Goal: Task Accomplishment & Management: Complete application form

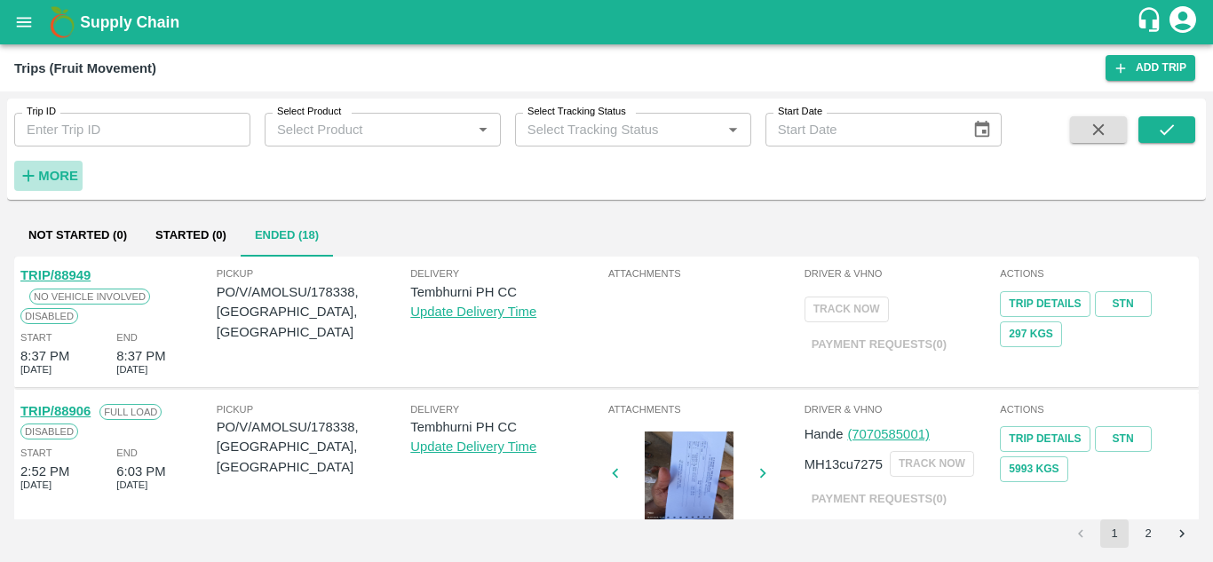
click at [54, 178] on strong "More" at bounding box center [58, 176] width 40 height 14
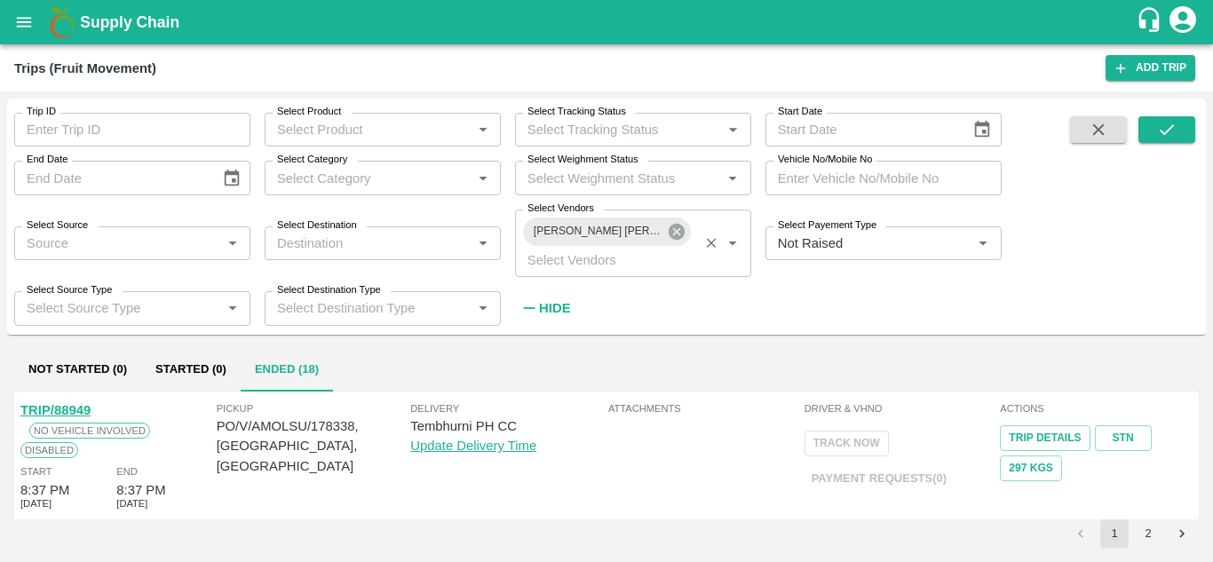
click at [677, 228] on icon at bounding box center [677, 232] width 16 height 16
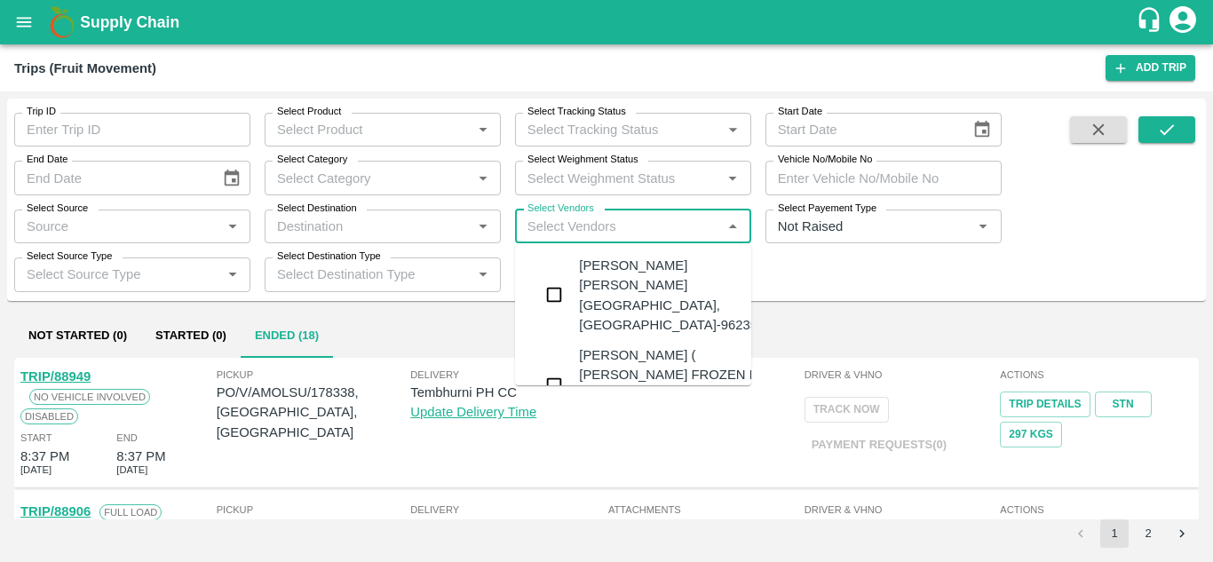
click at [590, 225] on input "Select Vendors" at bounding box center [618, 226] width 196 height 23
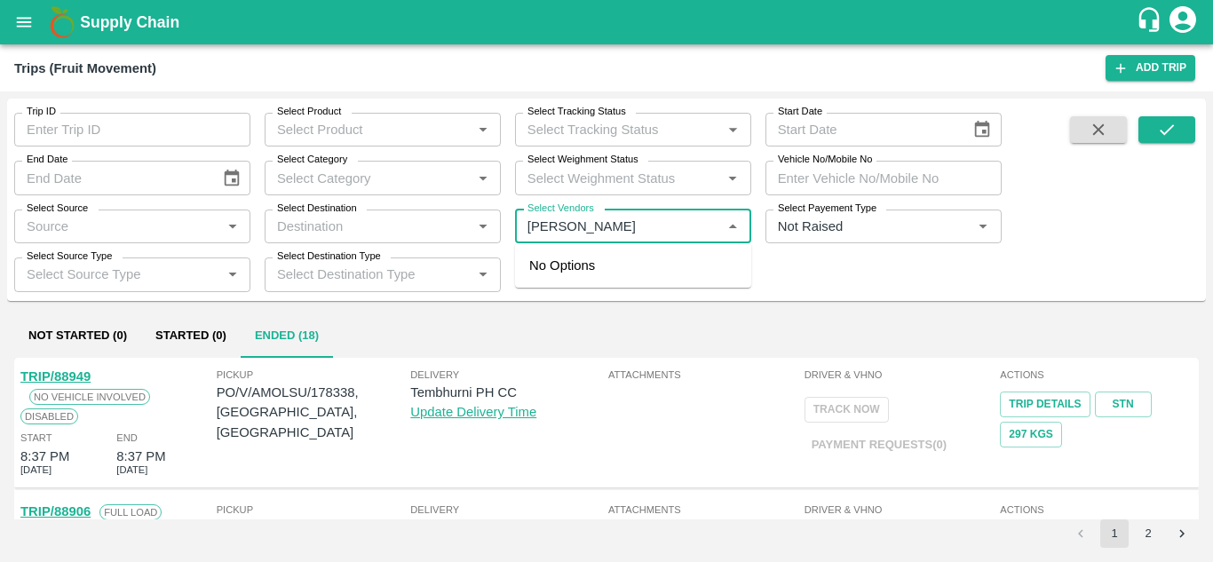
type input "krush"
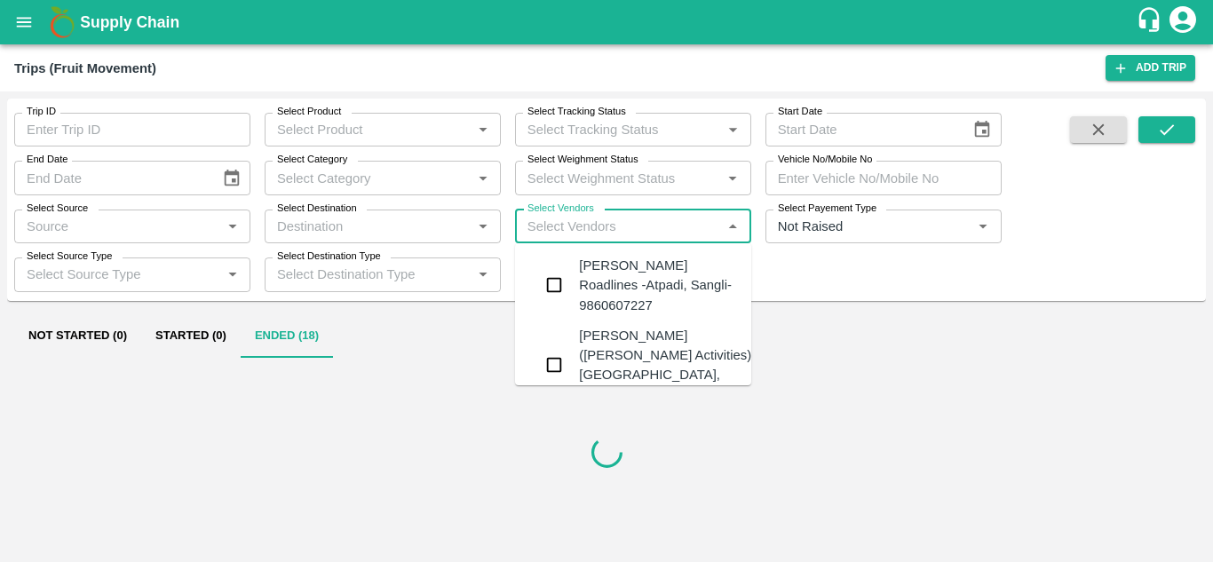
type input "n"
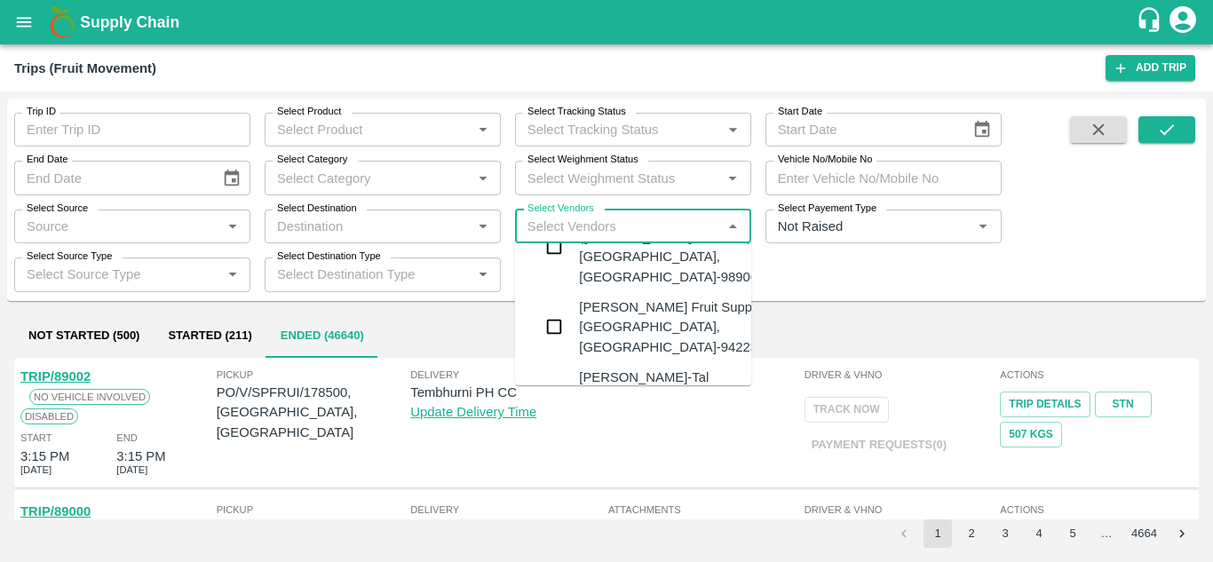
scroll to position [120, 0]
drag, startPoint x: 621, startPoint y: 305, endPoint x: 599, endPoint y: 313, distance: 23.9
click at [599, 313] on div "Krushna Fruit Suppliers-Kanhergaon, Solapur-9422396907" at bounding box center [686, 325] width 215 height 59
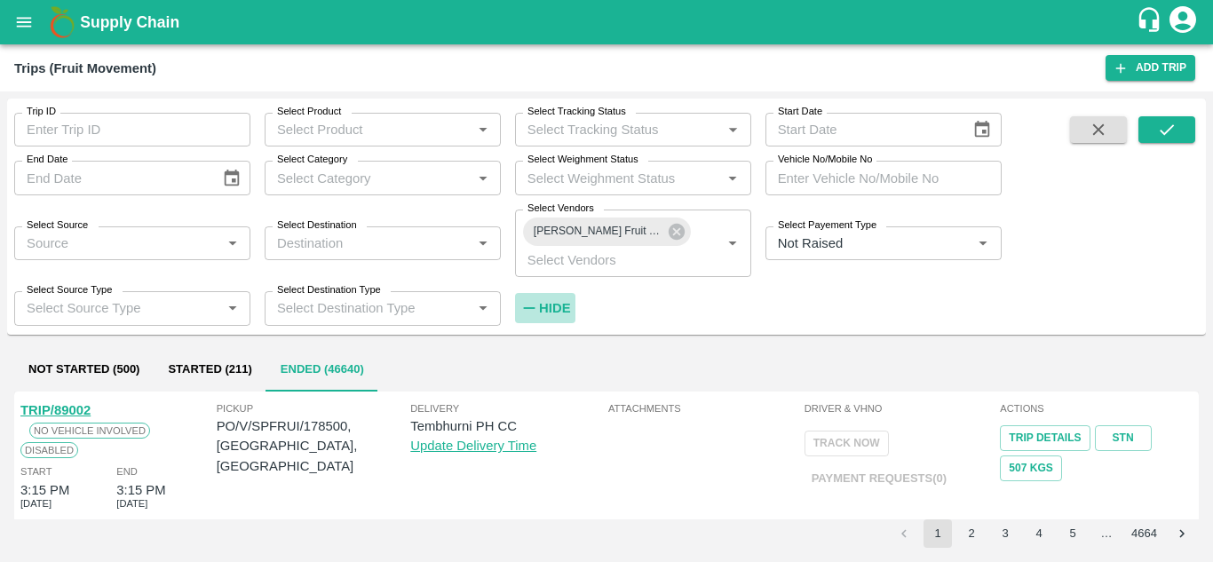
click at [542, 308] on strong "Hide" at bounding box center [554, 308] width 31 height 14
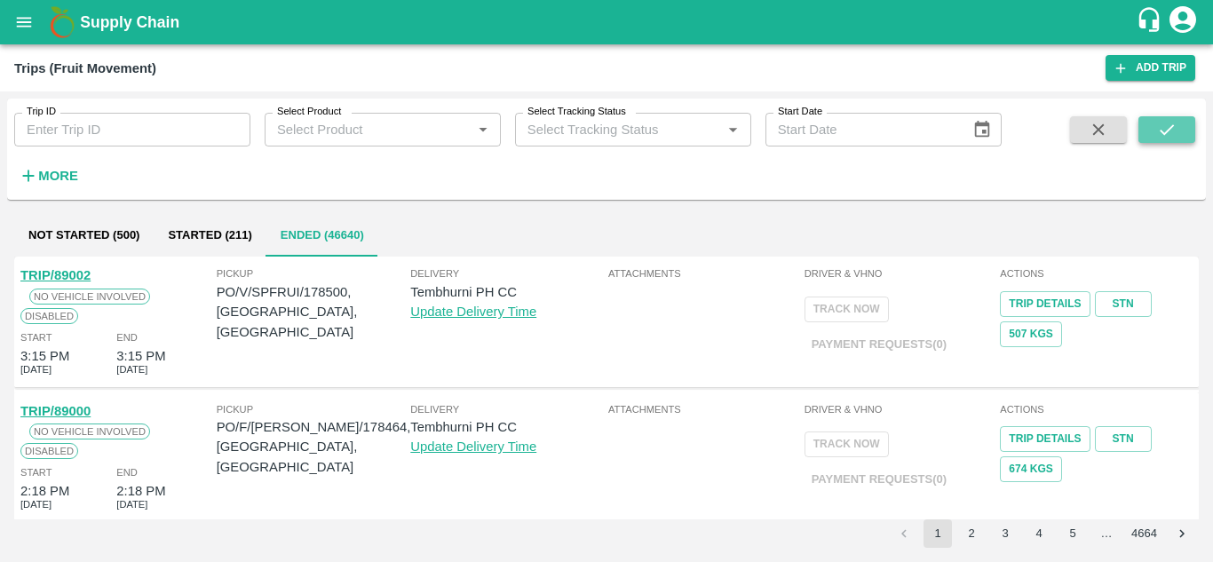
click at [1178, 138] on button "submit" at bounding box center [1166, 129] width 57 height 27
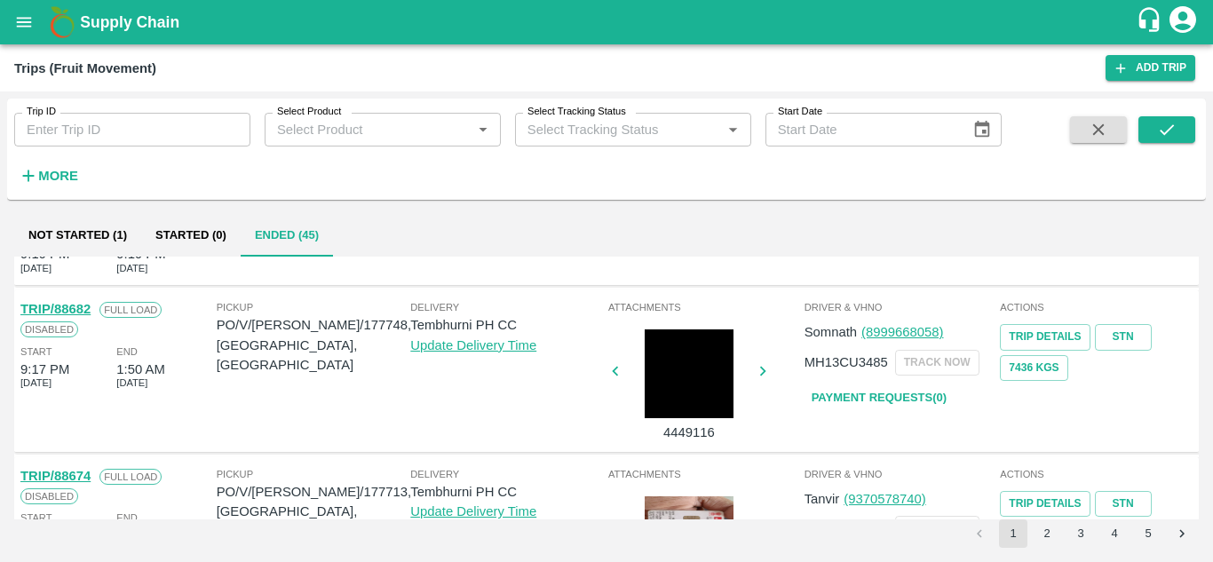
scroll to position [1277, 0]
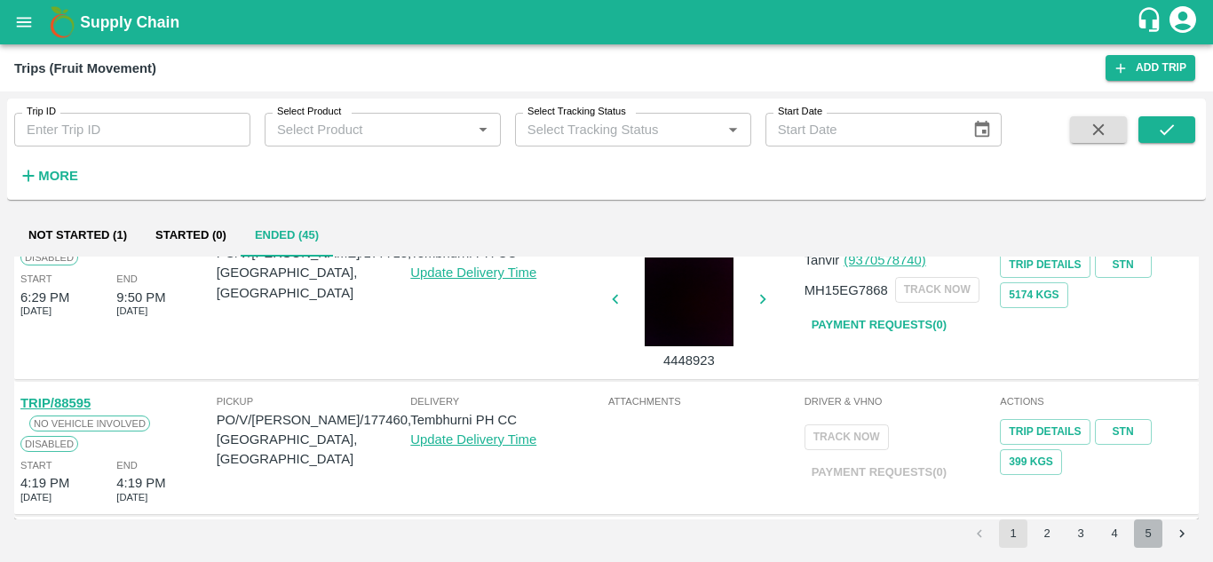
click at [1154, 540] on button "5" at bounding box center [1148, 533] width 28 height 28
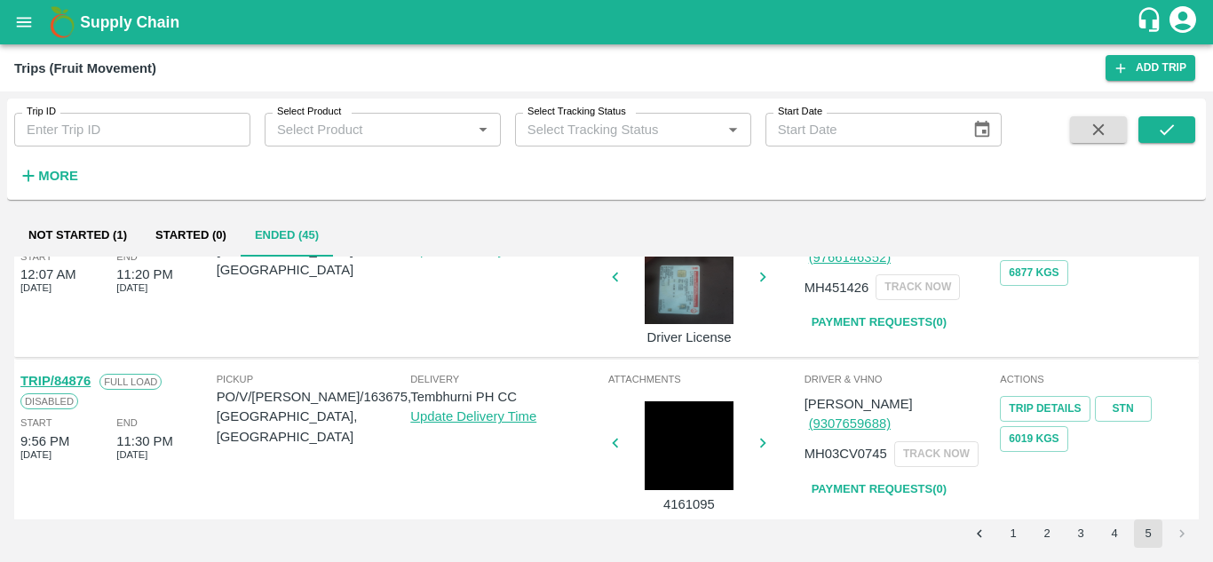
scroll to position [562, 0]
click at [1111, 530] on button "4" at bounding box center [1114, 533] width 28 height 28
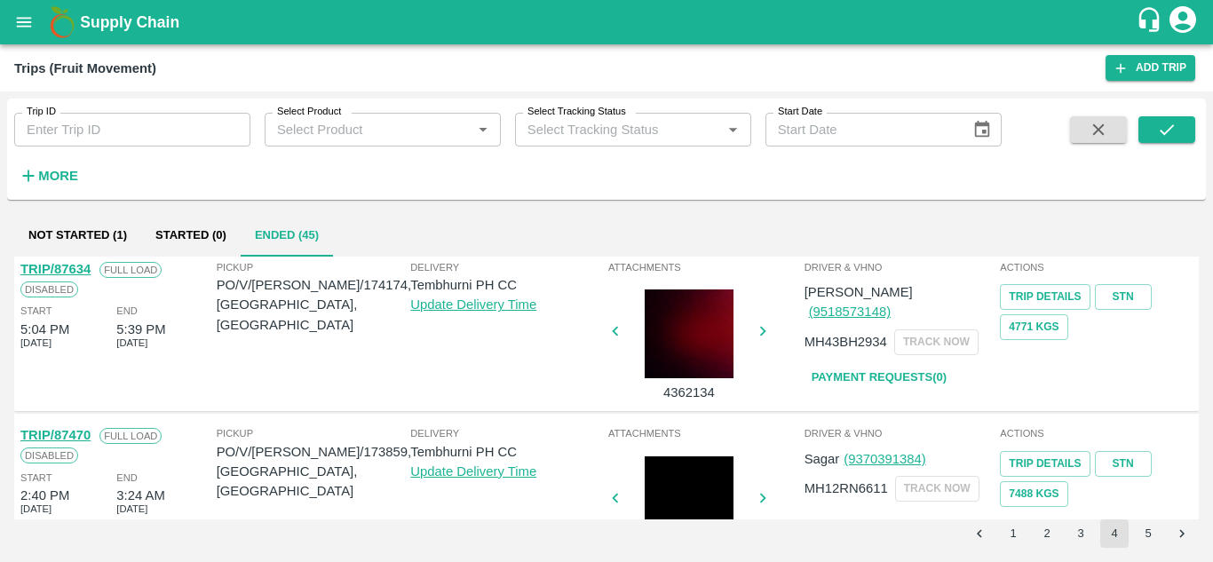
scroll to position [0, 0]
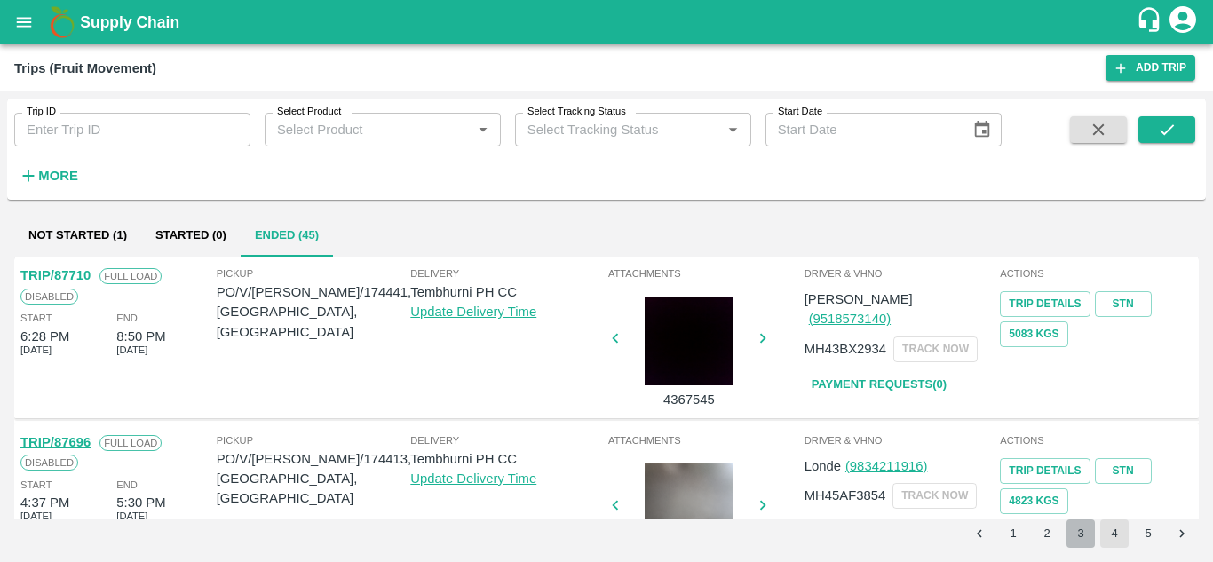
click at [1082, 542] on button "3" at bounding box center [1080, 533] width 28 height 28
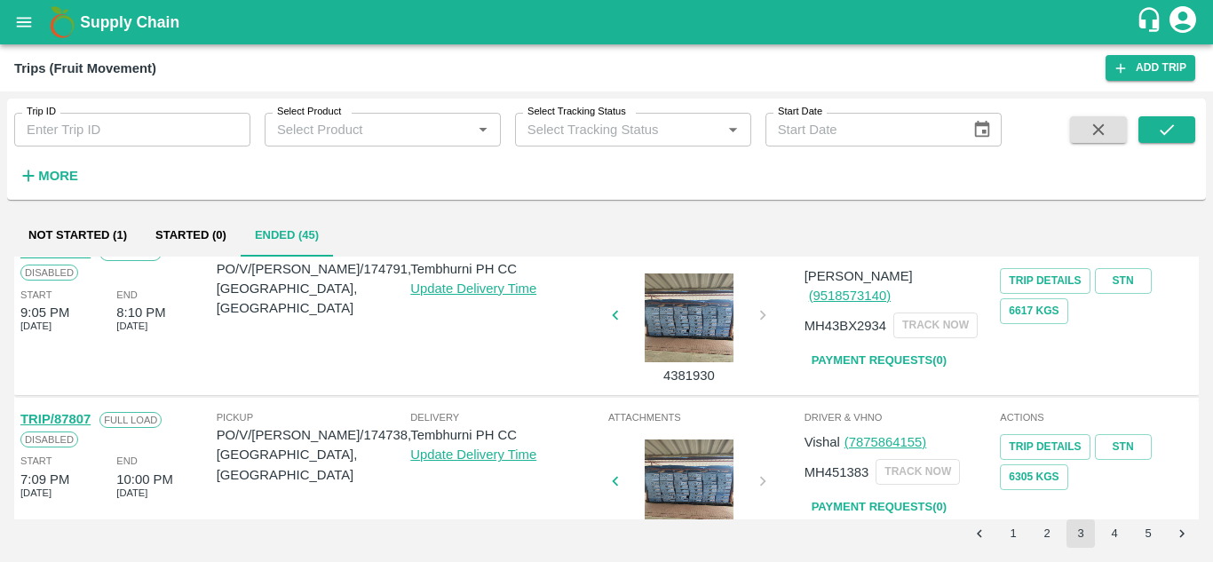
scroll to position [1290, 0]
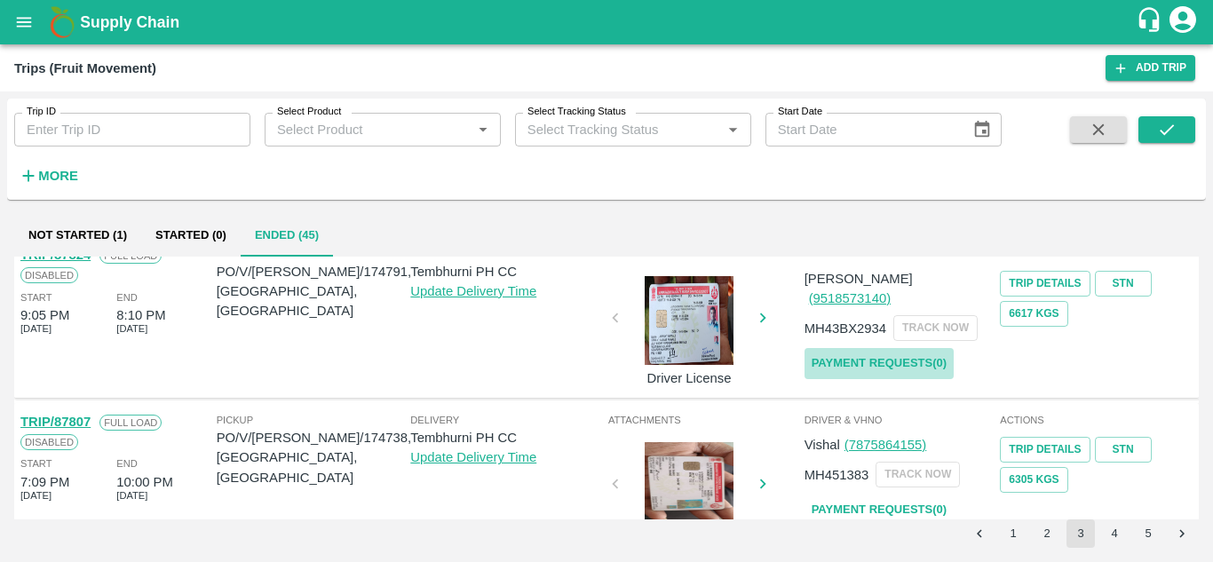
click at [876, 348] on link "Payment Requests( 0 )" at bounding box center [878, 363] width 149 height 31
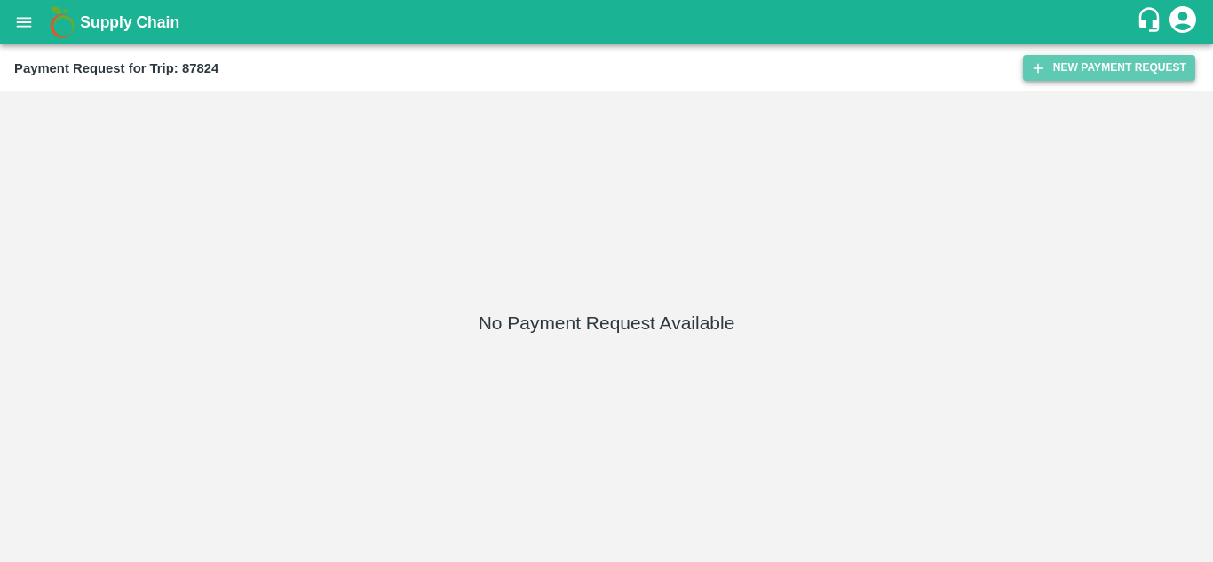
click at [1085, 71] on button "New Payment Request" at bounding box center [1109, 68] width 172 height 26
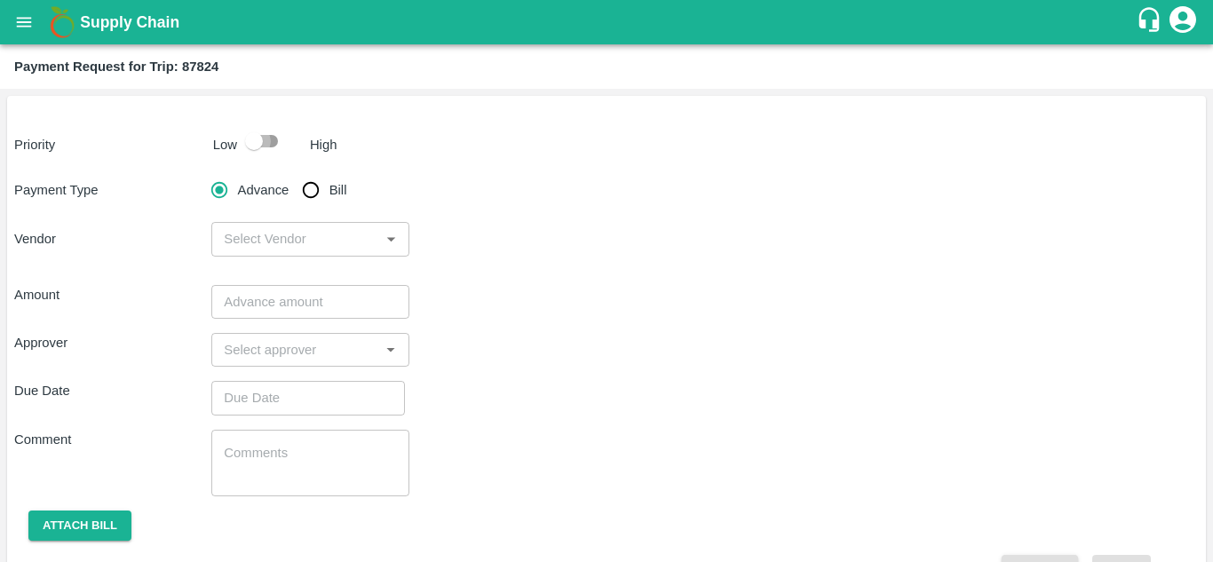
click at [270, 145] on input "checkbox" at bounding box center [253, 141] width 101 height 34
checkbox input "true"
click at [310, 186] on input "Bill" at bounding box center [311, 190] width 36 height 36
radio input "true"
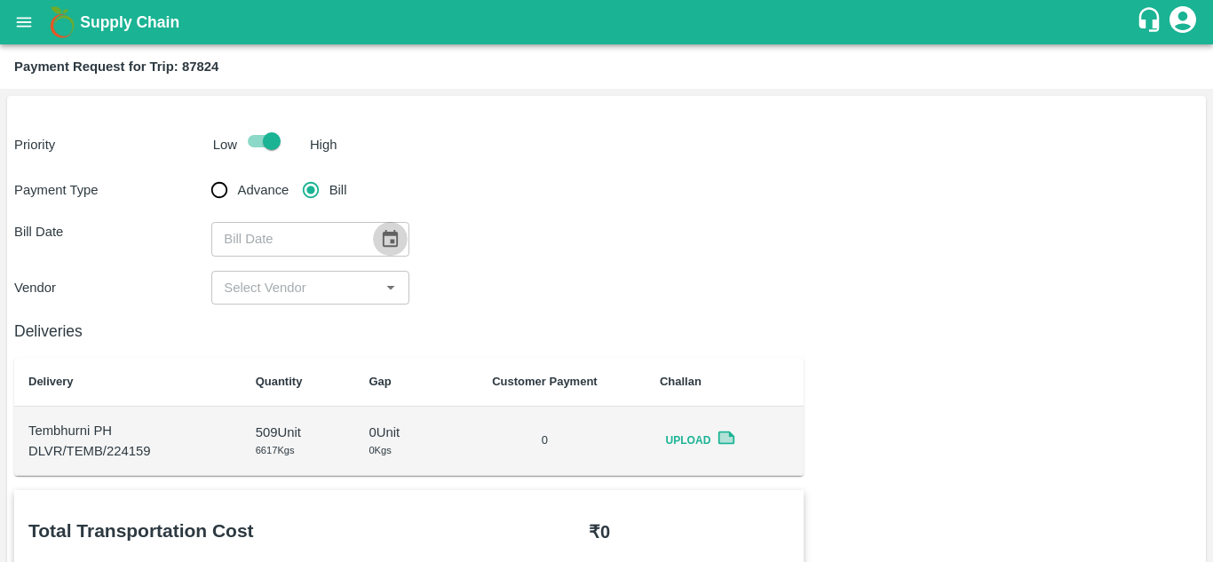
click at [392, 240] on icon "Choose date" at bounding box center [390, 238] width 15 height 17
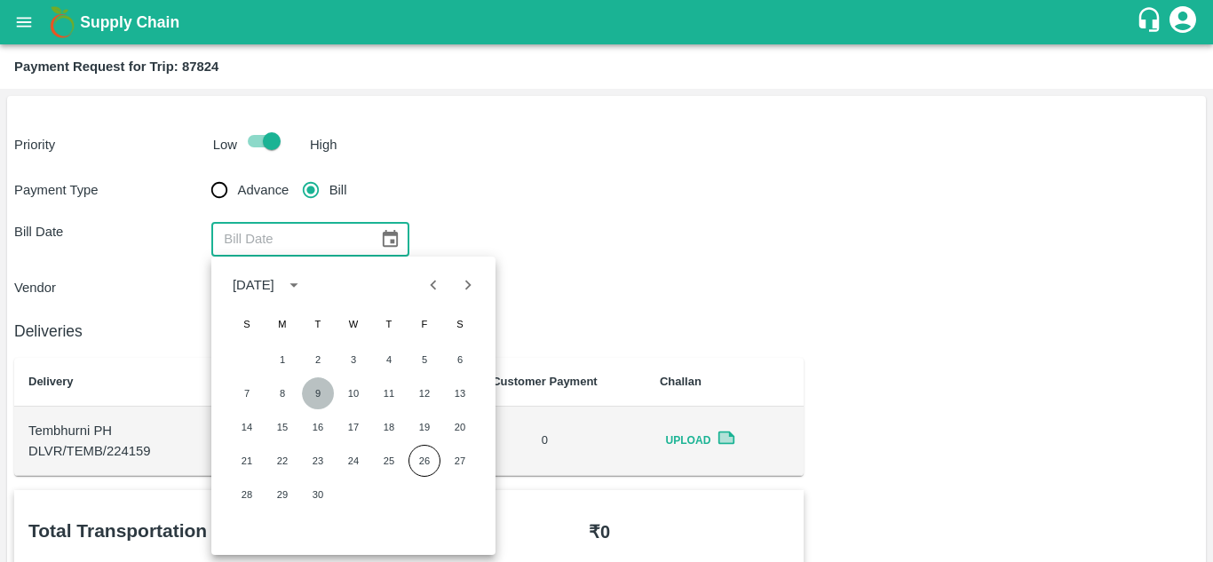
click at [323, 392] on button "9" at bounding box center [318, 393] width 32 height 32
type input "09/09/2025"
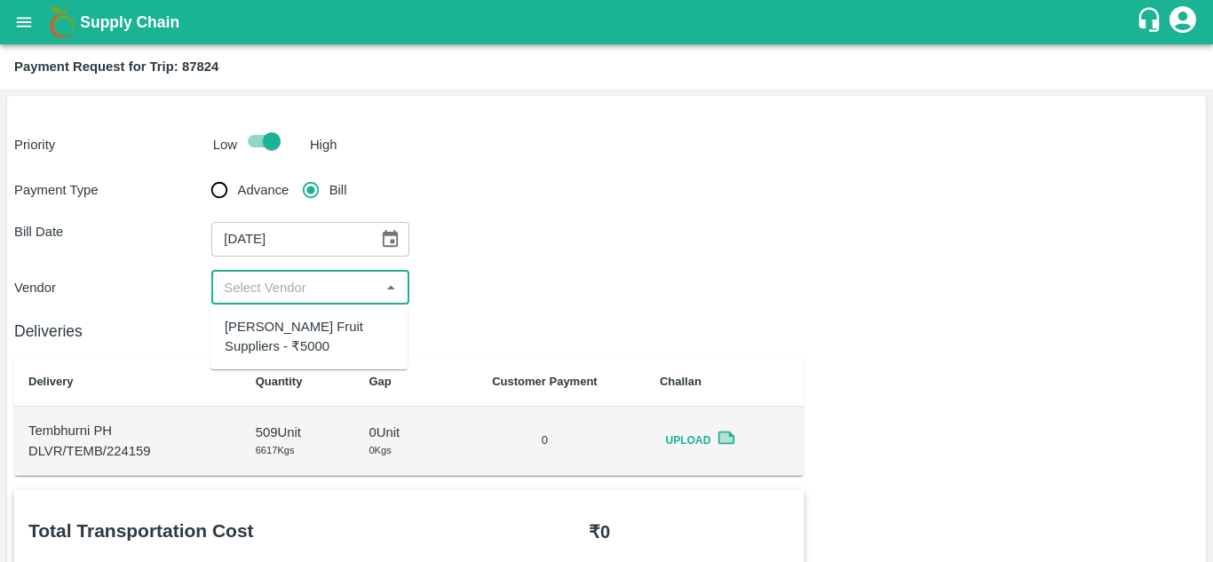
click at [329, 291] on input "input" at bounding box center [295, 287] width 157 height 23
click at [300, 352] on div "Krushna Fruit Suppliers - ₹5000" at bounding box center [309, 337] width 169 height 40
type input "Krushna Fruit Suppliers - ₹5000"
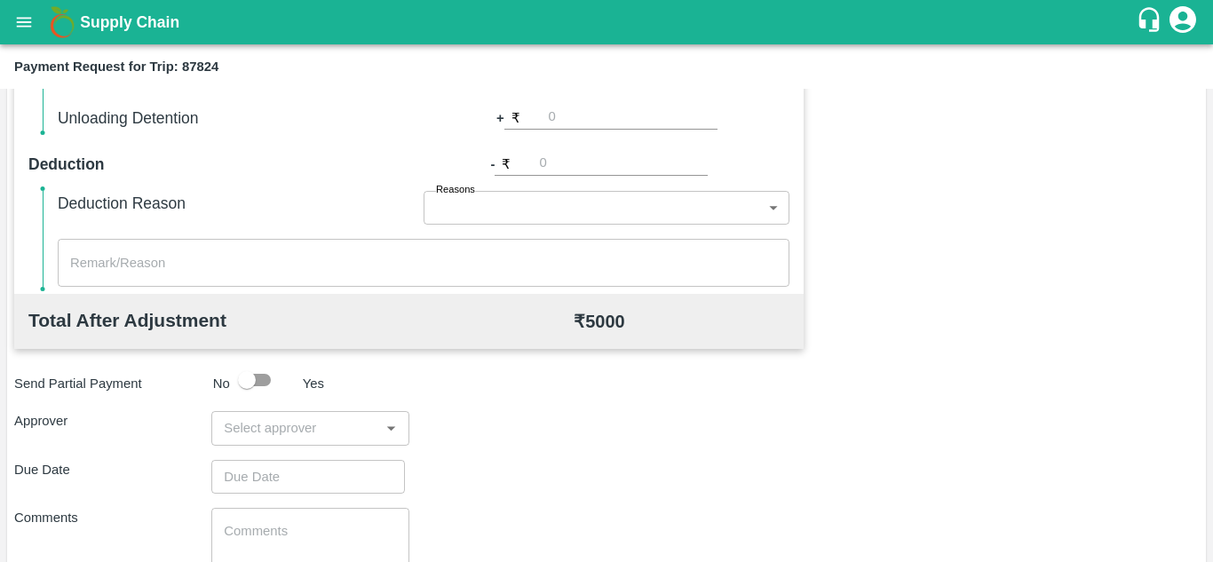
scroll to position [808, 0]
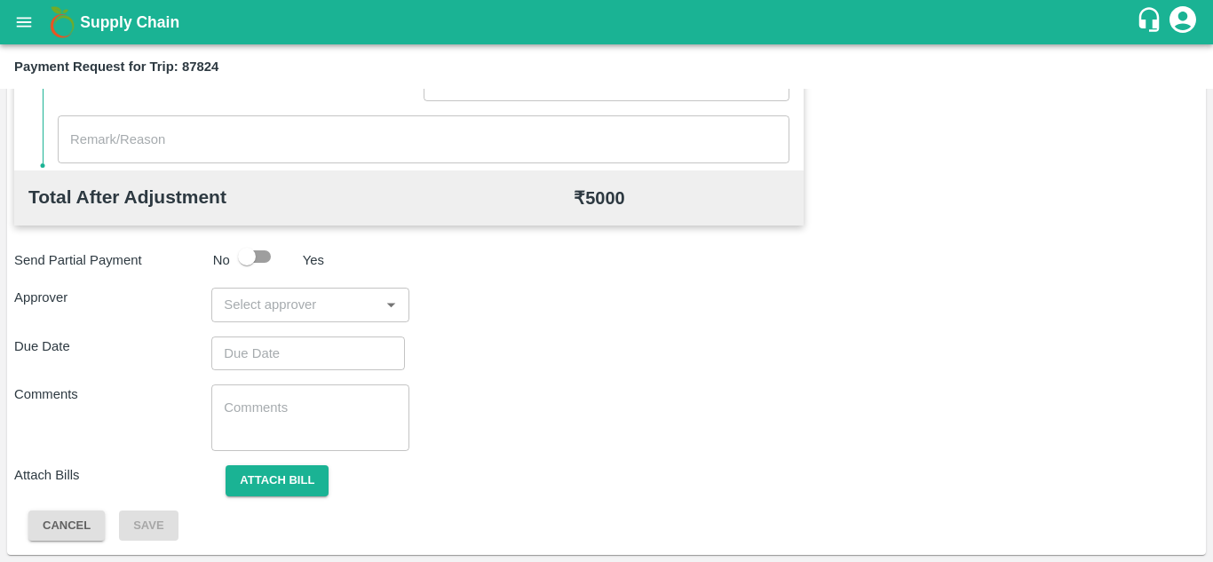
click at [265, 320] on div "​" at bounding box center [309, 305] width 197 height 34
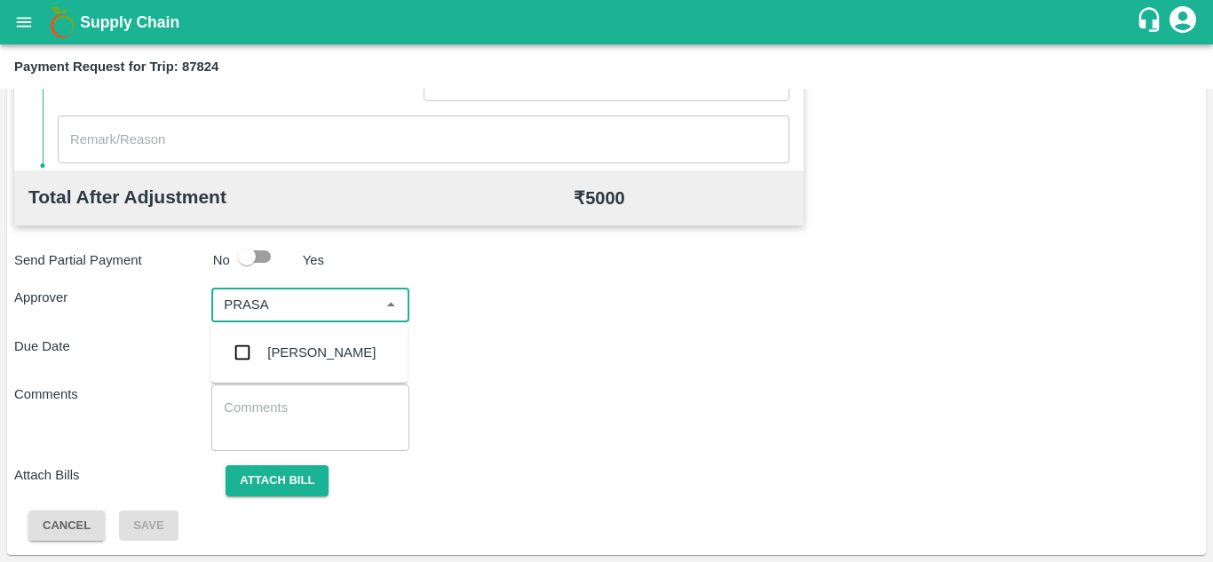
type input "PRASAD"
click at [321, 364] on div "[PERSON_NAME]" at bounding box center [308, 352] width 197 height 46
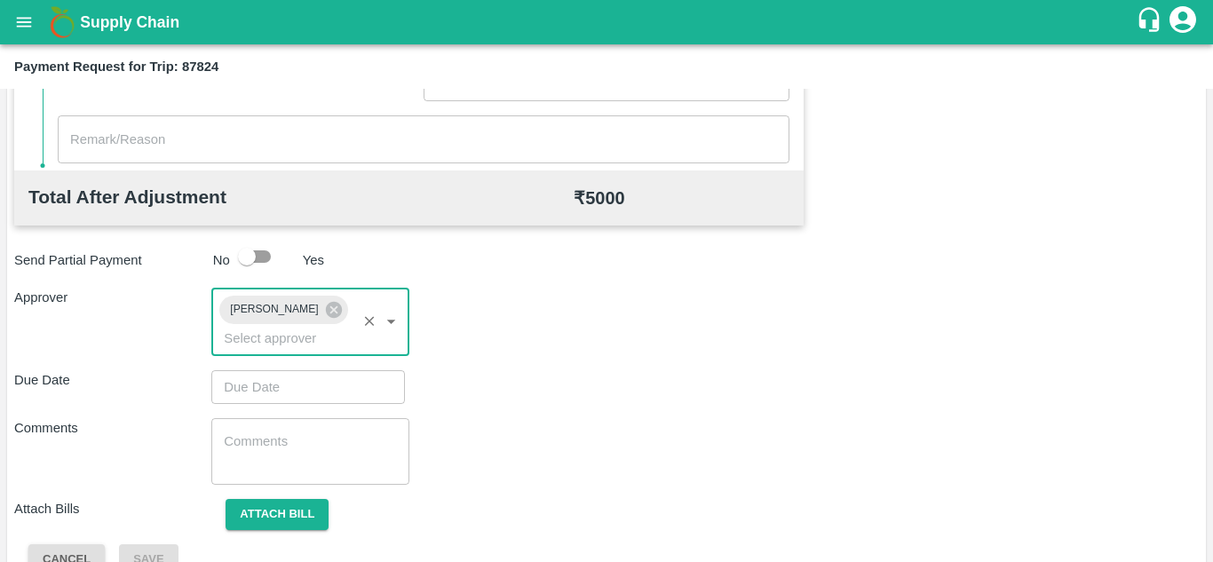
type input "DD/MM/YYYY hh:mm aa"
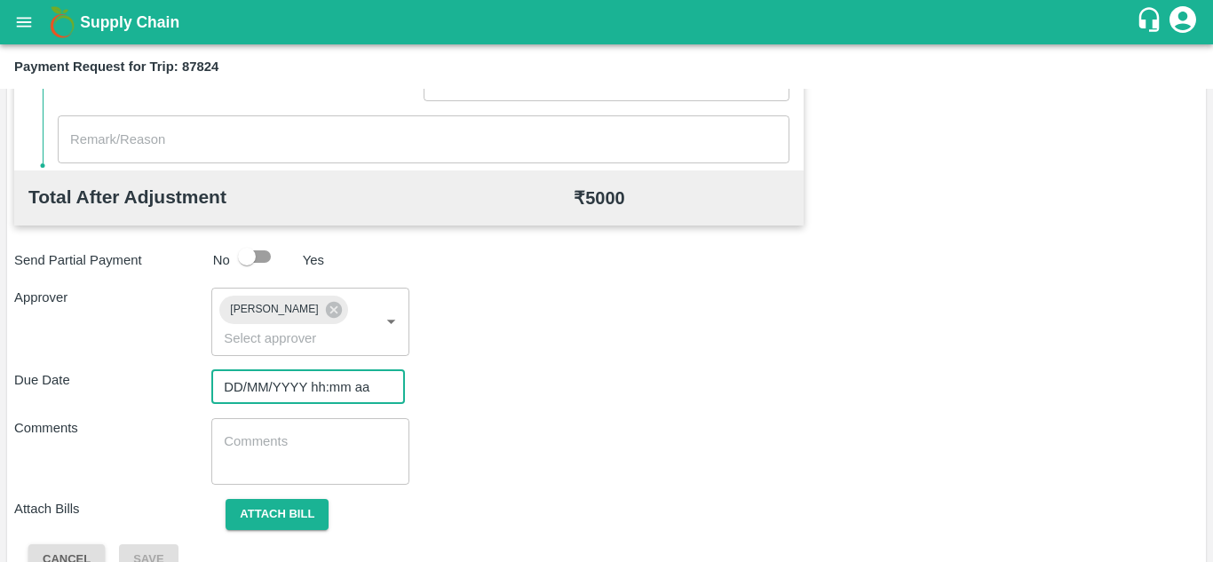
click at [247, 383] on input "DD/MM/YYYY hh:mm aa" at bounding box center [301, 387] width 181 height 34
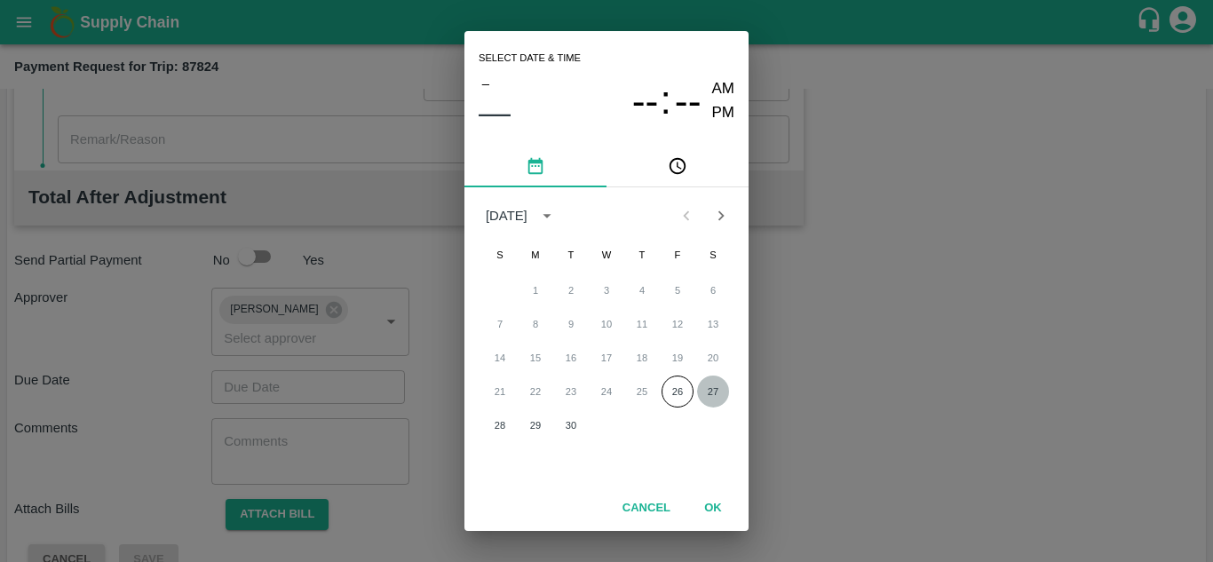
click at [714, 388] on button "27" at bounding box center [713, 392] width 32 height 32
type input "[DATE] 12:00 AM"
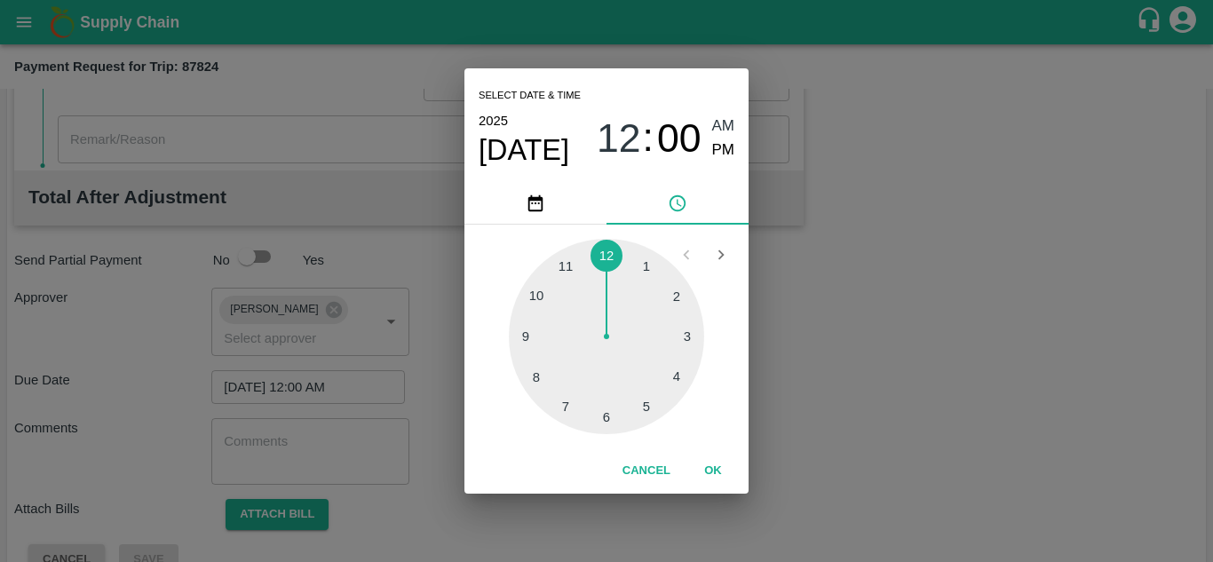
click at [737, 123] on div "Select date & time 2025 Sep 27 12 : 00 AM PM" at bounding box center [606, 125] width 284 height 114
click at [717, 125] on span "AM" at bounding box center [723, 127] width 23 height 24
click at [718, 466] on button "OK" at bounding box center [713, 470] width 57 height 31
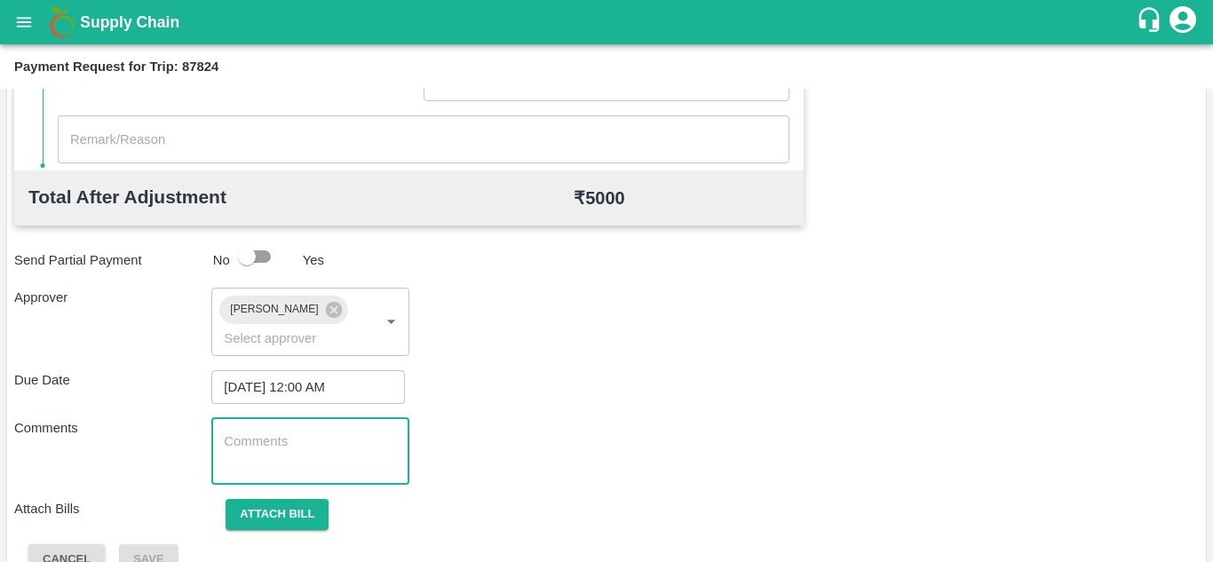
click at [236, 454] on textarea at bounding box center [310, 450] width 172 height 37
paste textarea "Transport Bill"
type textarea "Transport Bill"
click at [593, 494] on div "Total Transportation Cost ₹ 5000 Advance payment - ₹ Additional Charges(+) Inam…" at bounding box center [606, 128] width 1184 height 893
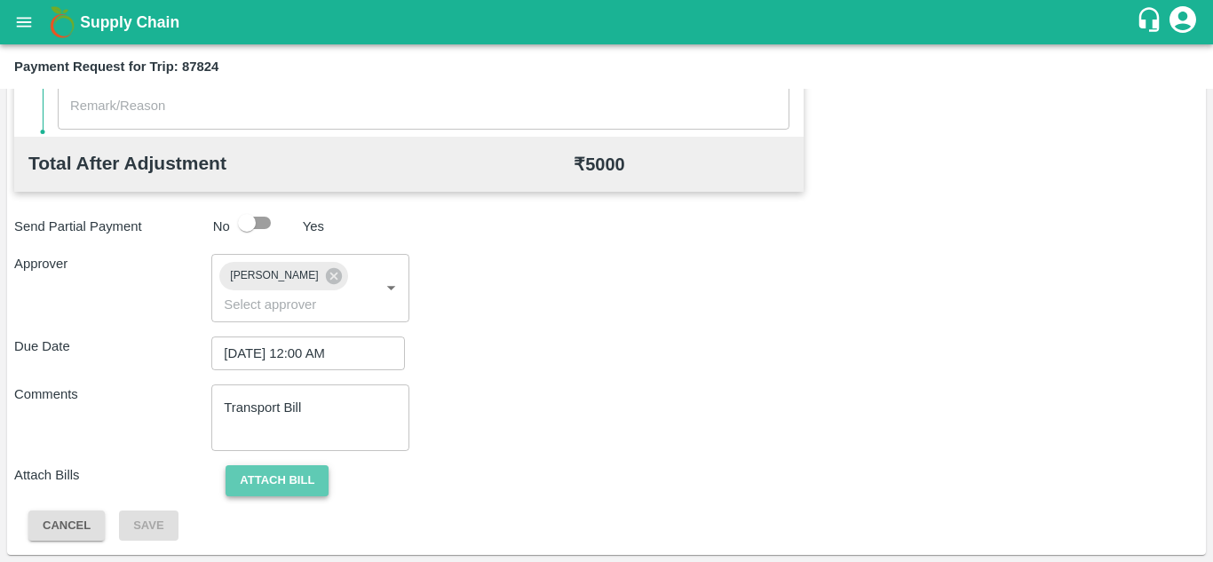
click at [275, 474] on button "Attach bill" at bounding box center [277, 480] width 103 height 31
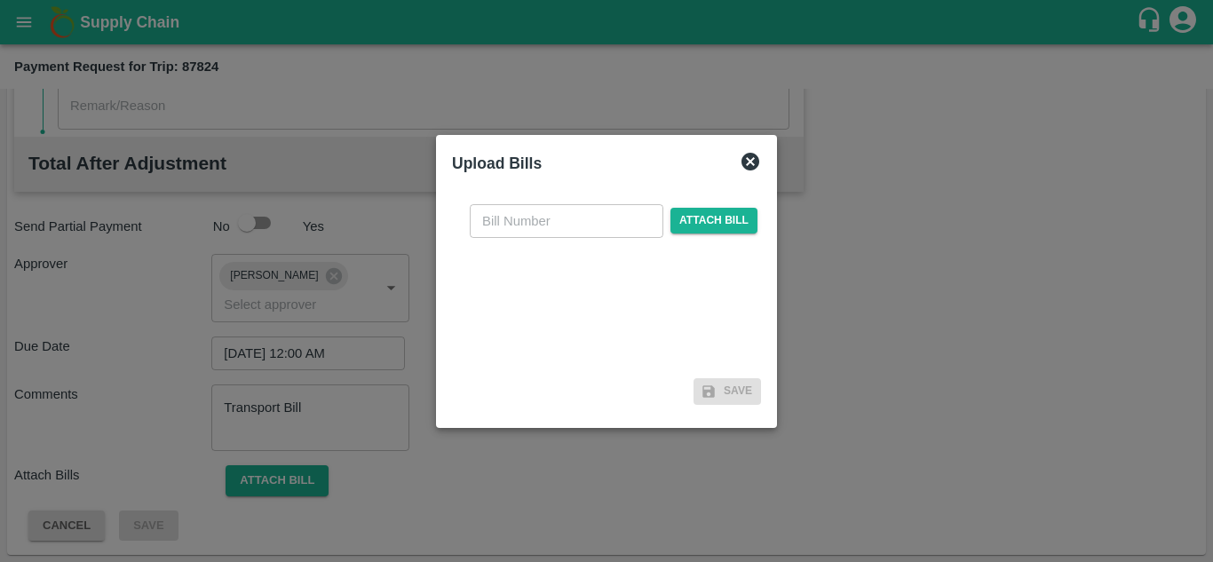
click at [508, 217] on input "text" at bounding box center [567, 221] width 194 height 34
type input "1243"
click at [721, 220] on span "Attach bill" at bounding box center [713, 221] width 87 height 26
click at [0, 0] on input "Attach bill" at bounding box center [0, 0] width 0 height 0
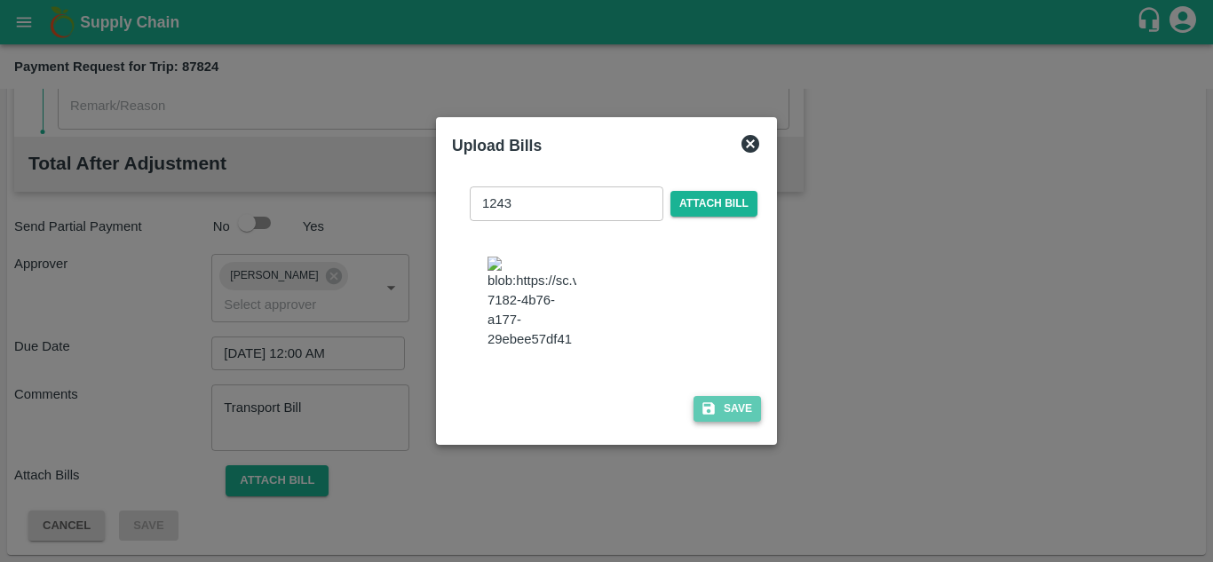
click at [748, 422] on button "Save" at bounding box center [726, 409] width 67 height 26
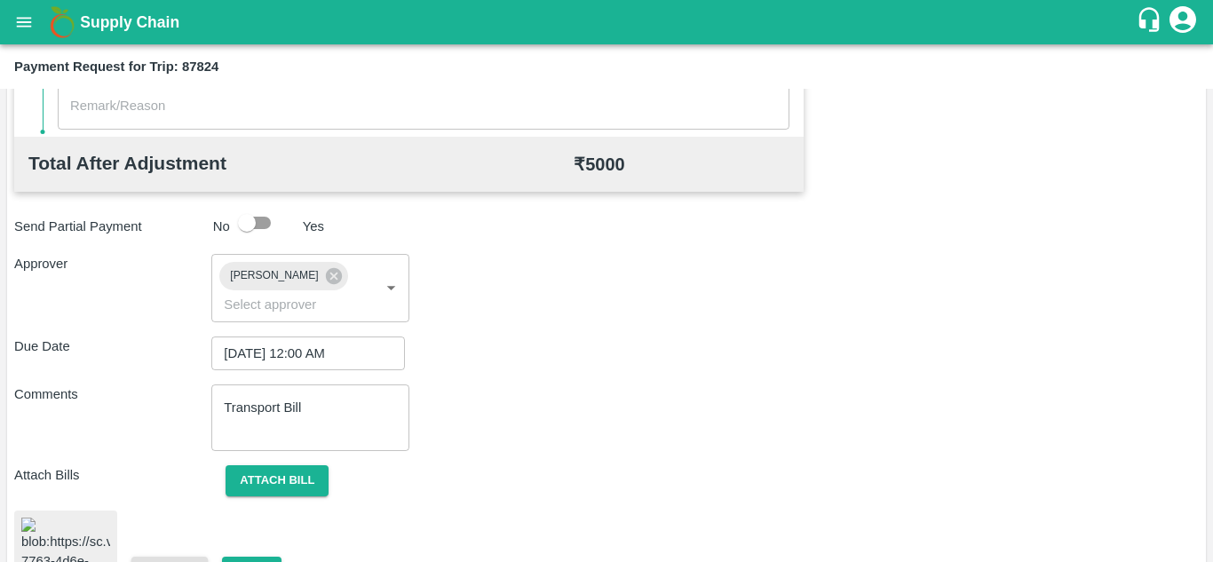
scroll to position [956, 0]
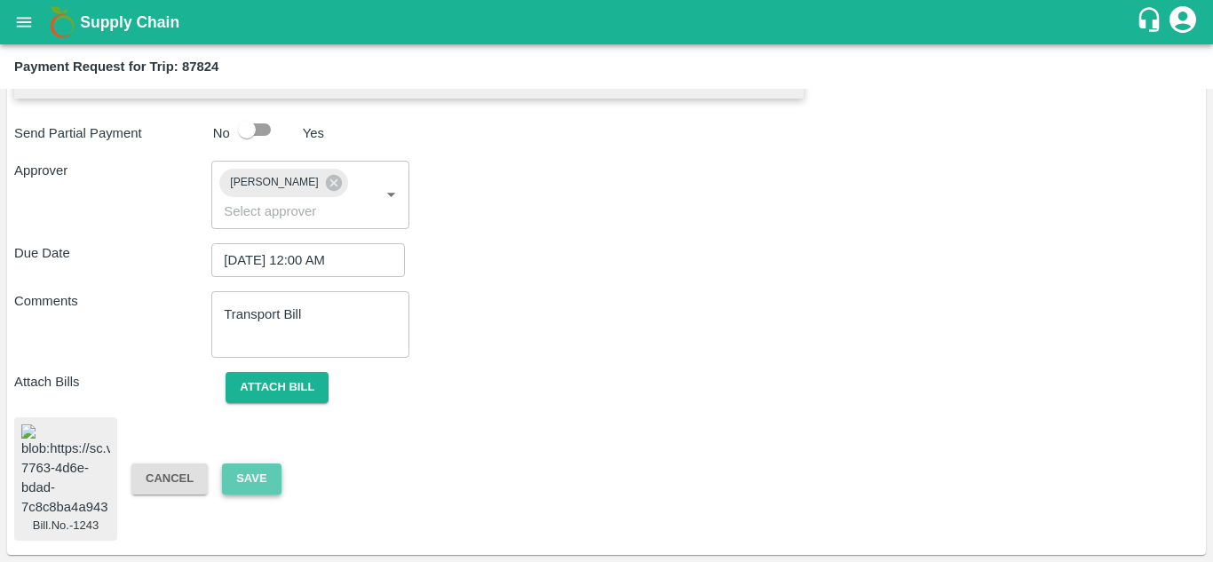
click at [259, 463] on button "Save" at bounding box center [251, 478] width 59 height 31
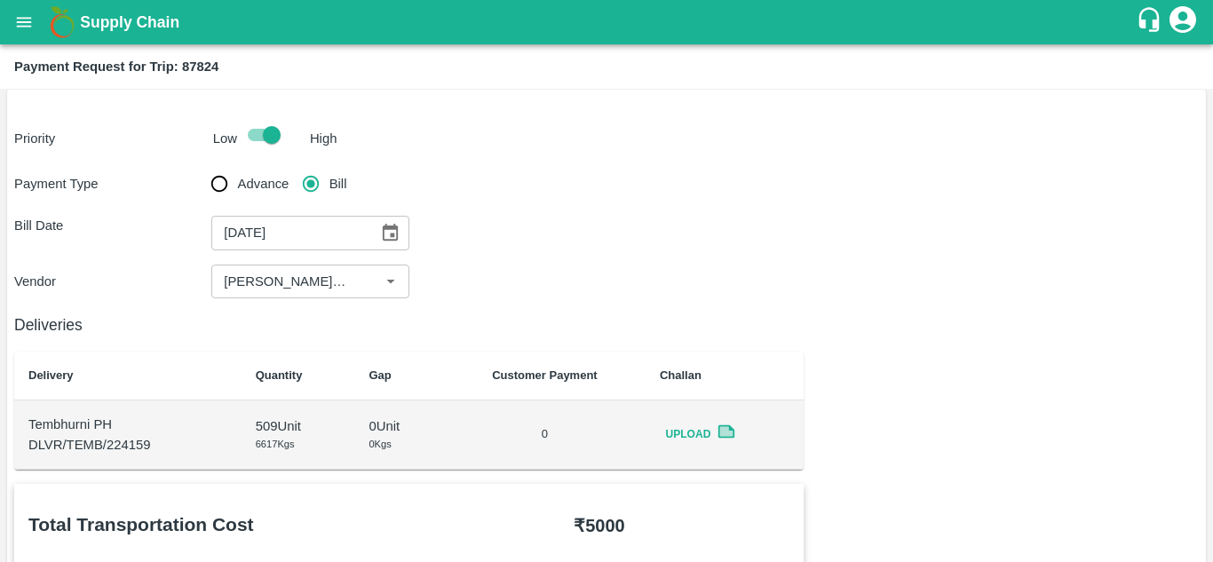
scroll to position [0, 0]
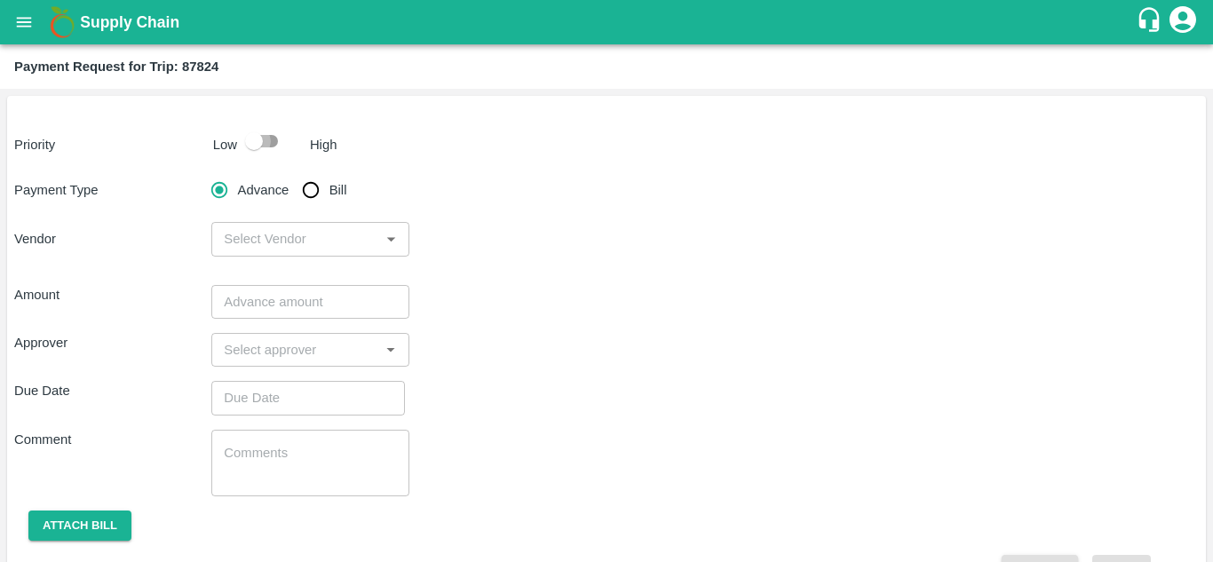
click at [271, 141] on input "checkbox" at bounding box center [253, 141] width 101 height 34
checkbox input "true"
click at [316, 193] on input "Bill" at bounding box center [311, 190] width 36 height 36
radio input "true"
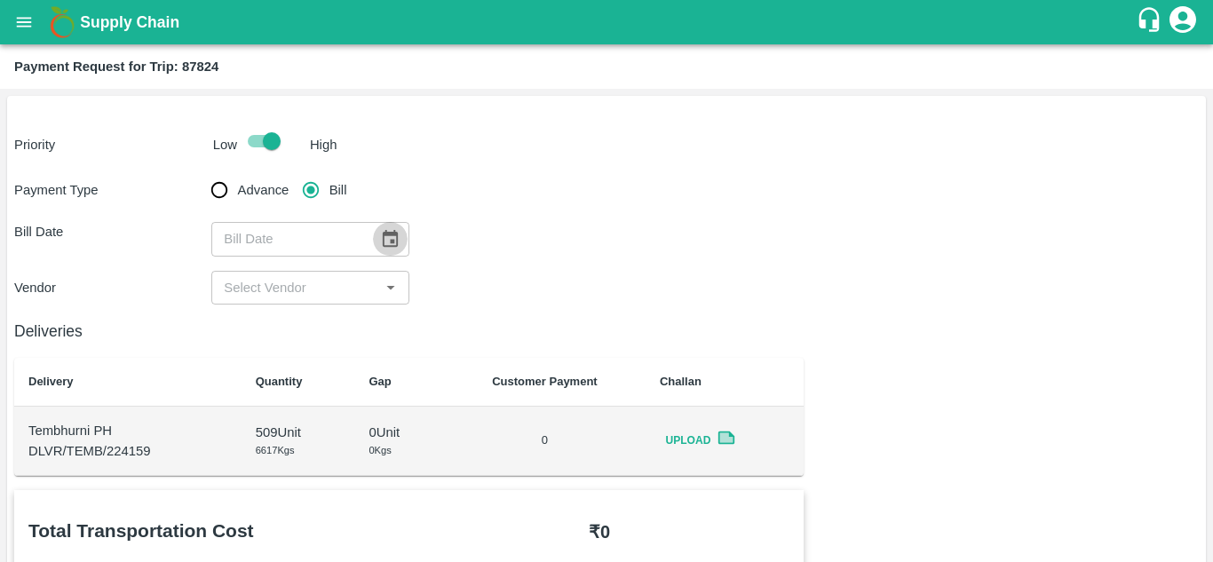
click at [396, 238] on icon "Choose date" at bounding box center [390, 238] width 15 height 17
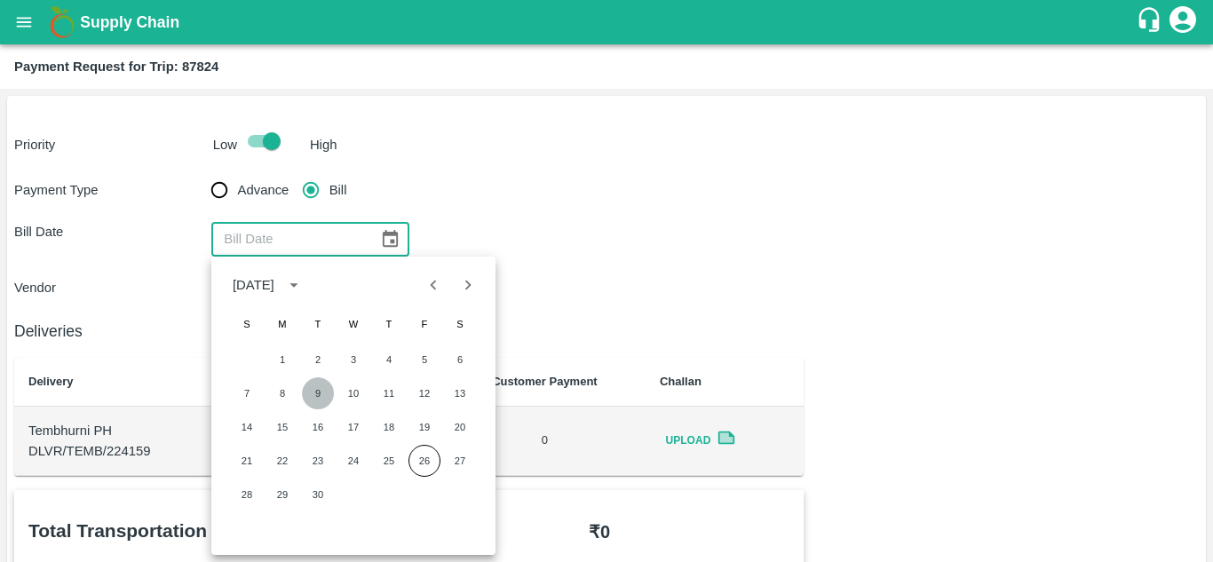
click at [325, 392] on button "9" at bounding box center [318, 393] width 32 height 32
type input "[DATE]"
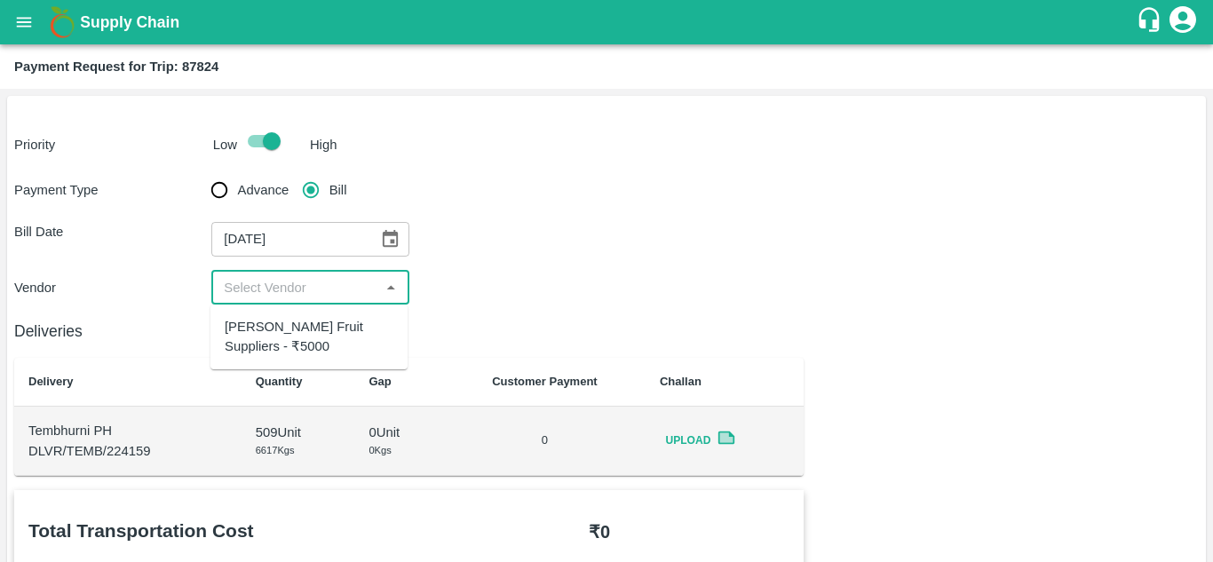
click at [316, 289] on input "input" at bounding box center [295, 287] width 157 height 23
click at [287, 340] on div "Krushna Fruit Suppliers - ₹5000" at bounding box center [309, 337] width 169 height 40
type input "Krushna Fruit Suppliers - ₹5000"
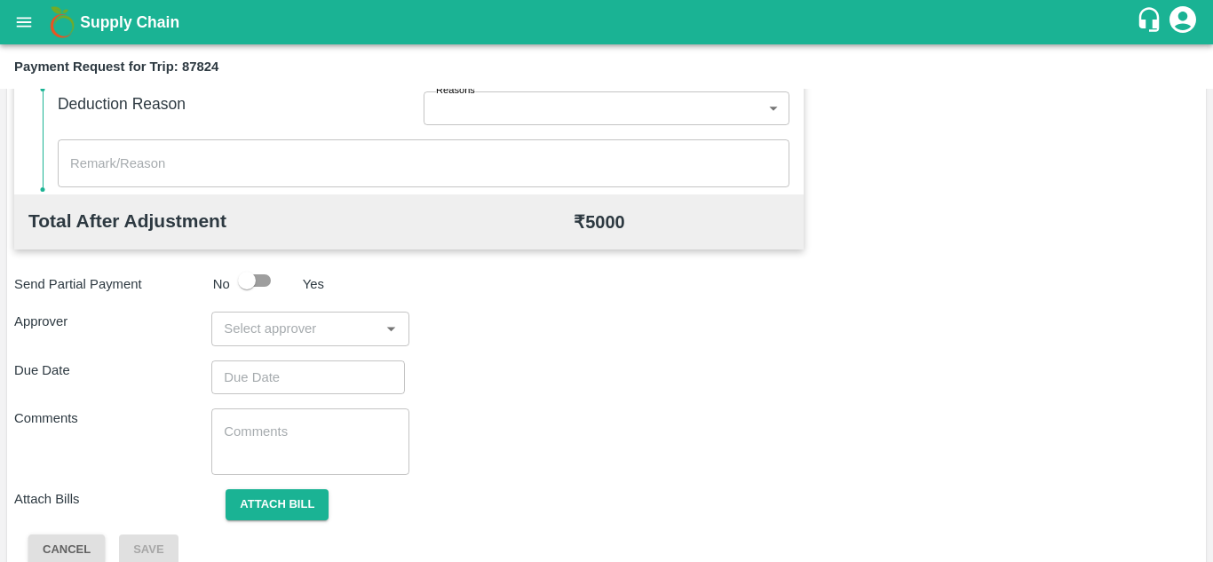
scroll to position [808, 0]
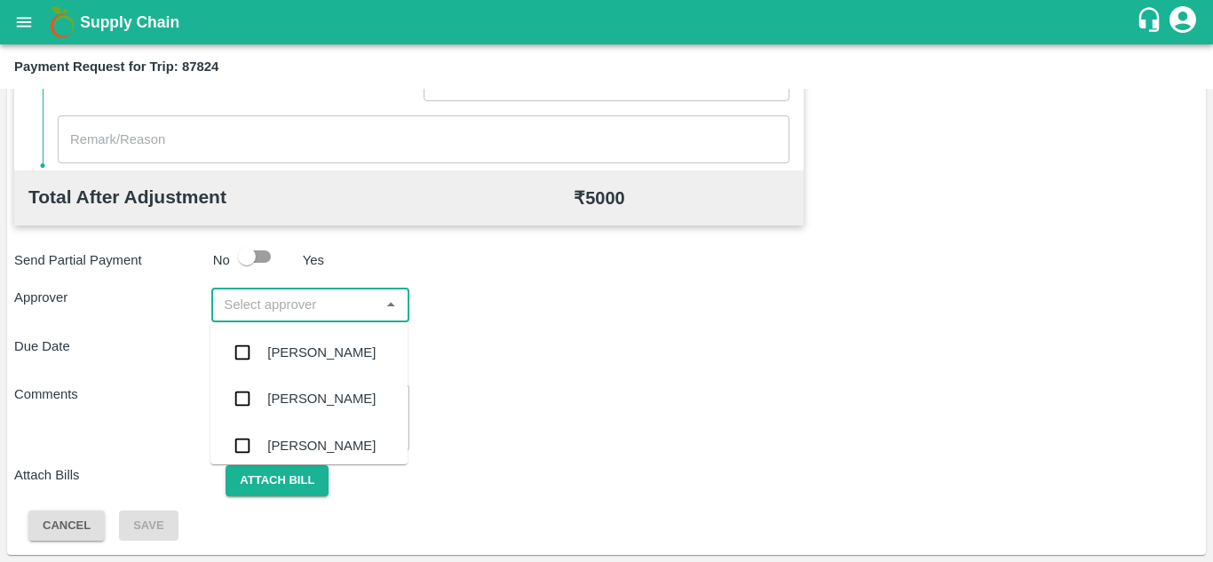
click at [249, 300] on input "input" at bounding box center [295, 304] width 157 height 23
type input "PRASA"
click at [303, 357] on div "Prasad Waghade" at bounding box center [321, 353] width 108 height 20
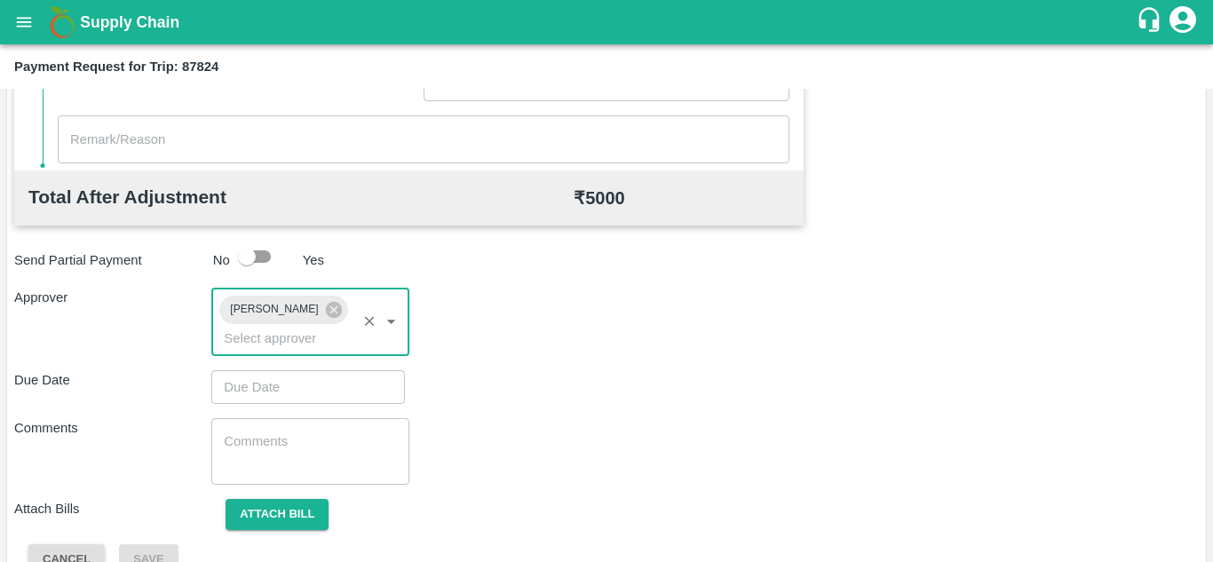
type input "DD/MM/YYYY hh:mm aa"
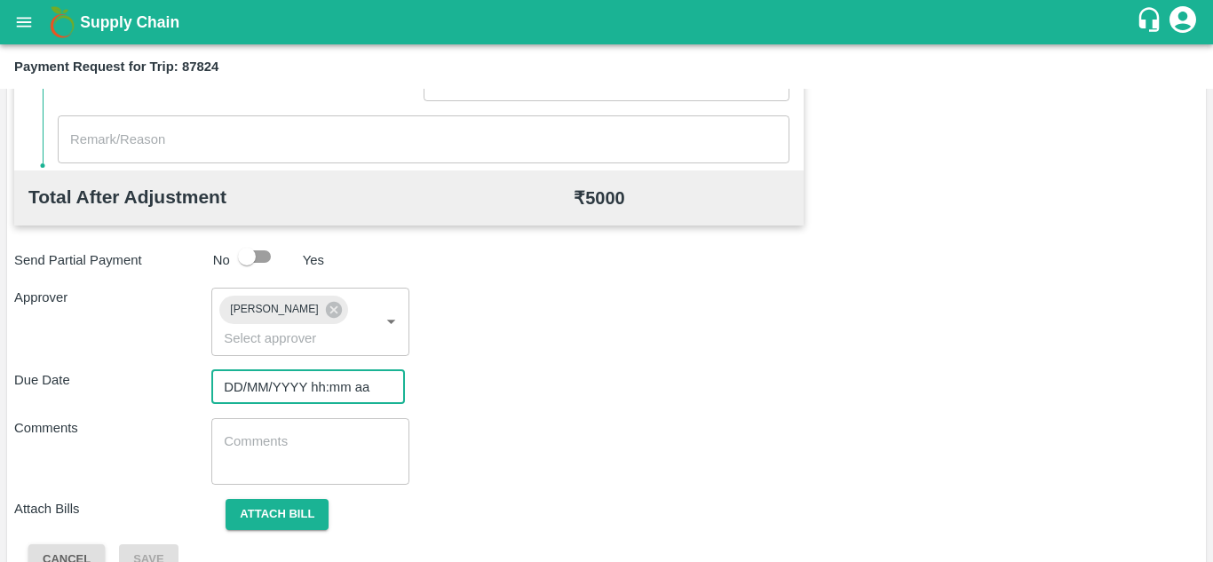
click at [273, 382] on input "DD/MM/YYYY hh:mm aa" at bounding box center [301, 387] width 181 height 34
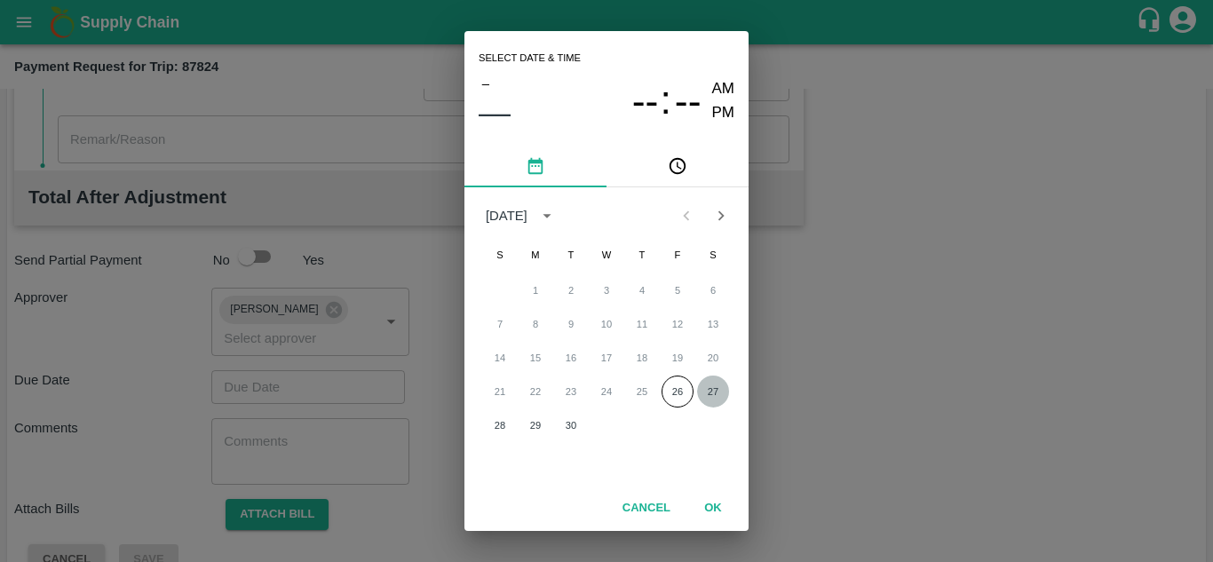
click at [709, 394] on button "27" at bounding box center [713, 392] width 32 height 32
type input "27/09/2025 12:00 AM"
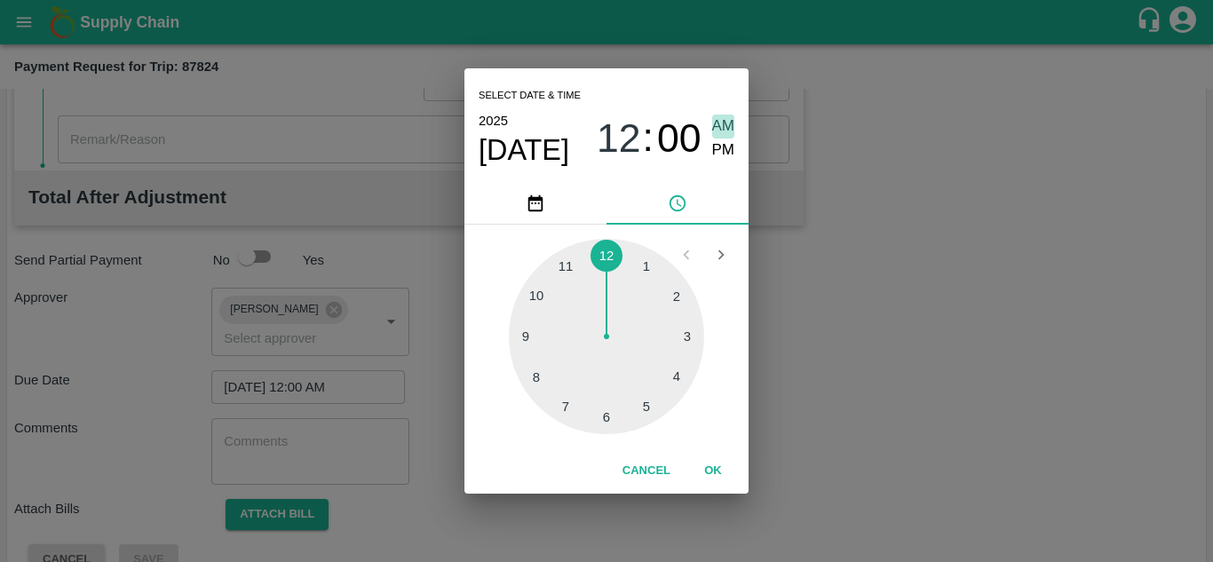
click at [724, 123] on span "AM" at bounding box center [723, 127] width 23 height 24
click at [711, 472] on button "OK" at bounding box center [713, 470] width 57 height 31
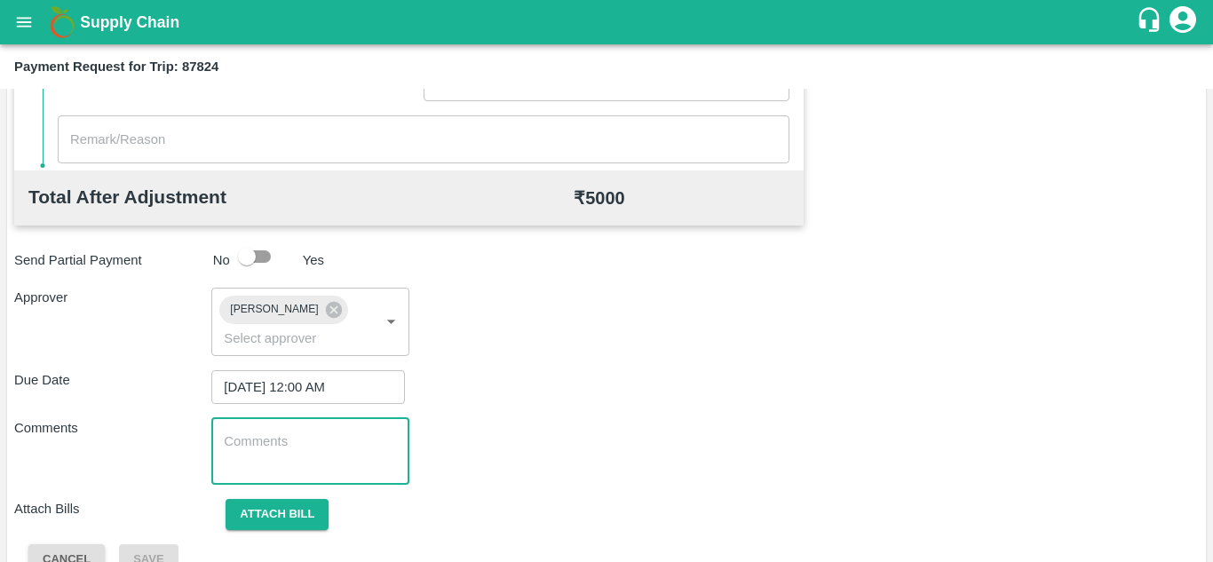
click at [281, 460] on textarea at bounding box center [310, 450] width 172 height 37
paste textarea "Transport Bill"
type textarea "Transport Bill"
click at [566, 456] on div "Comments Transport Bill x ​" at bounding box center [606, 451] width 1184 height 67
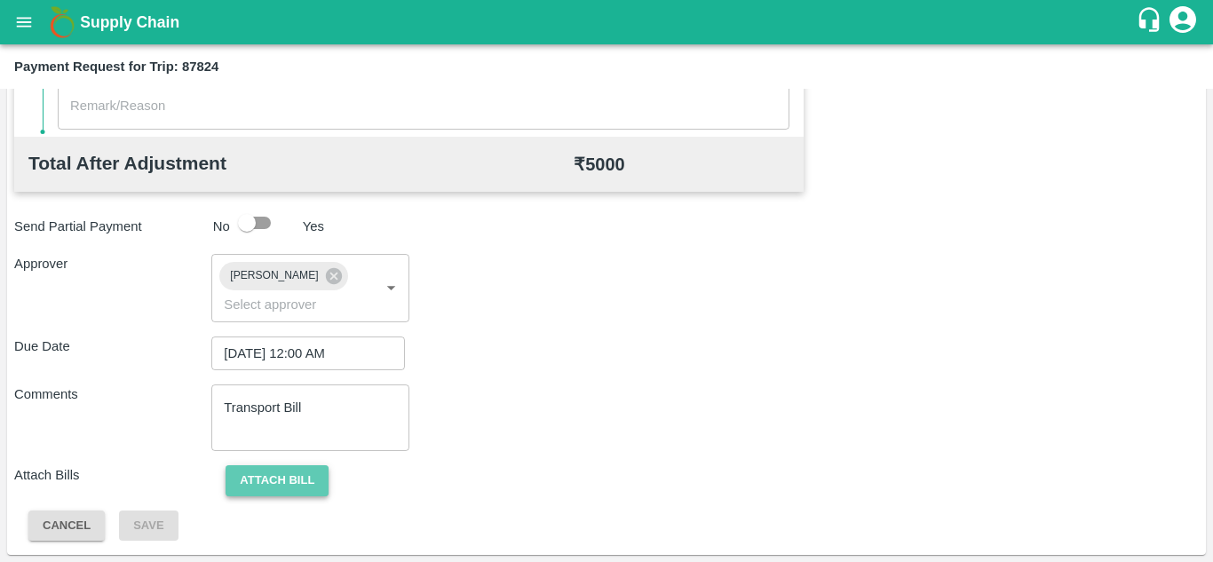
click at [289, 473] on button "Attach bill" at bounding box center [277, 480] width 103 height 31
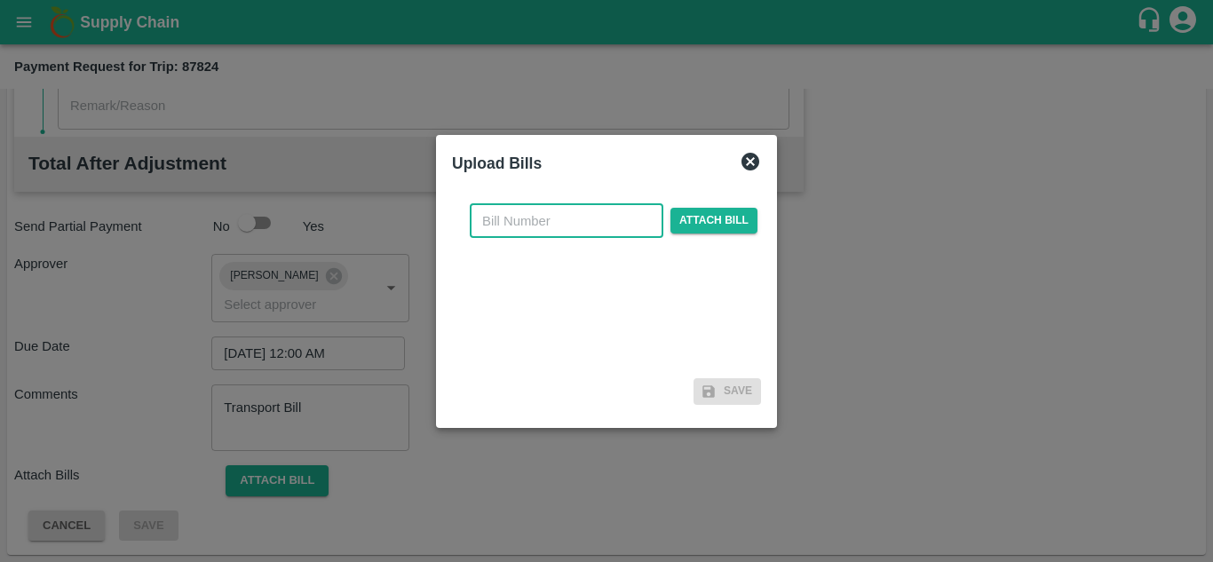
click at [518, 217] on input "text" at bounding box center [567, 221] width 194 height 34
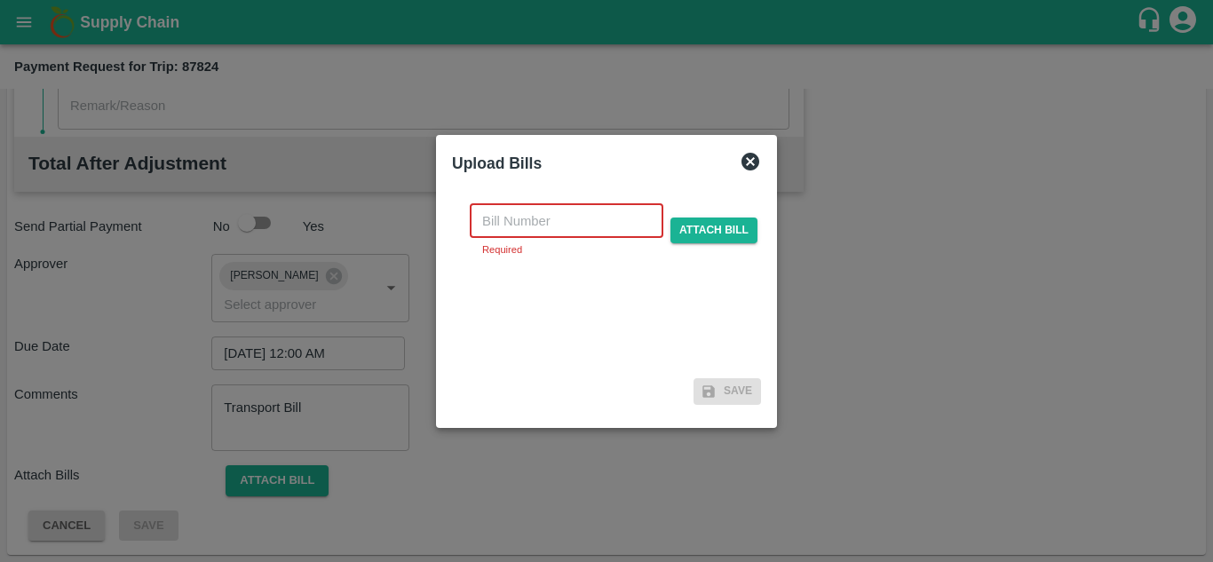
click at [486, 225] on input "text" at bounding box center [567, 221] width 194 height 34
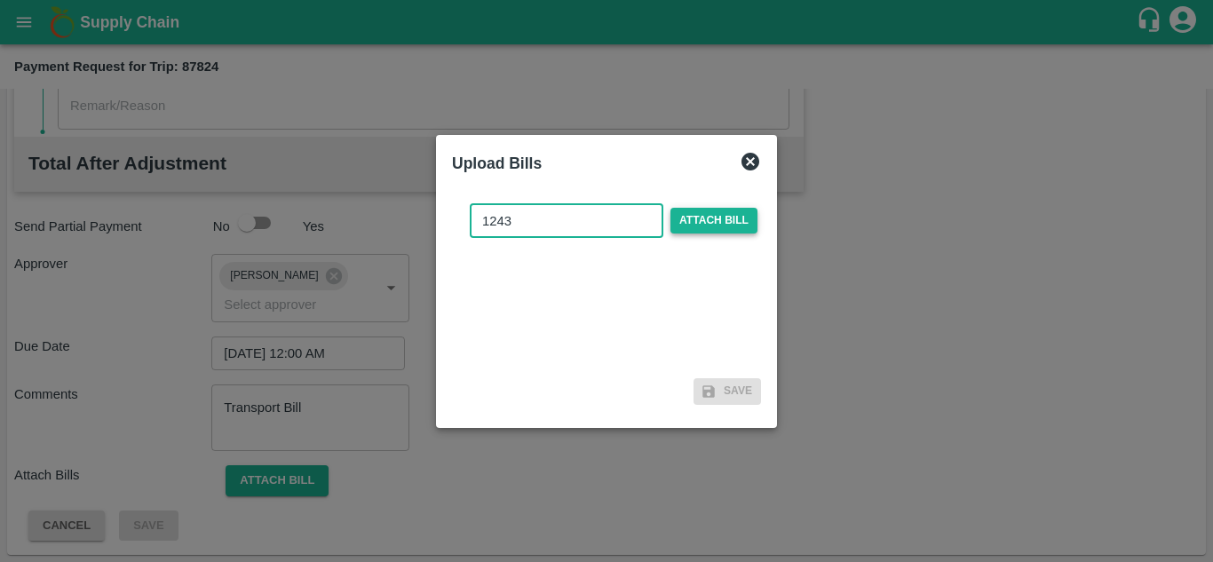
type input "1243"
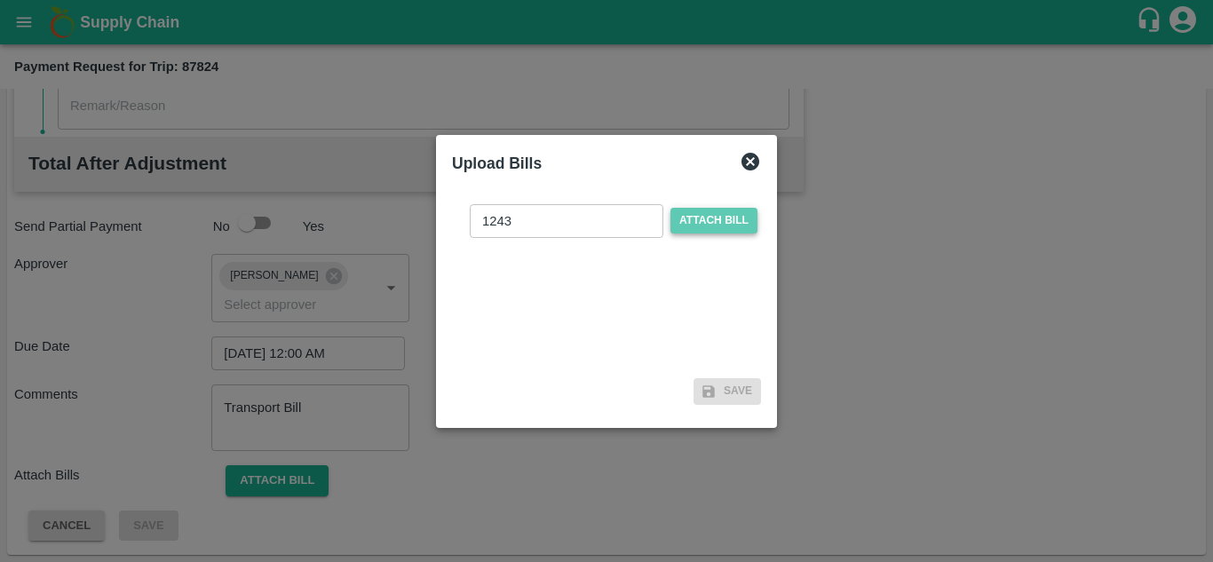
click at [724, 214] on span "Attach bill" at bounding box center [713, 221] width 87 height 26
click at [0, 0] on input "Attach bill" at bounding box center [0, 0] width 0 height 0
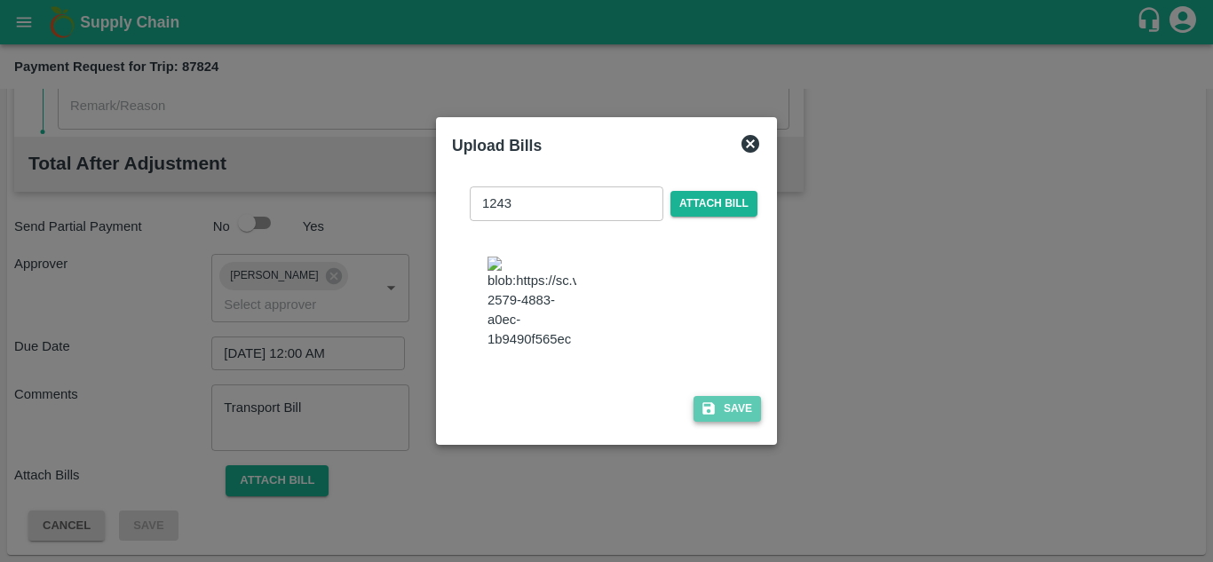
click at [731, 416] on button "Save" at bounding box center [726, 409] width 67 height 26
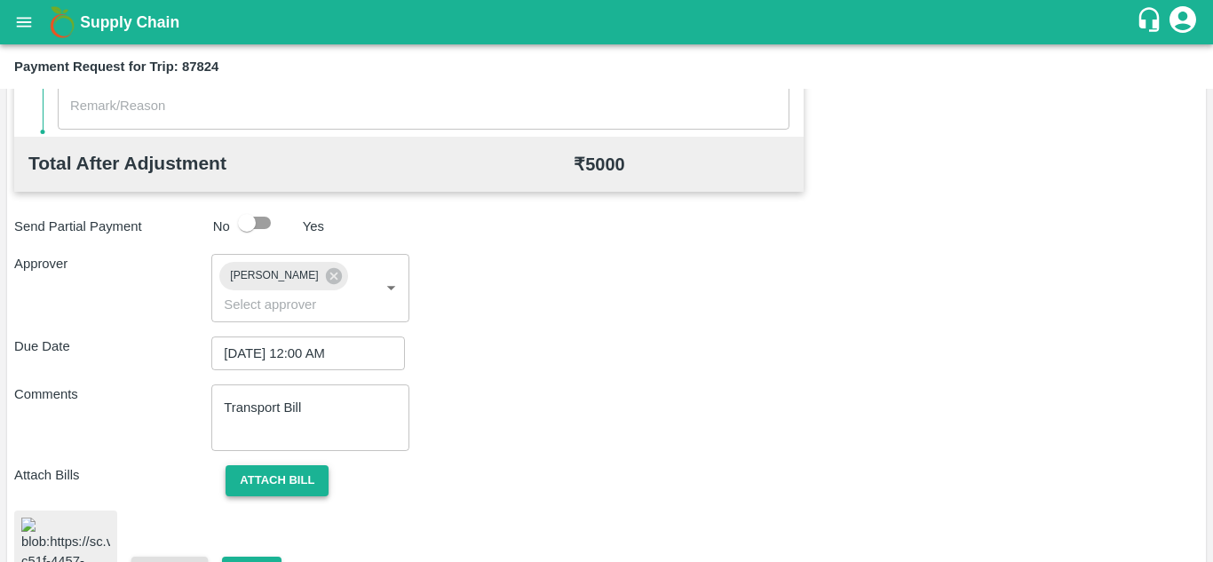
scroll to position [956, 0]
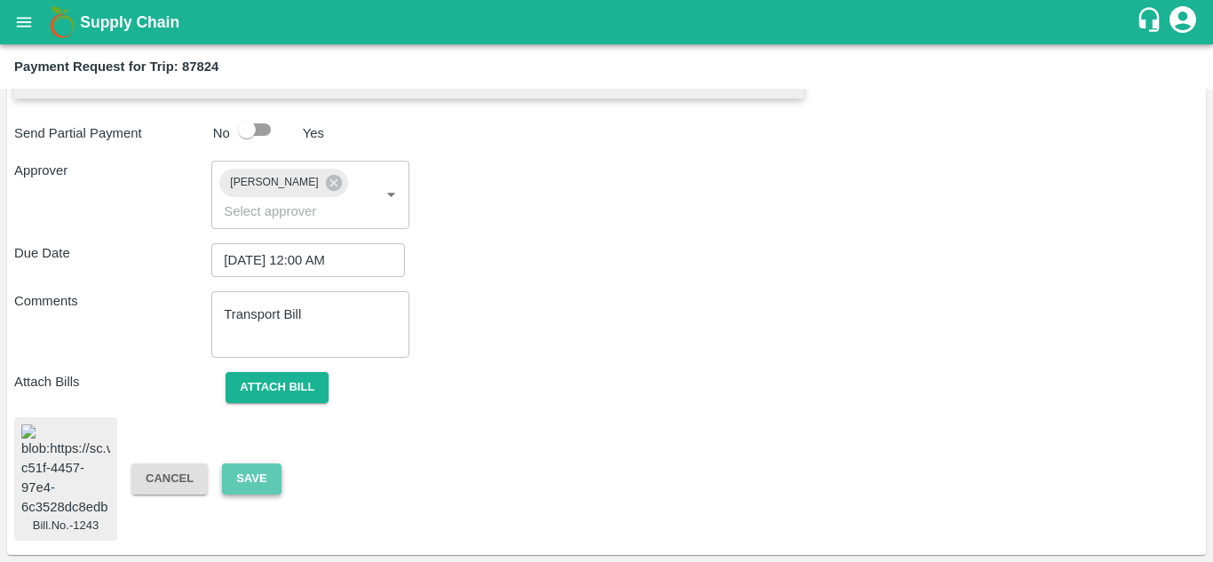
click at [245, 463] on button "Save" at bounding box center [251, 478] width 59 height 31
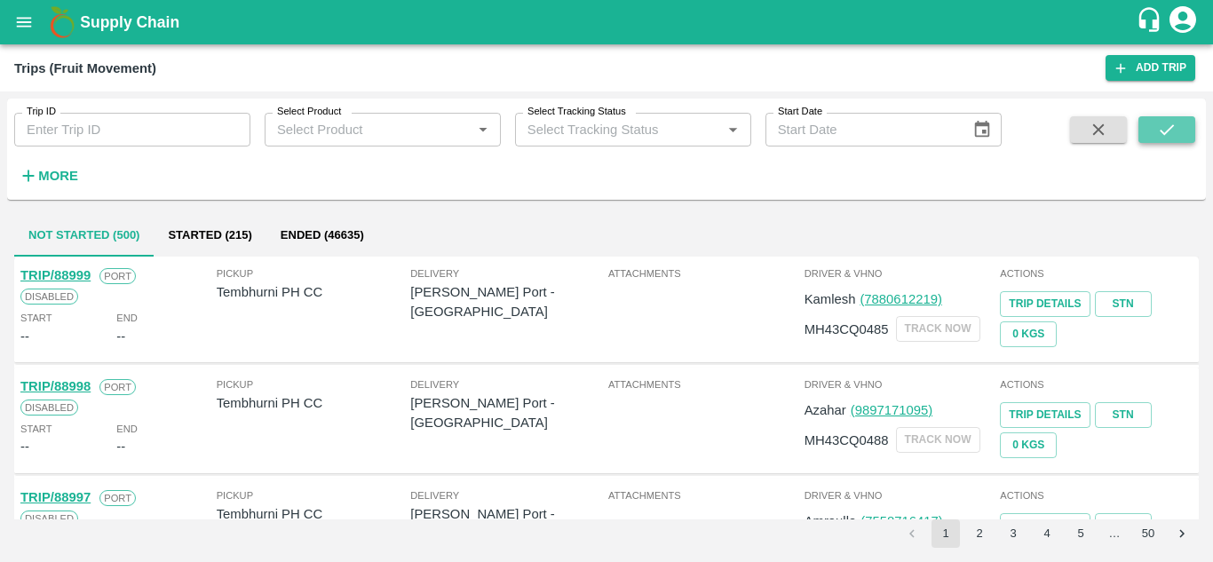
click at [1168, 128] on icon "submit" at bounding box center [1167, 130] width 20 height 20
click at [44, 172] on strong "More" at bounding box center [58, 176] width 40 height 14
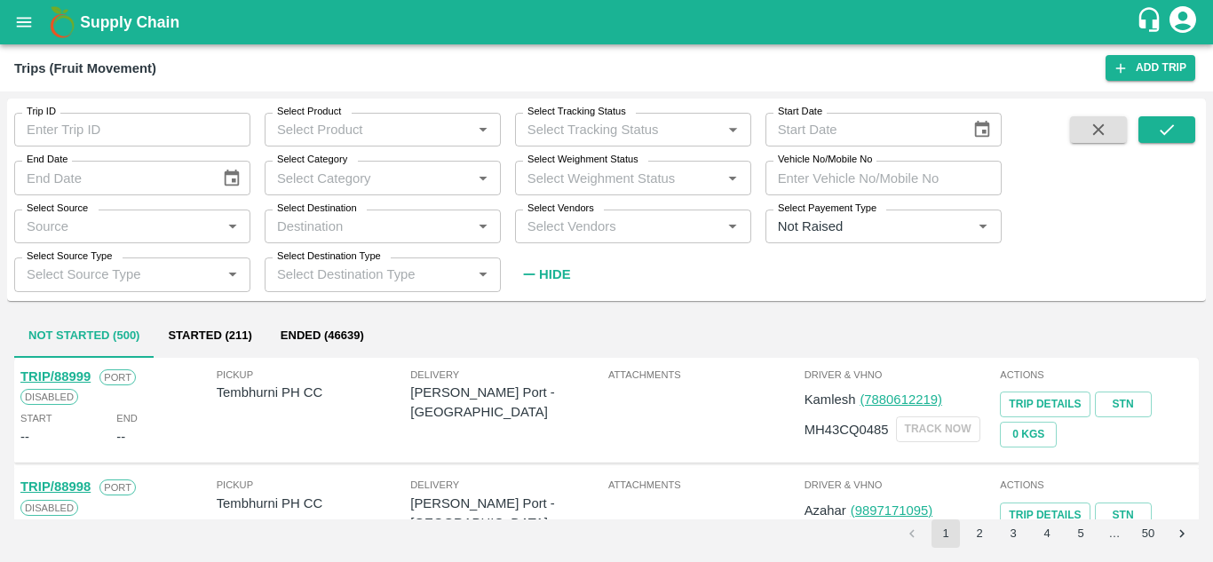
click at [569, 212] on label "Select Vendors" at bounding box center [560, 209] width 67 height 14
click at [569, 215] on input "Select Vendors" at bounding box center [618, 226] width 196 height 23
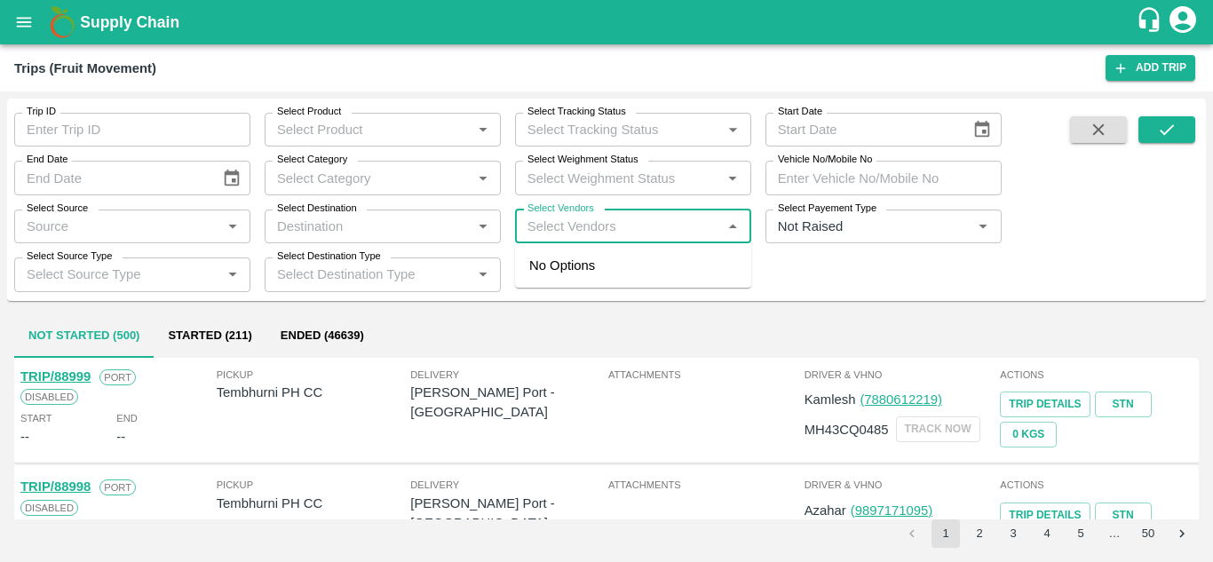
click at [543, 223] on input "Select Vendors" at bounding box center [618, 226] width 196 height 23
type input "KRUSH"
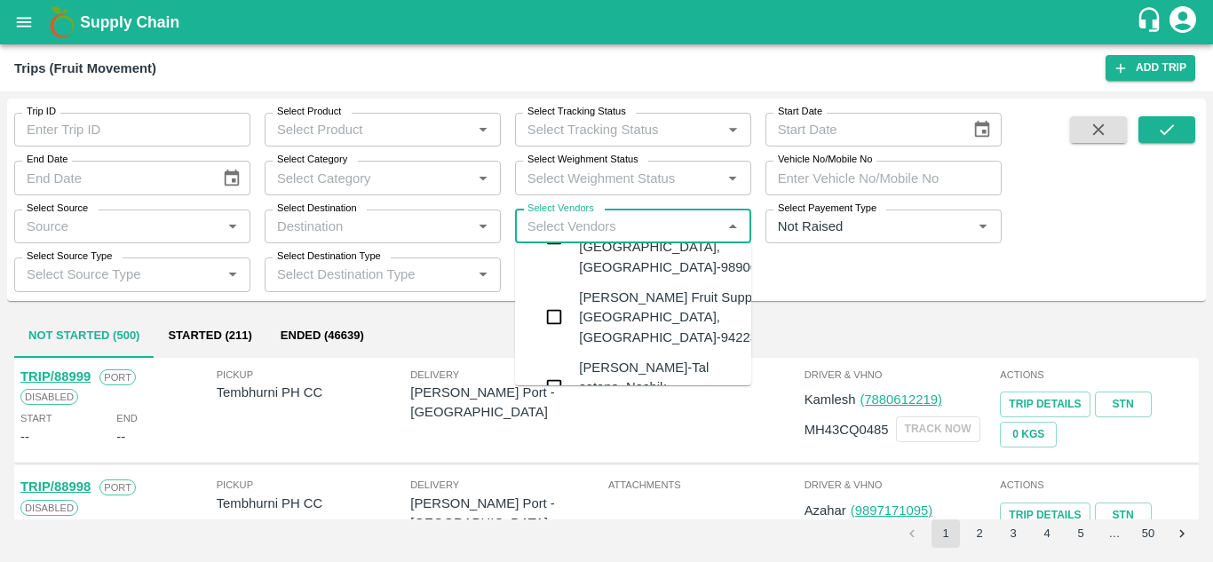
scroll to position [129, 0]
click at [616, 307] on div "Krushna Fruit Suppliers-Kanhergaon, Solapur-9422396907" at bounding box center [686, 316] width 215 height 59
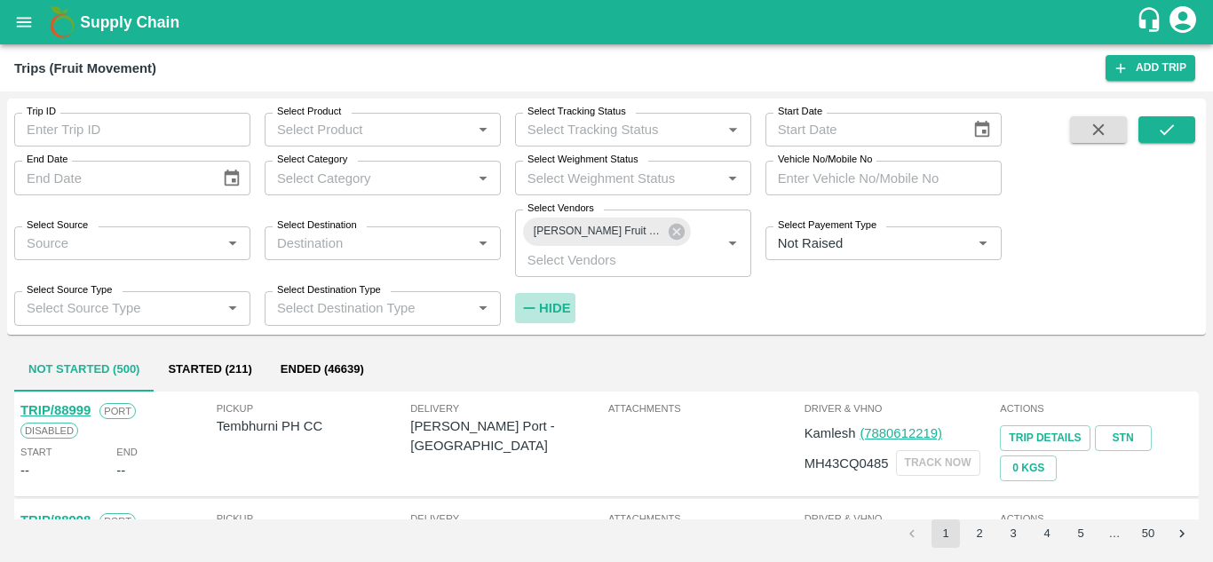
click at [551, 312] on strong "Hide" at bounding box center [554, 308] width 31 height 14
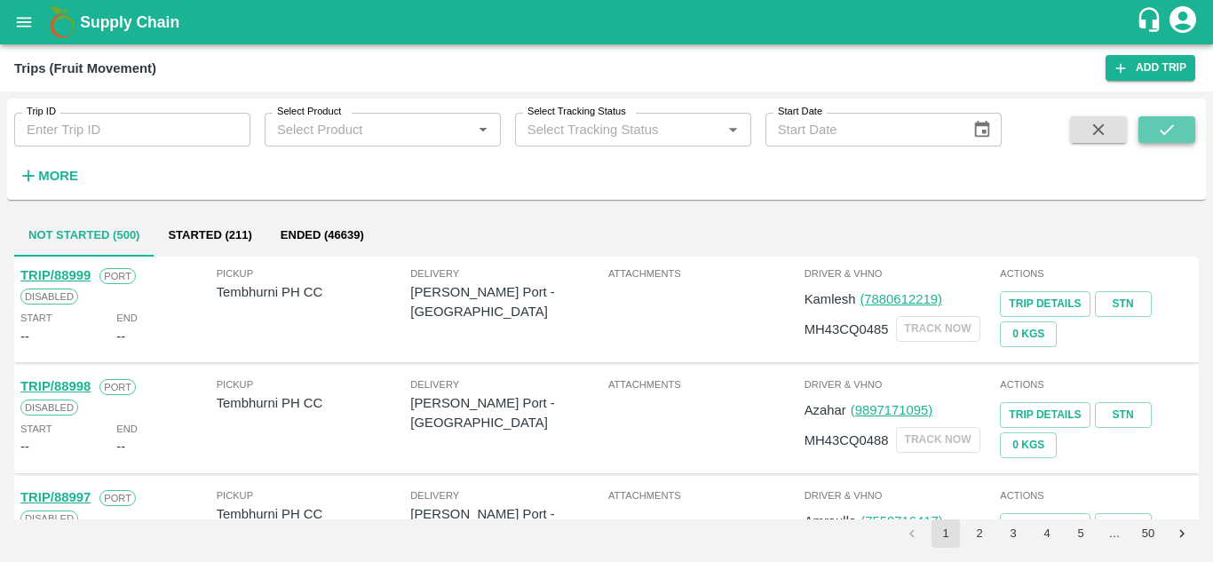
click at [1170, 128] on icon "submit" at bounding box center [1167, 129] width 14 height 11
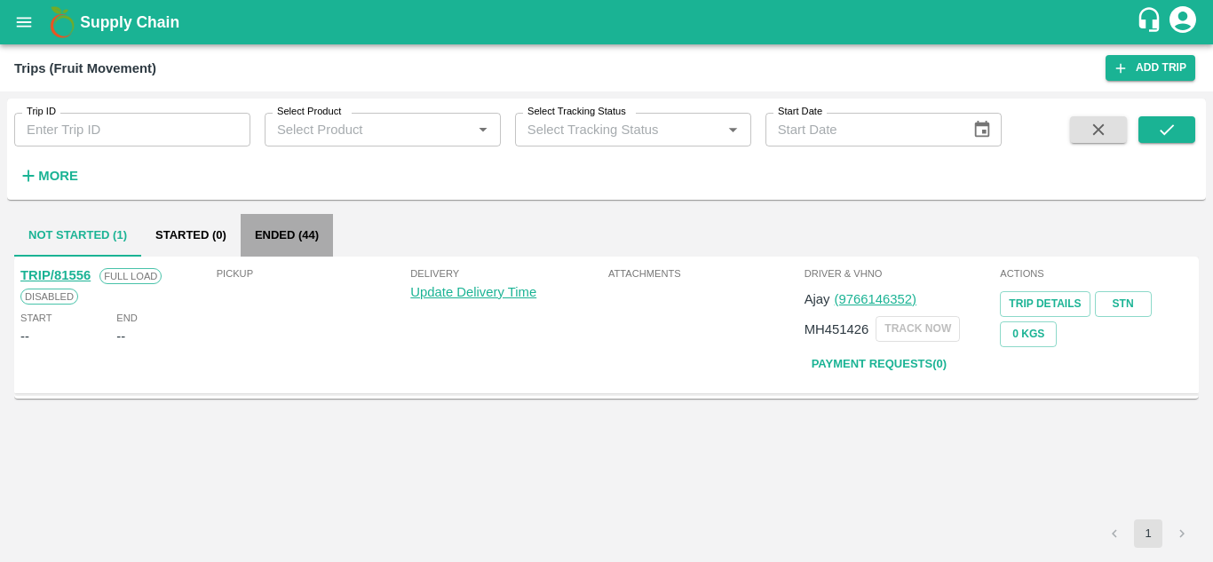
click at [288, 226] on button "Ended (44)" at bounding box center [287, 235] width 92 height 43
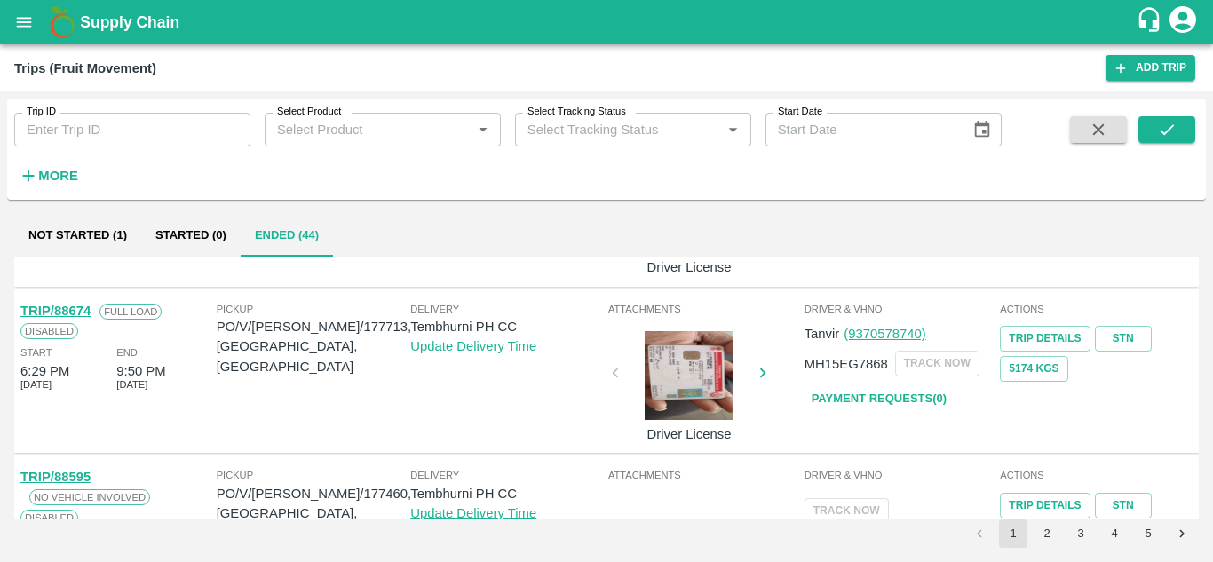
scroll to position [1277, 0]
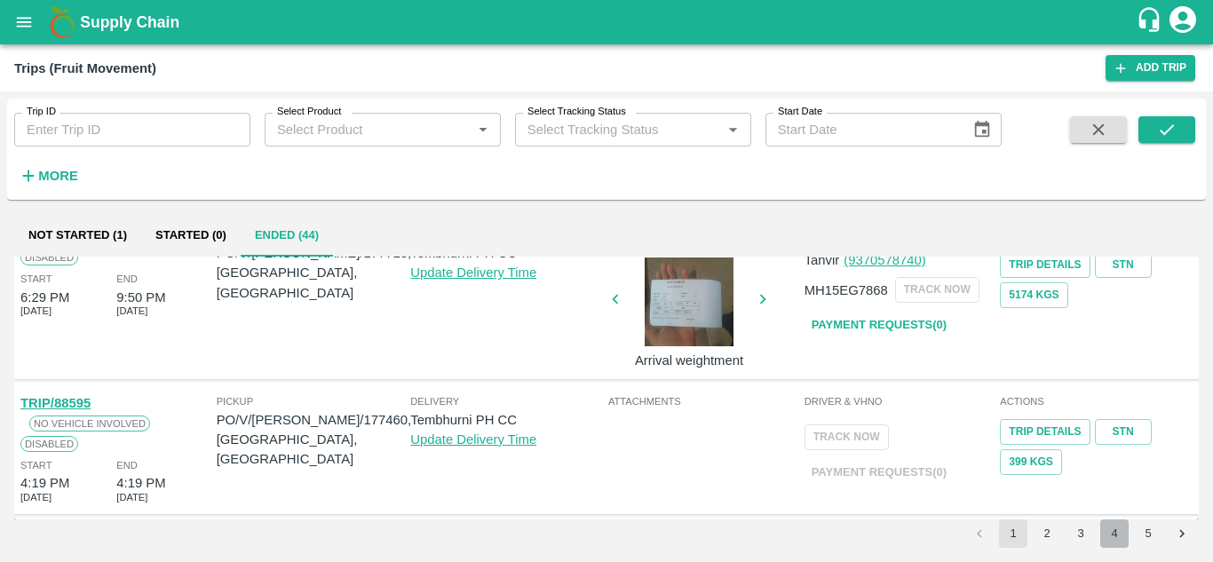
click at [1112, 522] on button "4" at bounding box center [1114, 533] width 28 height 28
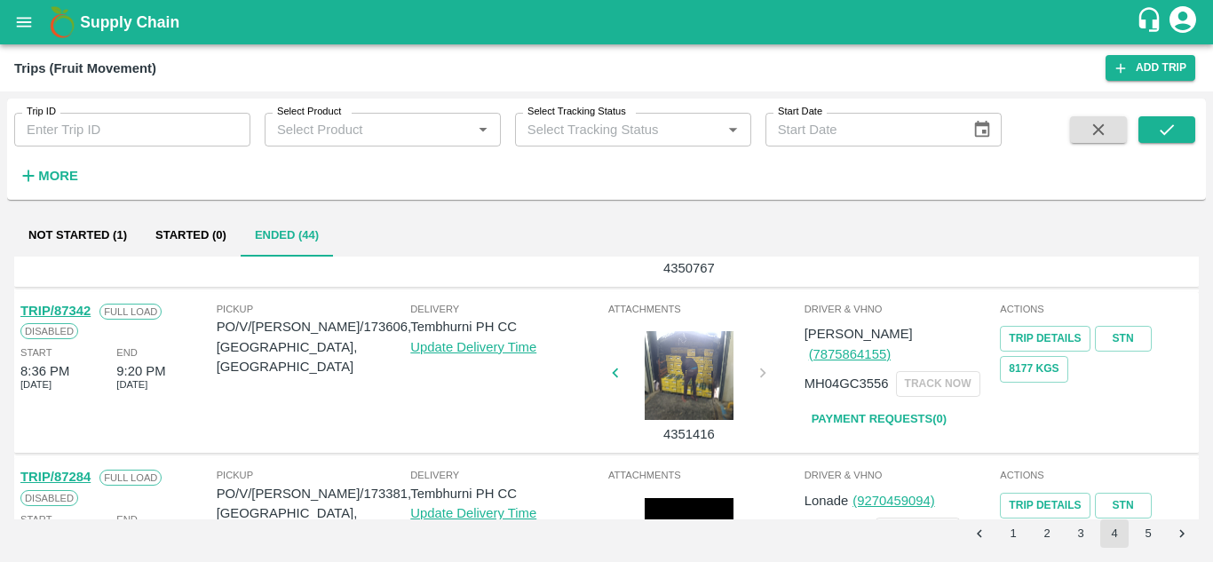
scroll to position [965, 0]
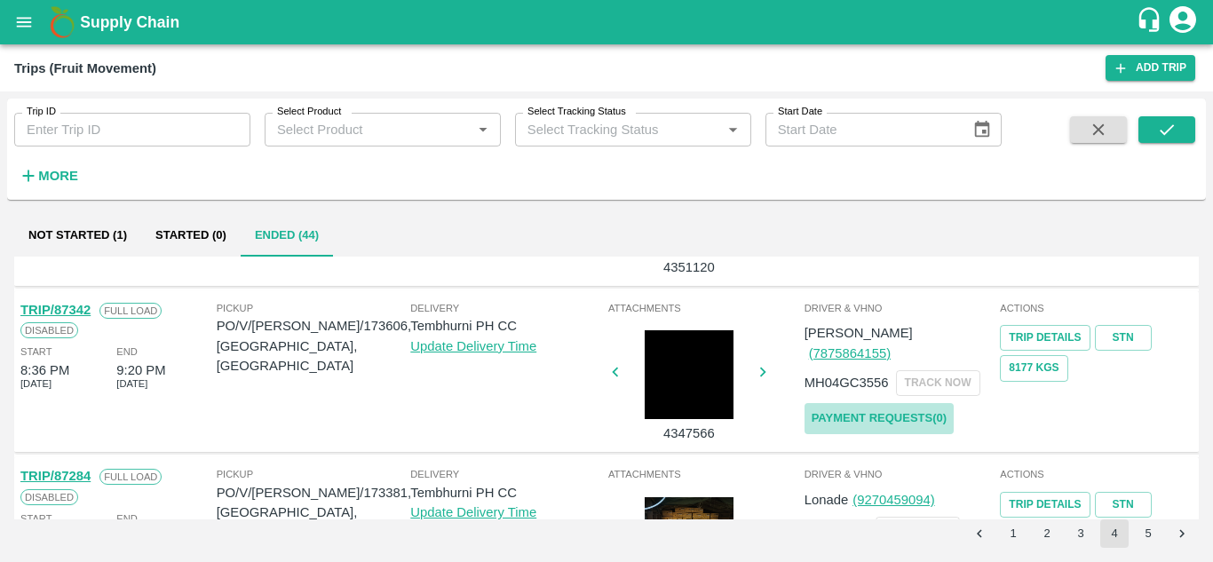
click at [912, 403] on link "Payment Requests( 0 )" at bounding box center [878, 418] width 149 height 31
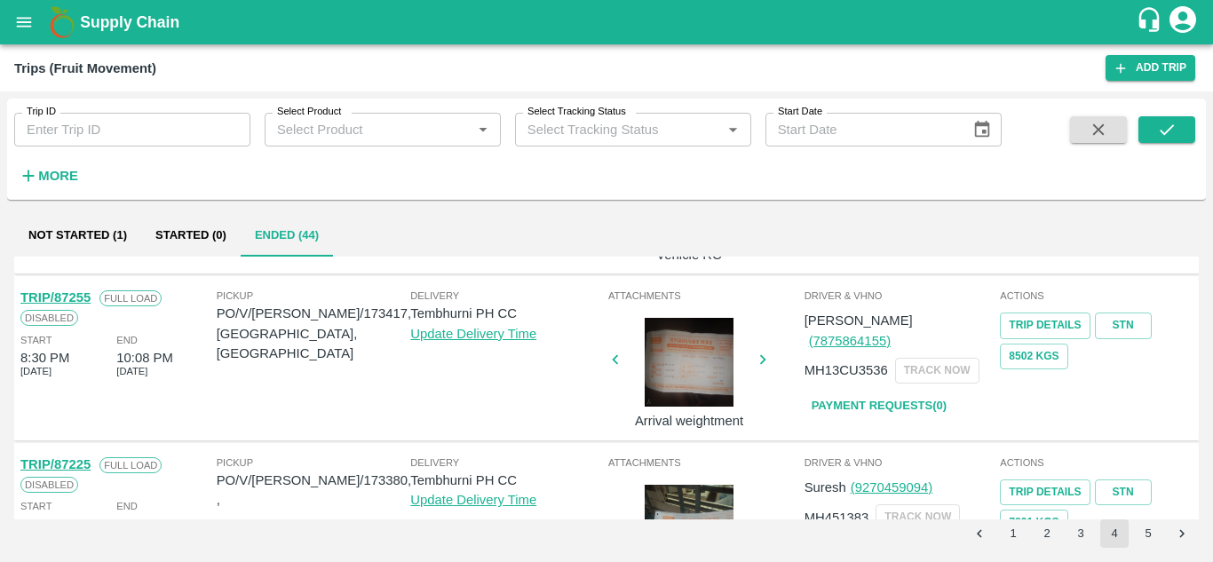
scroll to position [1403, 0]
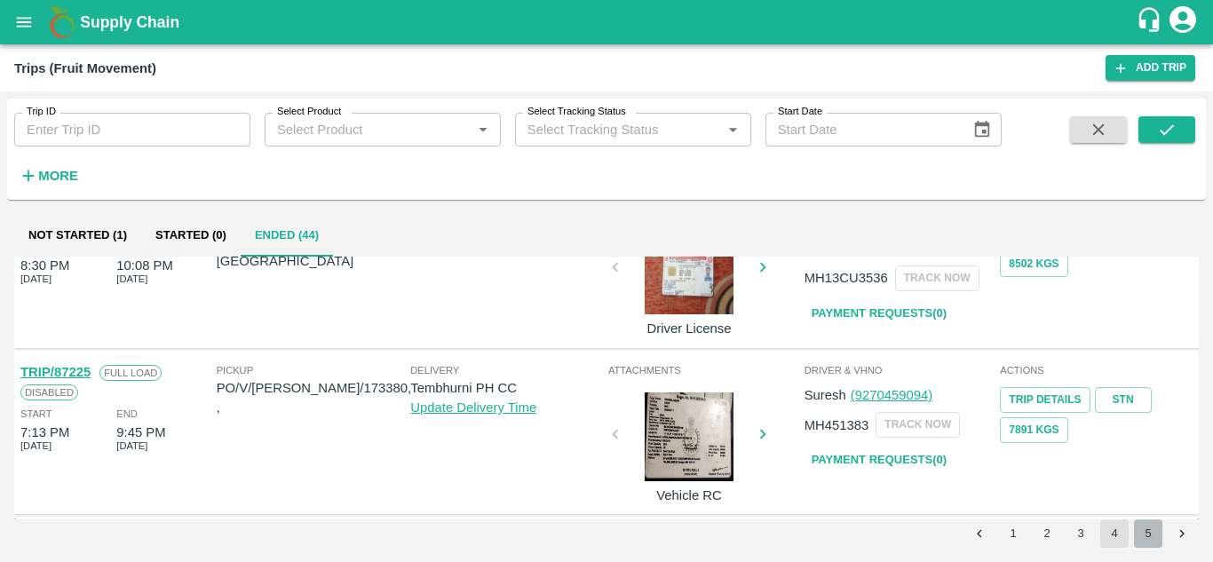
click at [1145, 542] on button "5" at bounding box center [1148, 533] width 28 height 28
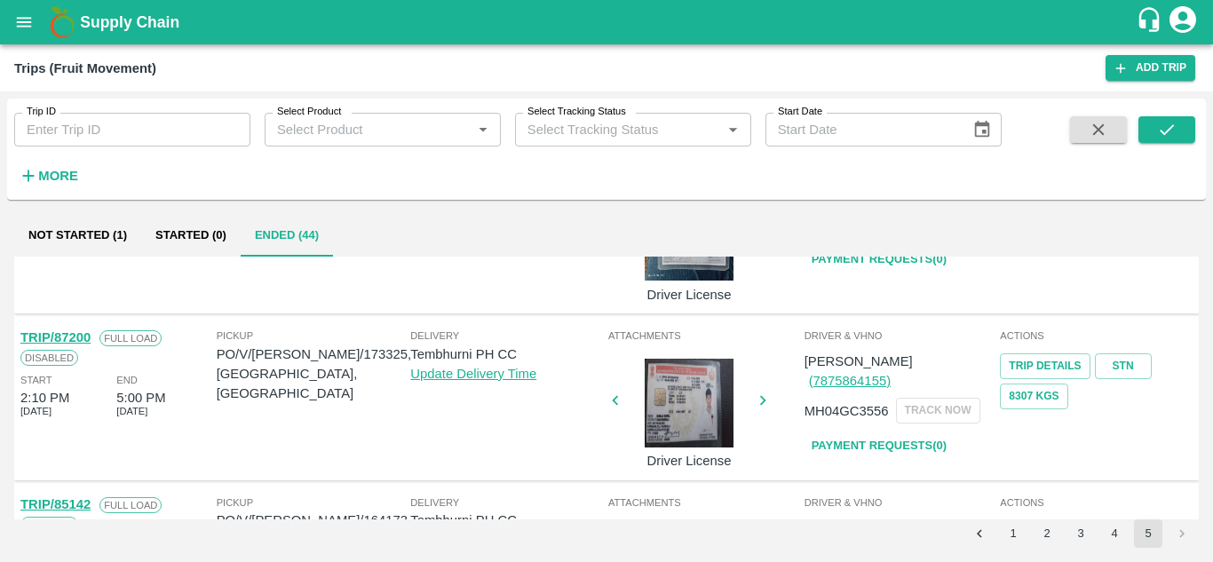
scroll to position [106, 0]
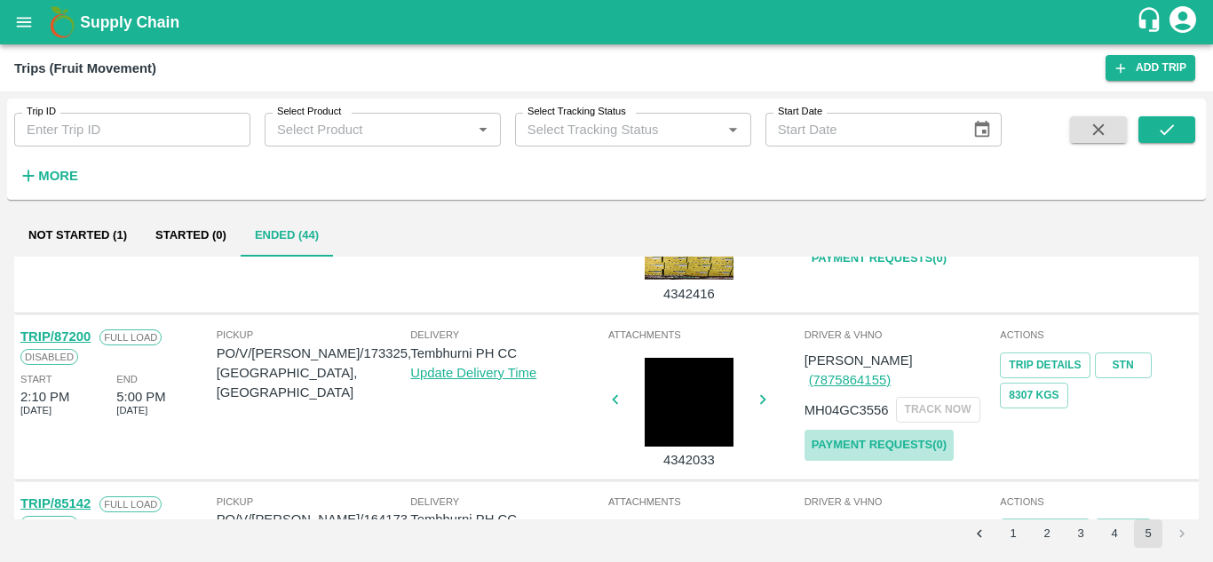
click at [915, 430] on link "Payment Requests( 0 )" at bounding box center [878, 445] width 149 height 31
click at [1180, 124] on button "submit" at bounding box center [1166, 129] width 57 height 27
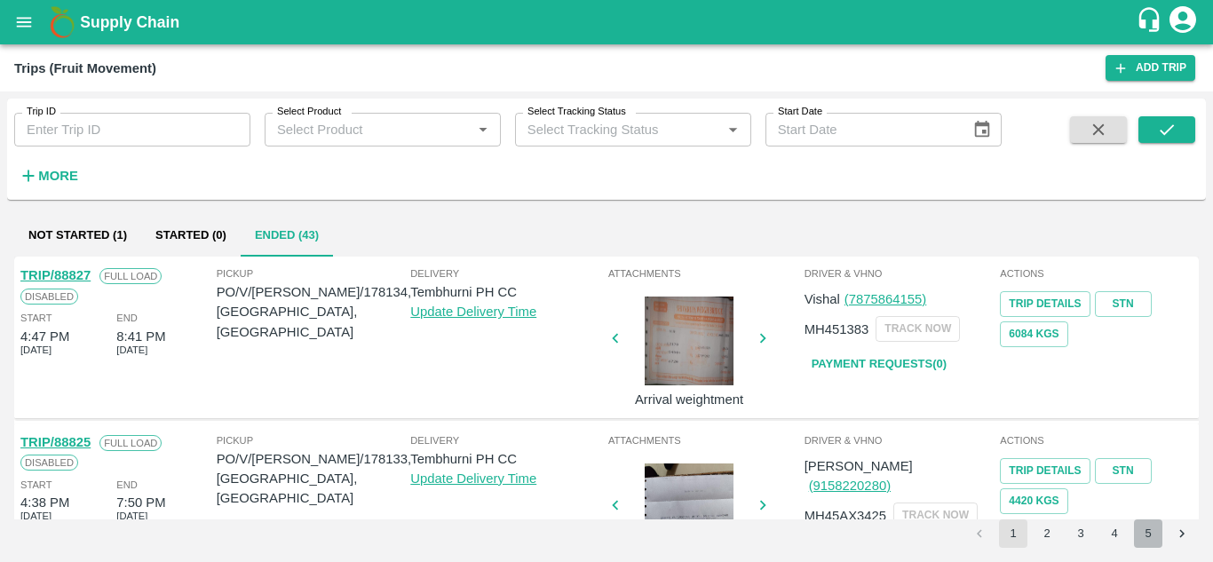
click at [1148, 530] on button "5" at bounding box center [1148, 533] width 28 height 28
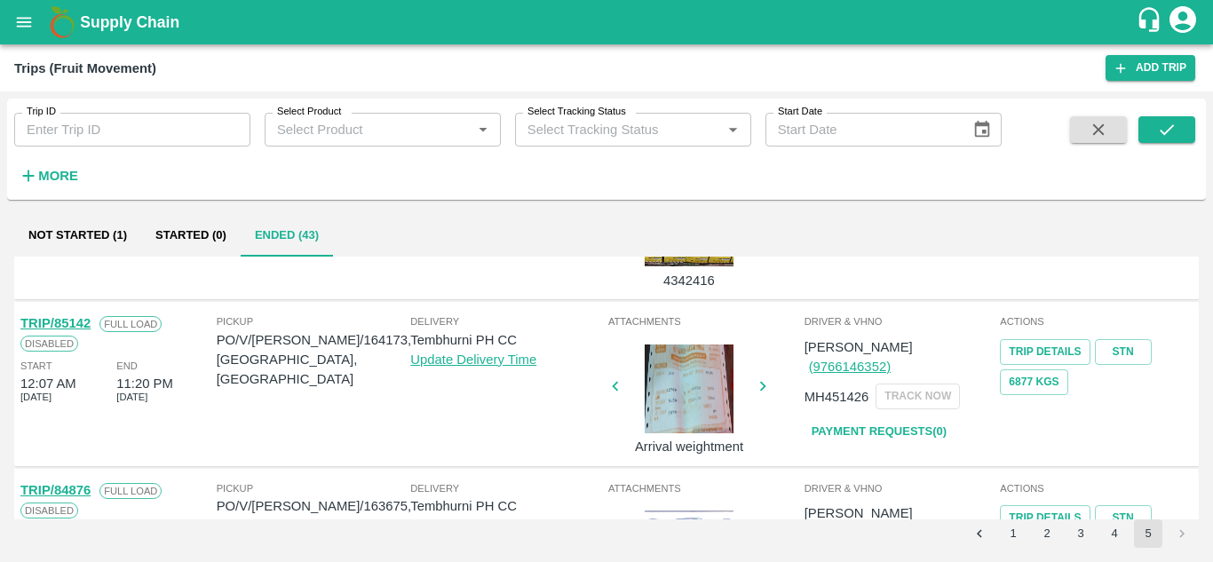
scroll to position [0, 0]
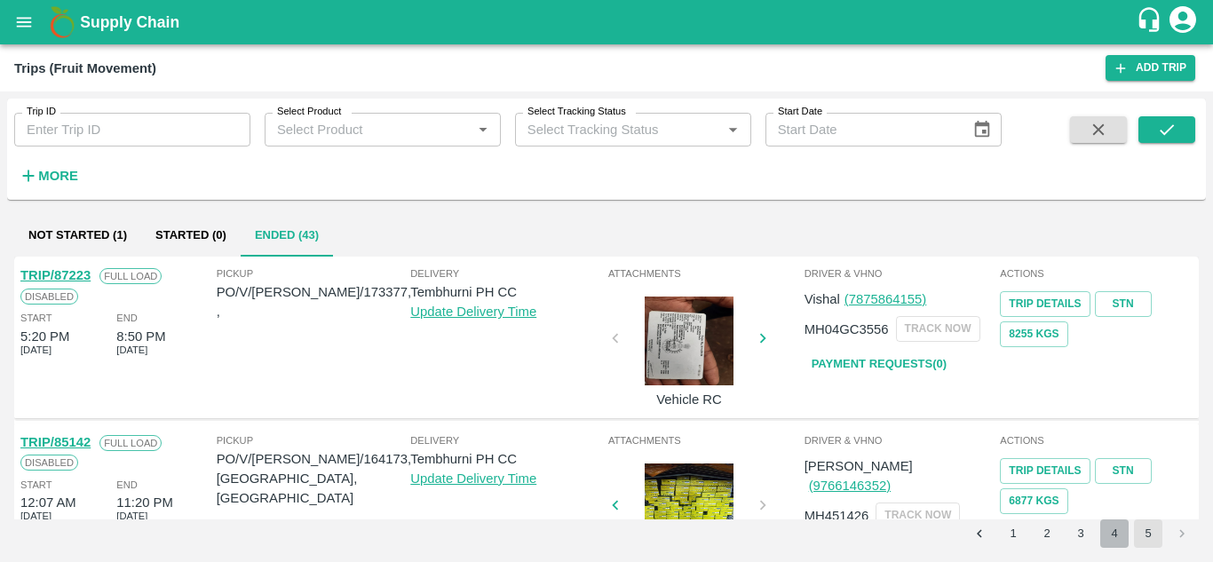
click at [1108, 534] on button "4" at bounding box center [1114, 533] width 28 height 28
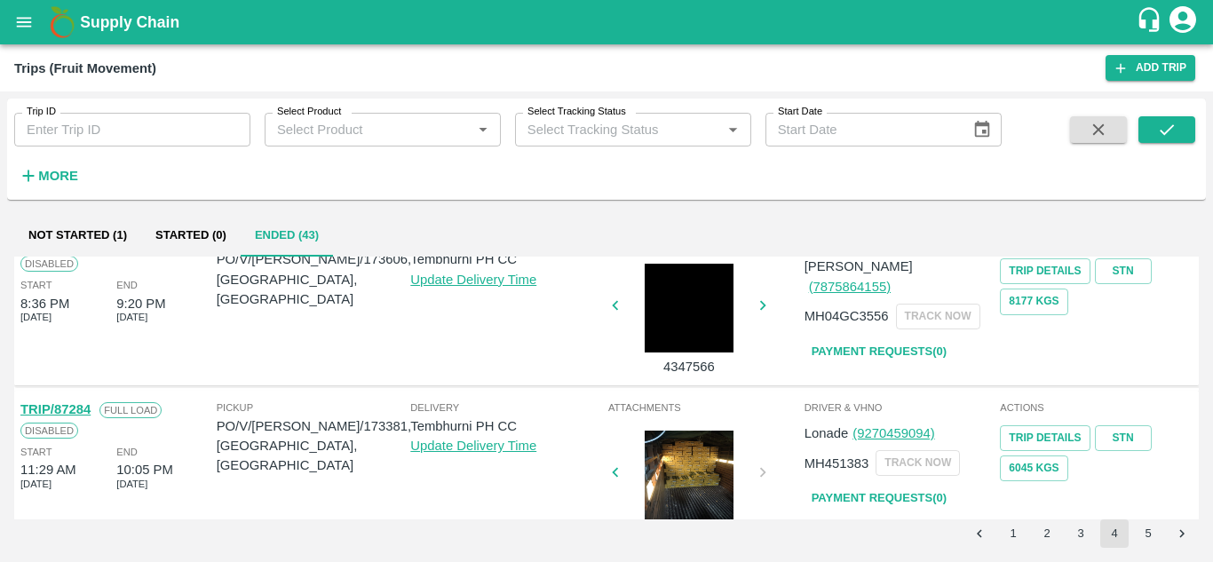
scroll to position [1403, 0]
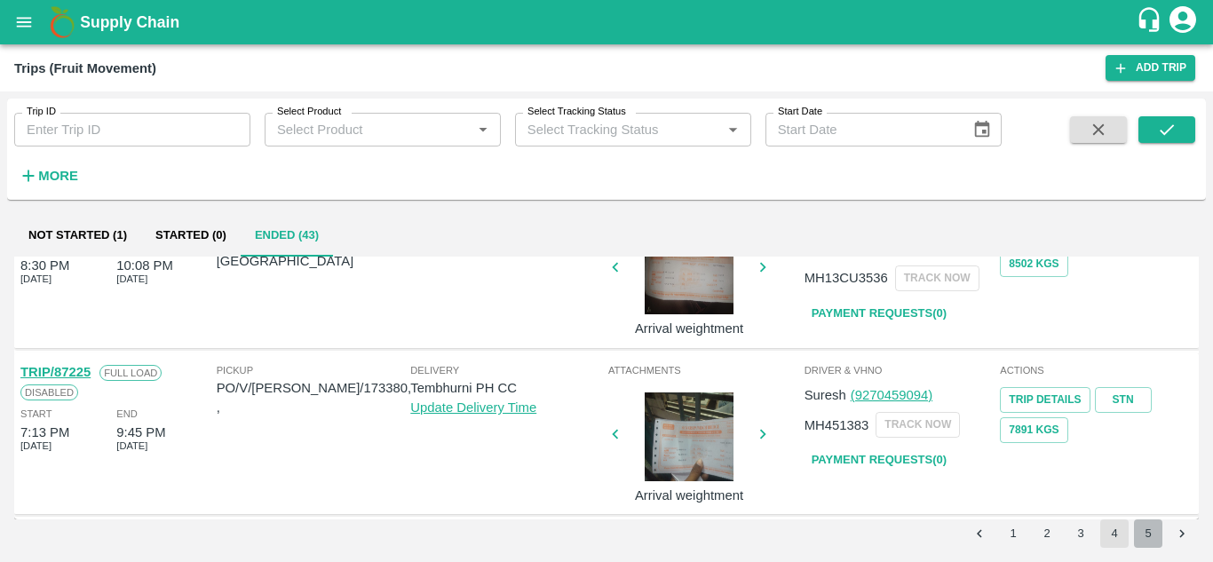
click at [1148, 535] on button "5" at bounding box center [1148, 533] width 28 height 28
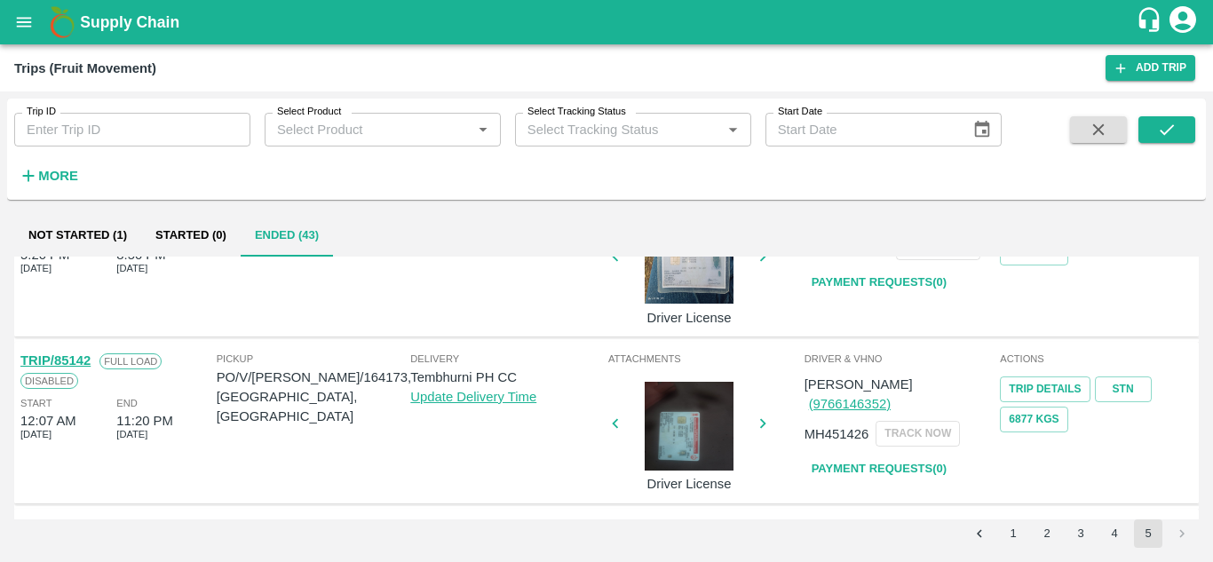
scroll to position [0, 0]
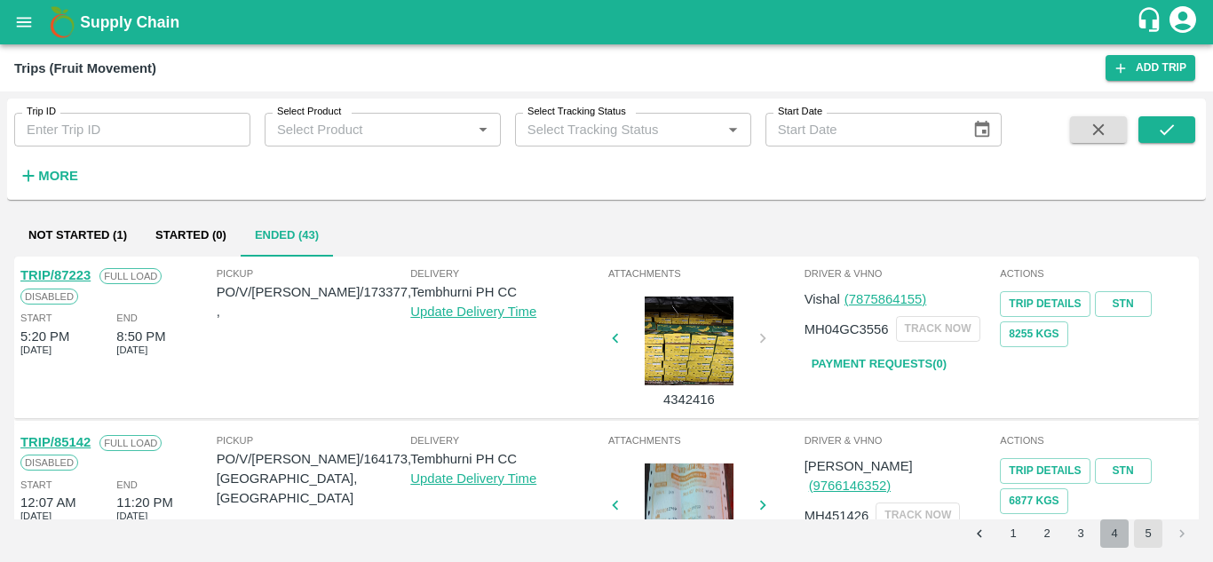
click at [1113, 536] on button "4" at bounding box center [1114, 533] width 28 height 28
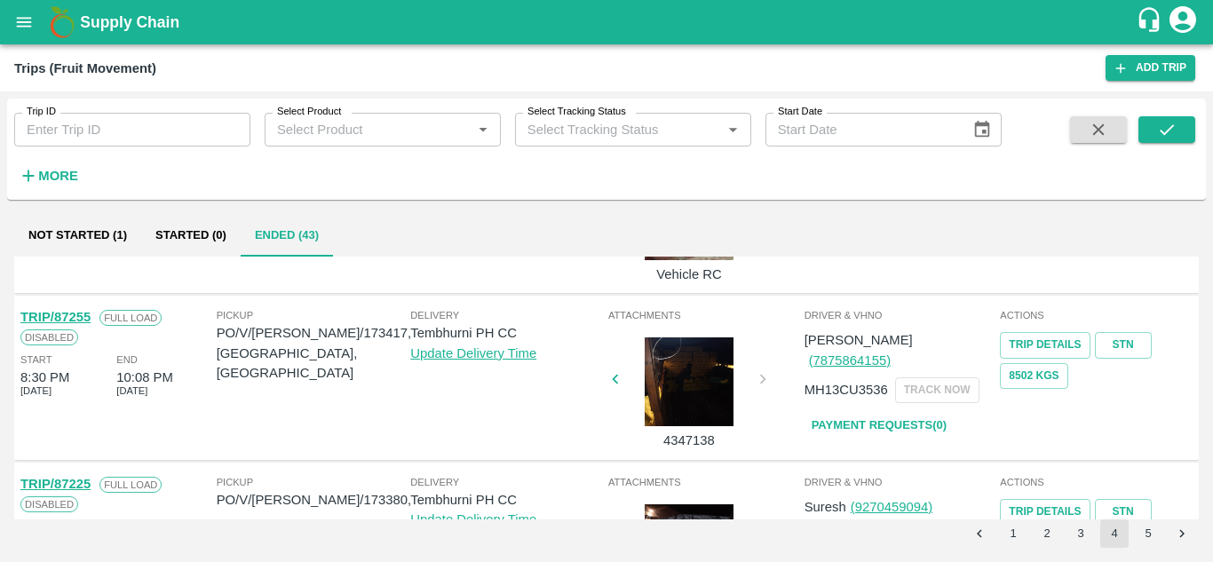
scroll to position [1289, 0]
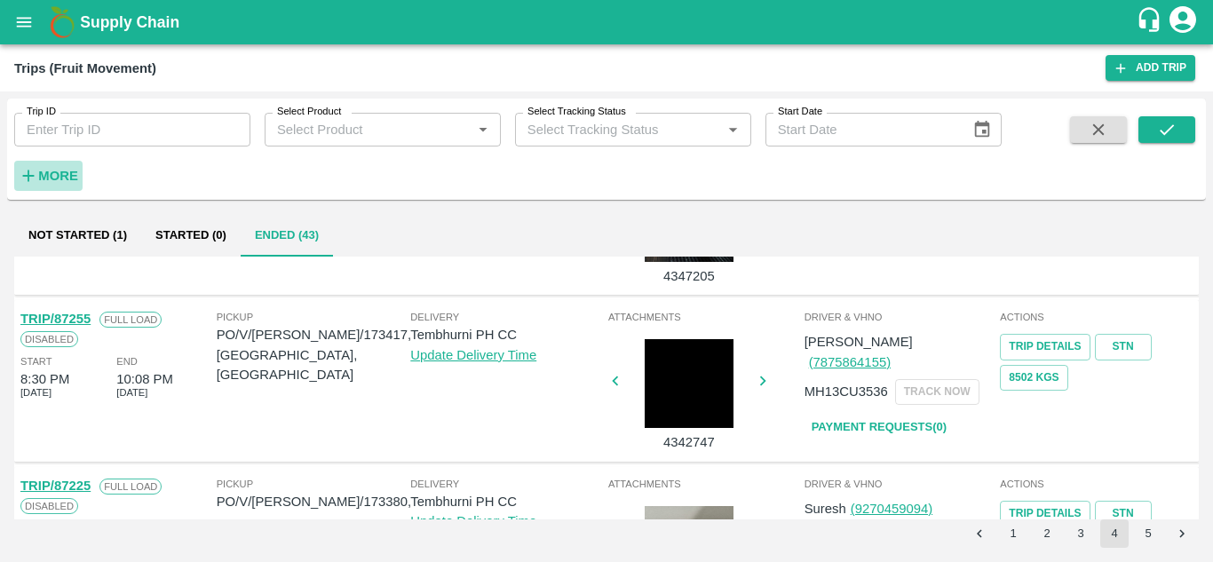
click at [60, 172] on strong "More" at bounding box center [58, 176] width 40 height 14
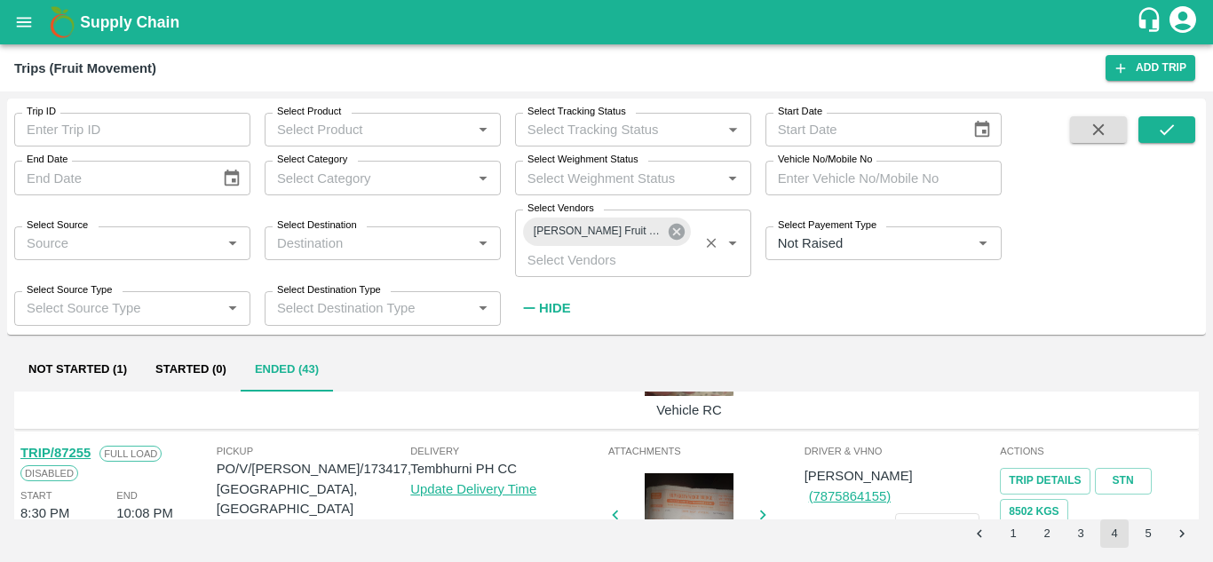
click at [672, 232] on icon at bounding box center [677, 232] width 16 height 16
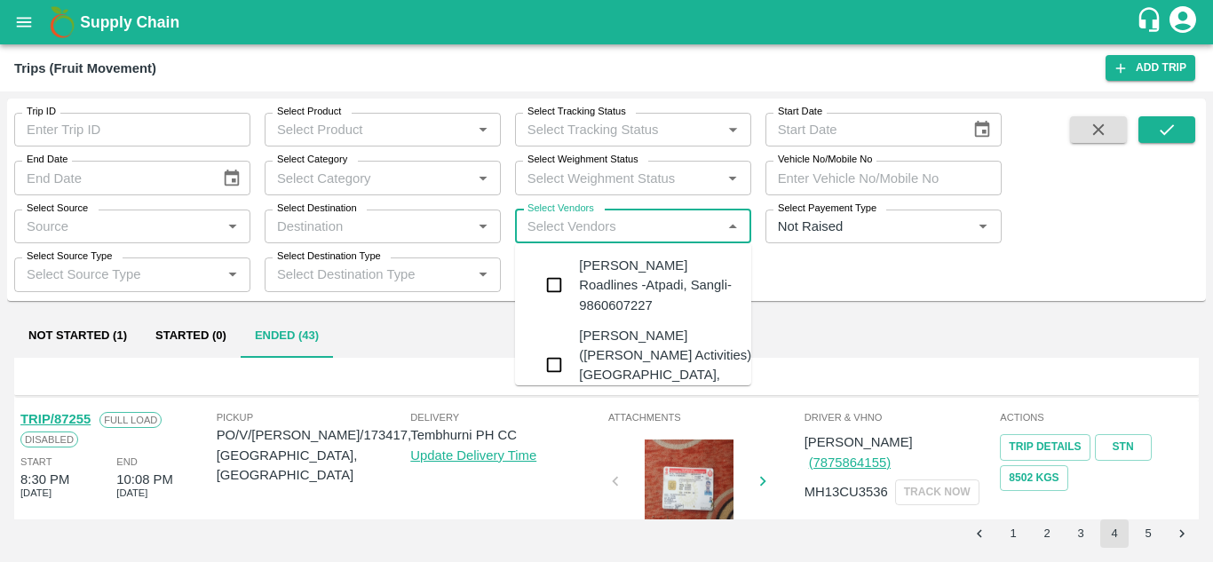
click at [541, 221] on input "Select Vendors" at bounding box center [618, 226] width 196 height 23
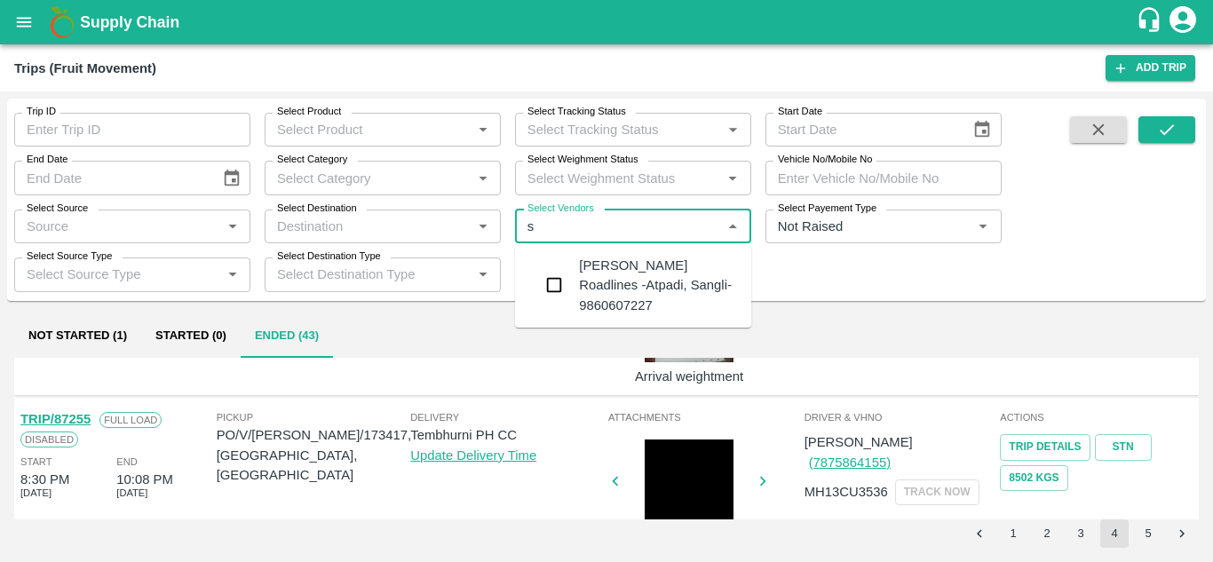
type input "s"
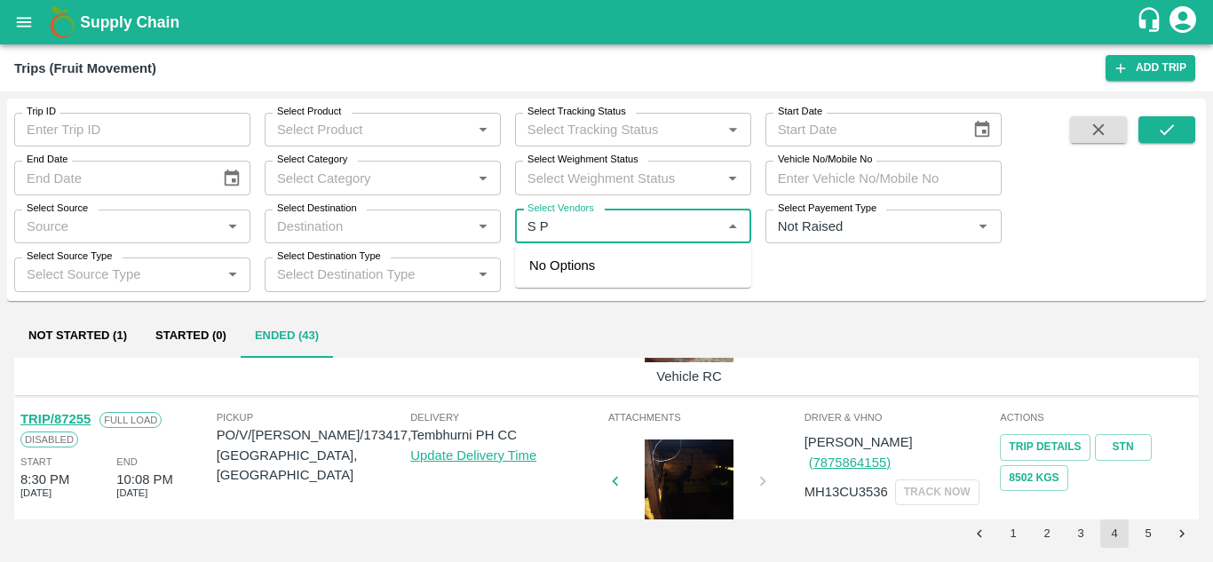
type input "S P"
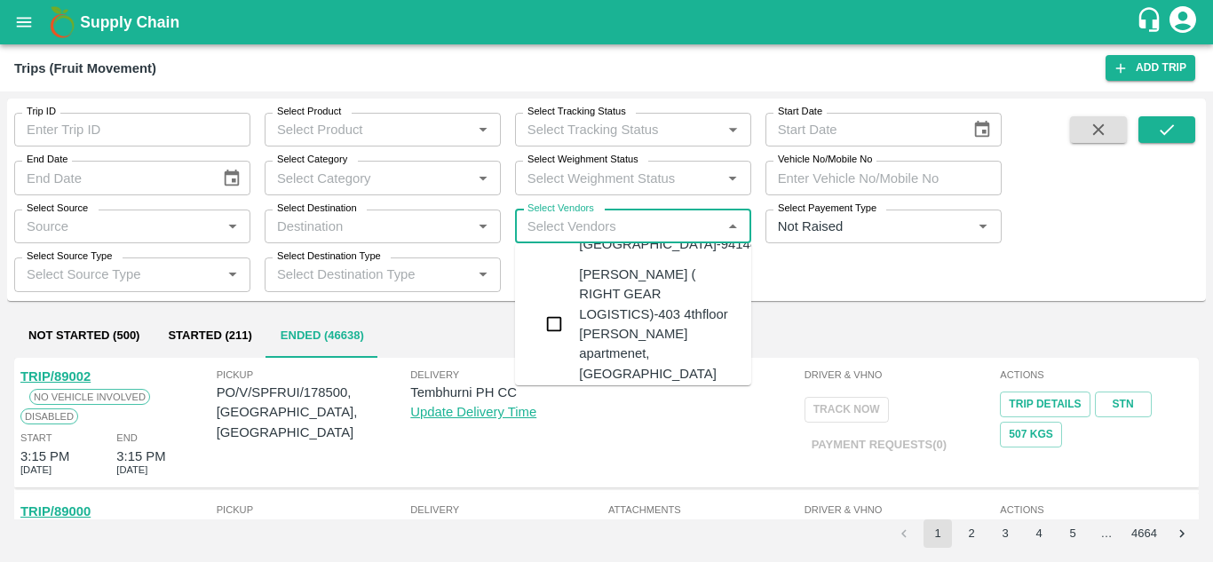
scroll to position [162, 0]
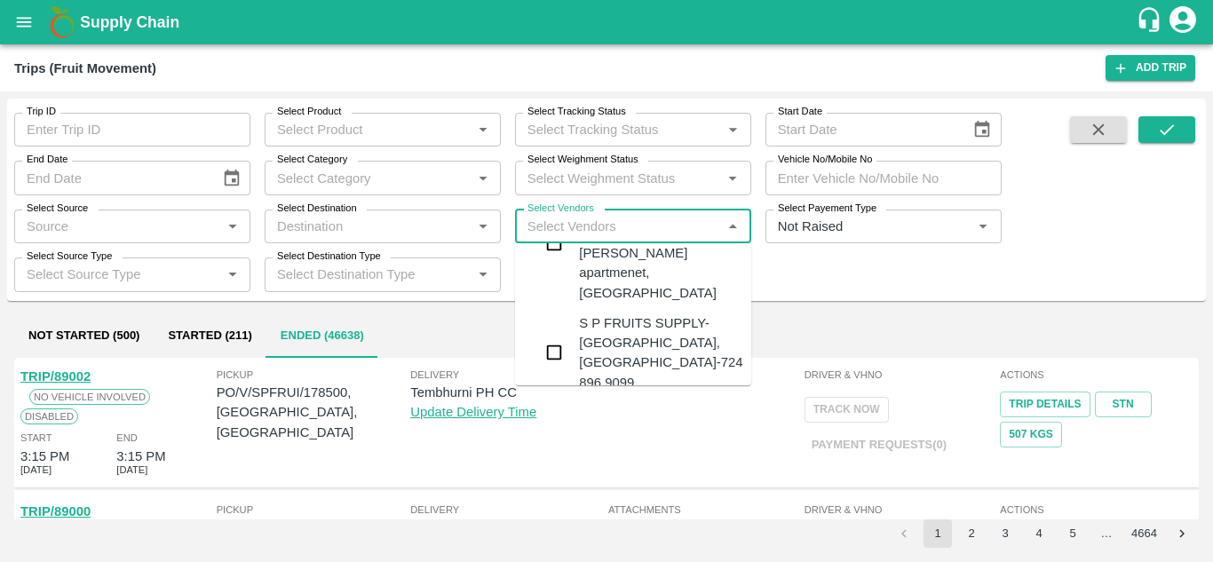
click at [635, 343] on div "S P FRUITS SUPPLY-Akole Khurd, Solapur-724 896 9099" at bounding box center [660, 352] width 163 height 79
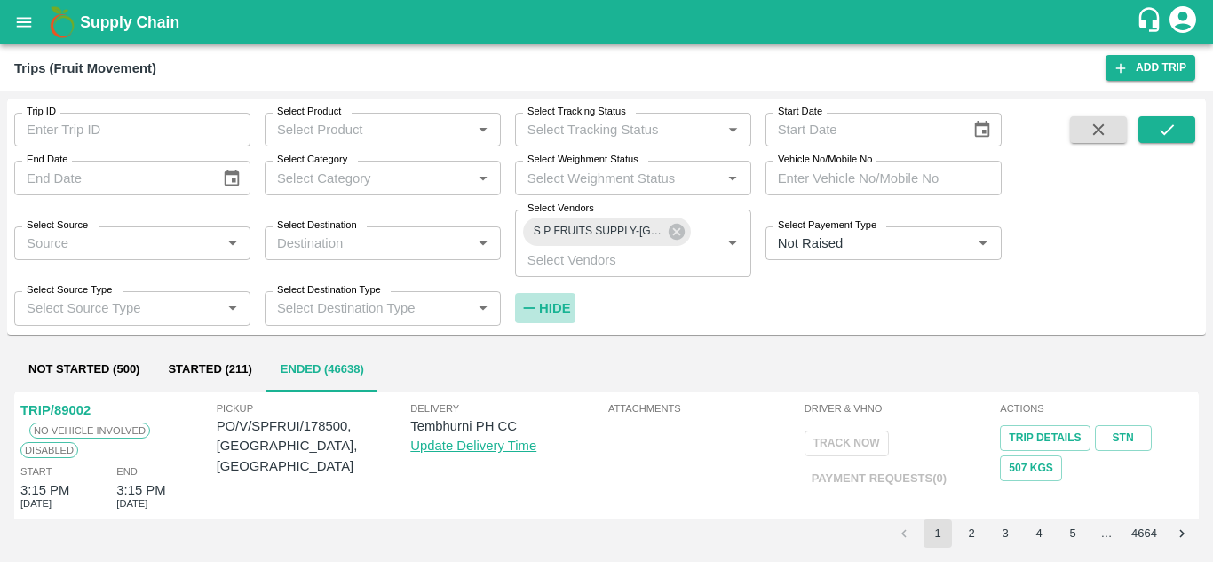
click at [550, 313] on strong "Hide" at bounding box center [554, 308] width 31 height 14
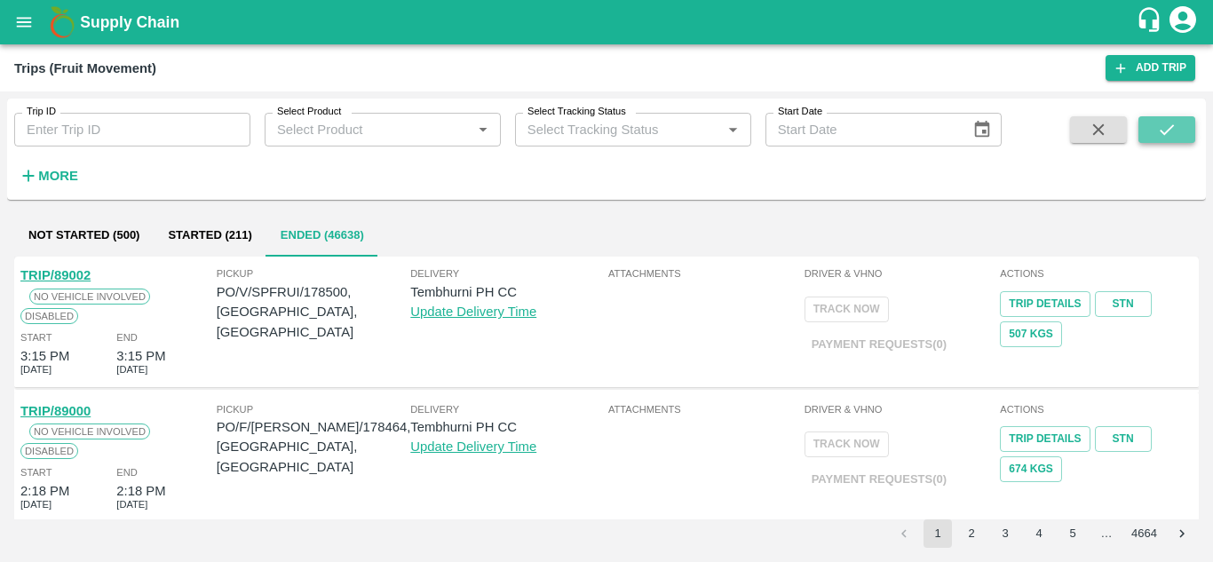
click at [1168, 125] on icon "submit" at bounding box center [1167, 130] width 20 height 20
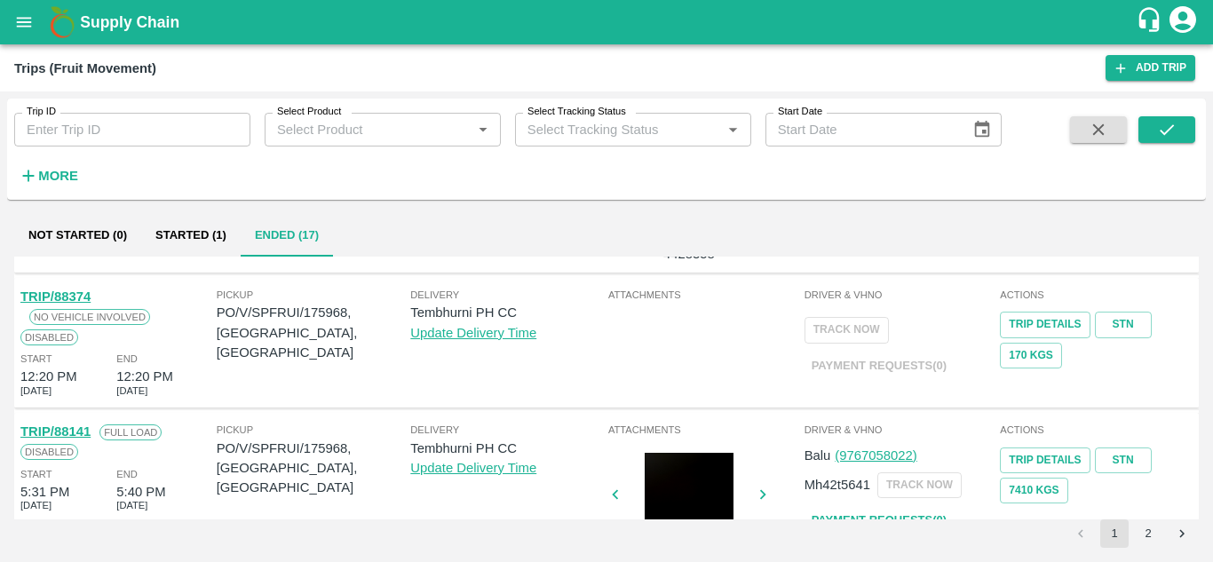
scroll to position [1277, 0]
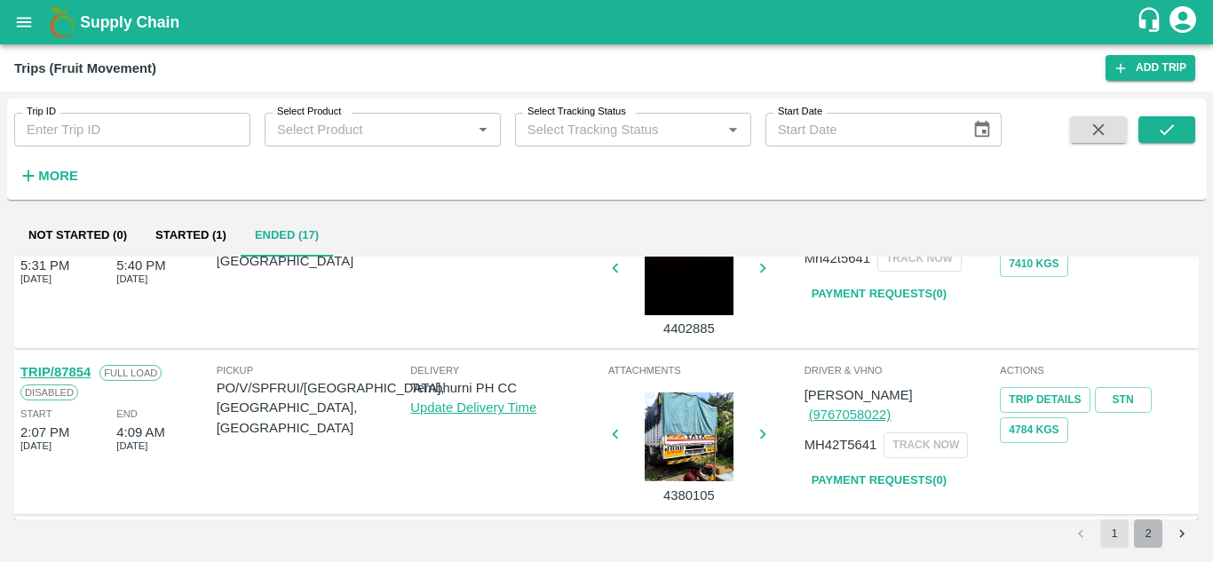
click at [1145, 531] on button "2" at bounding box center [1148, 533] width 28 height 28
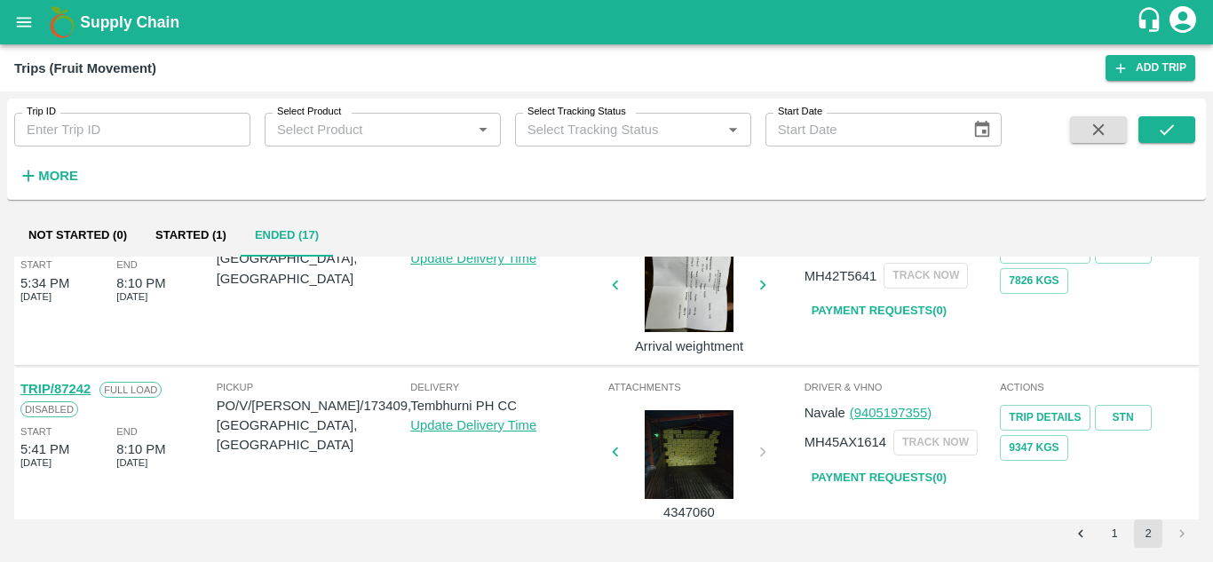
scroll to position [381, 0]
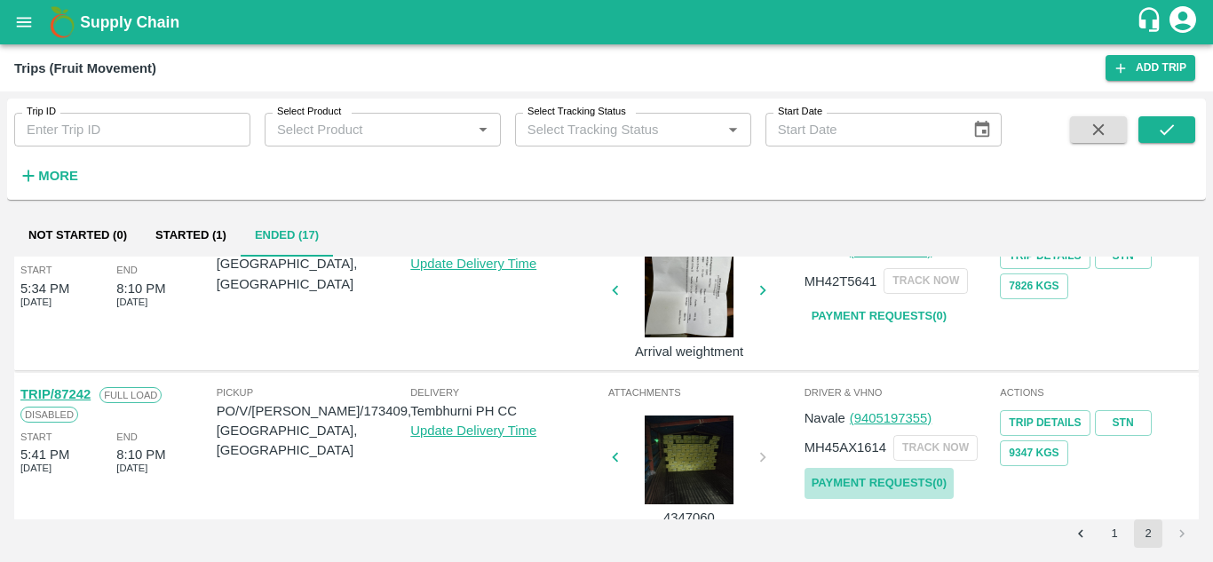
click at [882, 488] on link "Payment Requests( 0 )" at bounding box center [878, 483] width 149 height 31
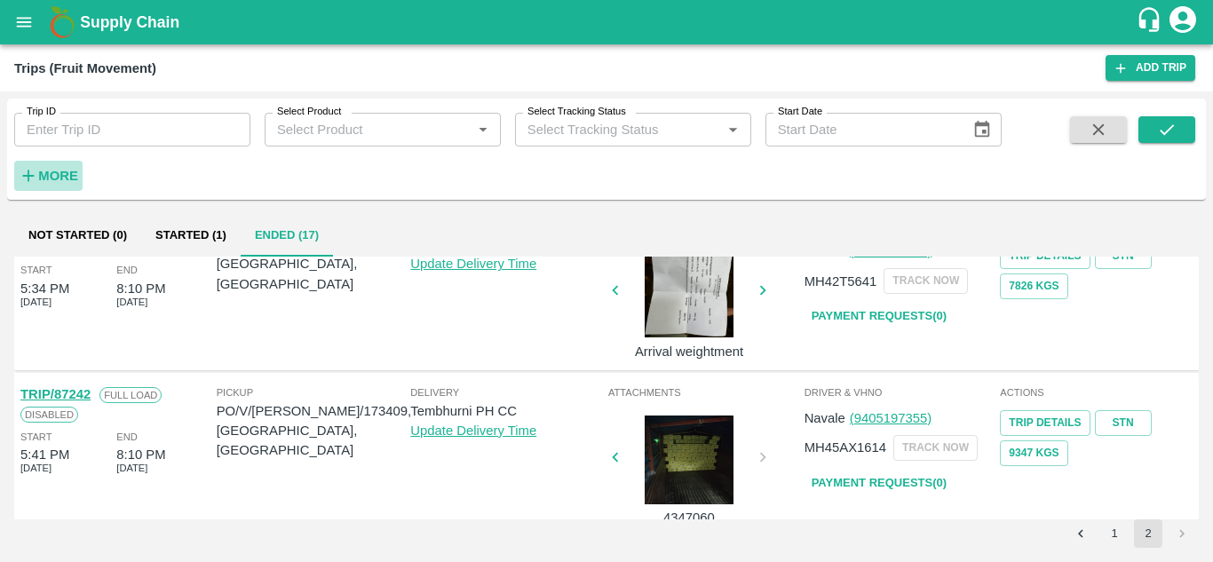
click at [67, 175] on strong "More" at bounding box center [58, 176] width 40 height 14
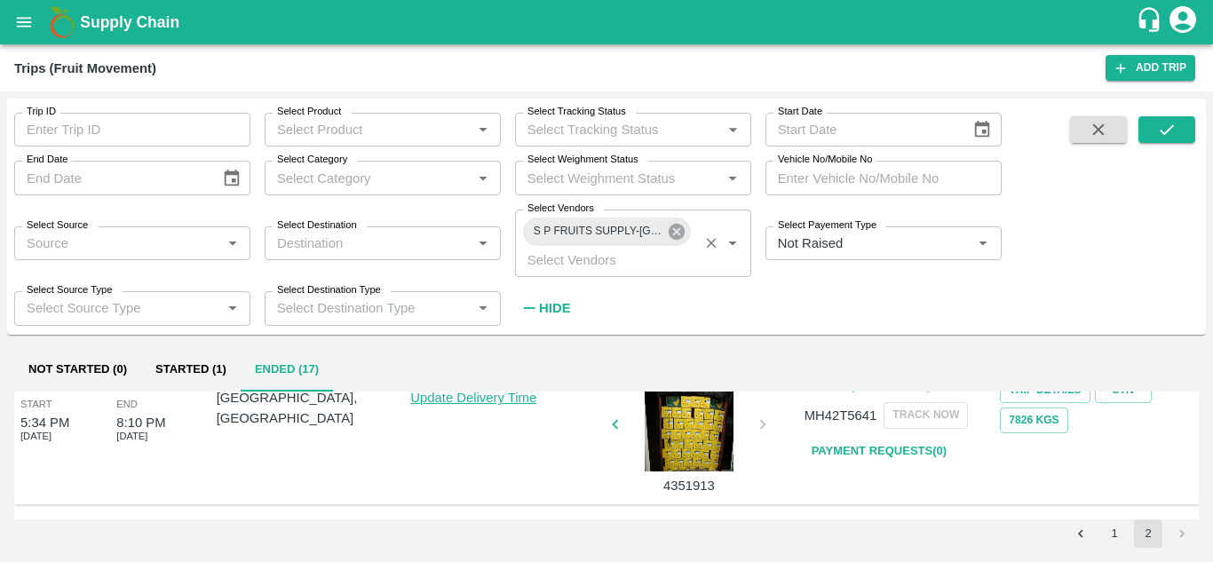
click at [680, 231] on icon at bounding box center [677, 232] width 16 height 16
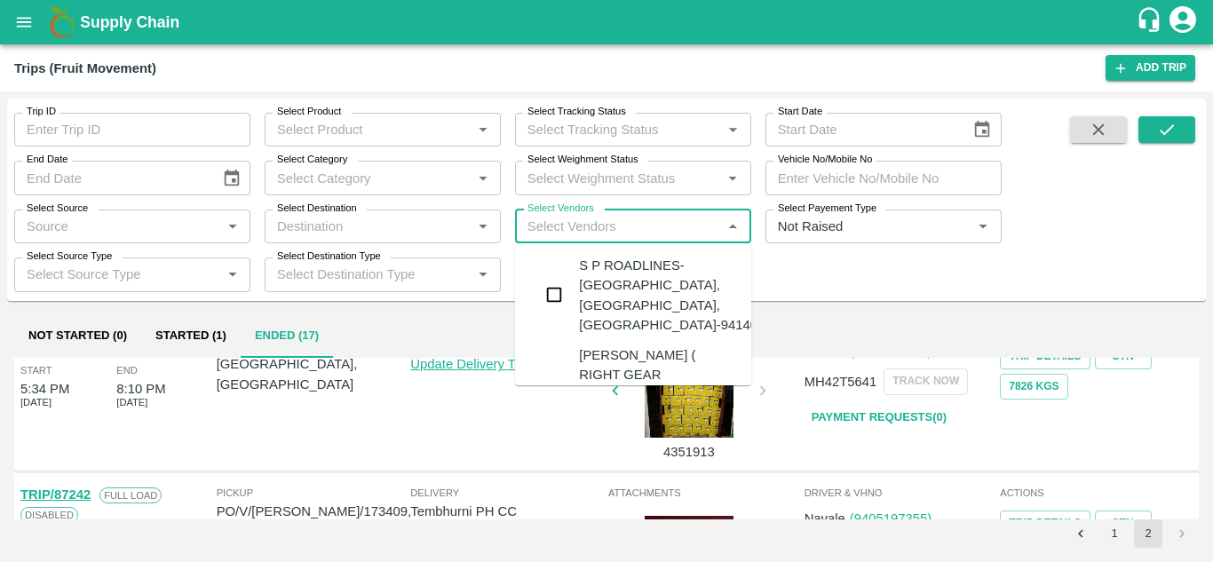
click at [582, 225] on input "Select Vendors" at bounding box center [618, 226] width 196 height 23
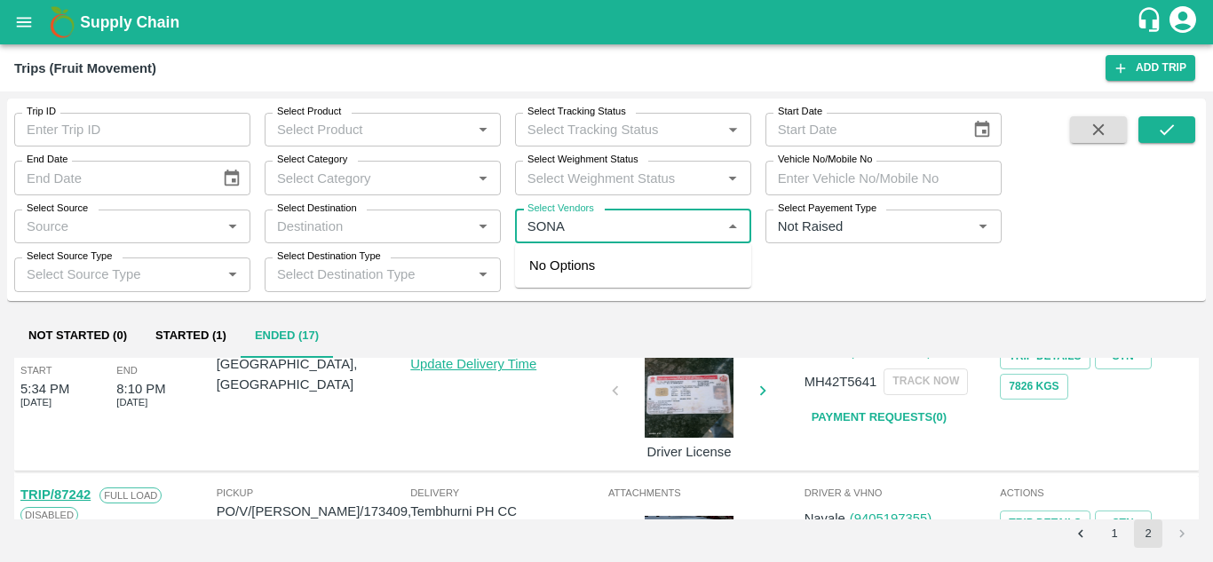
type input "SONAI"
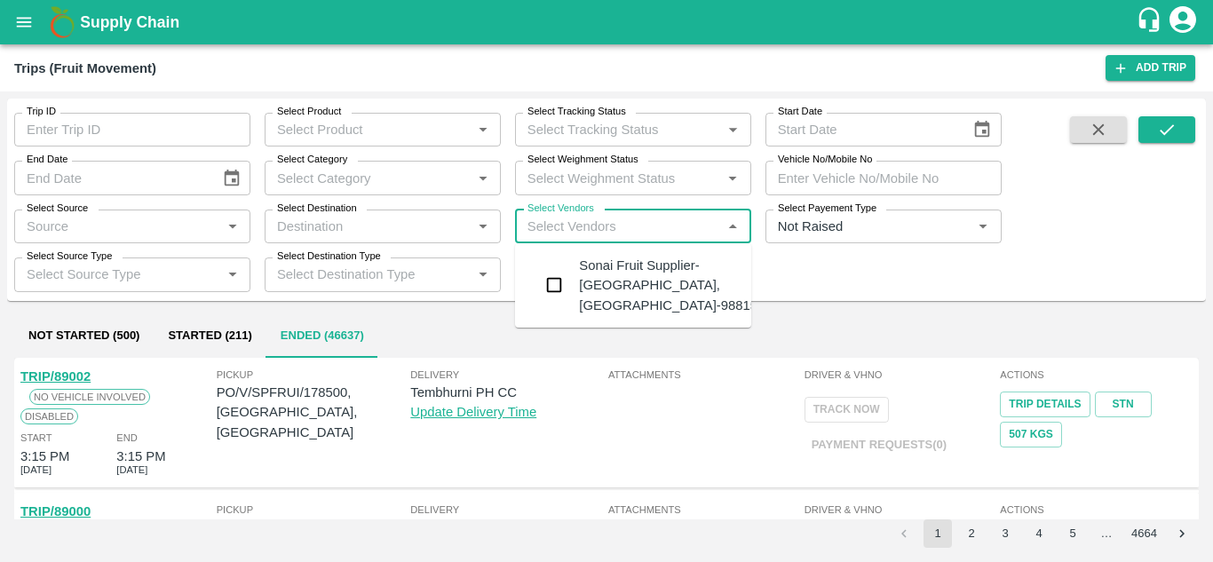
click at [617, 293] on div "Sonai Fruit Supplier-Babhulgaon, Solapur-9881584443" at bounding box center [686, 285] width 215 height 59
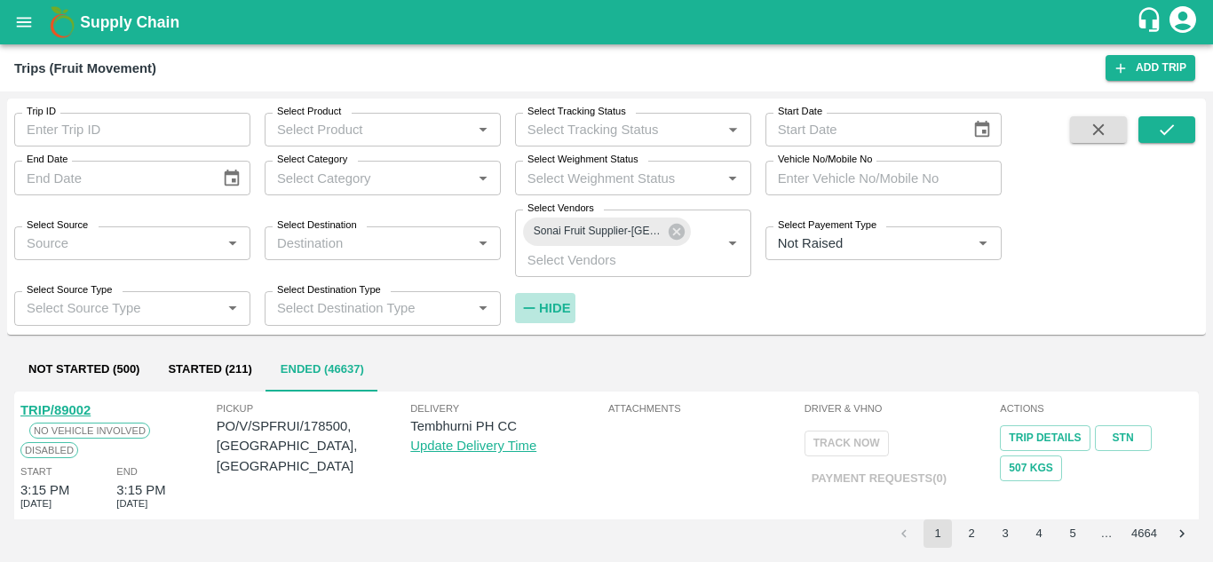
click at [555, 301] on strong "Hide" at bounding box center [554, 308] width 31 height 14
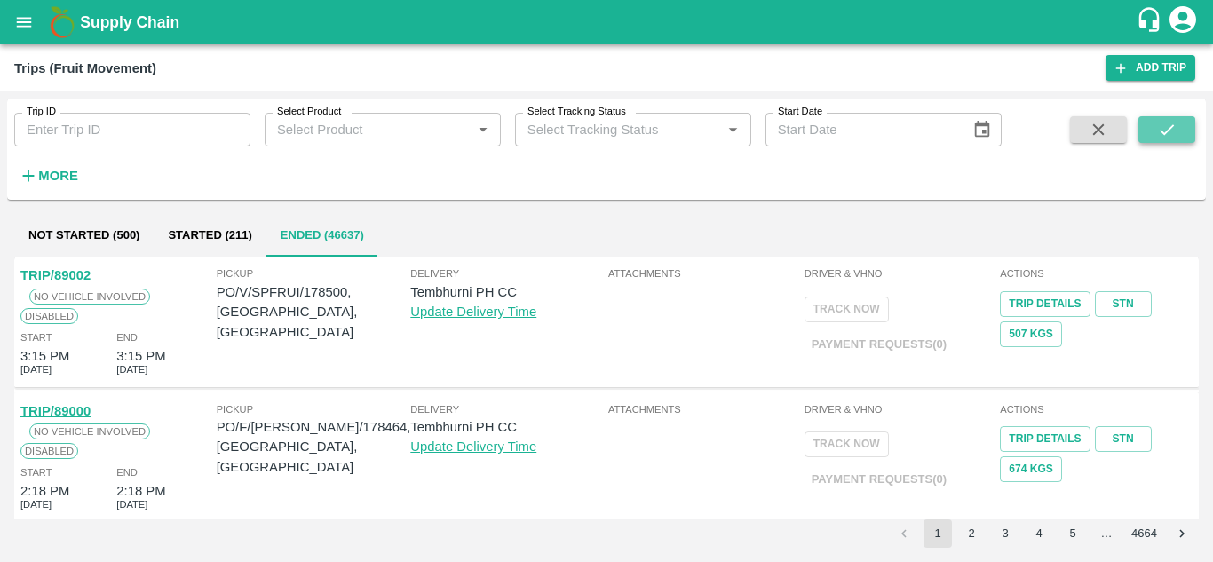
click at [1177, 127] on button "submit" at bounding box center [1166, 129] width 57 height 27
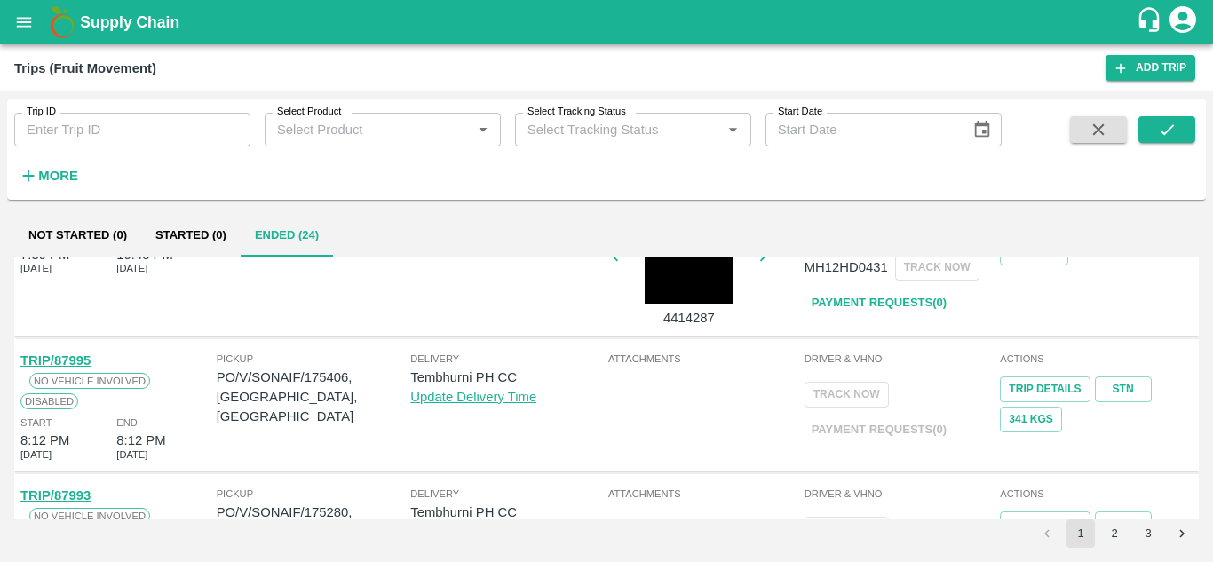
scroll to position [1277, 0]
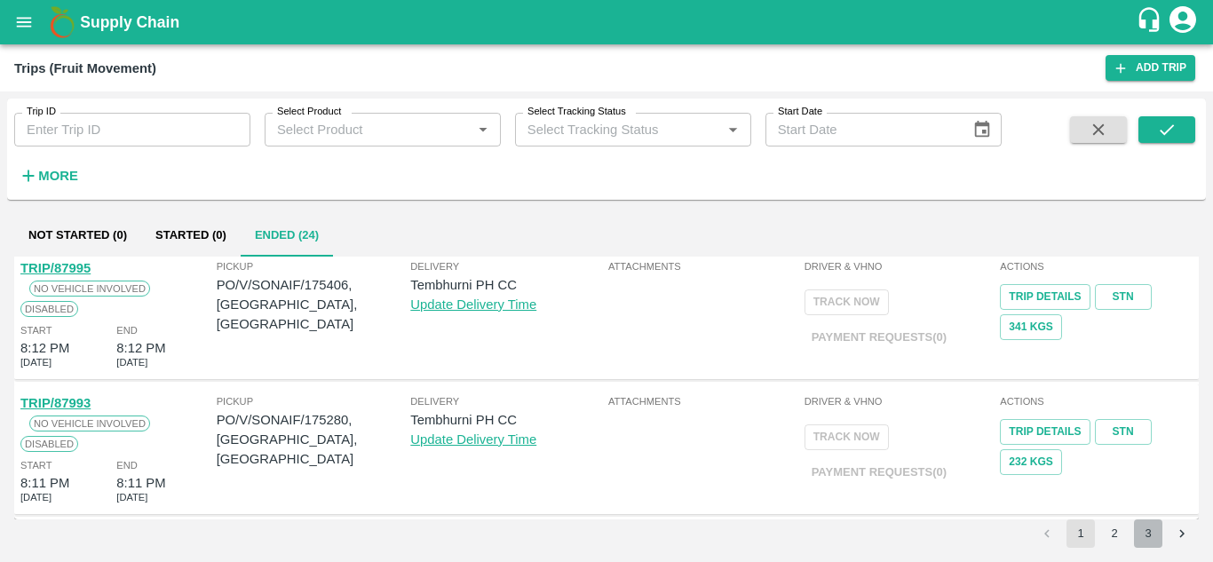
click at [1141, 532] on button "3" at bounding box center [1148, 533] width 28 height 28
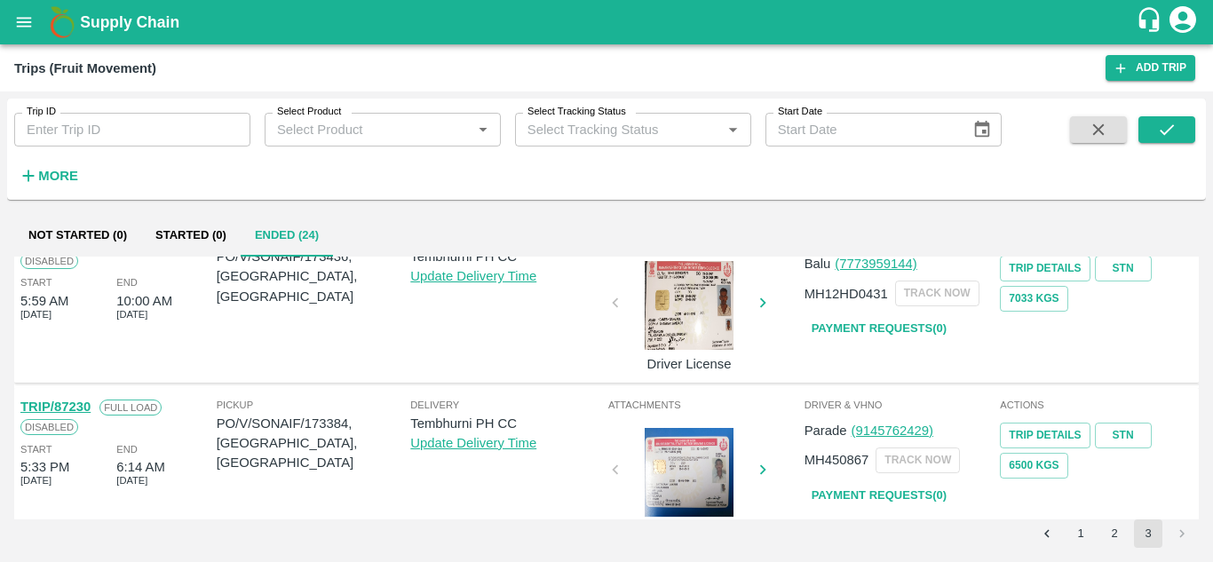
scroll to position [0, 0]
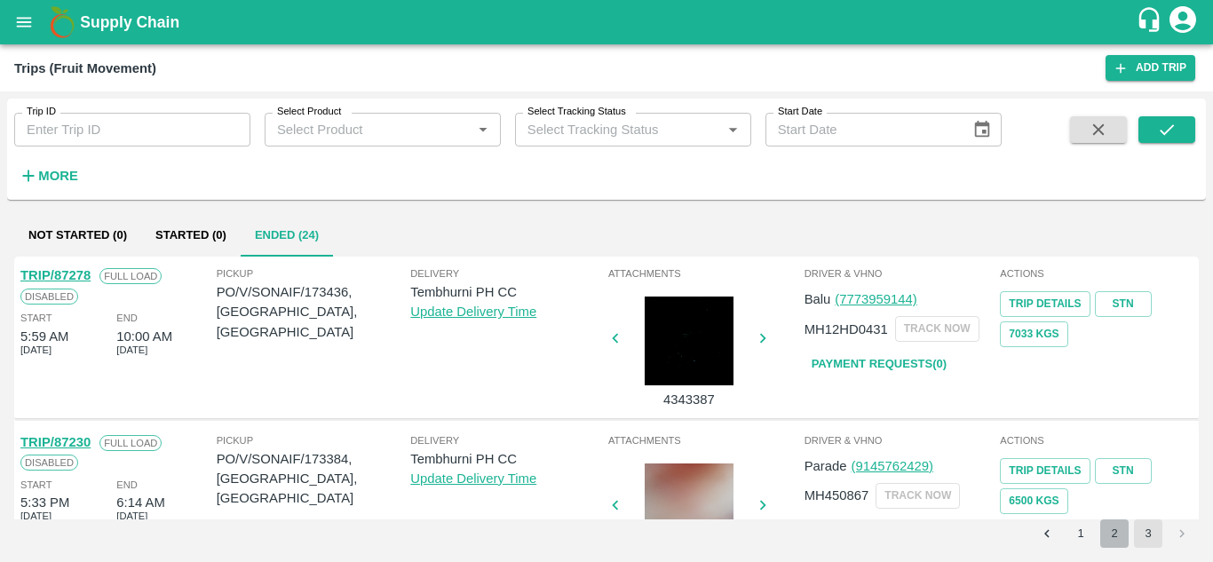
click at [1120, 530] on button "2" at bounding box center [1114, 533] width 28 height 28
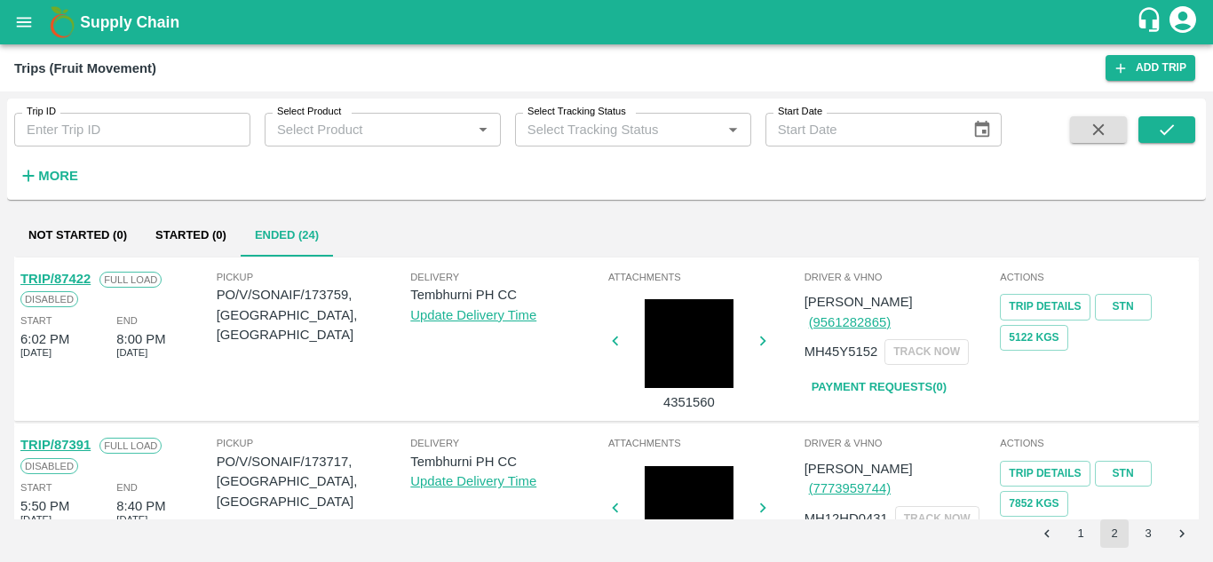
scroll to position [932, 0]
click at [884, 373] on link "Payment Requests( 0 )" at bounding box center [878, 388] width 149 height 31
click at [1174, 118] on button "submit" at bounding box center [1166, 129] width 57 height 27
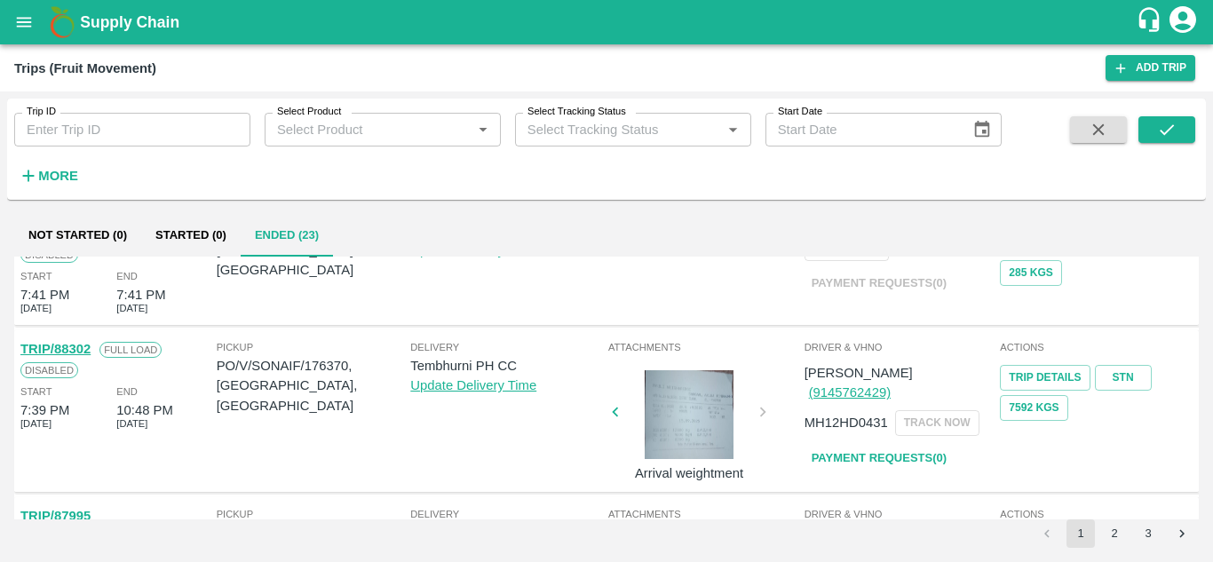
scroll to position [1277, 0]
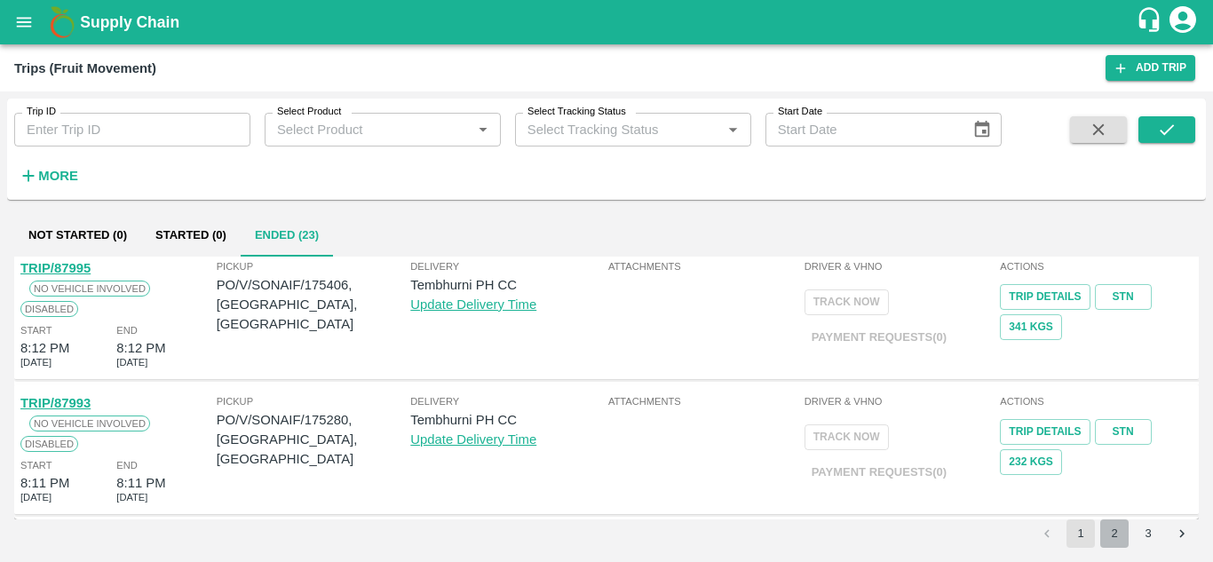
click at [1123, 537] on button "2" at bounding box center [1114, 533] width 28 height 28
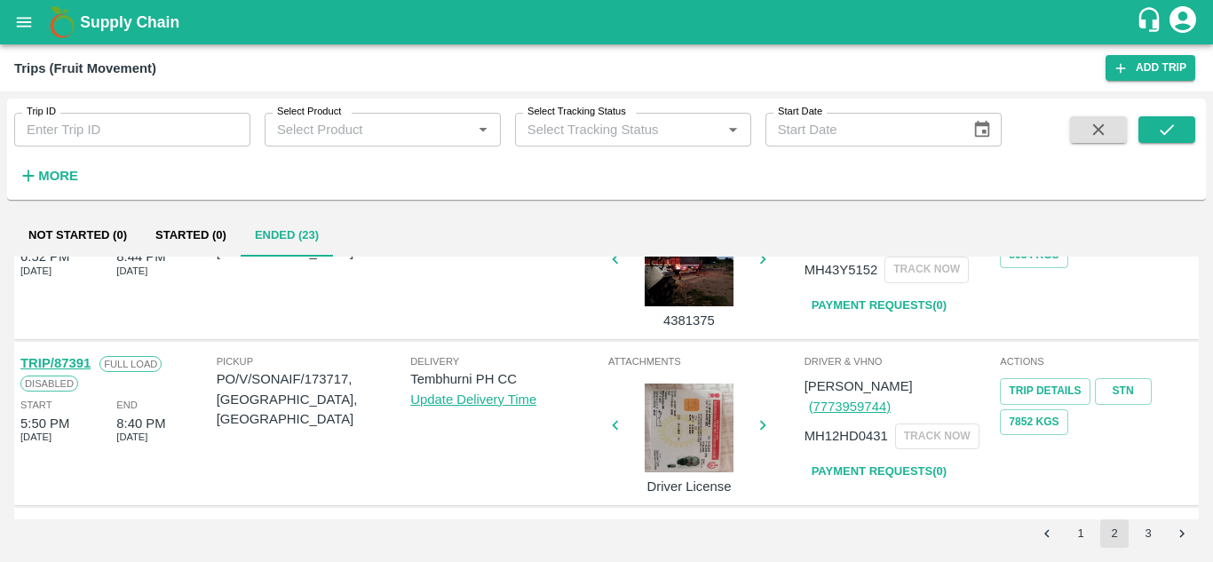
scroll to position [850, 0]
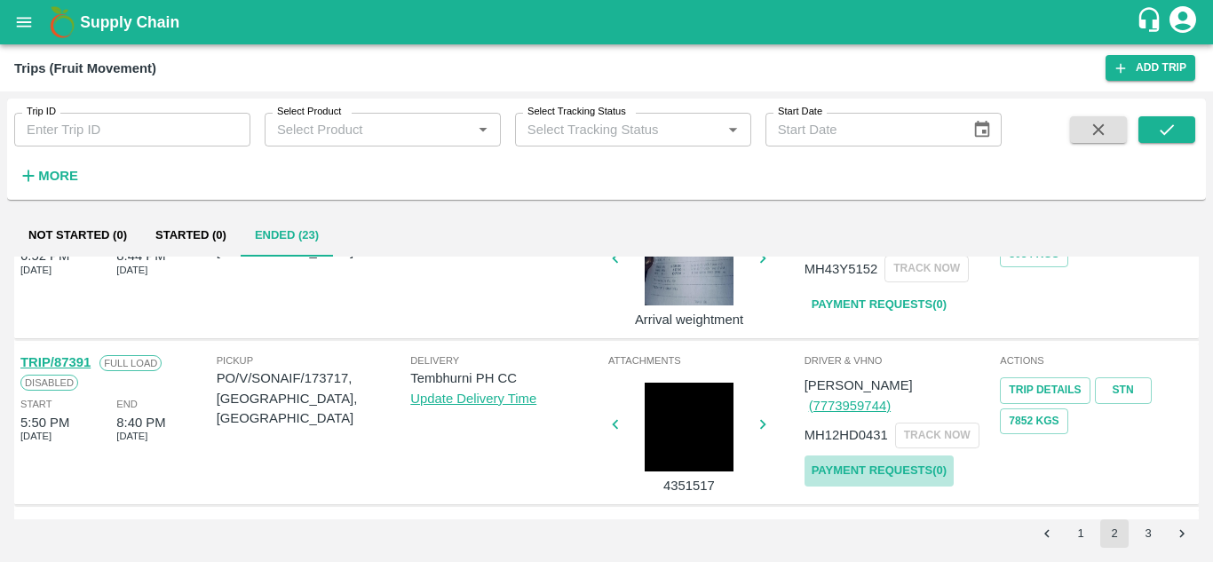
click at [890, 455] on link "Payment Requests( 0 )" at bounding box center [878, 470] width 149 height 31
click at [1162, 123] on icon "submit" at bounding box center [1167, 130] width 20 height 20
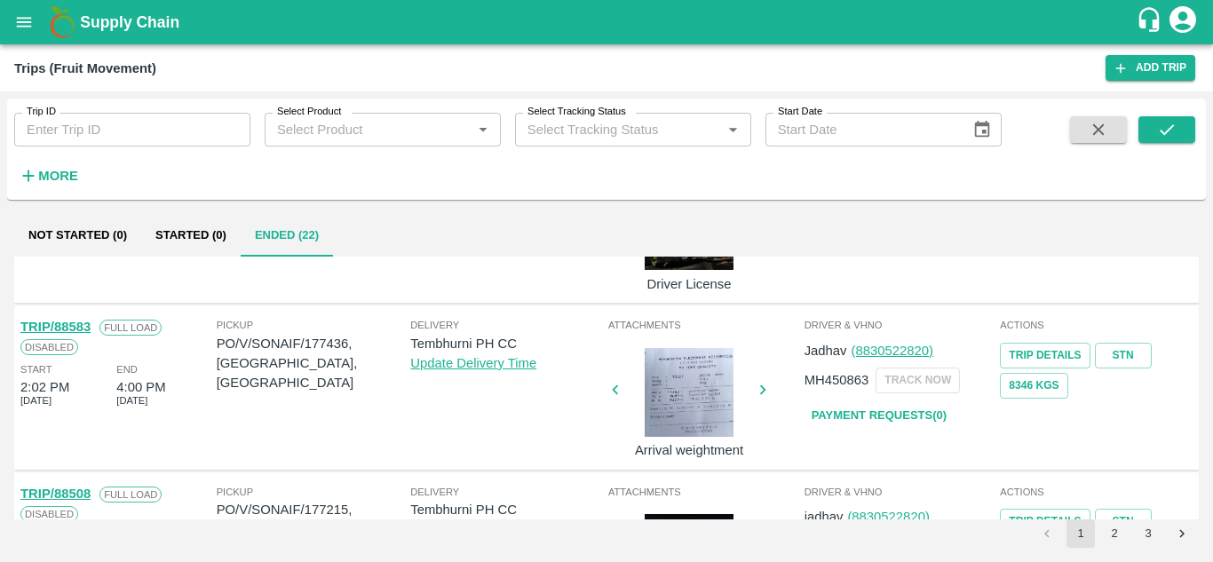
scroll to position [116, 0]
click at [1124, 534] on button "2" at bounding box center [1114, 533] width 28 height 28
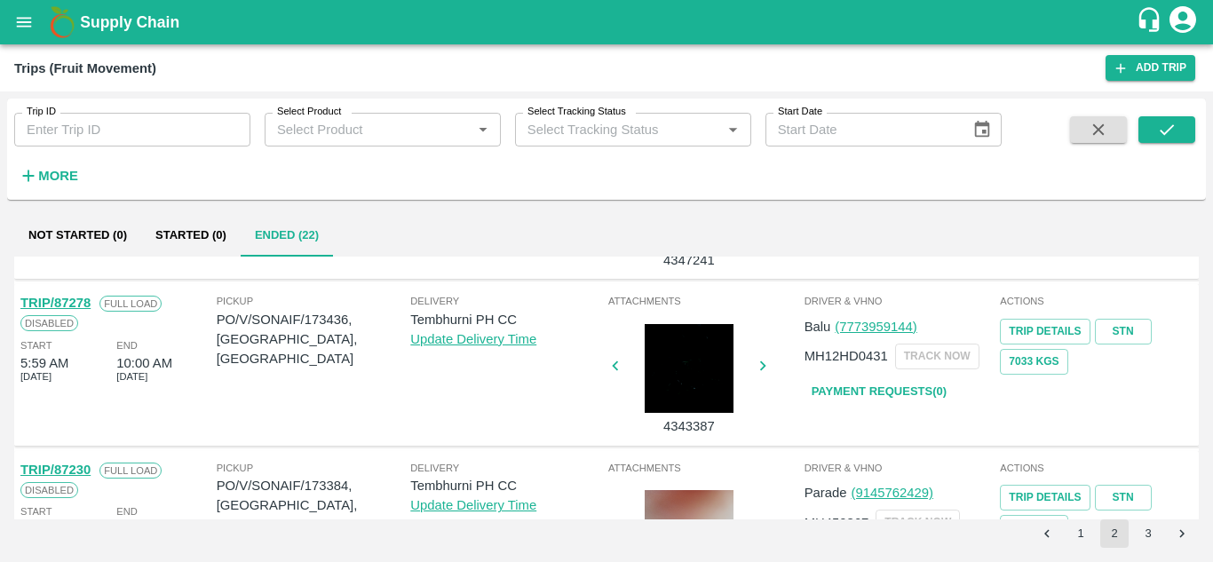
scroll to position [1243, 0]
click at [878, 379] on link "Payment Requests( 0 )" at bounding box center [878, 391] width 149 height 31
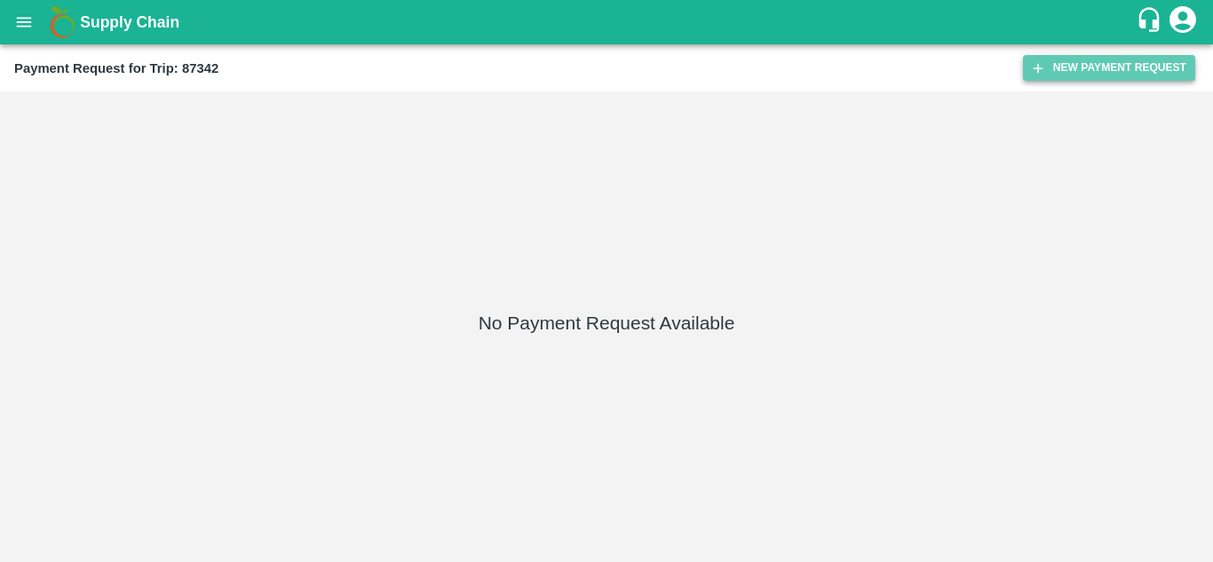
click at [1065, 68] on button "New Payment Request" at bounding box center [1109, 68] width 172 height 26
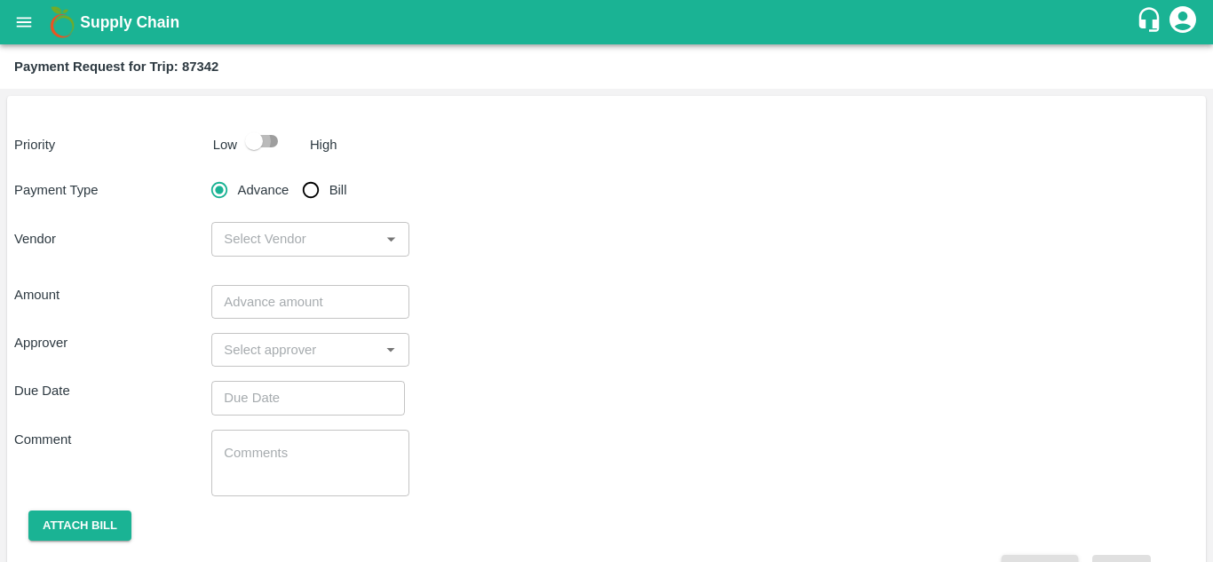
click at [270, 131] on input "checkbox" at bounding box center [253, 141] width 101 height 34
checkbox input "true"
click at [306, 190] on input "Bill" at bounding box center [311, 190] width 36 height 36
radio input "true"
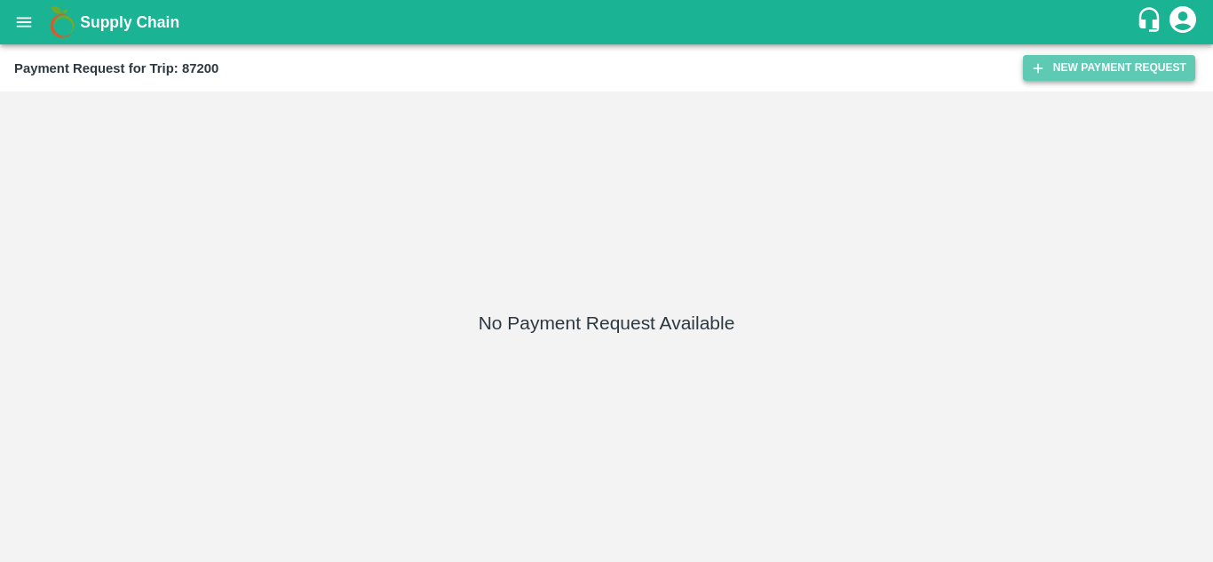
click at [1081, 75] on button "New Payment Request" at bounding box center [1109, 68] width 172 height 26
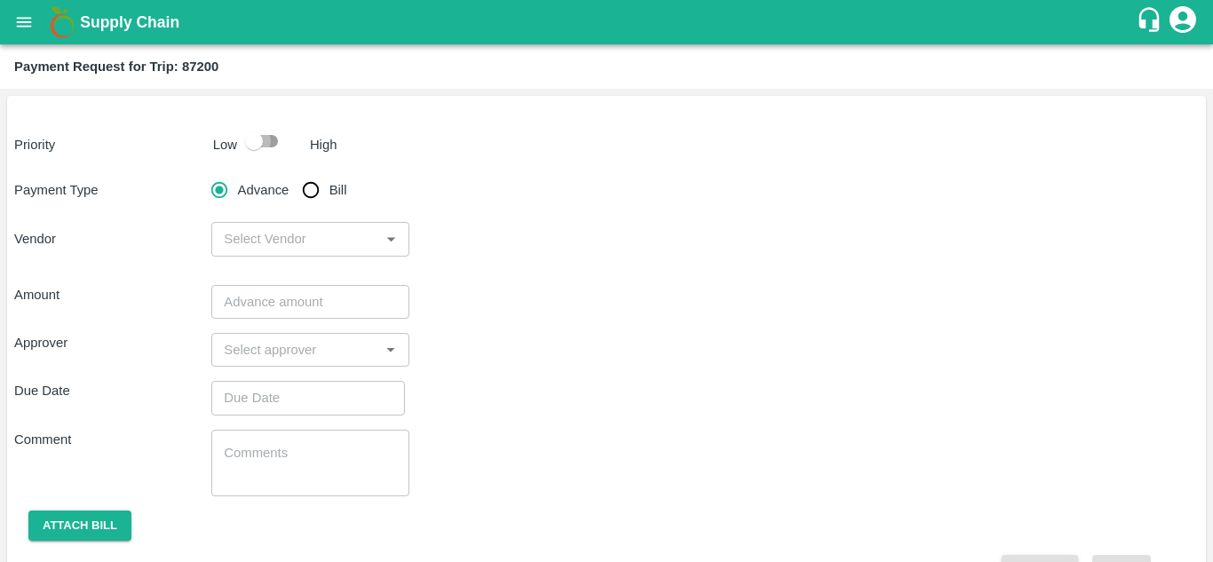
click at [278, 144] on input "checkbox" at bounding box center [253, 141] width 101 height 34
checkbox input "true"
click at [308, 175] on input "Bill" at bounding box center [311, 190] width 36 height 36
radio input "true"
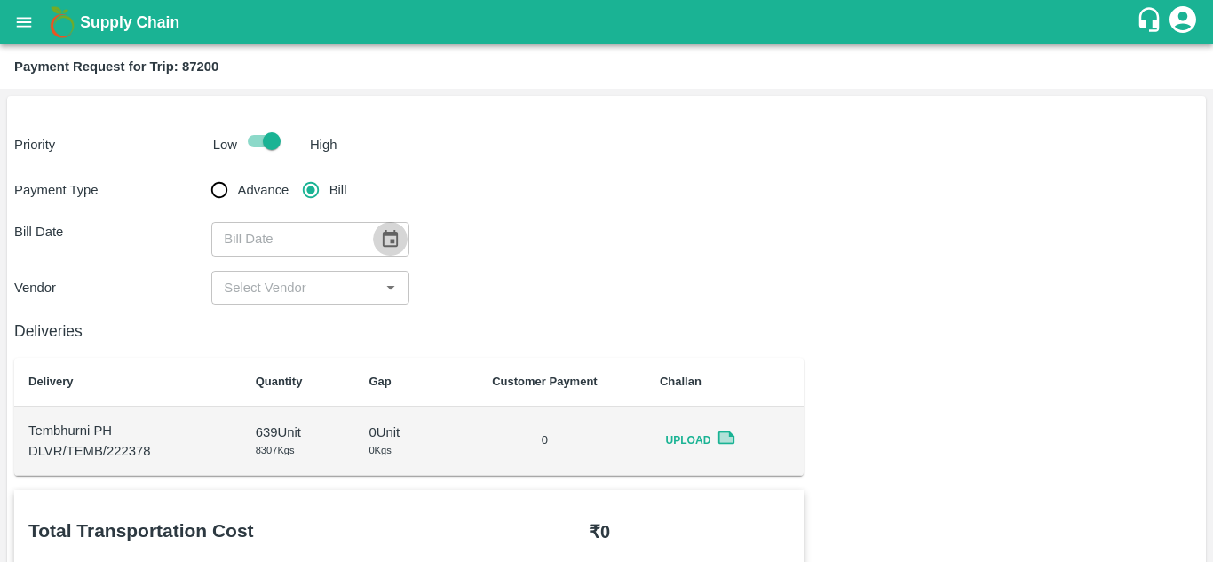
click at [392, 234] on icon "Choose date" at bounding box center [390, 238] width 15 height 17
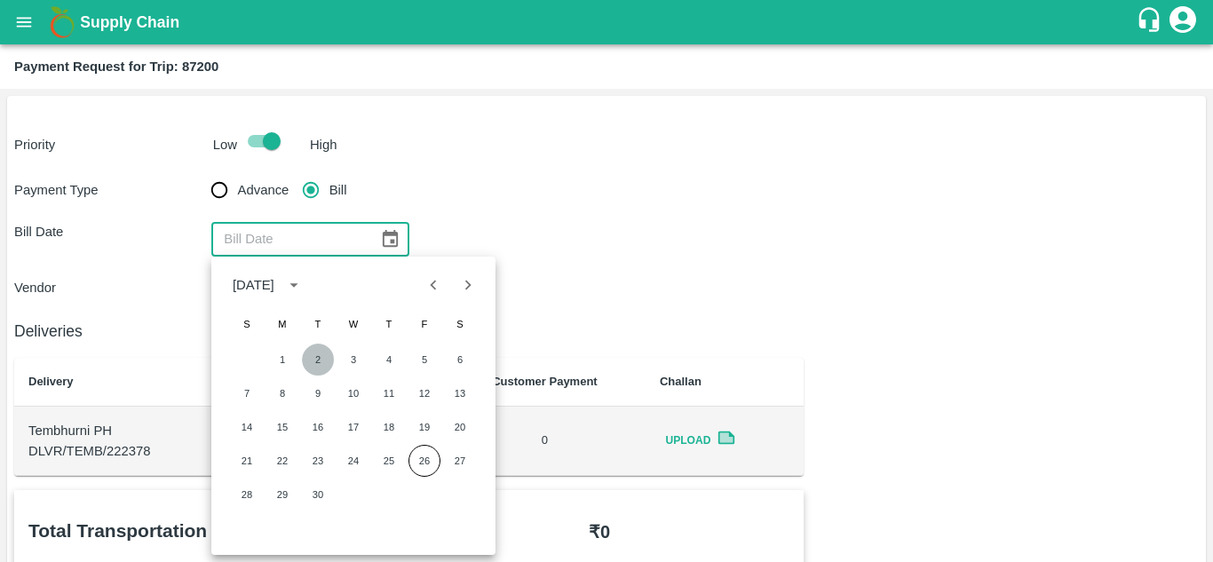
click at [307, 365] on button "2" at bounding box center [318, 360] width 32 height 32
type input "[DATE]"
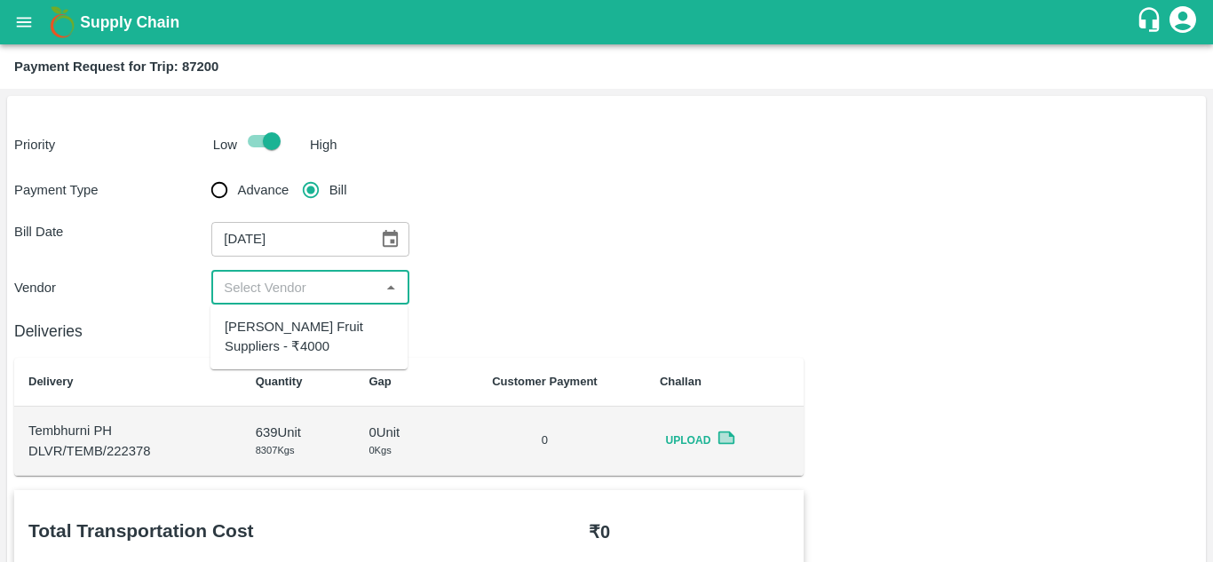
click at [344, 296] on input "input" at bounding box center [295, 287] width 157 height 23
click at [326, 336] on div "[PERSON_NAME] Fruit Suppliers - ₹4000" at bounding box center [309, 337] width 169 height 40
type input "[PERSON_NAME] Fruit Suppliers - ₹4000"
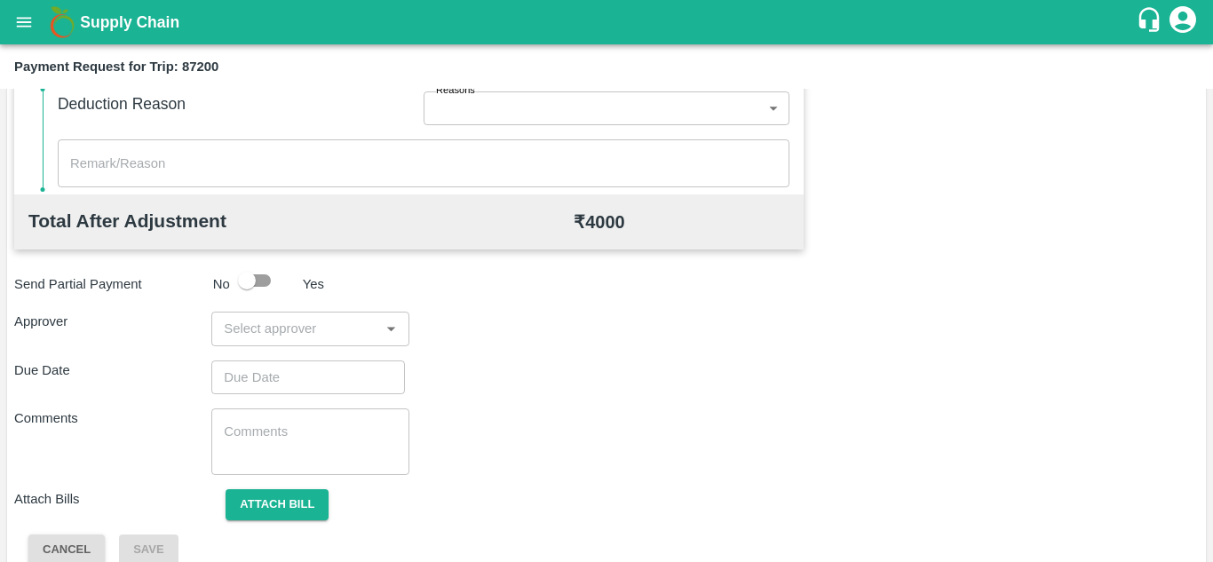
scroll to position [808, 0]
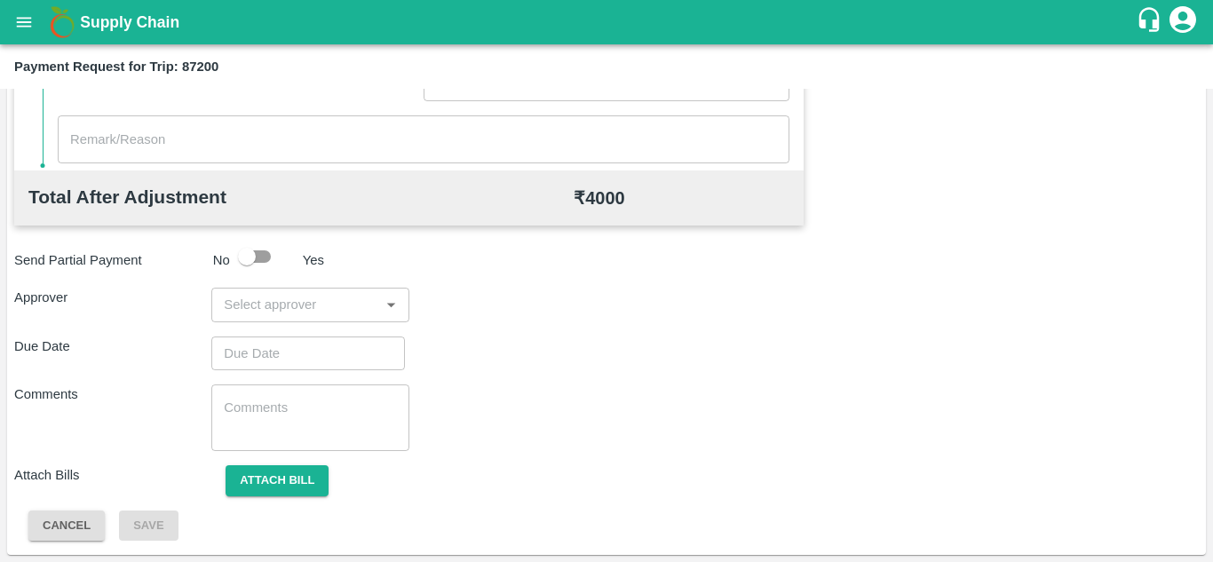
click at [291, 297] on input "input" at bounding box center [295, 304] width 157 height 23
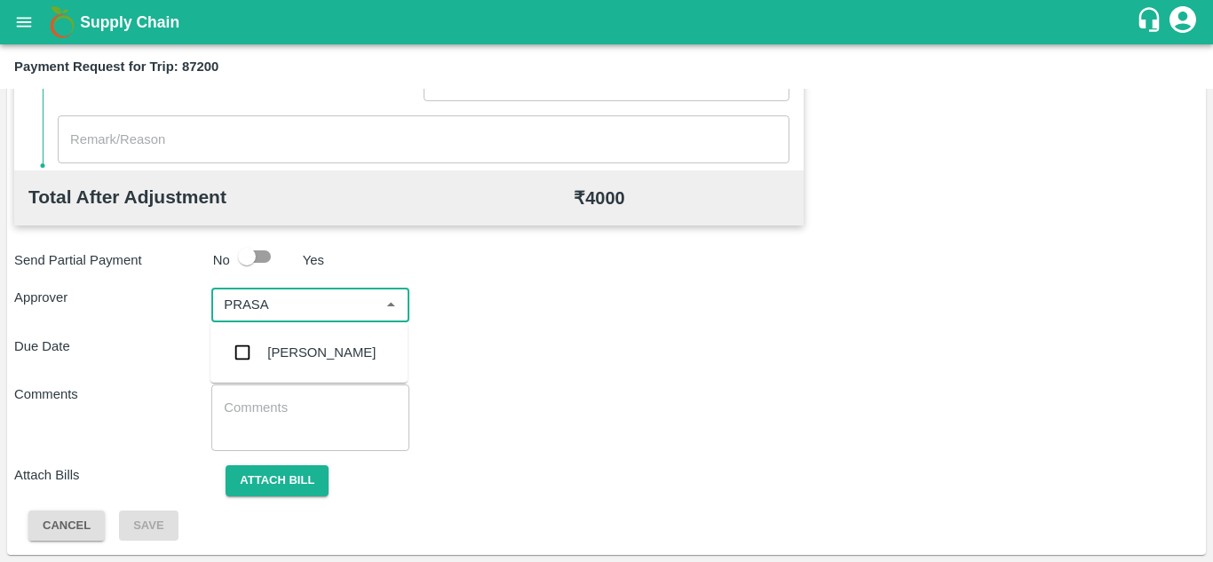
type input "PRASAD"
click at [308, 371] on div "[PERSON_NAME]" at bounding box center [308, 352] width 197 height 46
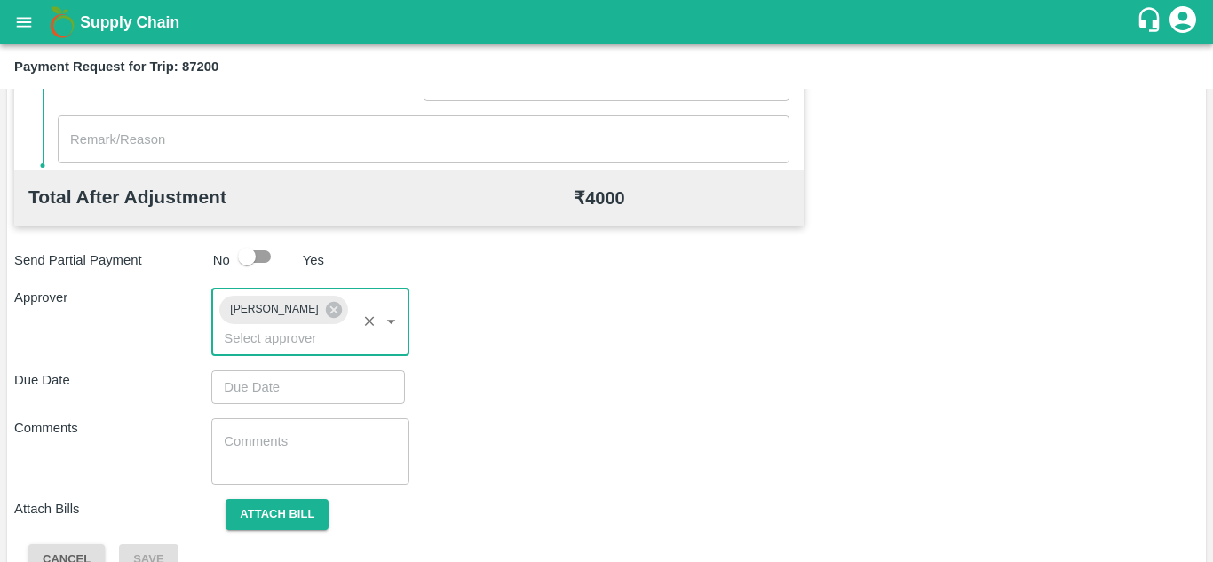
type input "DD/MM/YYYY hh:mm aa"
click at [241, 375] on input "DD/MM/YYYY hh:mm aa" at bounding box center [301, 387] width 181 height 34
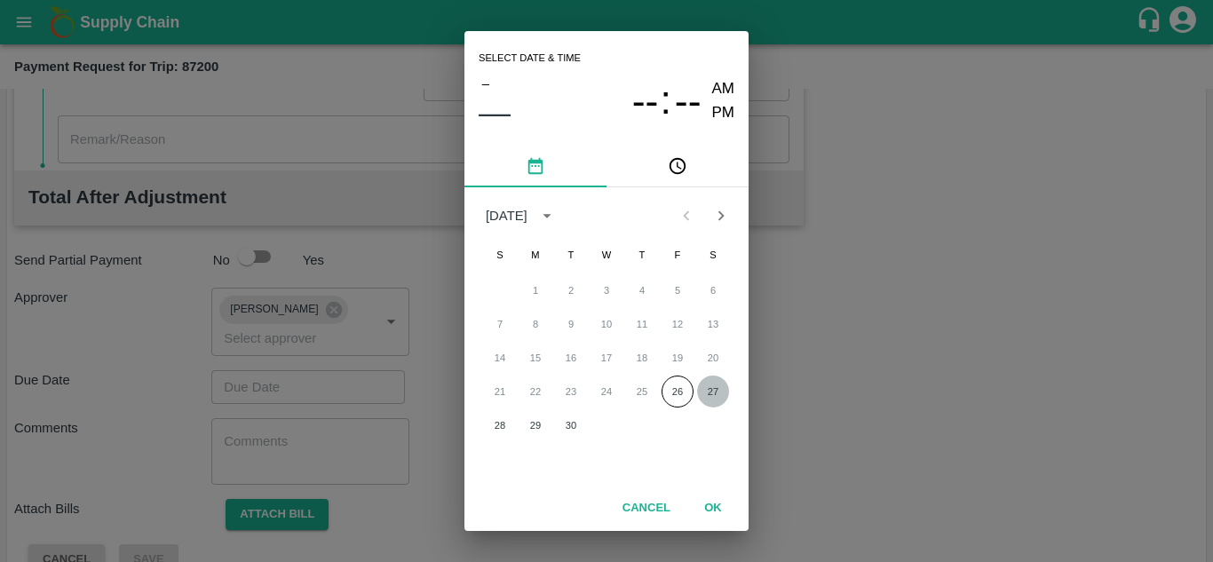
click at [713, 396] on button "27" at bounding box center [713, 392] width 32 height 32
type input "[DATE] 12:00 AM"
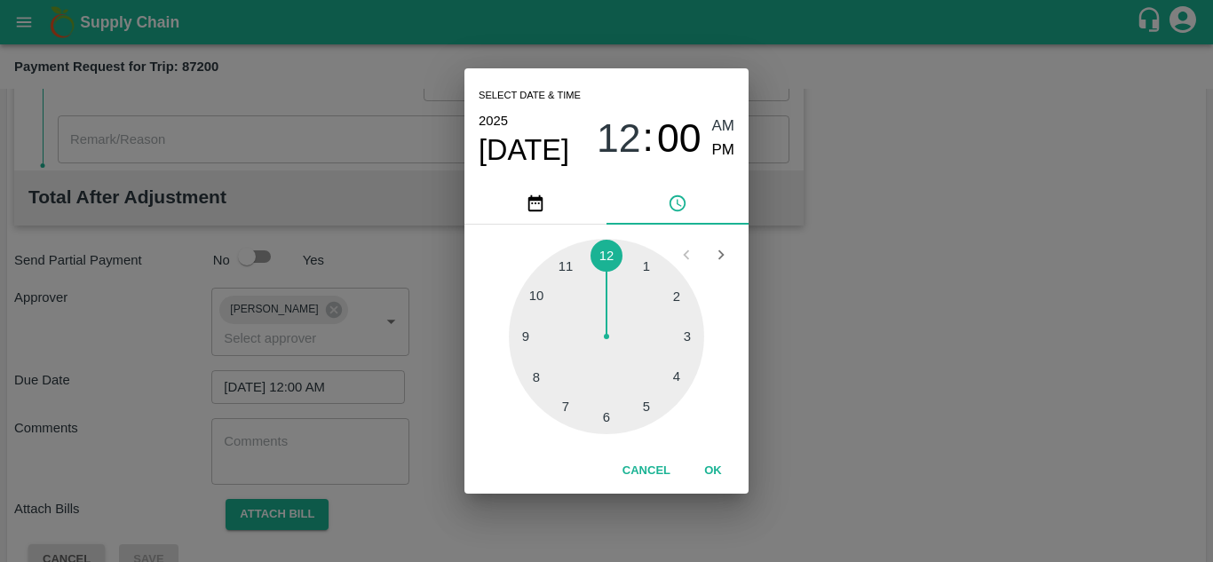
click at [719, 125] on span "AM" at bounding box center [723, 127] width 23 height 24
click at [717, 472] on button "OK" at bounding box center [713, 470] width 57 height 31
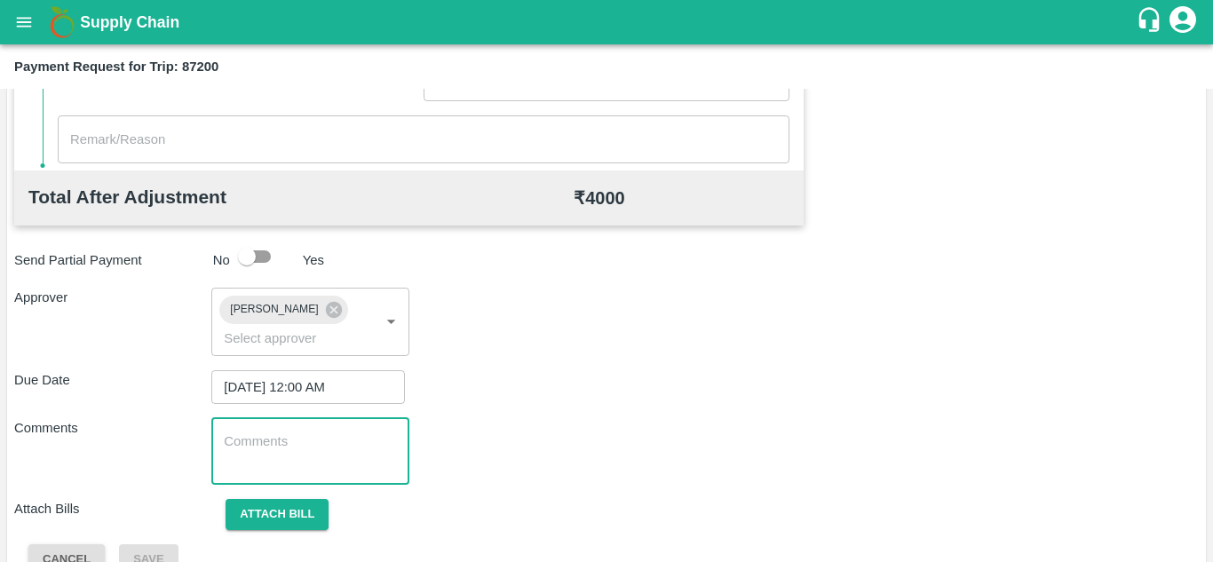
click at [237, 457] on textarea at bounding box center [310, 450] width 172 height 37
type textarea "Transport Bill"
click at [571, 406] on div "Total Transportation Cost ₹ 4000 Advance payment - ₹ Additional Charges(+) Inam…" at bounding box center [606, 128] width 1184 height 893
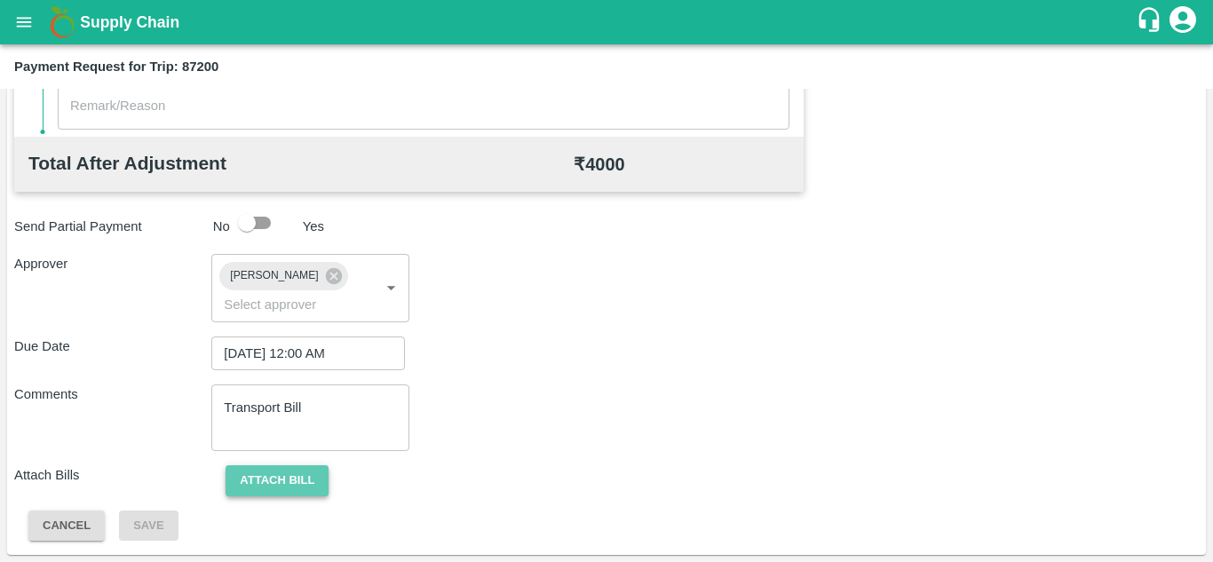
click at [279, 471] on button "Attach bill" at bounding box center [277, 480] width 103 height 31
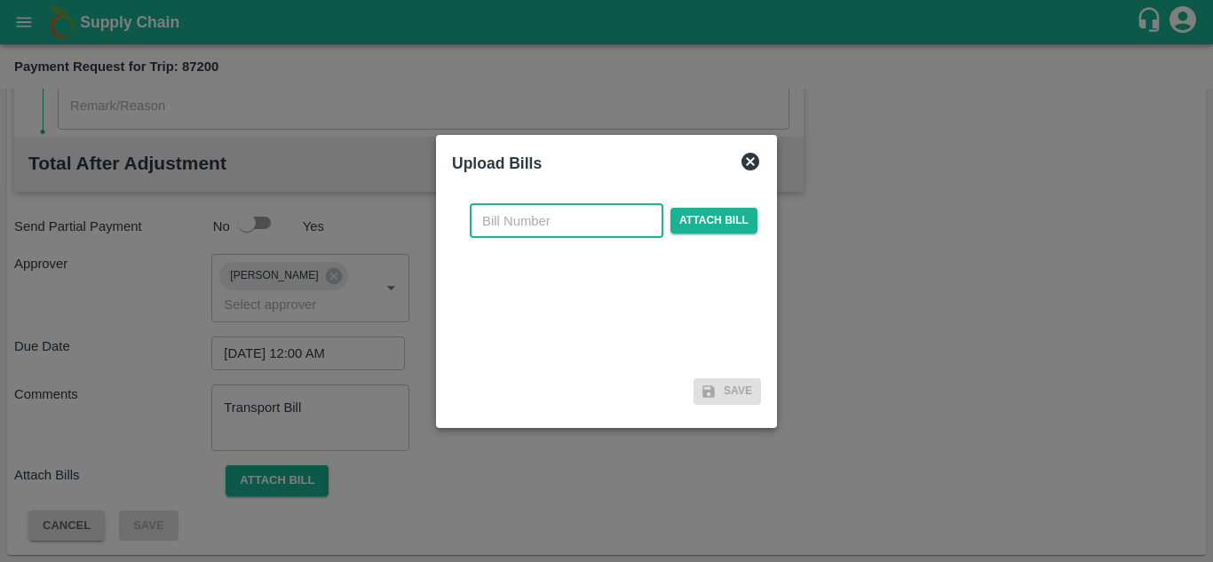
click at [500, 225] on input "text" at bounding box center [567, 221] width 194 height 34
type input "1217"
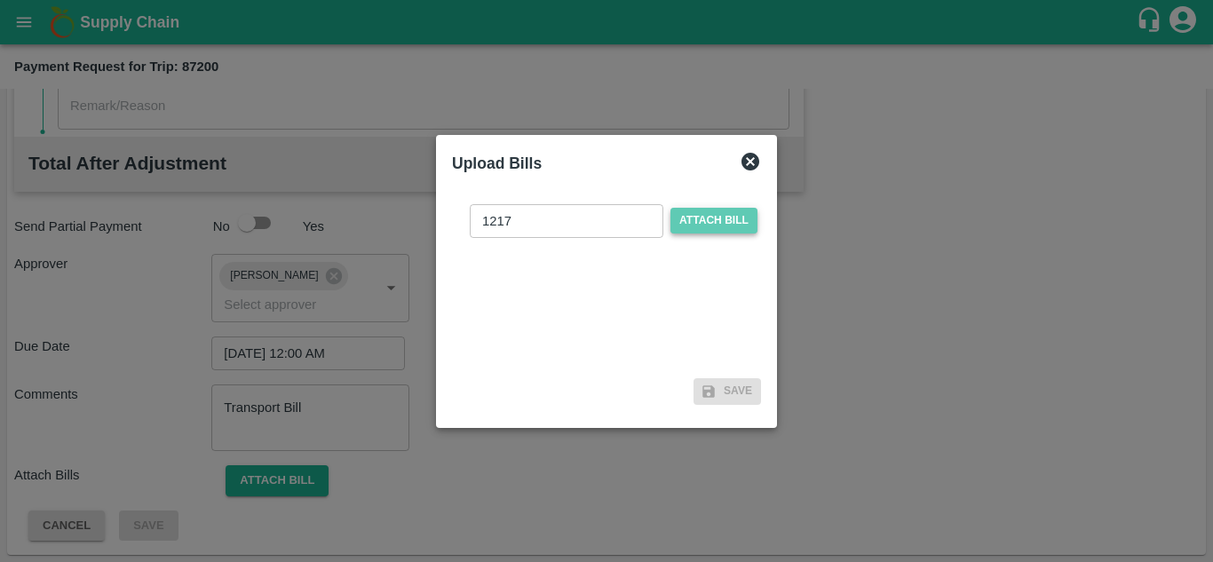
click at [704, 214] on span "Attach bill" at bounding box center [713, 221] width 87 height 26
click at [0, 0] on input "Attach bill" at bounding box center [0, 0] width 0 height 0
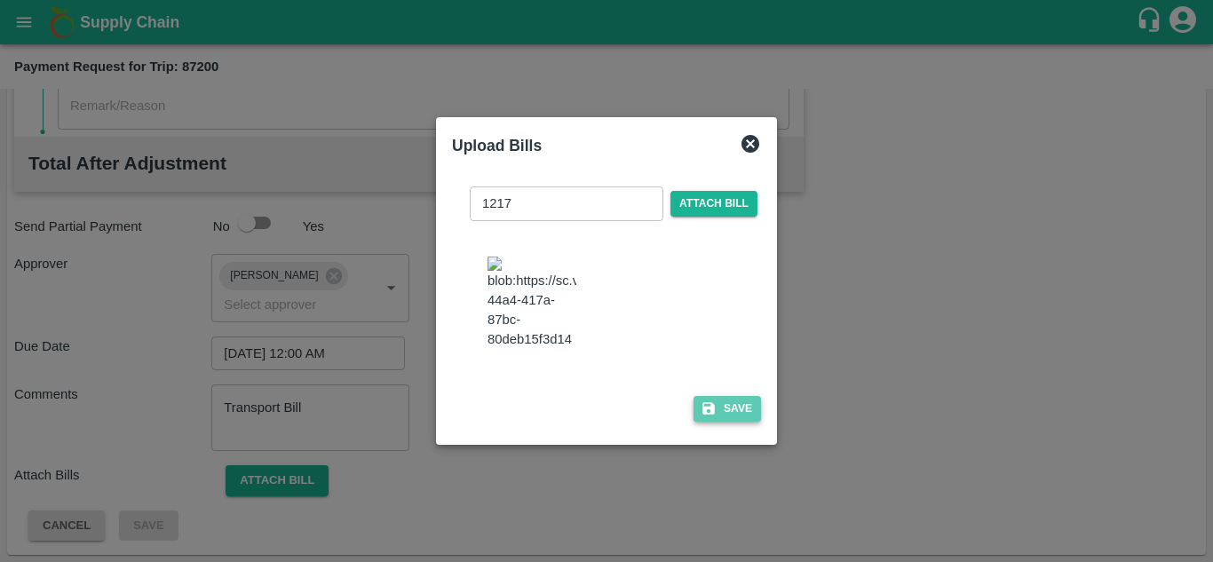
click at [732, 413] on button "Save" at bounding box center [726, 409] width 67 height 26
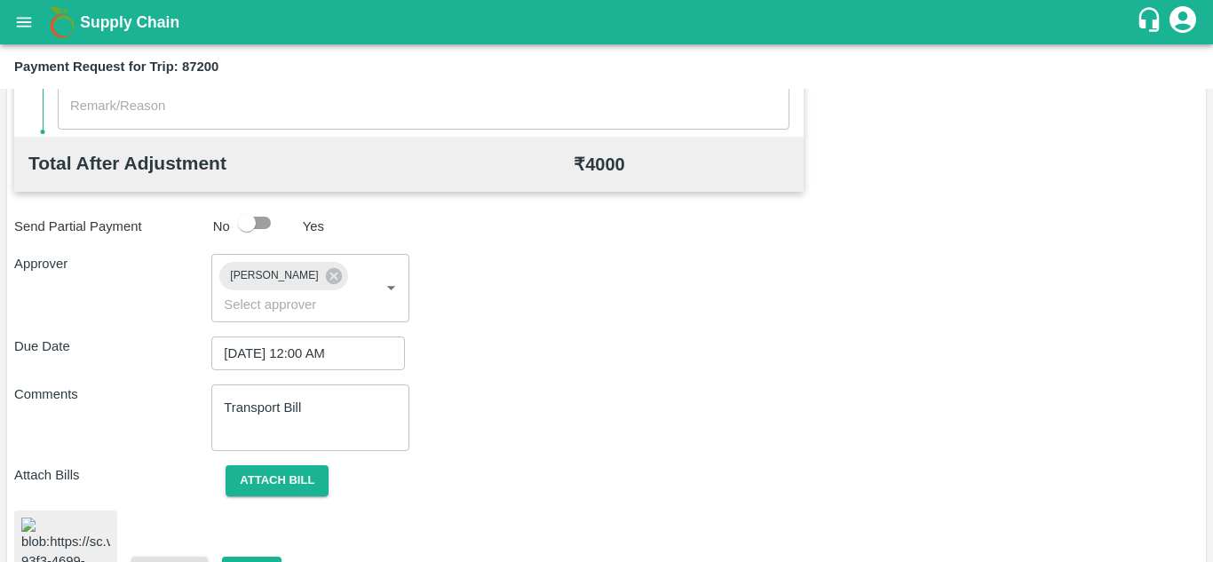
scroll to position [969, 0]
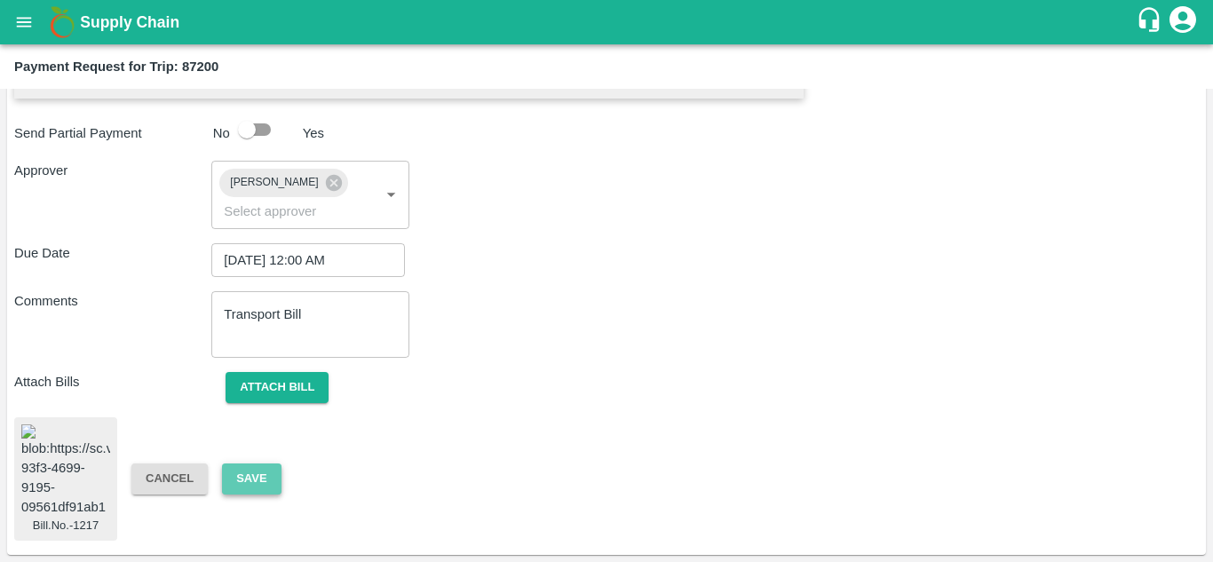
click at [258, 463] on button "Save" at bounding box center [251, 478] width 59 height 31
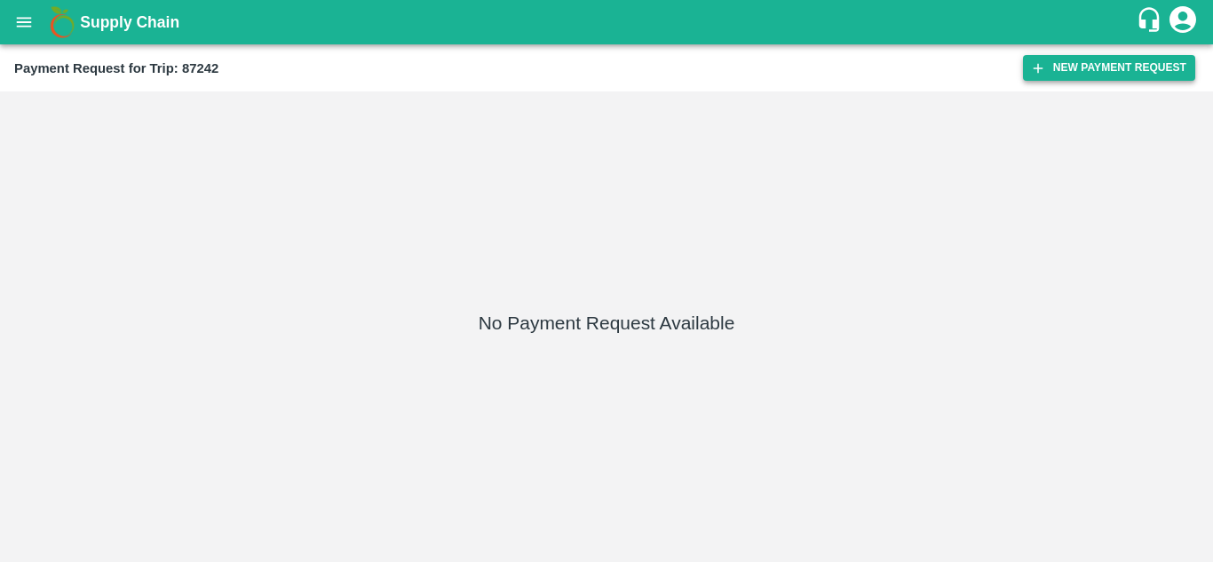
click at [1095, 57] on button "New Payment Request" at bounding box center [1109, 68] width 172 height 26
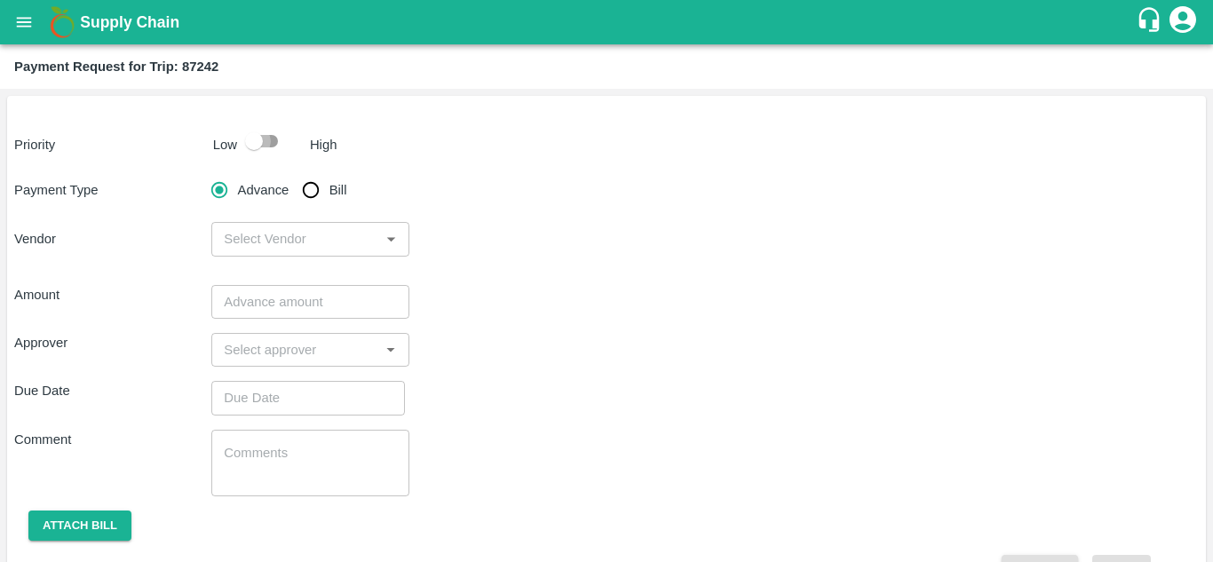
click at [261, 140] on input "checkbox" at bounding box center [253, 141] width 101 height 34
checkbox input "true"
click at [309, 186] on input "Bill" at bounding box center [311, 190] width 36 height 36
radio input "true"
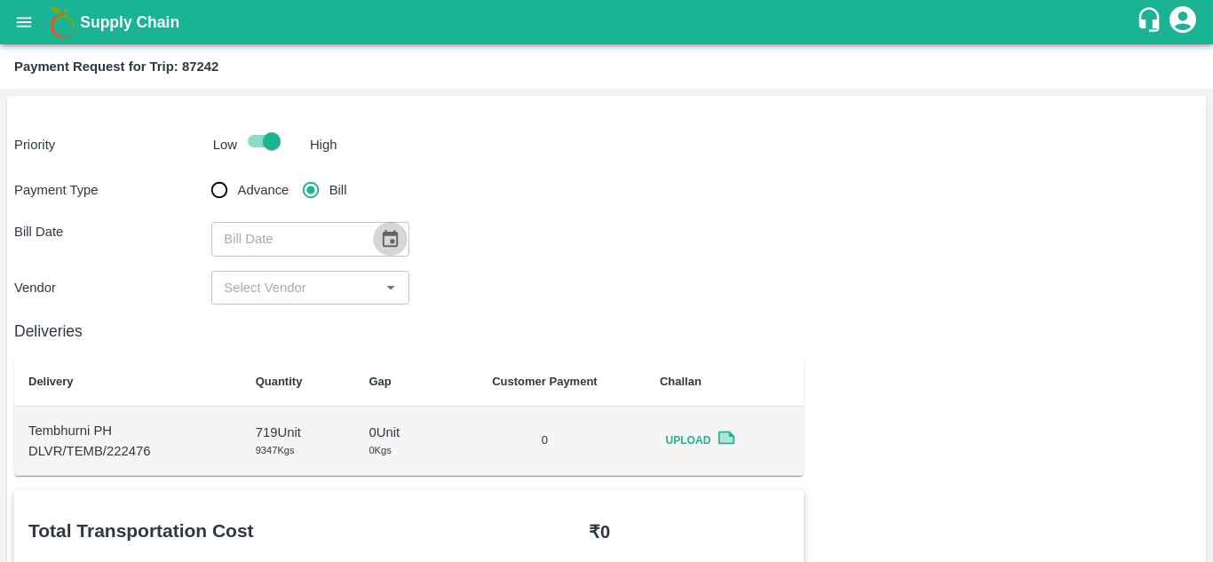
click at [384, 242] on icon "Choose date" at bounding box center [390, 239] width 20 height 20
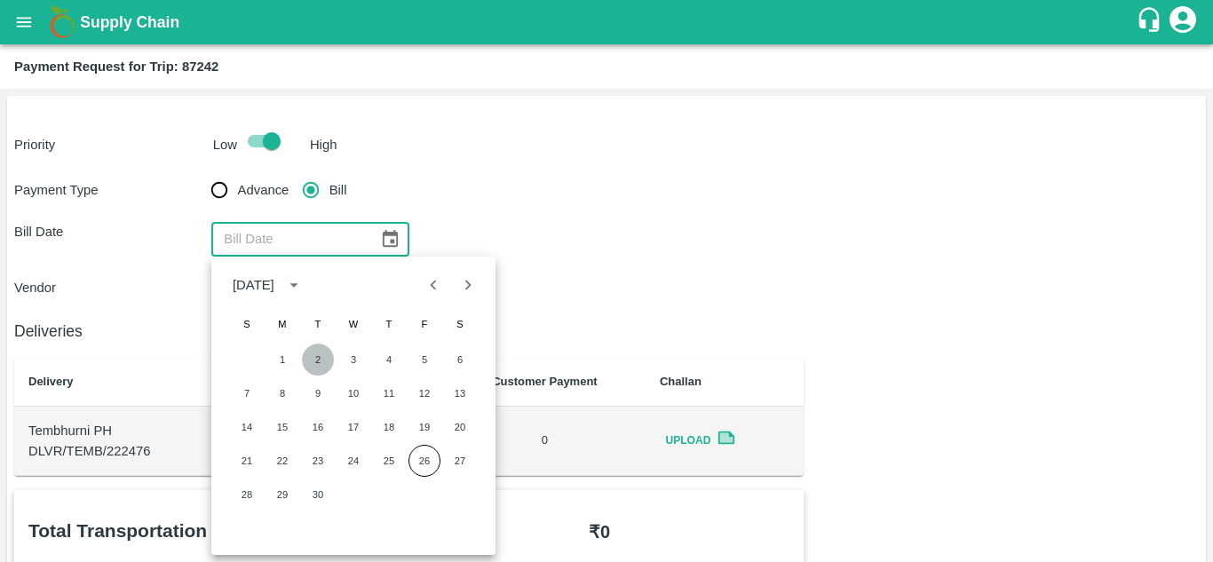
click at [322, 370] on button "2" at bounding box center [318, 360] width 32 height 32
type input "[DATE]"
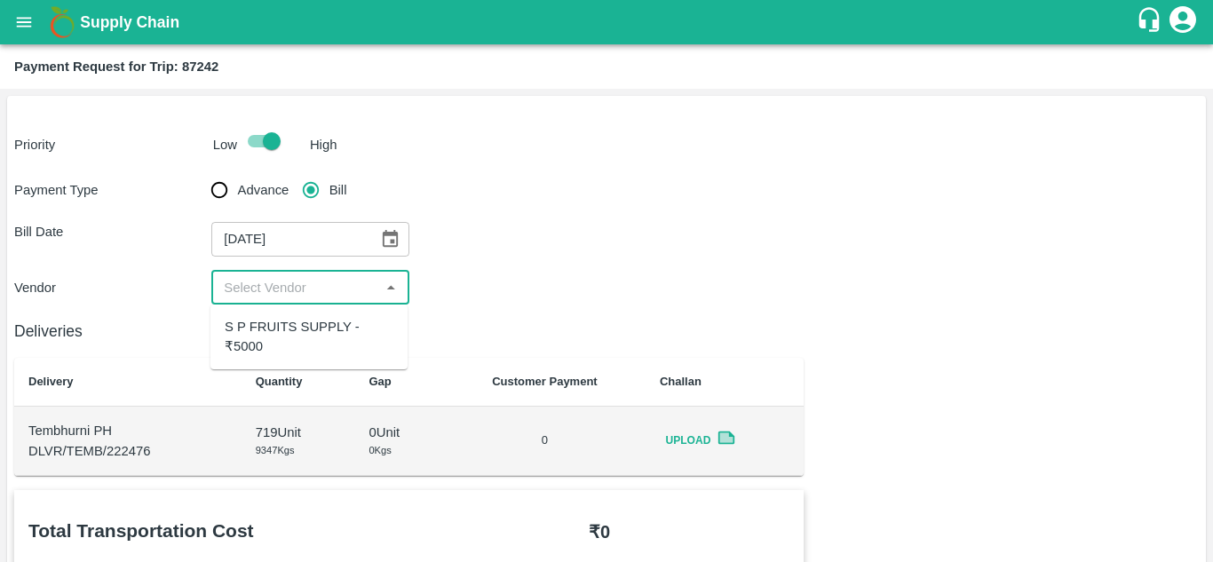
click at [346, 291] on input "input" at bounding box center [295, 287] width 157 height 23
click at [318, 330] on div "S P FRUITS SUPPLY - ₹5000" at bounding box center [309, 337] width 169 height 40
type input "S P FRUITS SUPPLY - ₹5000"
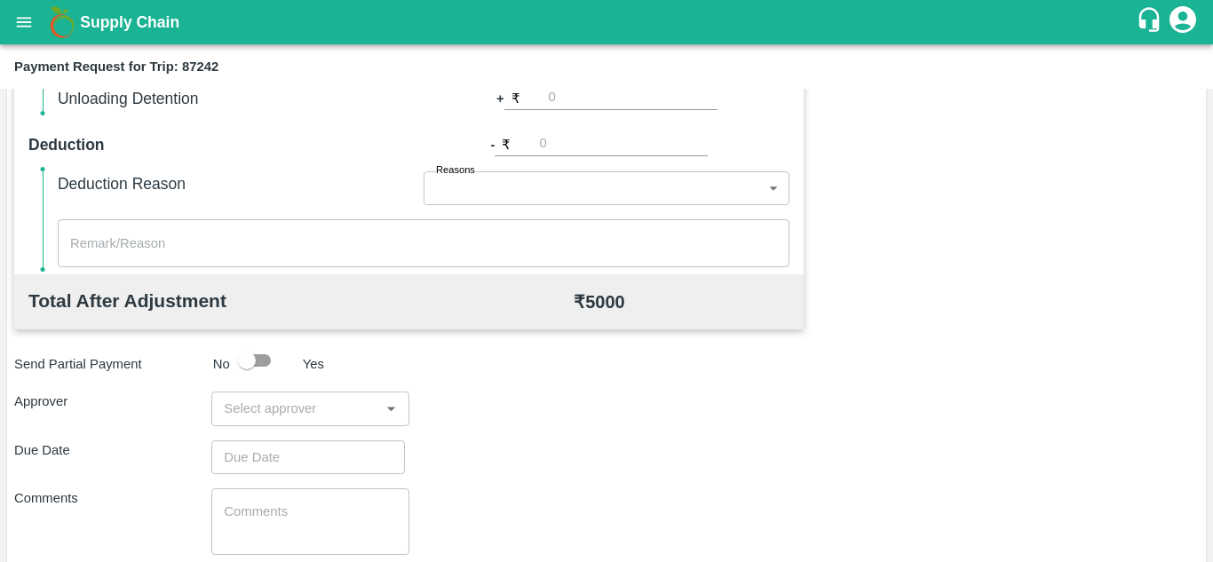
scroll to position [808, 0]
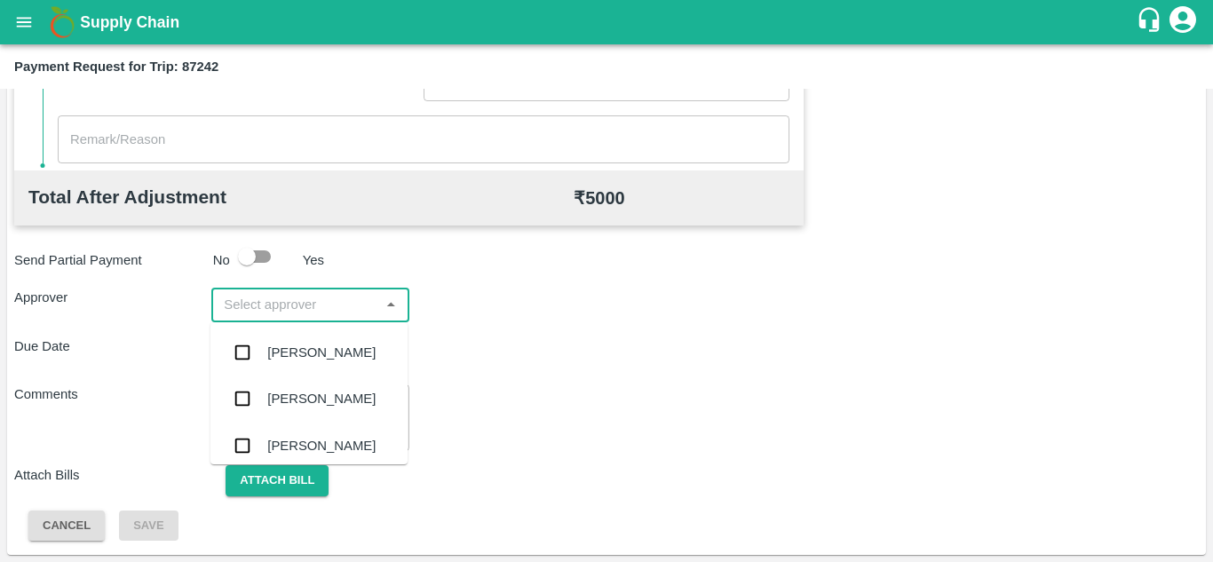
click at [279, 304] on input "input" at bounding box center [295, 304] width 157 height 23
type input "PRASAD"
click at [315, 355] on div "[PERSON_NAME]" at bounding box center [321, 353] width 108 height 20
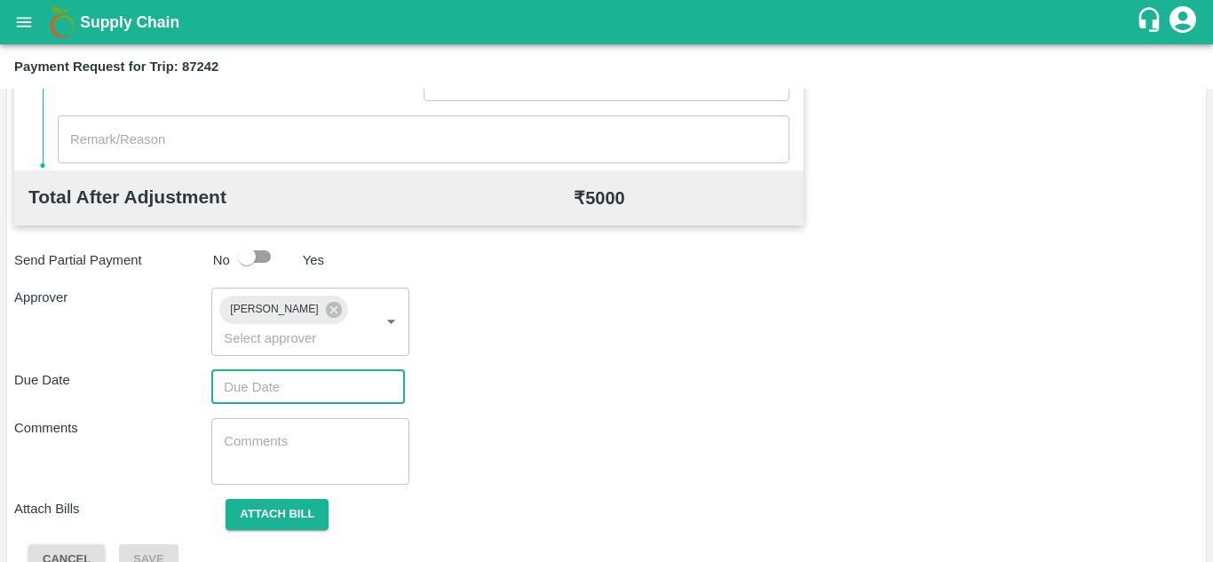
type input "DD/MM/YYYY hh:mm aa"
click at [246, 391] on input "DD/MM/YYYY hh:mm aa" at bounding box center [301, 387] width 181 height 34
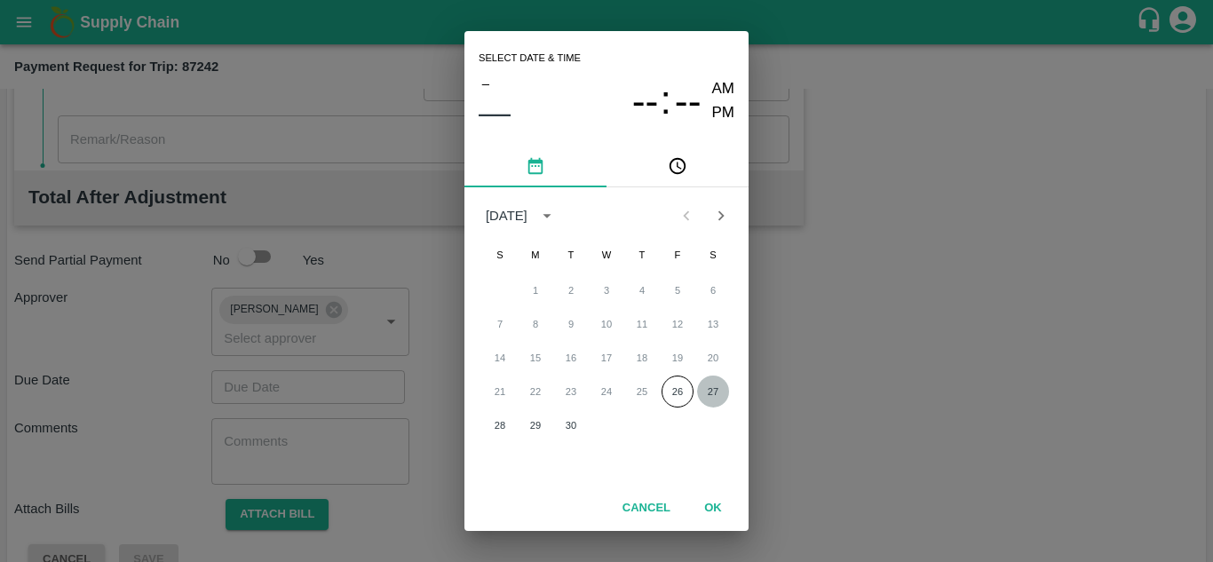
click at [709, 389] on button "27" at bounding box center [713, 392] width 32 height 32
type input "[DATE] 12:00 AM"
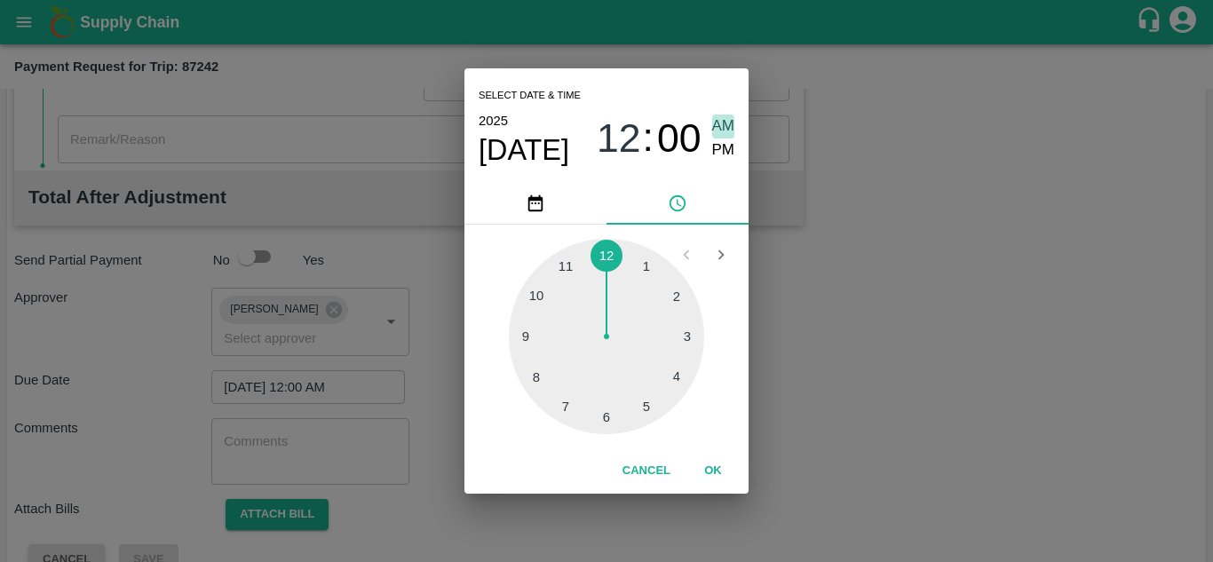
click at [716, 131] on span "AM" at bounding box center [723, 127] width 23 height 24
click at [702, 469] on button "OK" at bounding box center [713, 470] width 57 height 31
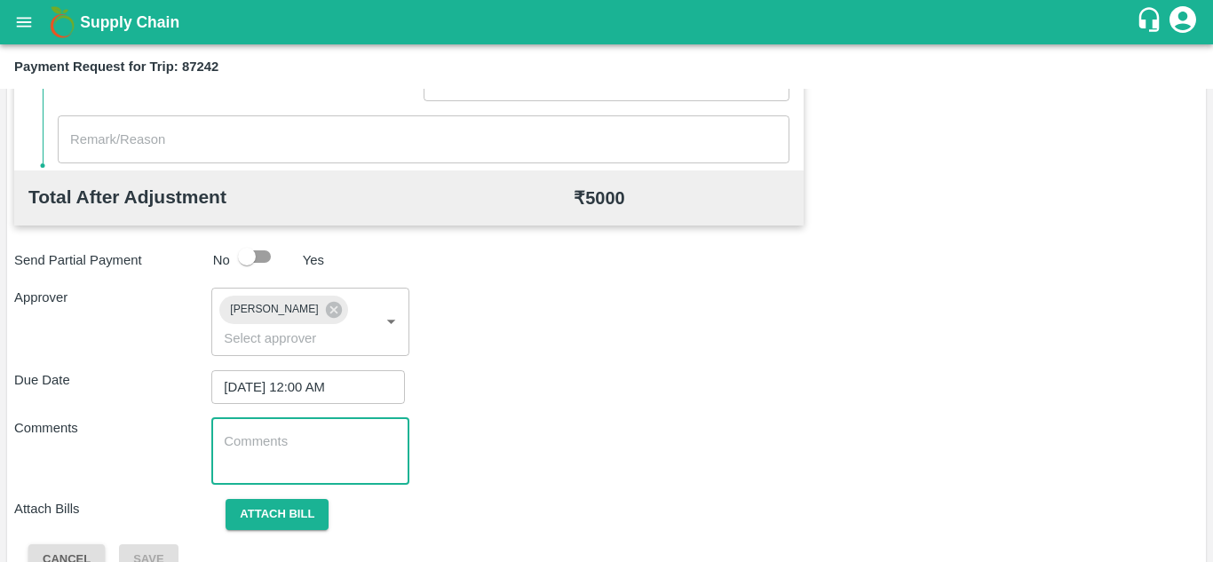
click at [291, 454] on textarea at bounding box center [310, 450] width 172 height 37
paste textarea "Transport Bill"
type textarea "Transport Bill"
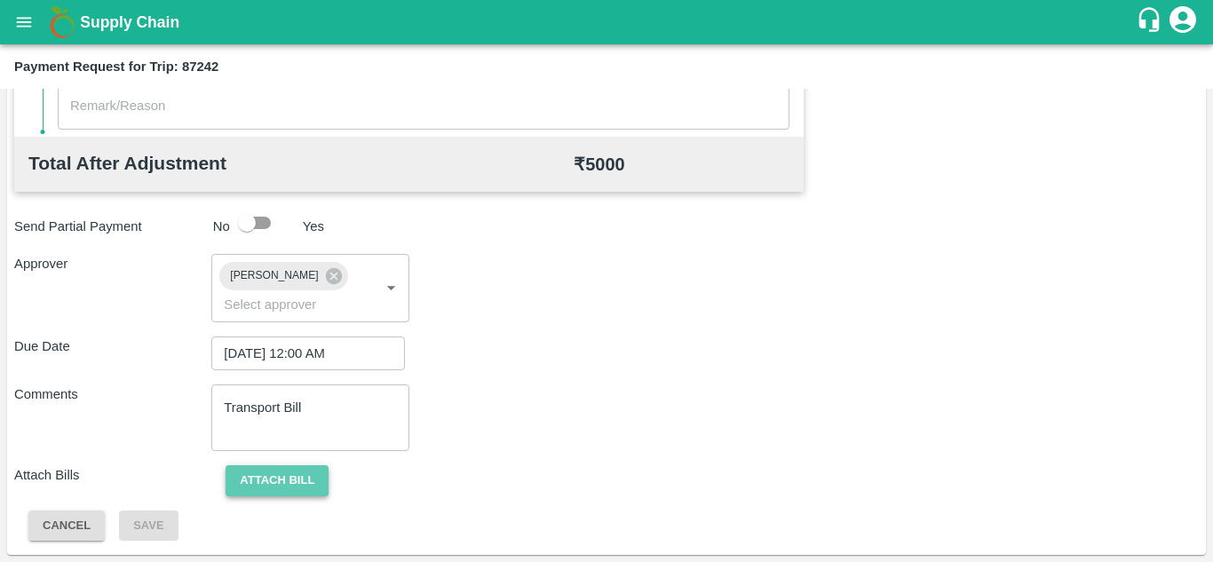
click at [281, 473] on button "Attach bill" at bounding box center [277, 480] width 103 height 31
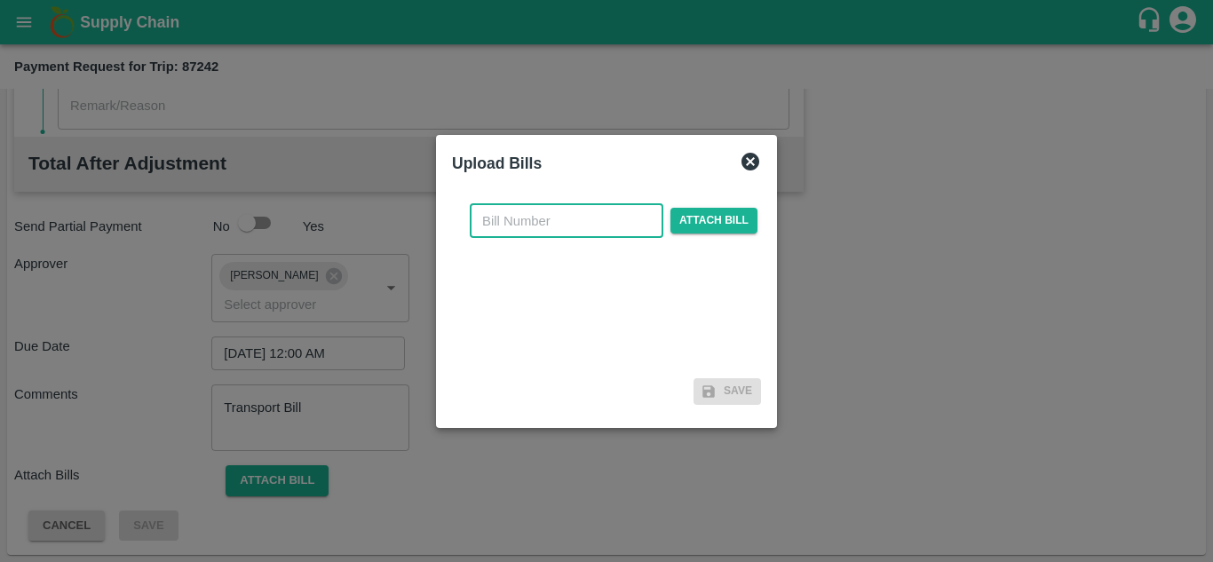
click at [492, 229] on input "text" at bounding box center [567, 221] width 194 height 34
type input "519"
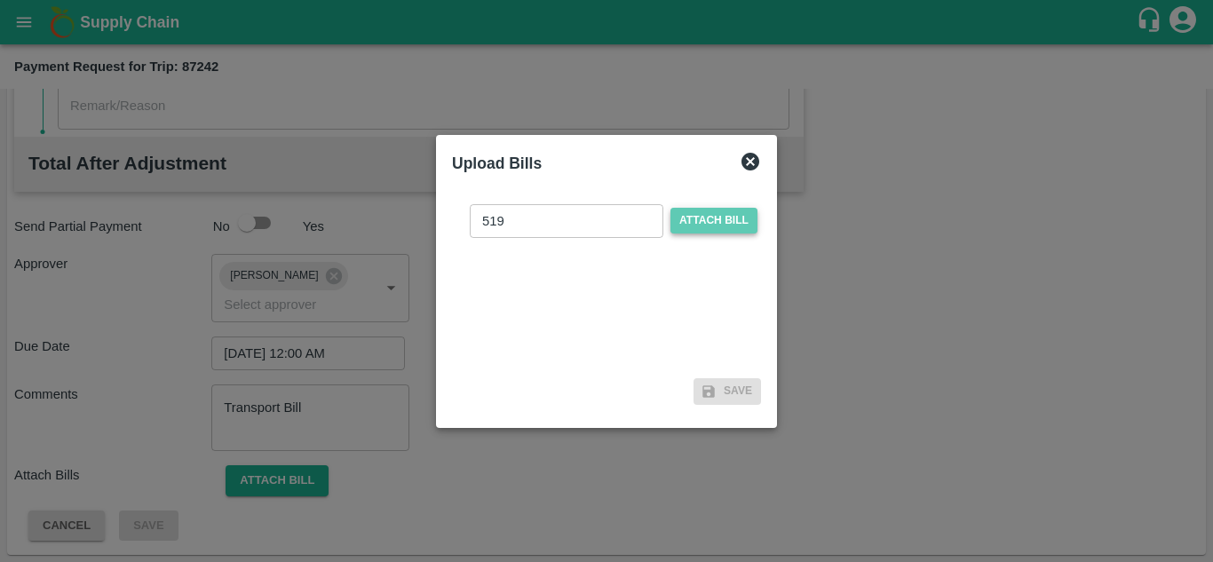
click at [709, 217] on span "Attach bill" at bounding box center [713, 221] width 87 height 26
click at [0, 0] on input "Attach bill" at bounding box center [0, 0] width 0 height 0
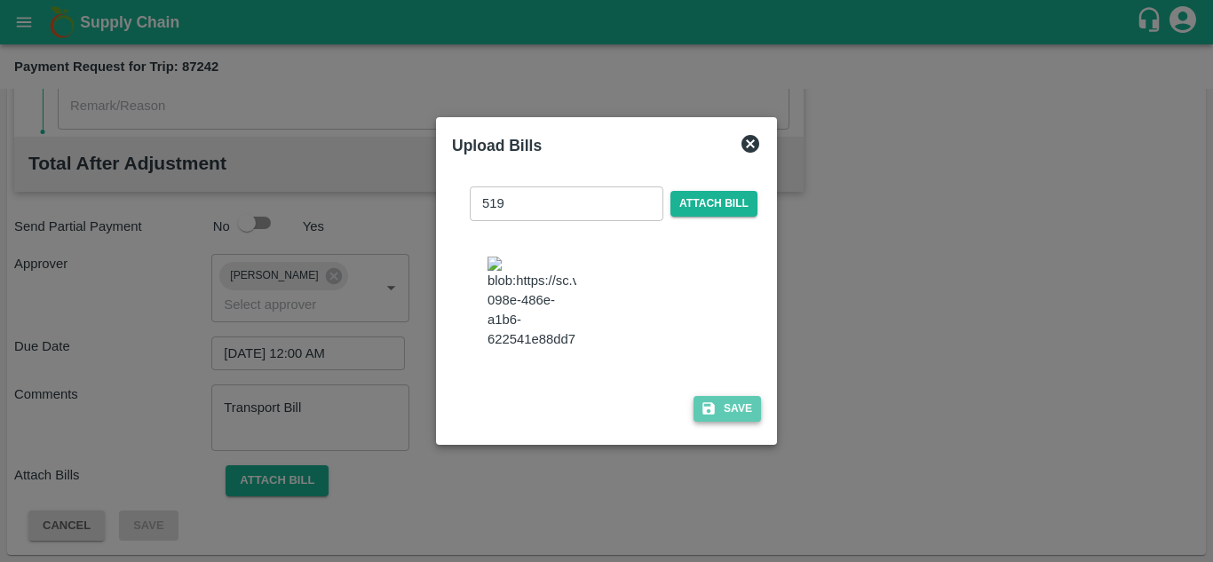
click at [725, 415] on button "Save" at bounding box center [726, 409] width 67 height 26
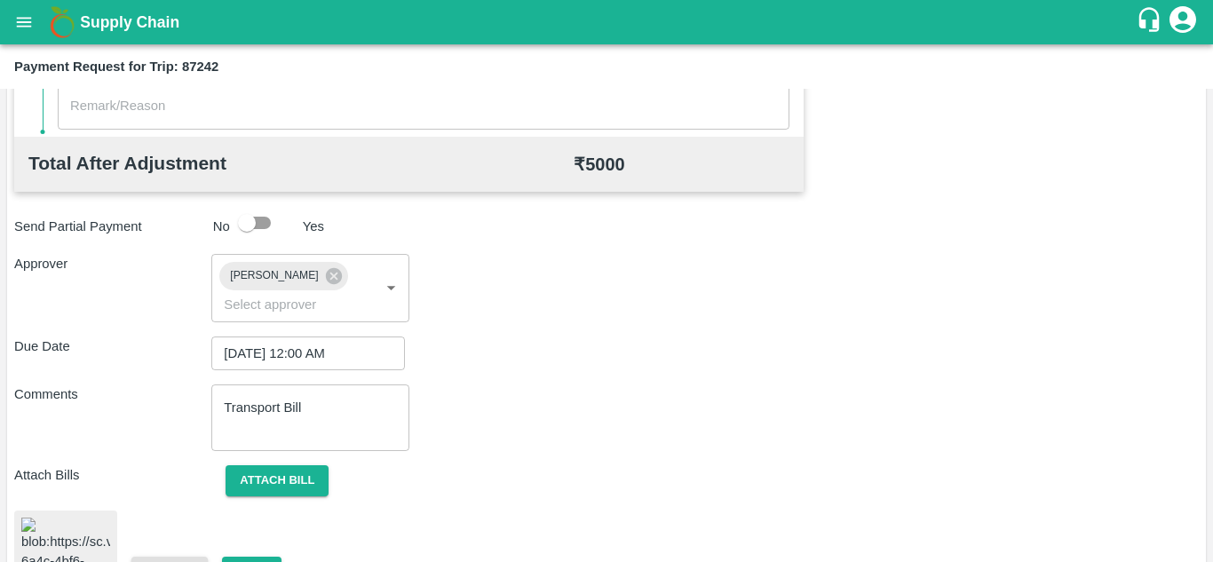
scroll to position [965, 0]
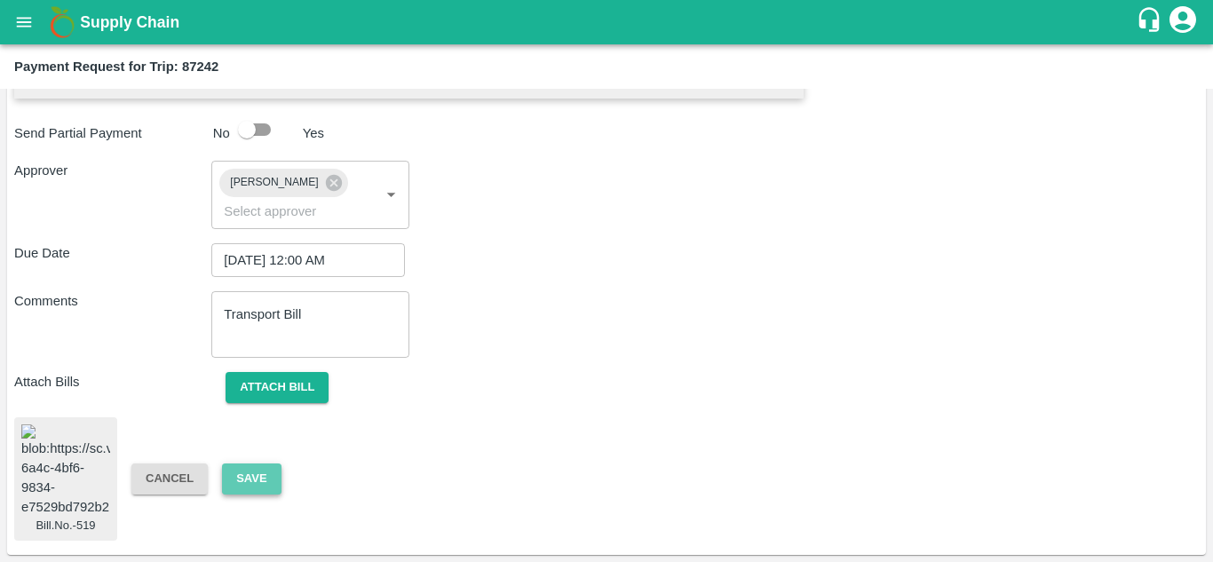
click at [244, 471] on button "Save" at bounding box center [251, 478] width 59 height 31
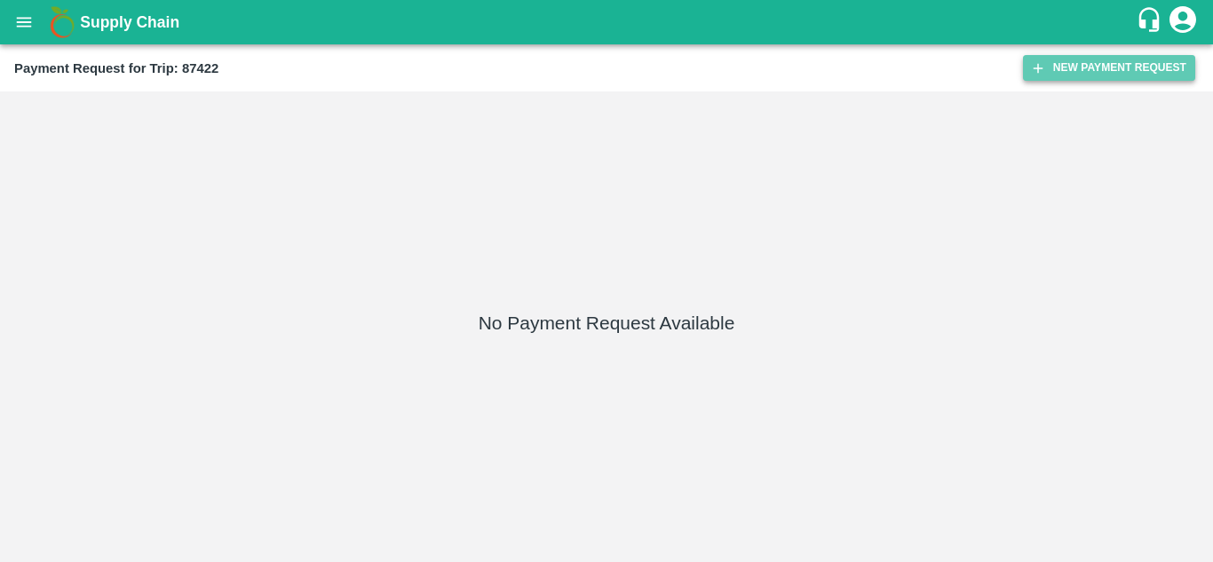
click at [1080, 67] on button "New Payment Request" at bounding box center [1109, 68] width 172 height 26
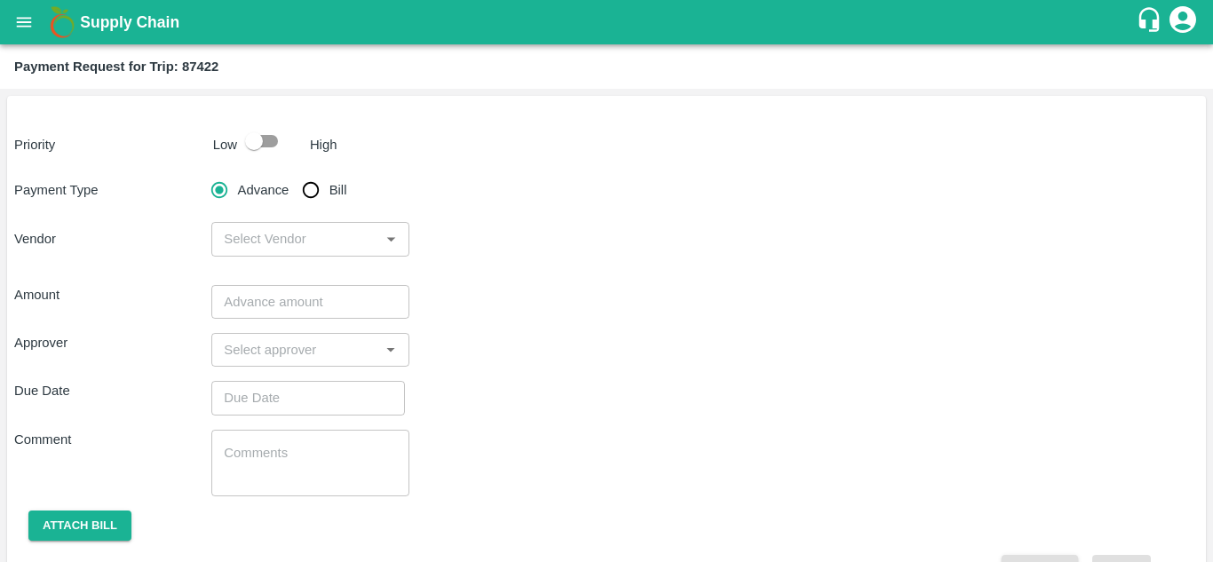
click at [272, 136] on input "checkbox" at bounding box center [253, 141] width 101 height 34
checkbox input "true"
click at [312, 186] on input "Bill" at bounding box center [311, 190] width 36 height 36
radio input "true"
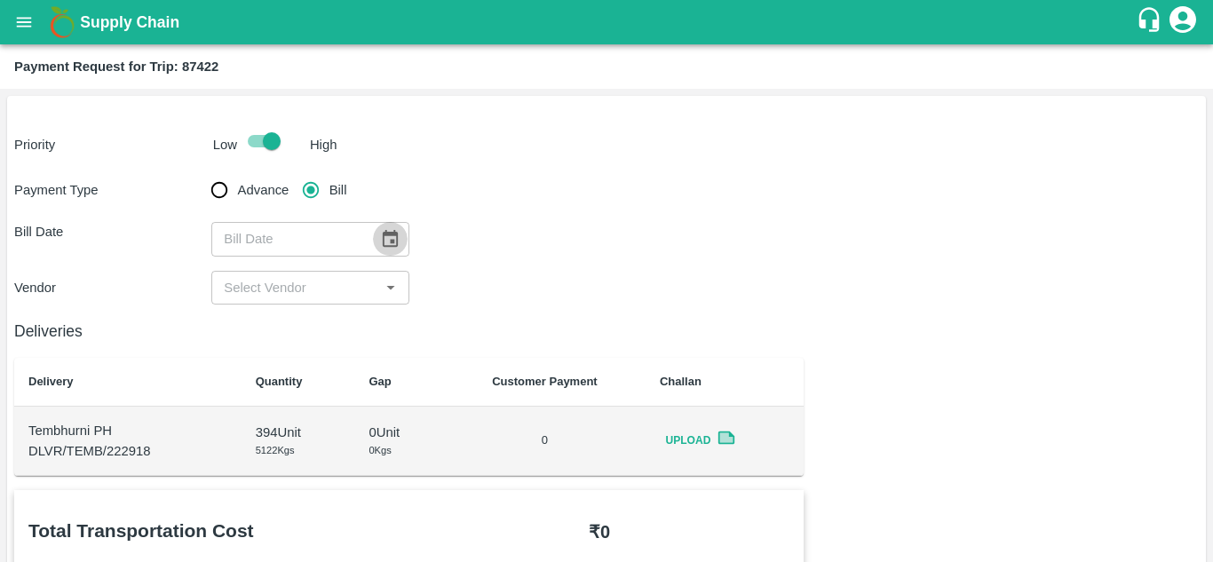
click at [394, 241] on icon "Choose date" at bounding box center [390, 239] width 20 height 20
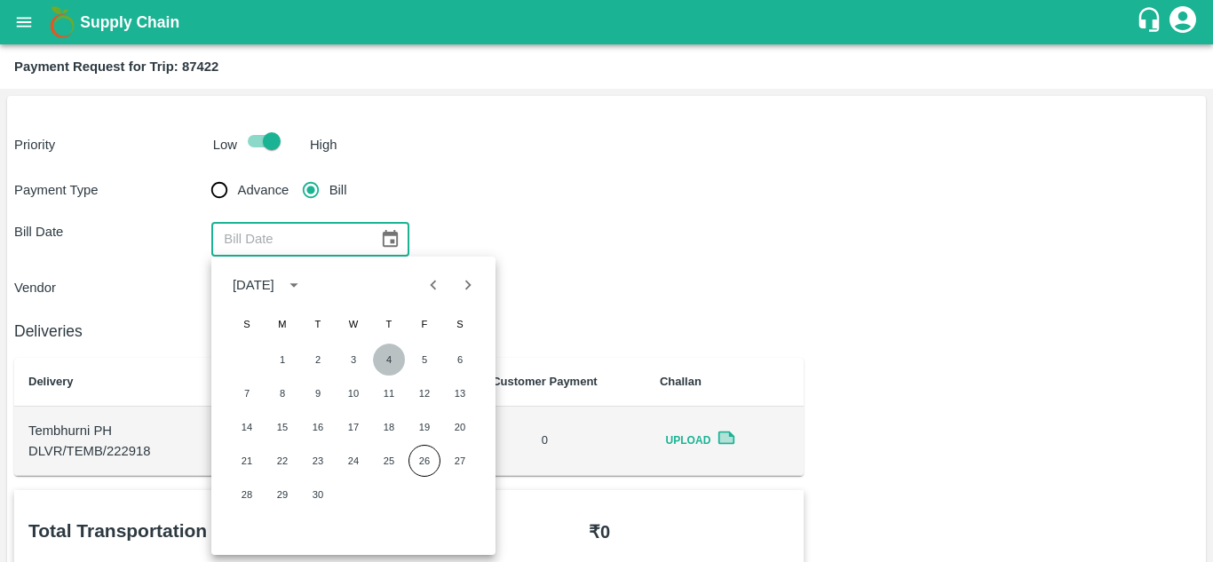
click at [384, 368] on button "4" at bounding box center [389, 360] width 32 height 32
type input "[DATE]"
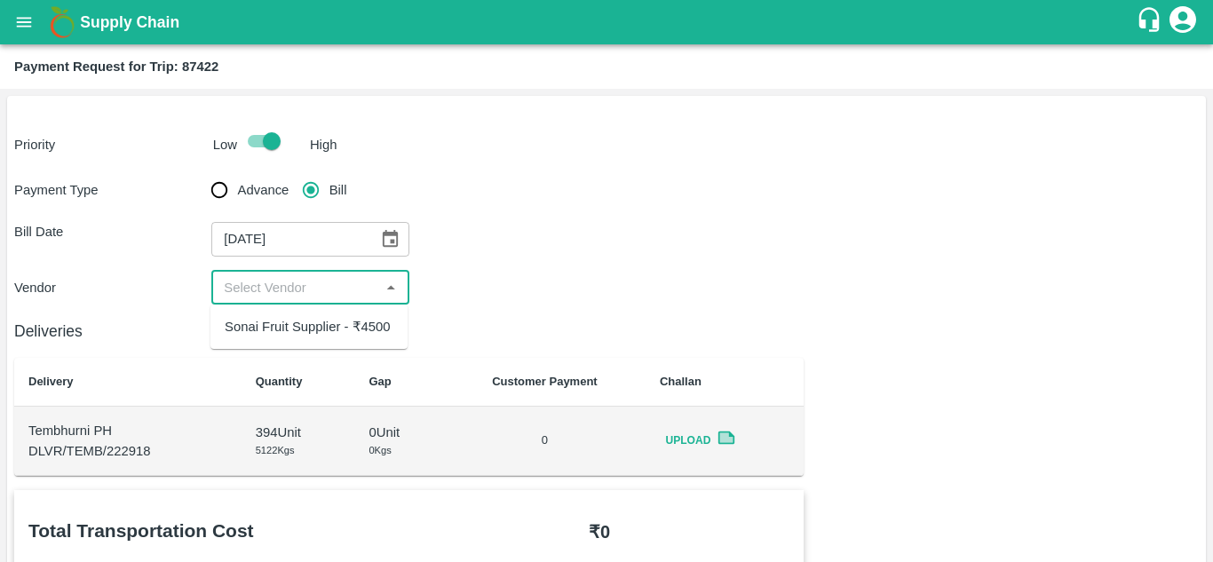
click at [326, 287] on input "input" at bounding box center [295, 287] width 157 height 23
click at [300, 318] on div "Sonai Fruit Supplier - ₹4500" at bounding box center [308, 327] width 166 height 20
type input "Sonai Fruit Supplier - ₹4500"
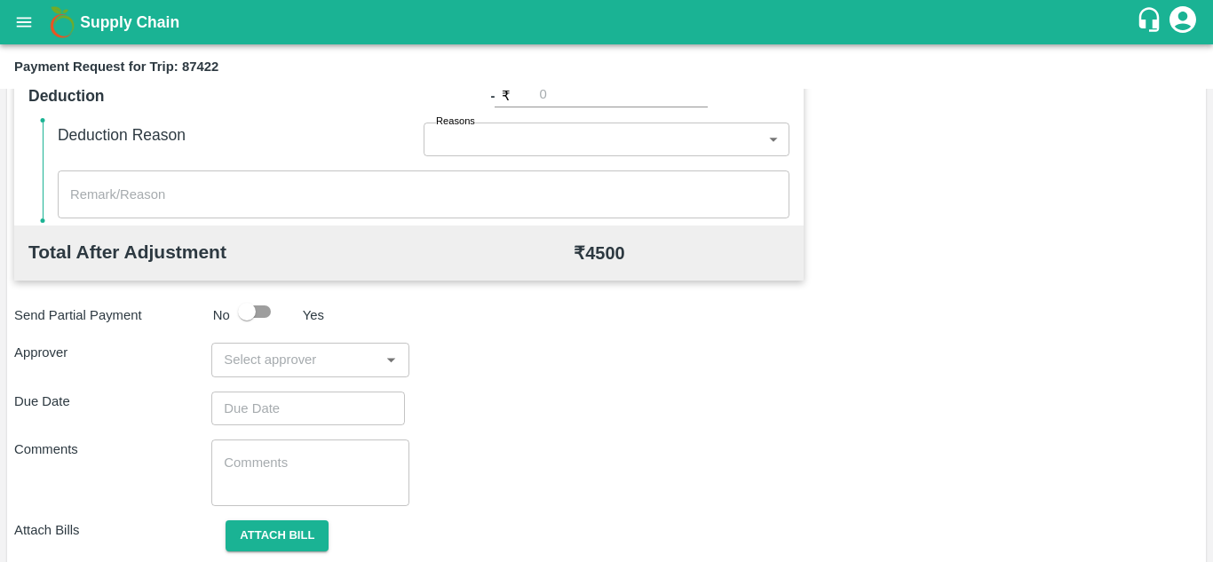
scroll to position [754, 0]
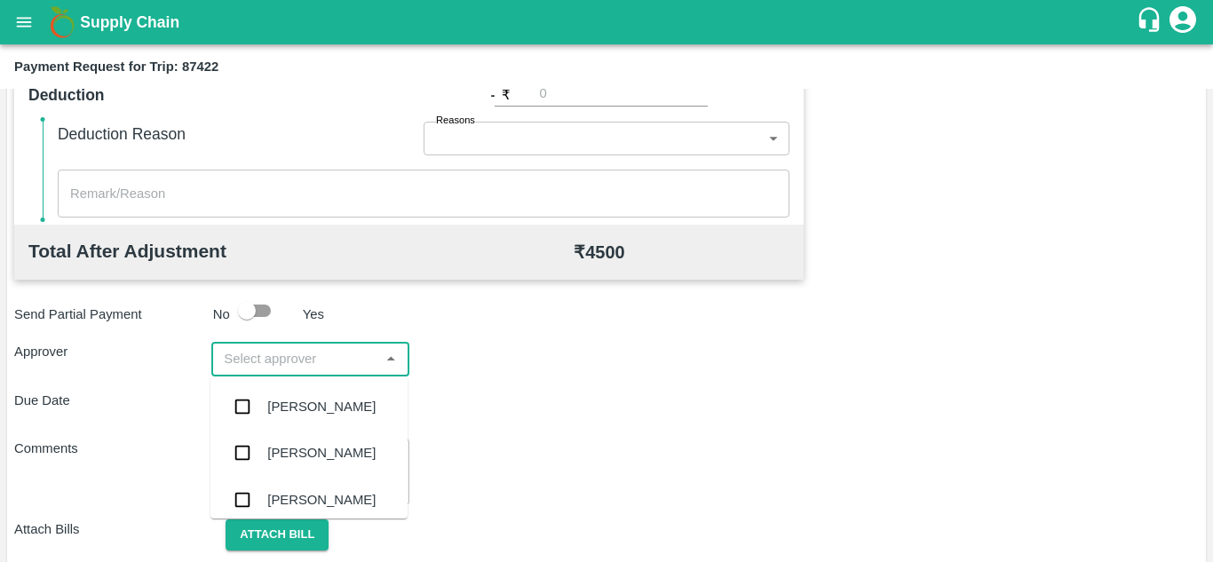
click at [281, 351] on input "input" at bounding box center [295, 358] width 157 height 23
type input "PRASA"
click at [325, 412] on div "[PERSON_NAME]" at bounding box center [321, 407] width 108 height 20
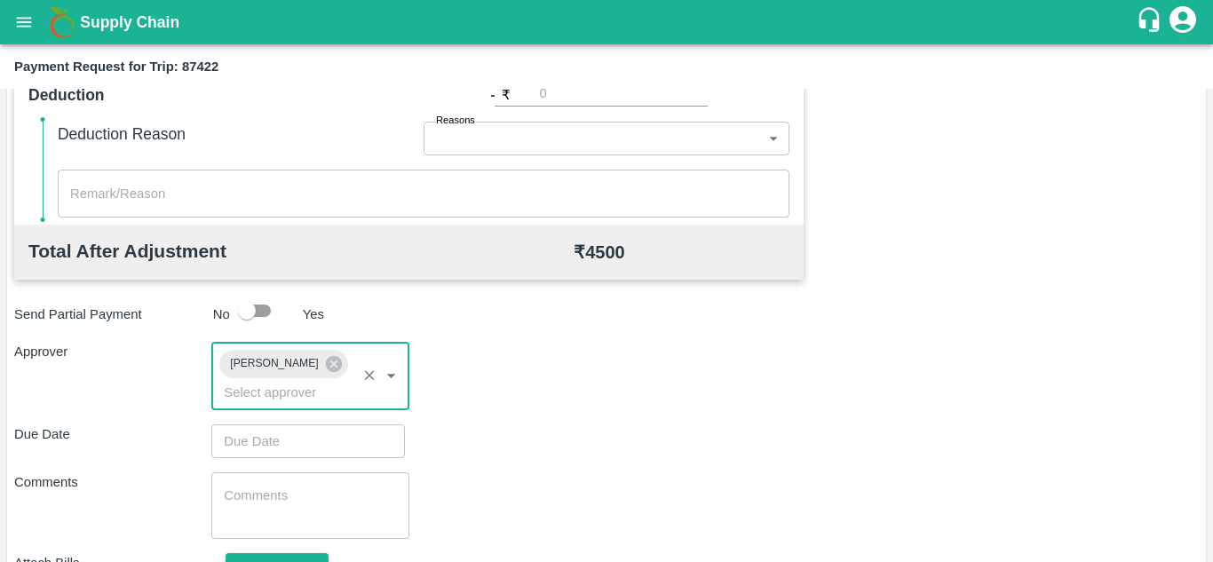
type input "DD/MM/YYYY hh:mm aa"
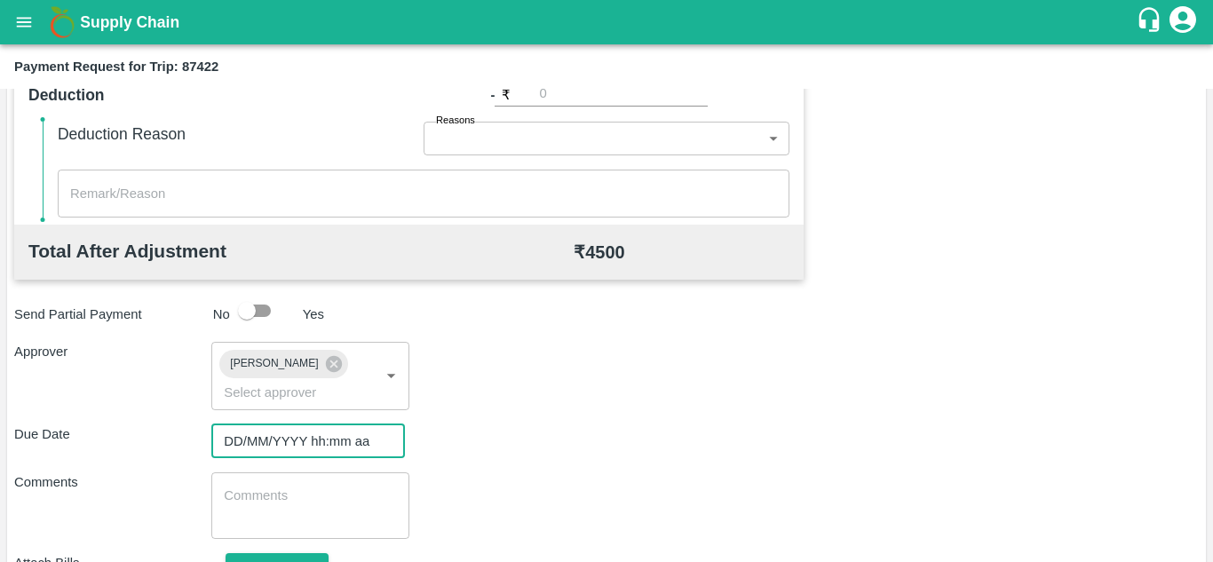
click at [250, 453] on input "DD/MM/YYYY hh:mm aa" at bounding box center [301, 441] width 181 height 34
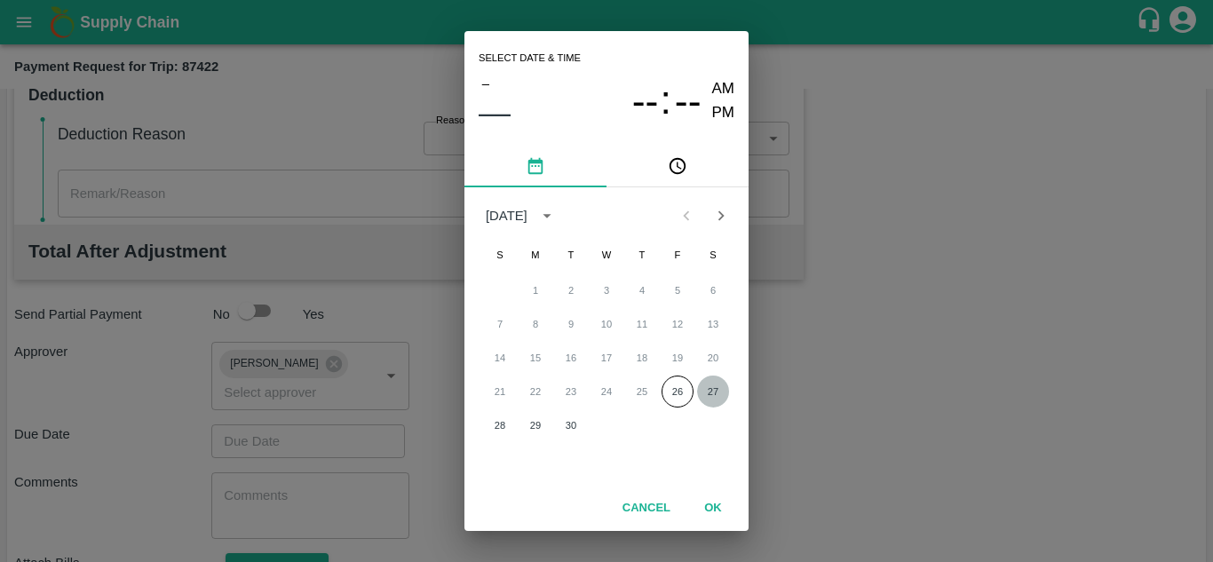
click at [711, 389] on button "27" at bounding box center [713, 392] width 32 height 32
type input "[DATE] 12:00 AM"
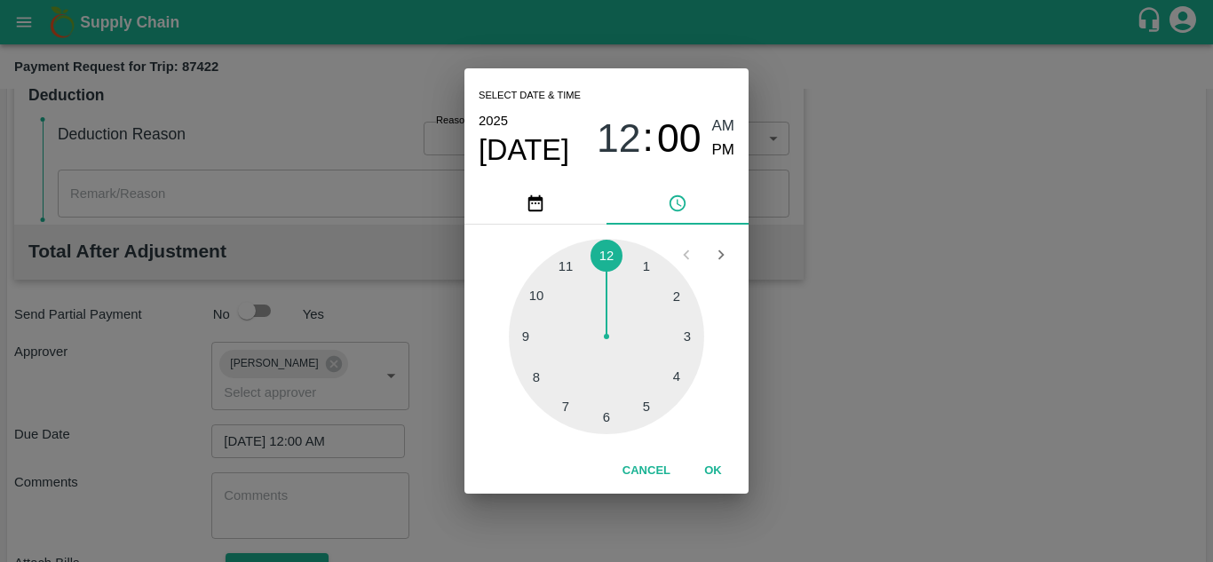
click at [722, 129] on span "AM" at bounding box center [723, 127] width 23 height 24
click at [713, 471] on button "OK" at bounding box center [713, 470] width 57 height 31
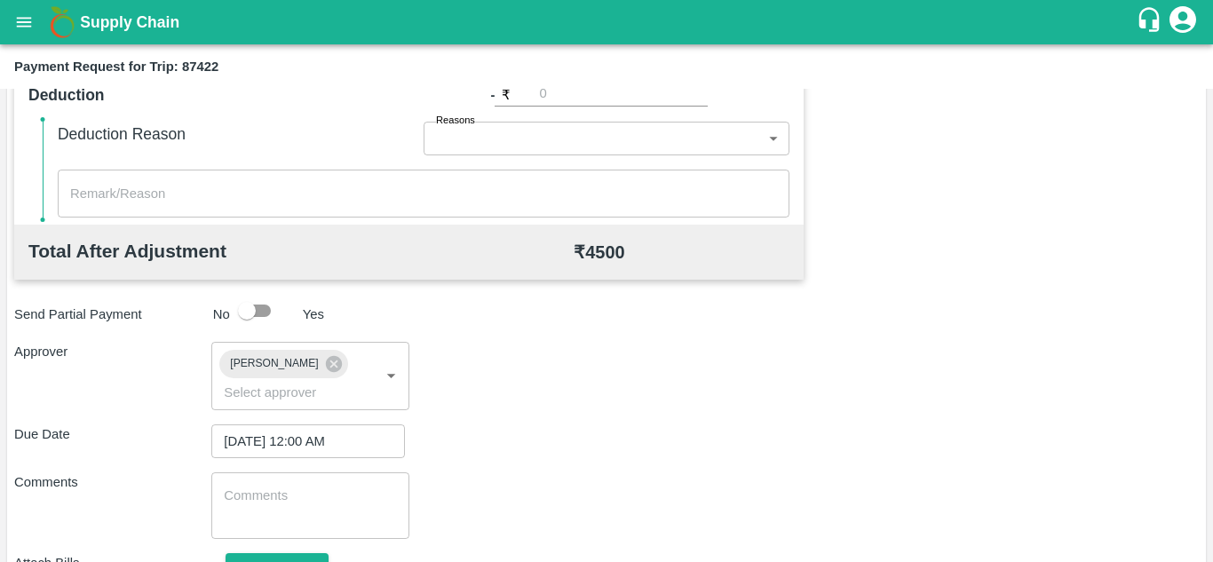
click at [371, 483] on div "x ​" at bounding box center [309, 505] width 197 height 67
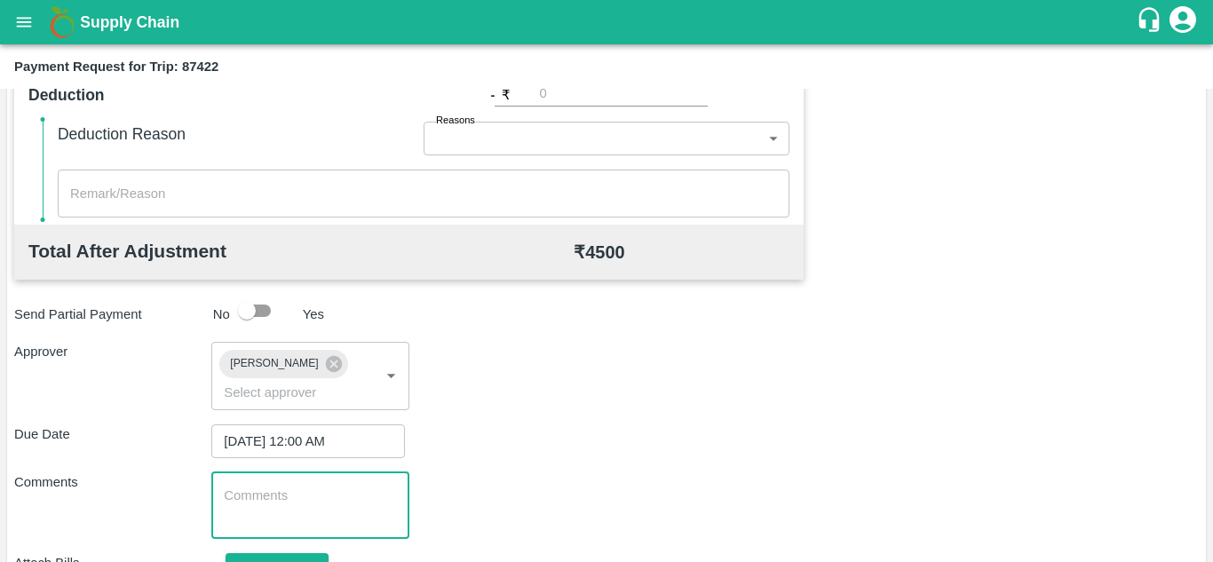
paste textarea "Transport Bill"
type textarea "Transport Bill"
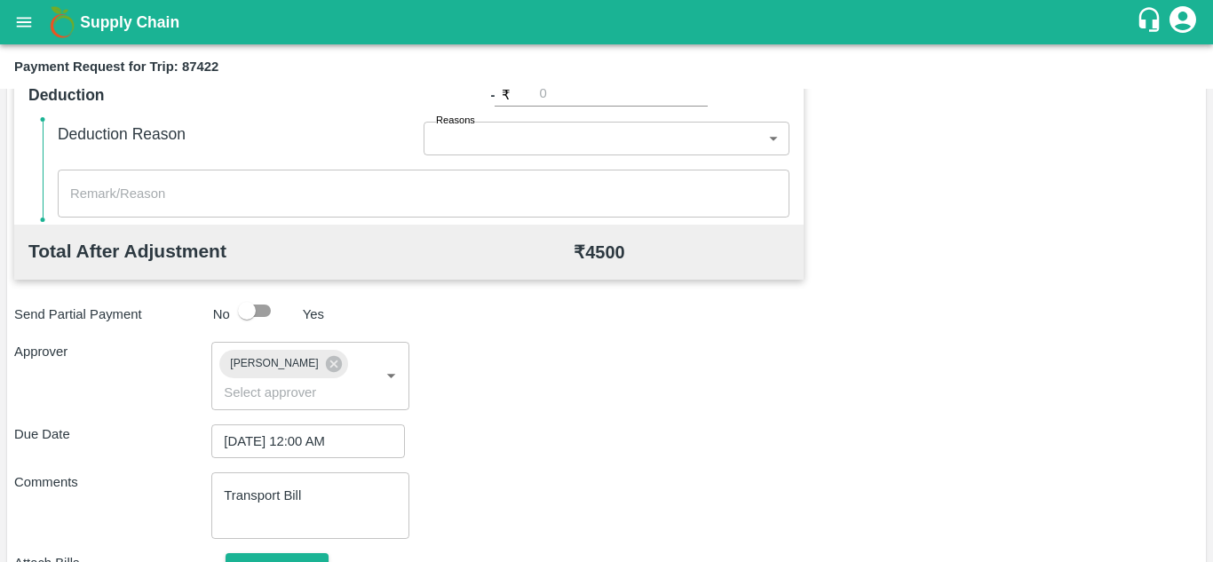
click at [634, 456] on div "Due Date [DATE] 12:00 AM ​" at bounding box center [606, 441] width 1184 height 34
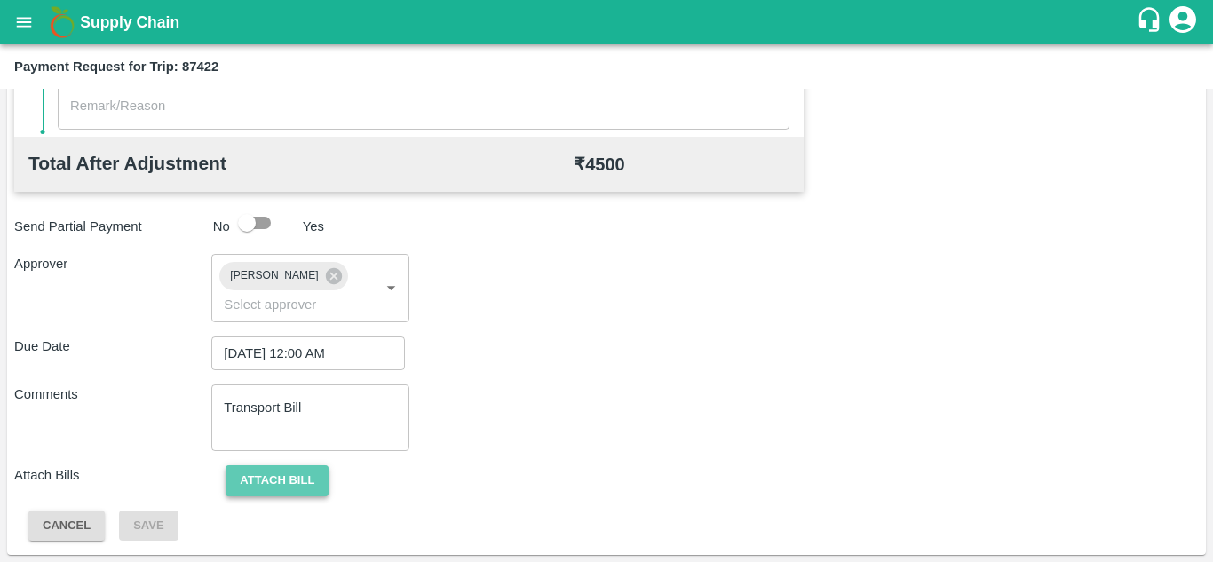
click at [301, 476] on button "Attach bill" at bounding box center [277, 480] width 103 height 31
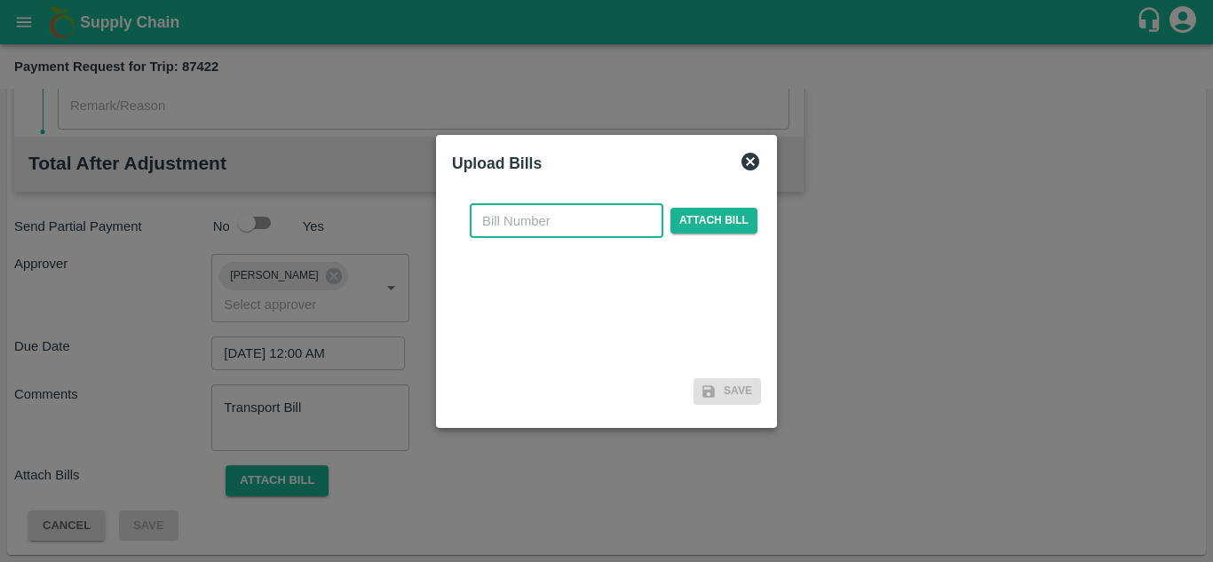
click at [507, 227] on input "text" at bounding box center [567, 221] width 194 height 34
type input "1228"
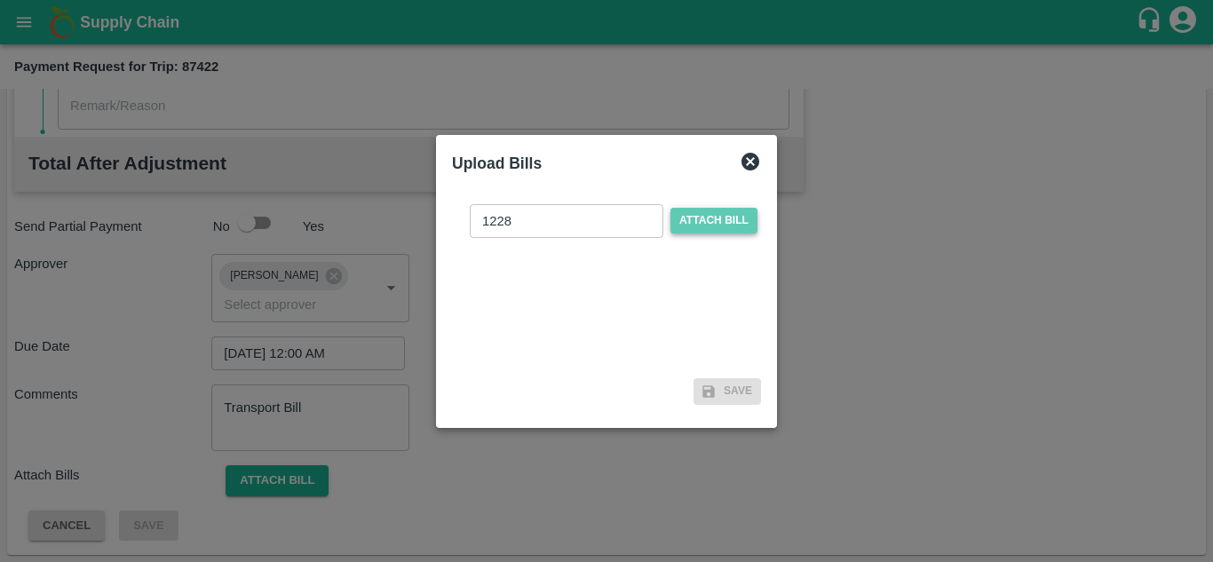
click at [704, 213] on span "Attach bill" at bounding box center [713, 221] width 87 height 26
click at [0, 0] on input "Attach bill" at bounding box center [0, 0] width 0 height 0
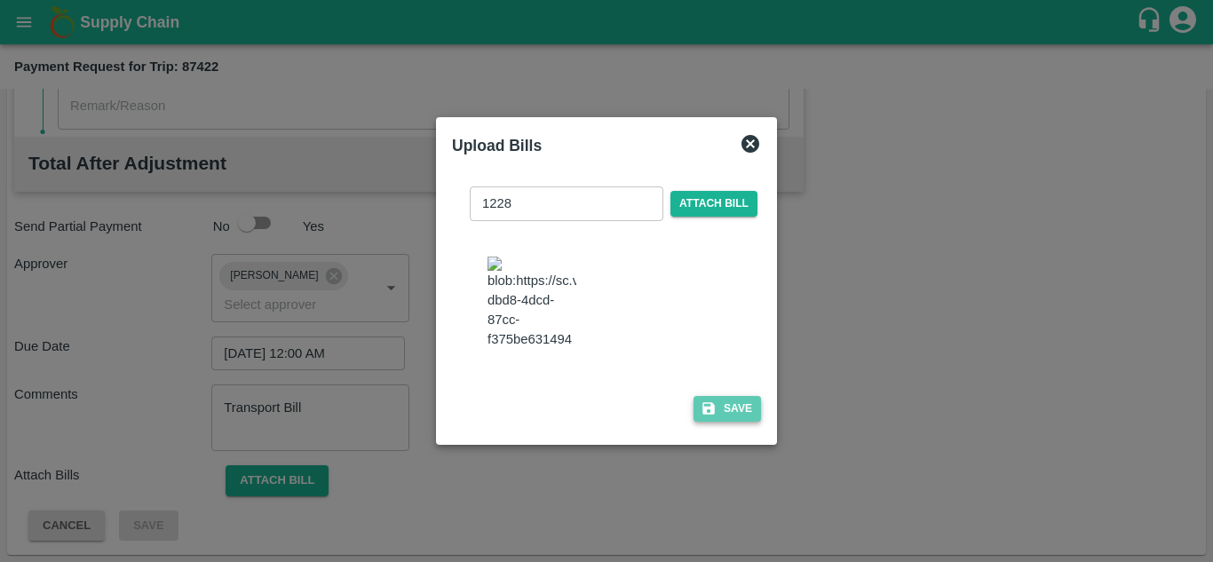
click at [719, 406] on button "Save" at bounding box center [726, 409] width 67 height 26
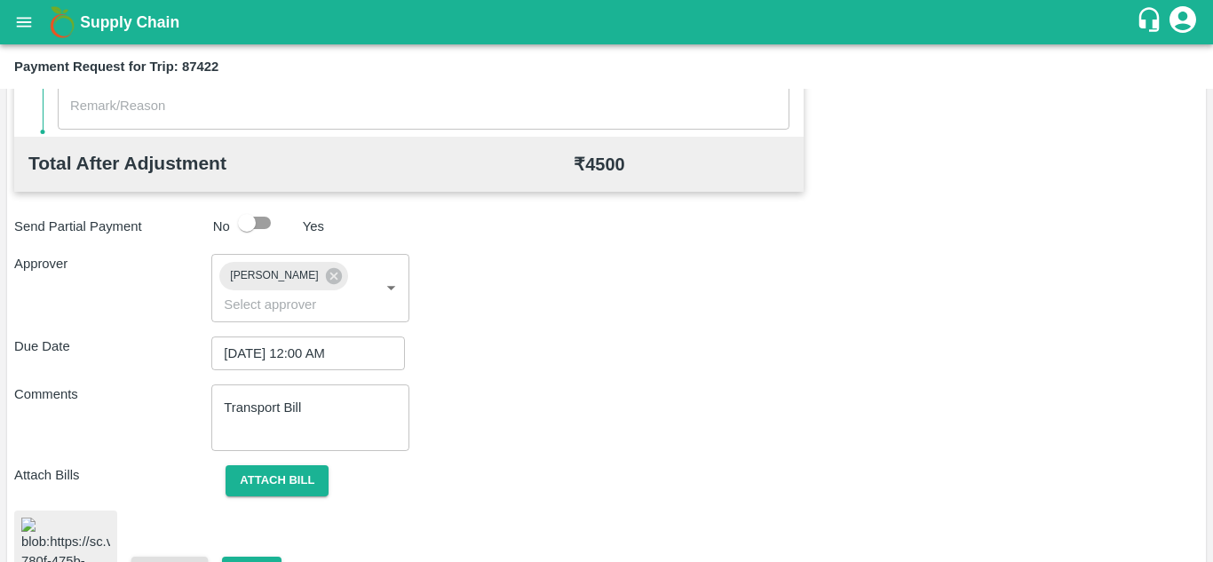
scroll to position [943, 0]
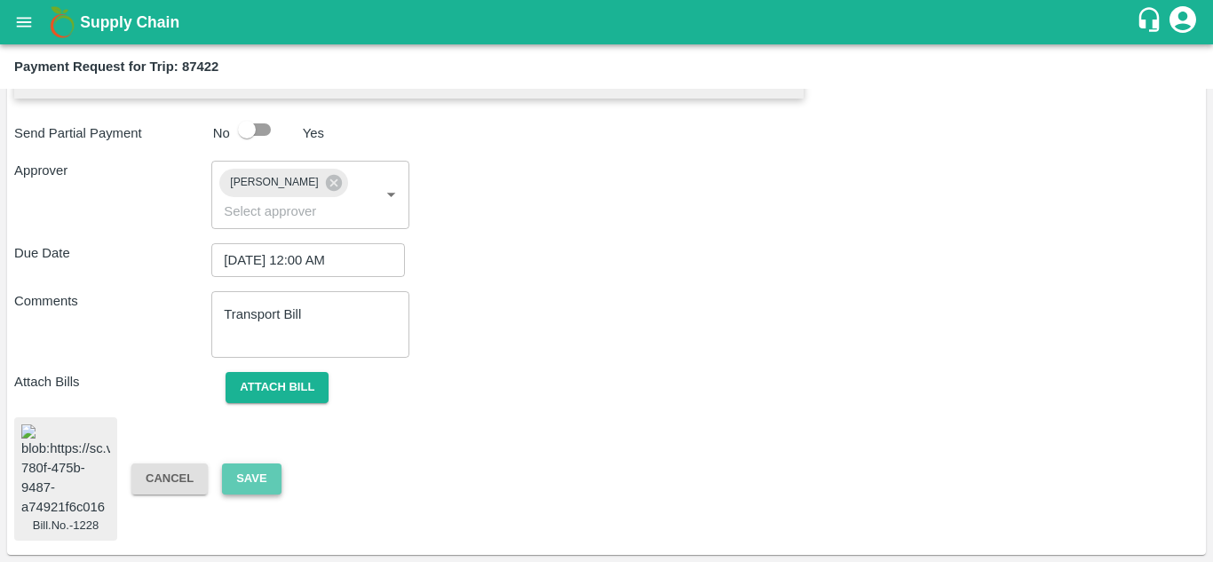
click at [248, 470] on button "Save" at bounding box center [251, 478] width 59 height 31
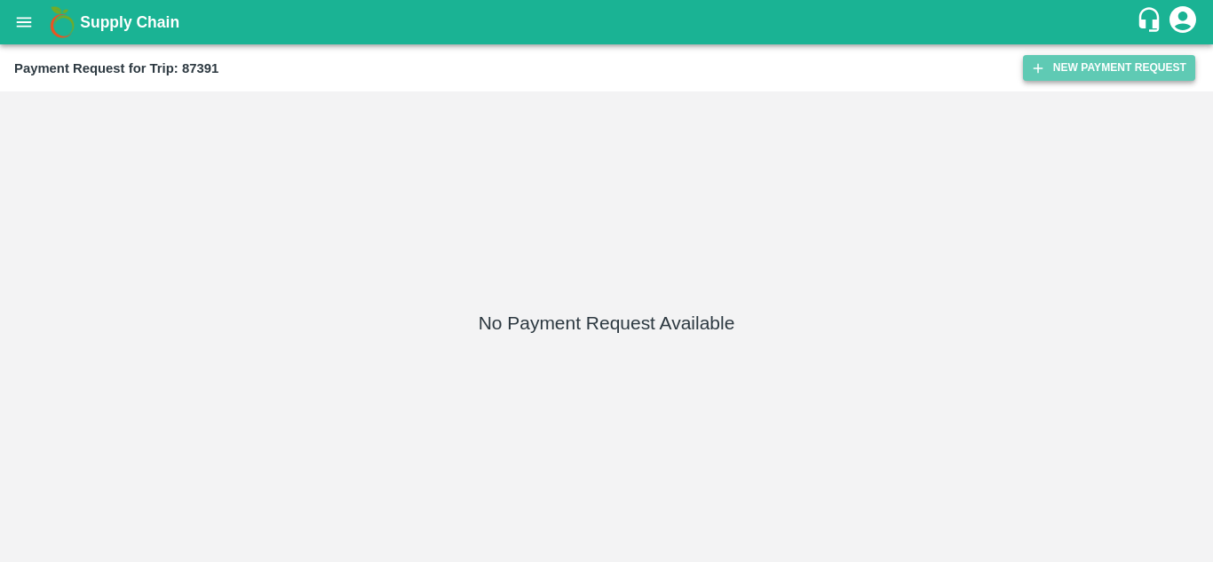
click at [1073, 55] on button "New Payment Request" at bounding box center [1109, 68] width 172 height 26
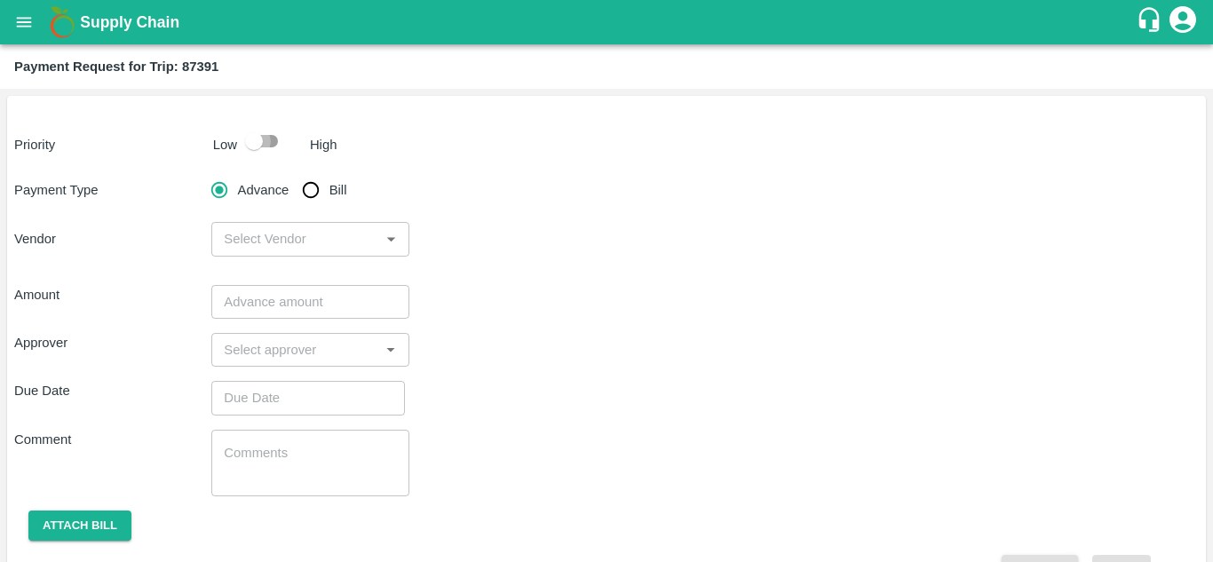
click at [253, 148] on input "checkbox" at bounding box center [253, 141] width 101 height 34
checkbox input "true"
click at [307, 197] on input "Bill" at bounding box center [311, 190] width 36 height 36
radio input "true"
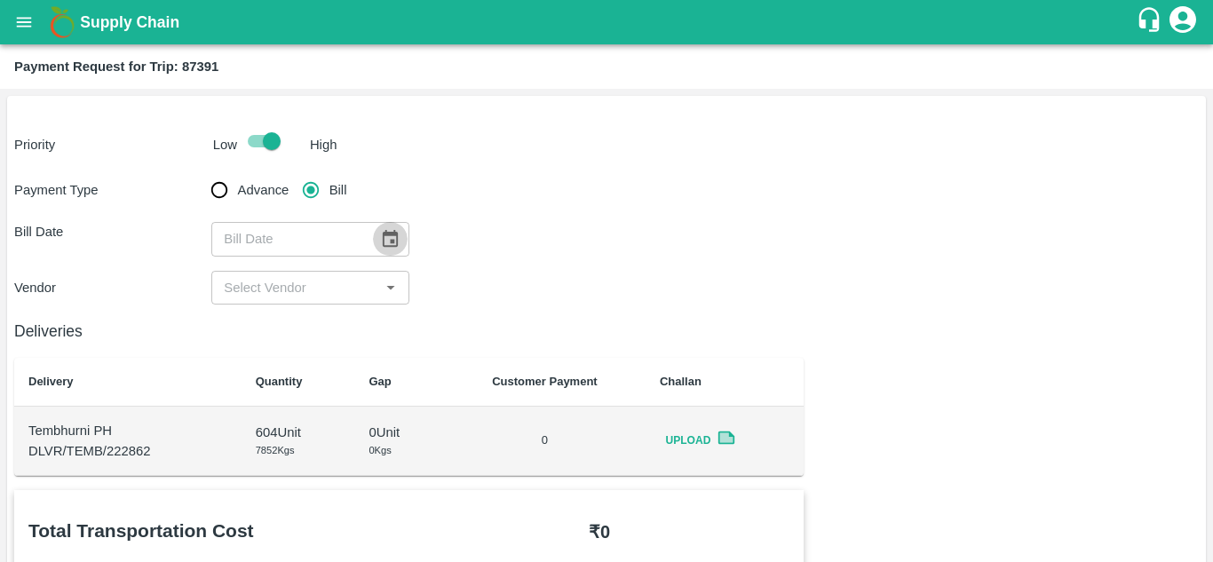
click at [384, 233] on icon "Choose date" at bounding box center [390, 238] width 15 height 17
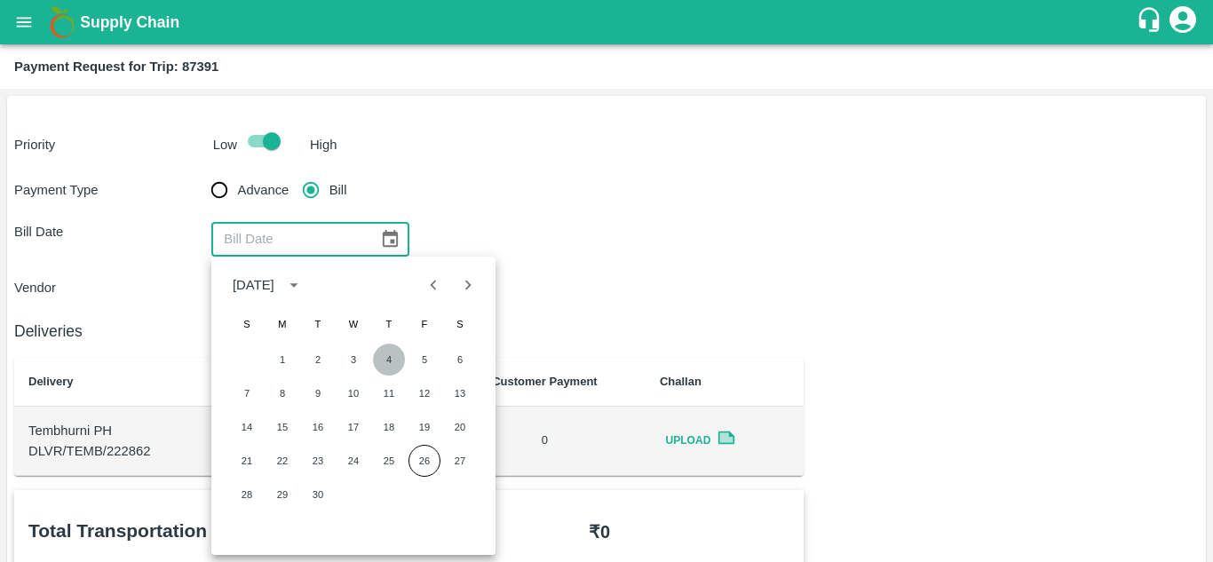
click at [393, 358] on button "4" at bounding box center [389, 360] width 32 height 32
type input "[DATE]"
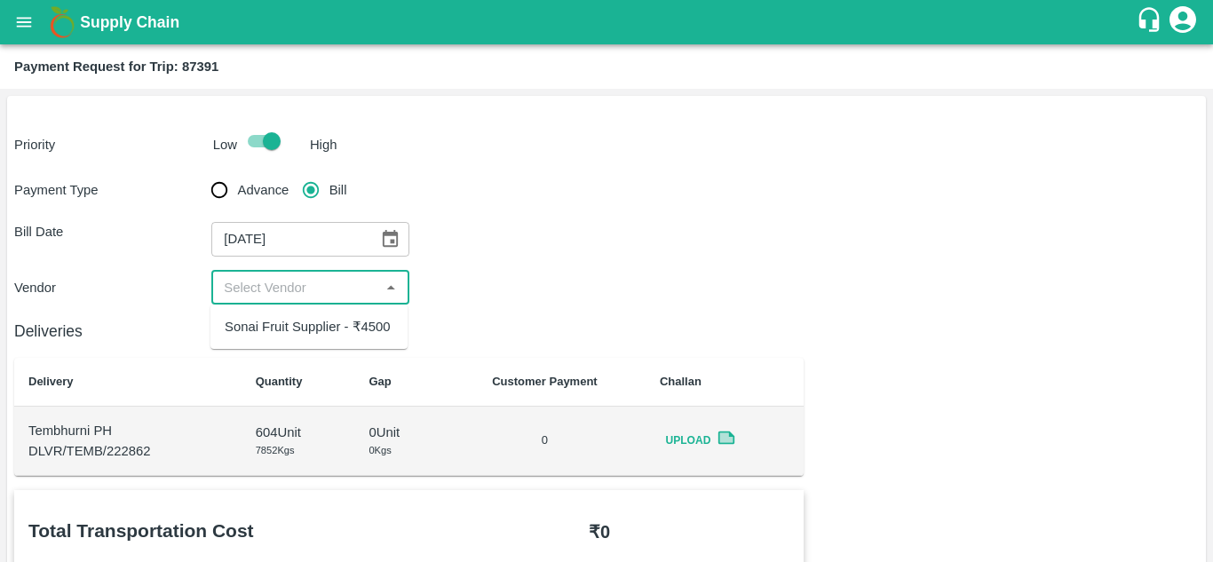
click at [312, 296] on input "input" at bounding box center [295, 287] width 157 height 23
click at [310, 320] on div "Sonai Fruit Supplier - ₹4500" at bounding box center [308, 327] width 166 height 20
type input "Sonai Fruit Supplier - ₹4500"
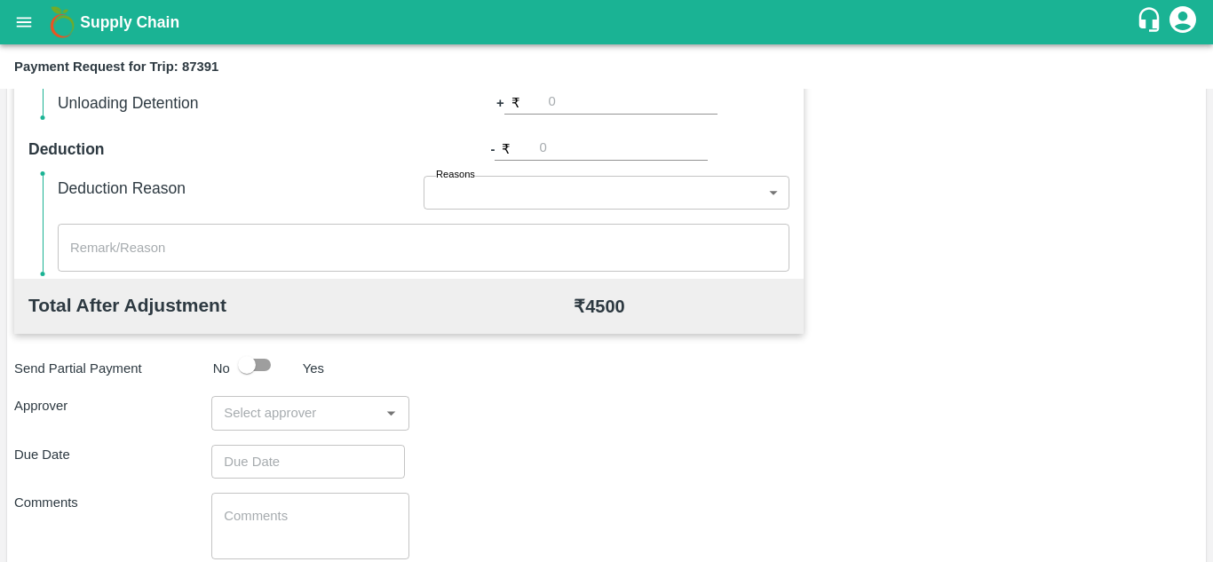
scroll to position [701, 0]
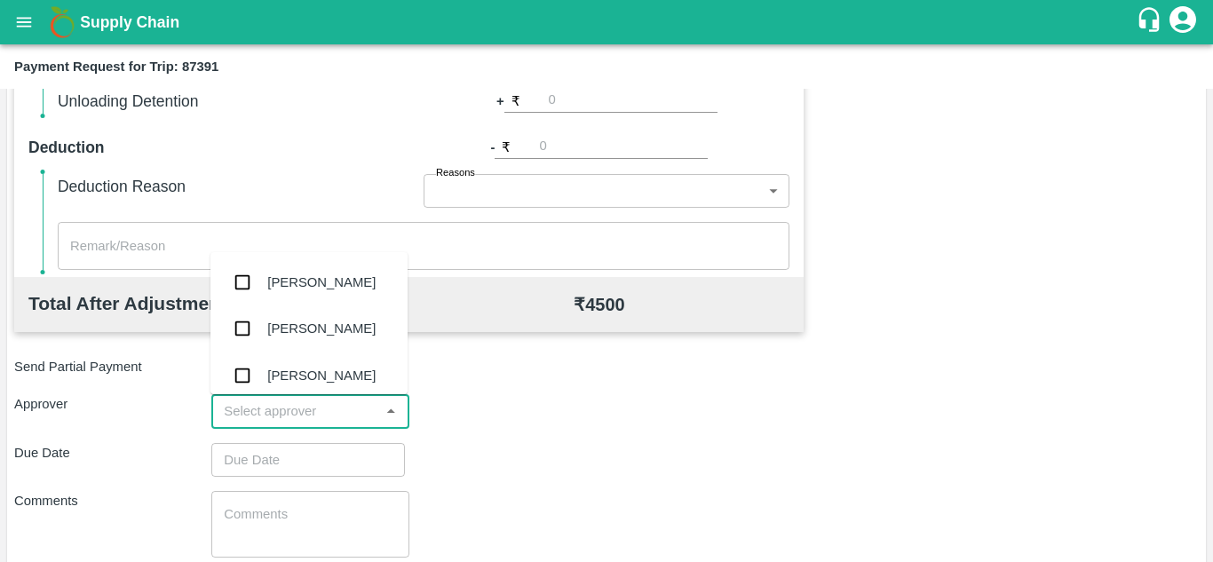
click at [265, 419] on input "input" at bounding box center [295, 411] width 157 height 23
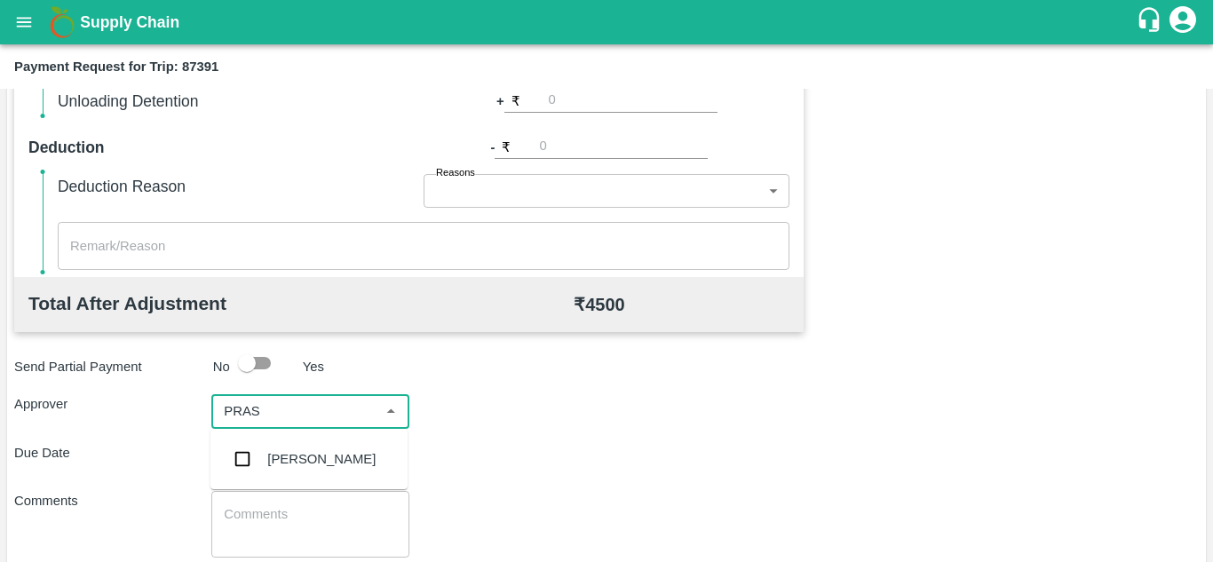
type input "PRASA"
click at [362, 463] on div "[PERSON_NAME]" at bounding box center [321, 459] width 108 height 20
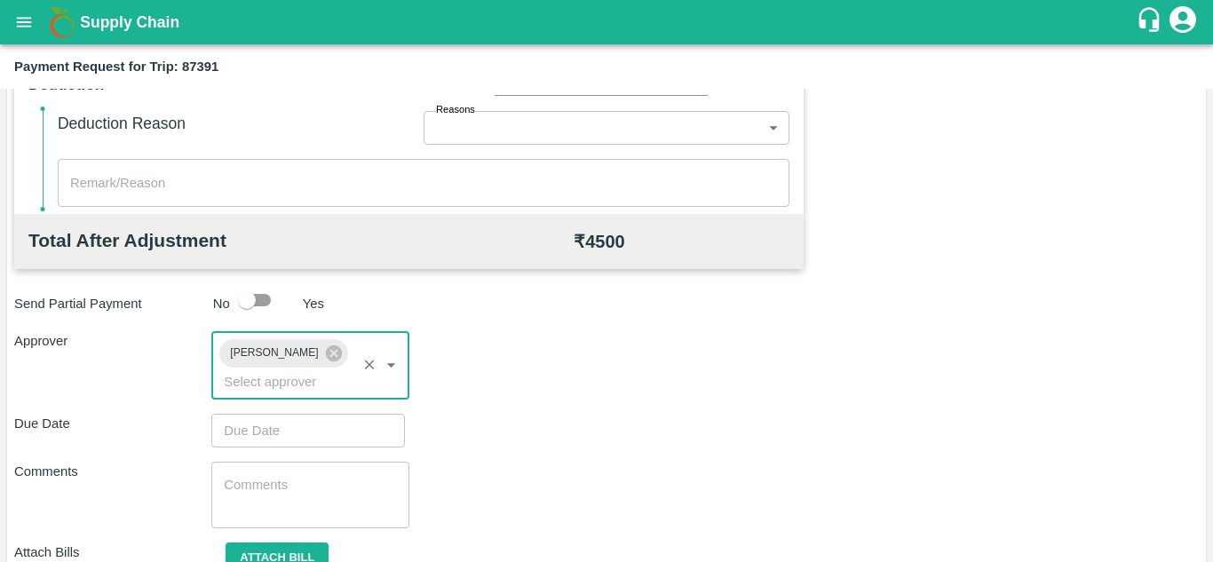
scroll to position [765, 0]
type input "DD/MM/YYYY hh:mm aa"
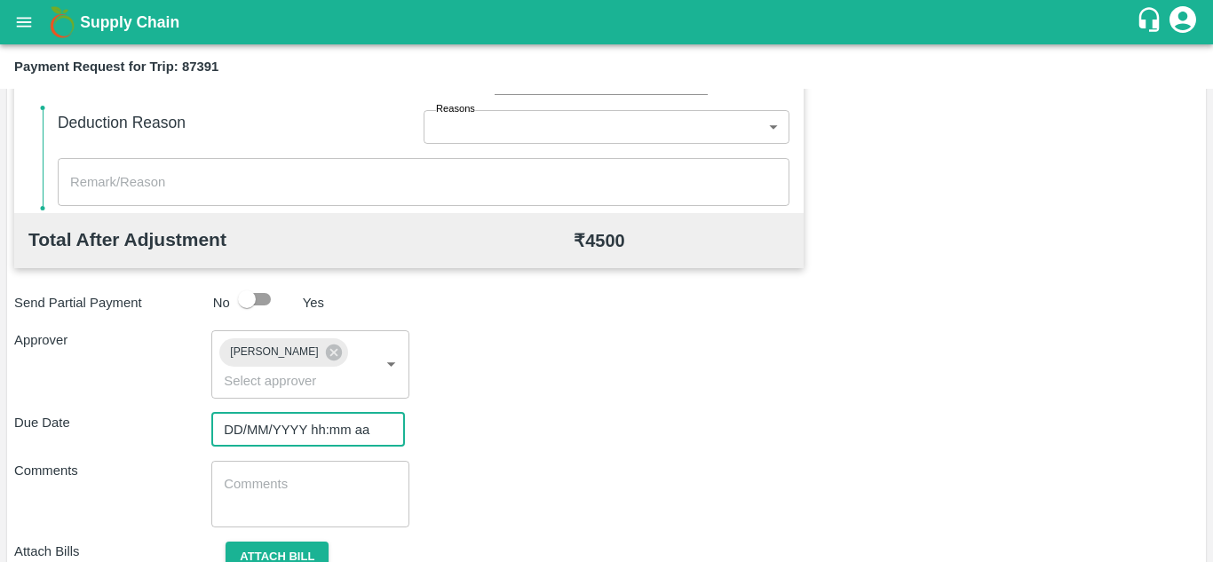
click at [293, 431] on input "DD/MM/YYYY hh:mm aa" at bounding box center [301, 430] width 181 height 34
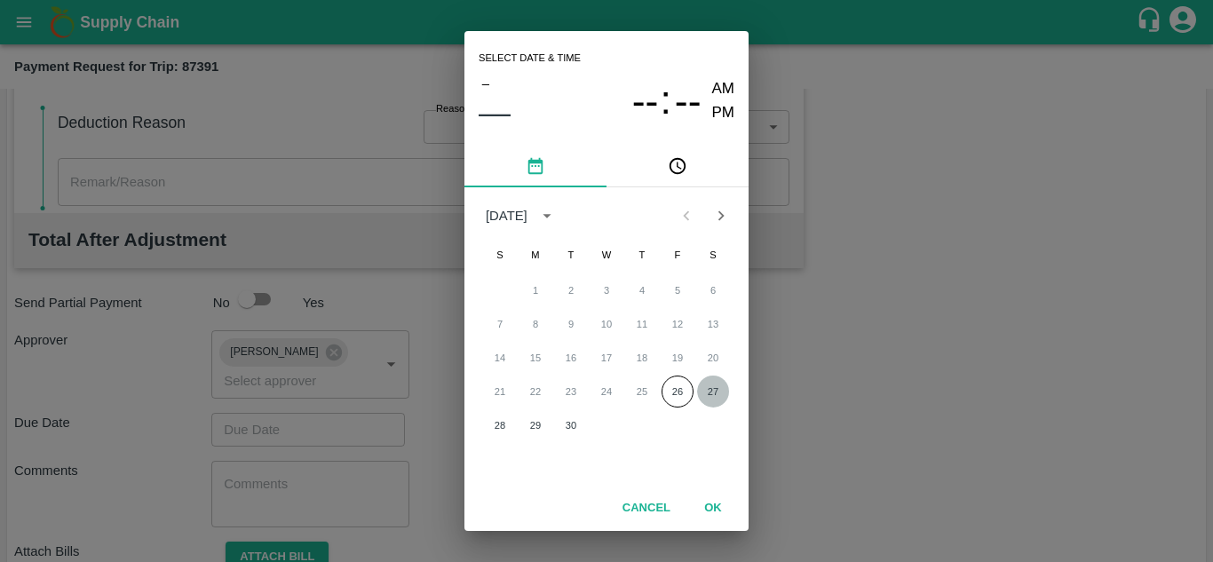
click at [709, 392] on button "27" at bounding box center [713, 392] width 32 height 32
type input "[DATE] 12:00 AM"
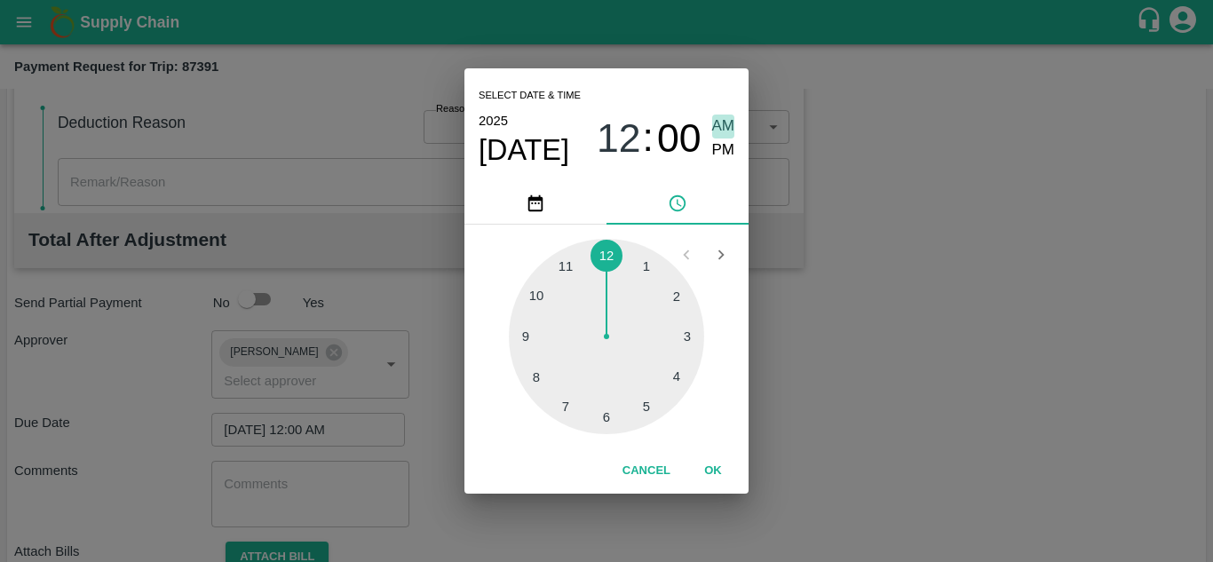
click at [721, 120] on span "AM" at bounding box center [723, 127] width 23 height 24
click at [714, 465] on button "OK" at bounding box center [713, 470] width 57 height 31
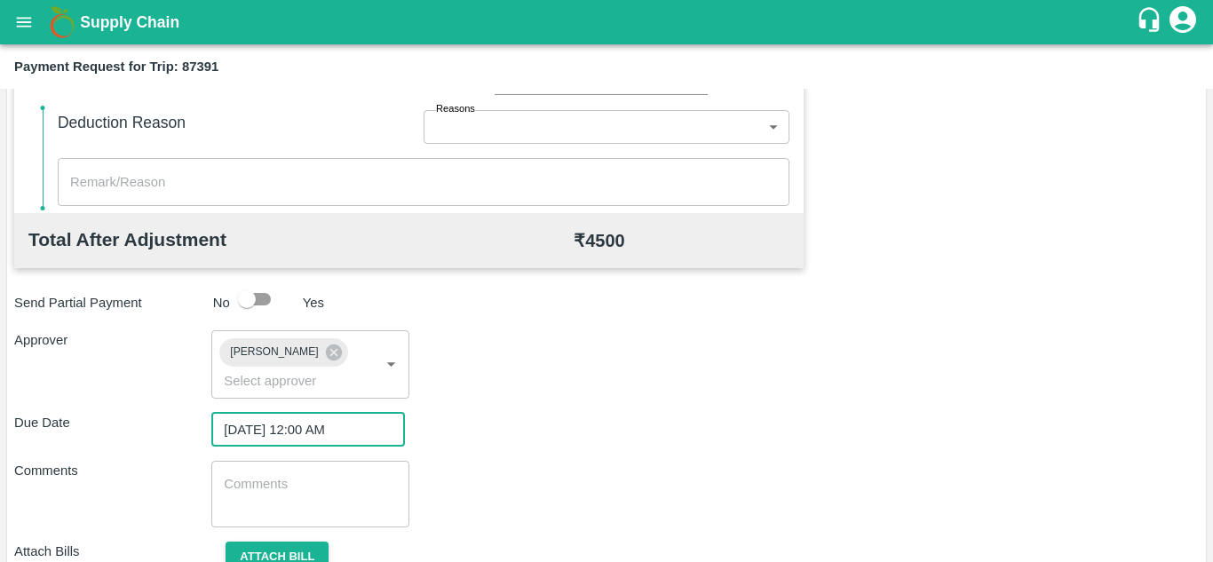
scroll to position [842, 0]
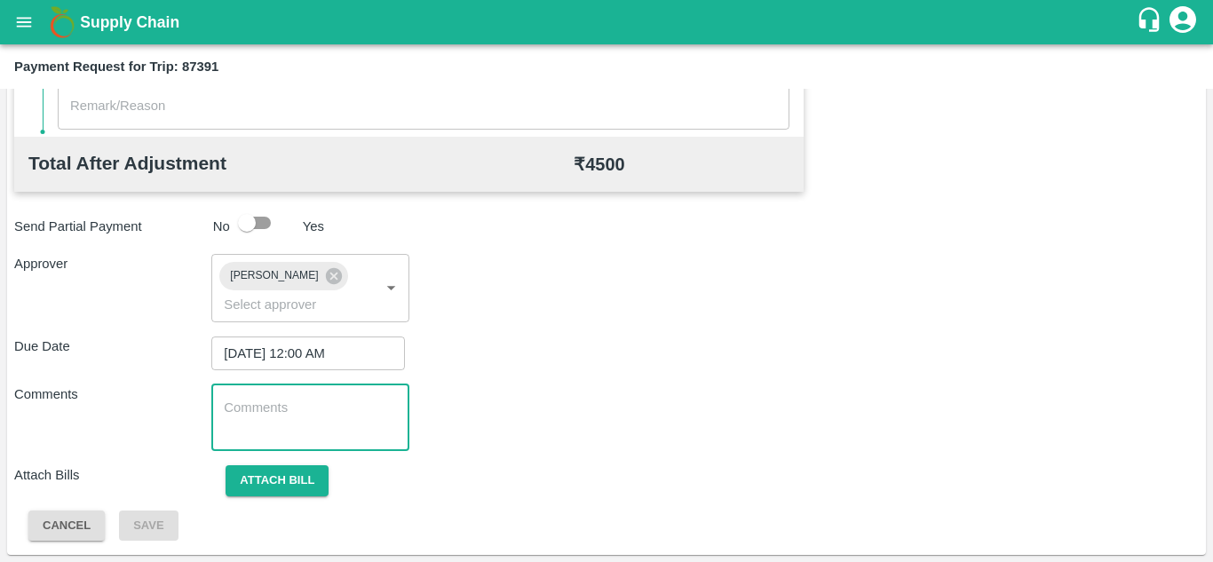
click at [303, 404] on textarea at bounding box center [310, 417] width 172 height 37
paste textarea "Transport Bill"
type textarea "Transport Bill"
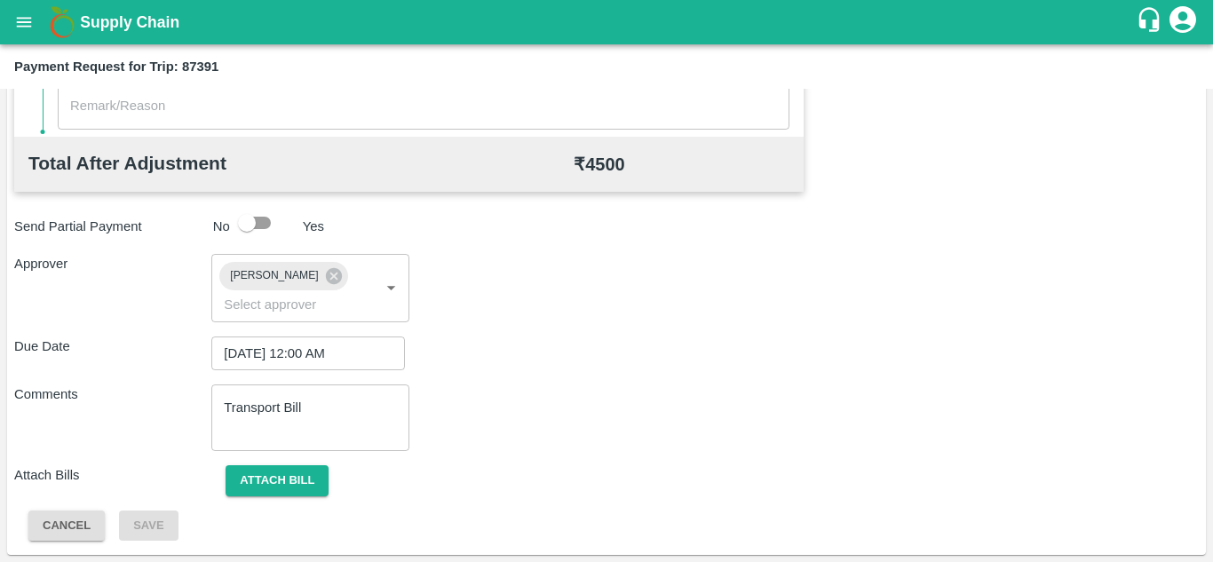
click at [557, 336] on div "Due Date [DATE] 12:00 AM ​" at bounding box center [606, 353] width 1184 height 34
click at [281, 470] on button "Attach bill" at bounding box center [277, 480] width 103 height 31
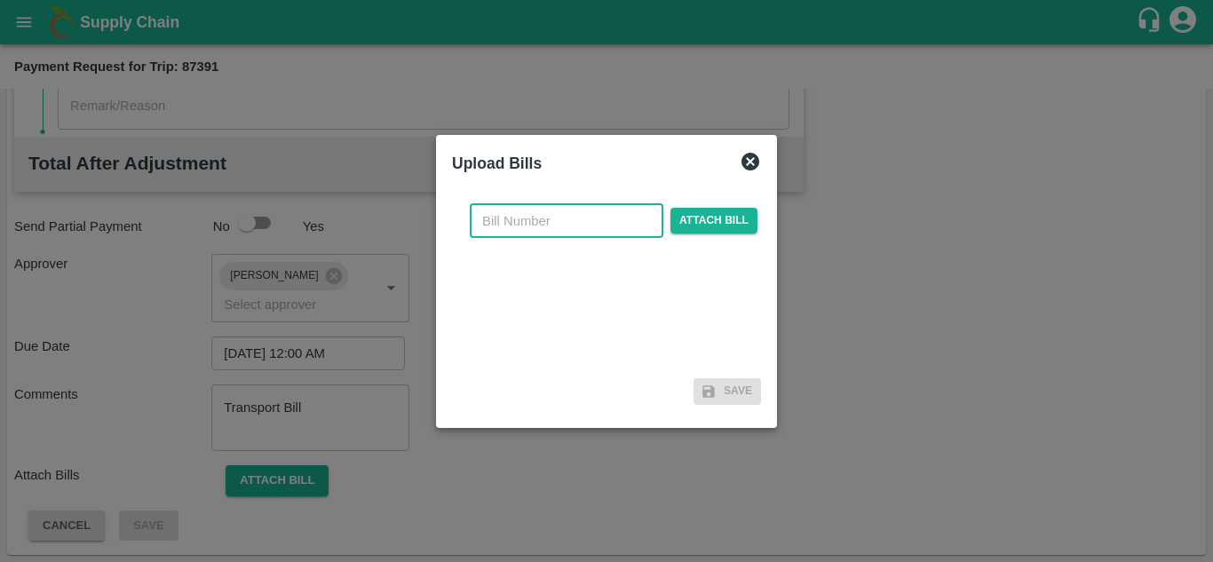
click at [516, 236] on input "text" at bounding box center [567, 221] width 194 height 34
type input "1226"
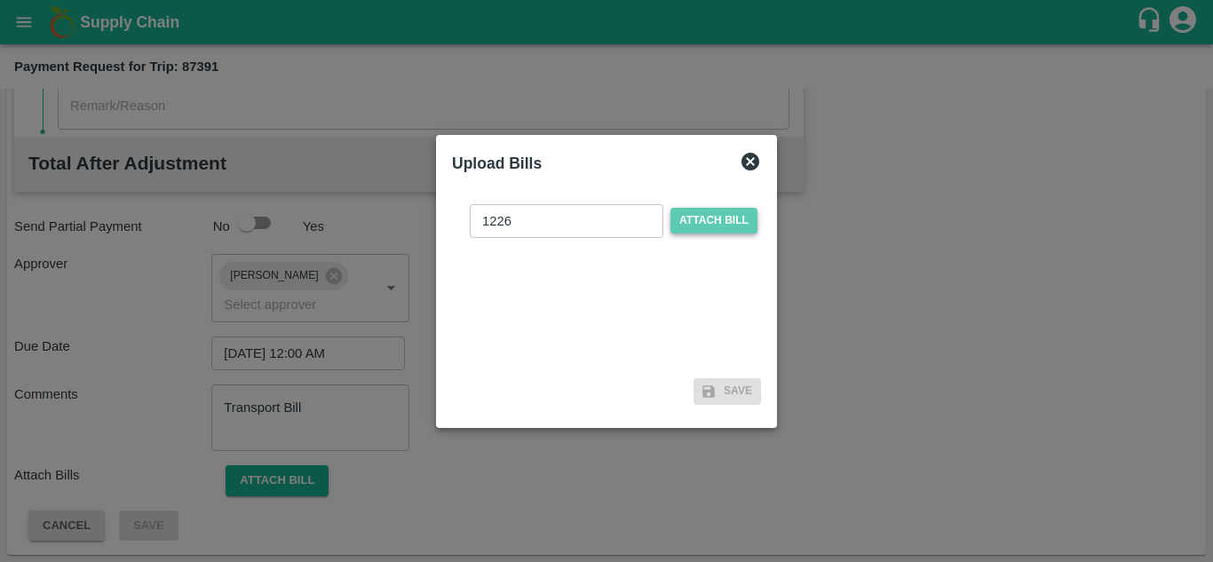
click at [697, 217] on span "Attach bill" at bounding box center [713, 221] width 87 height 26
click at [0, 0] on input "Attach bill" at bounding box center [0, 0] width 0 height 0
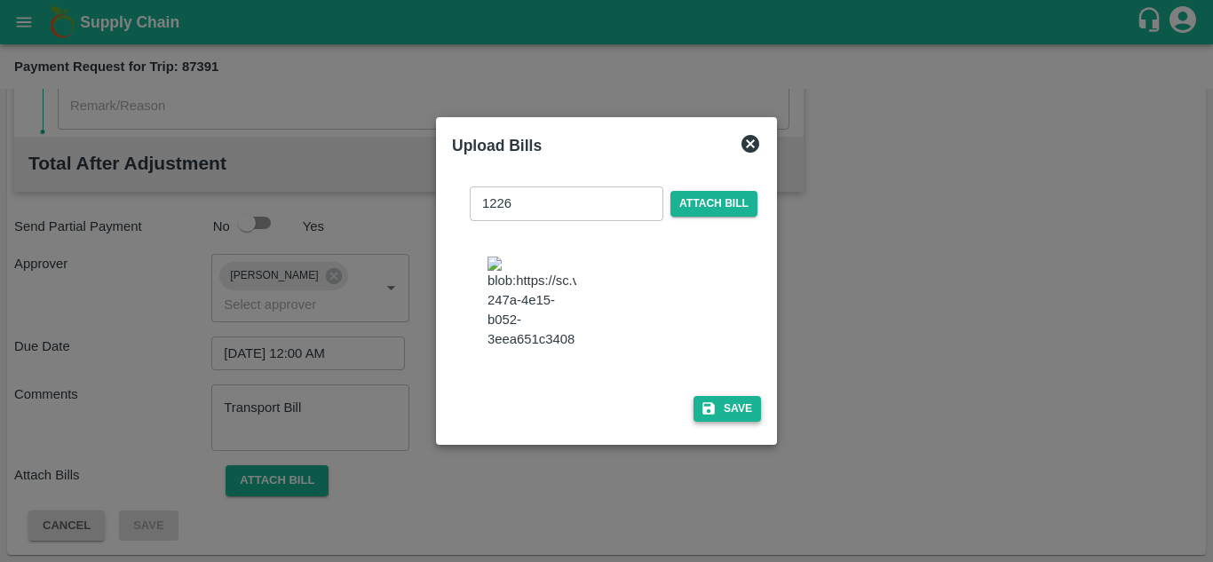
click at [732, 404] on button "Save" at bounding box center [726, 409] width 67 height 26
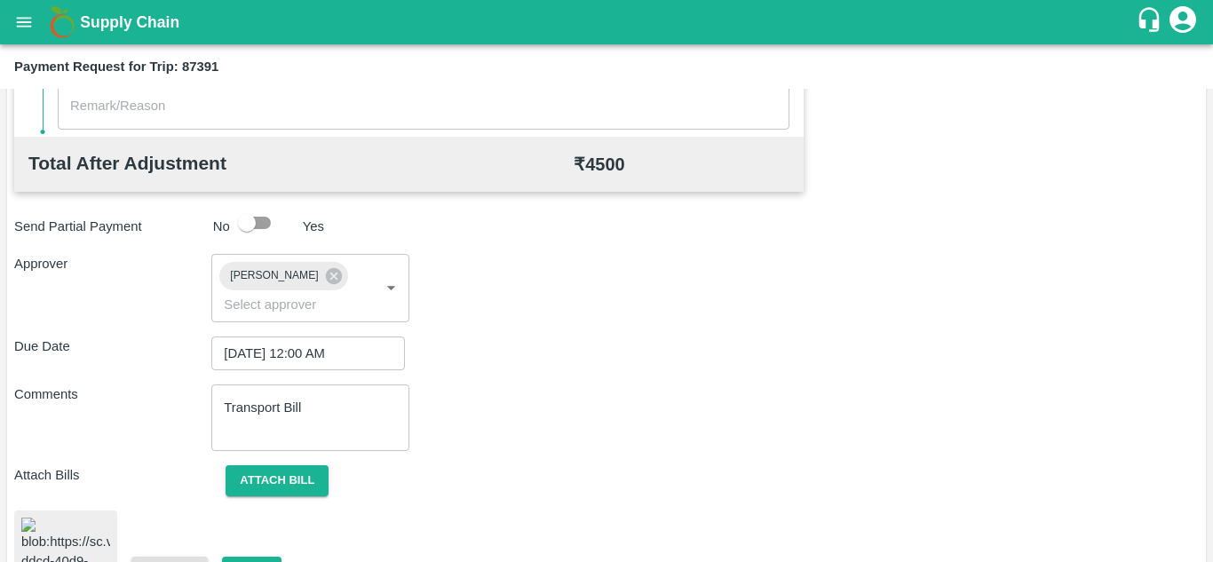
scroll to position [941, 0]
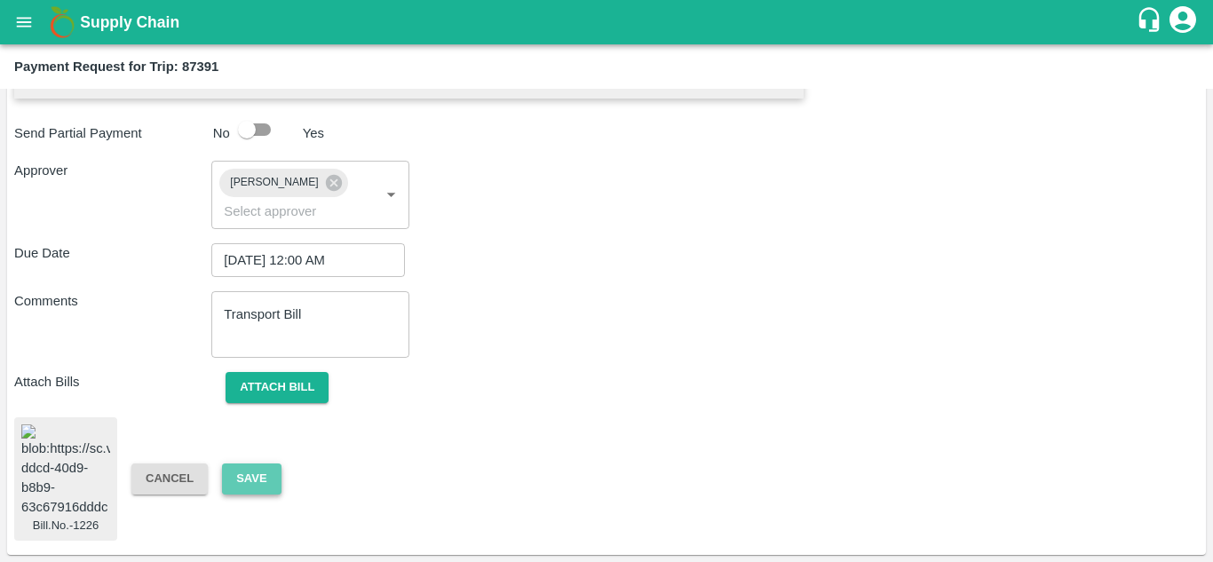
click at [242, 480] on button "Save" at bounding box center [251, 478] width 59 height 31
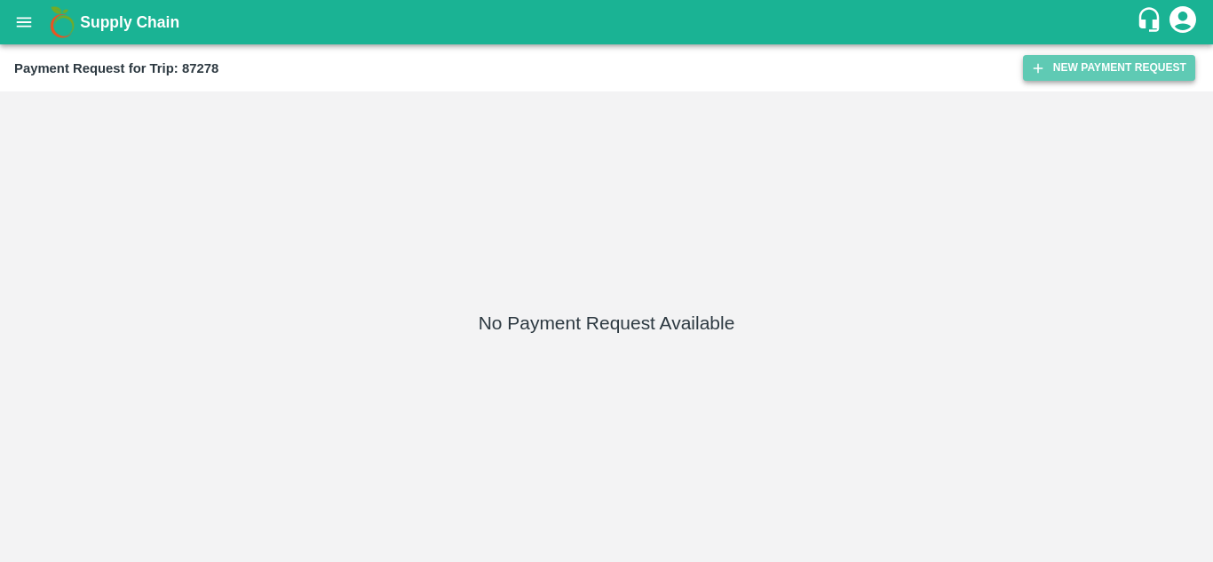
click at [1061, 59] on button "New Payment Request" at bounding box center [1109, 68] width 172 height 26
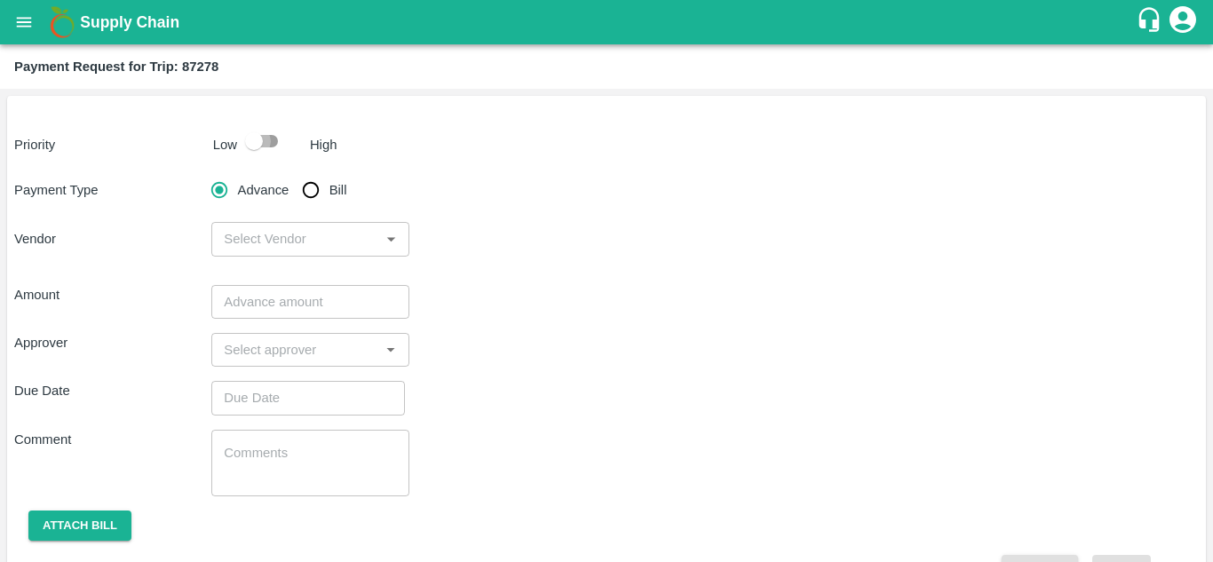
click at [274, 133] on input "checkbox" at bounding box center [253, 141] width 101 height 34
checkbox input "true"
click at [308, 187] on input "Bill" at bounding box center [311, 190] width 36 height 36
radio input "true"
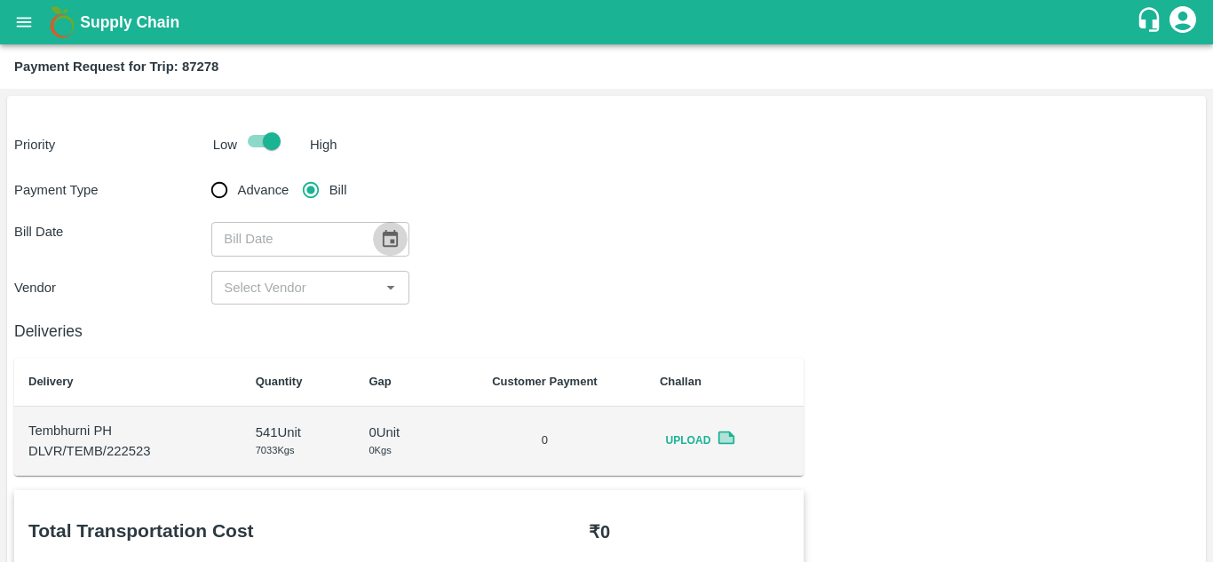
click at [384, 245] on icon "Choose date" at bounding box center [390, 238] width 15 height 17
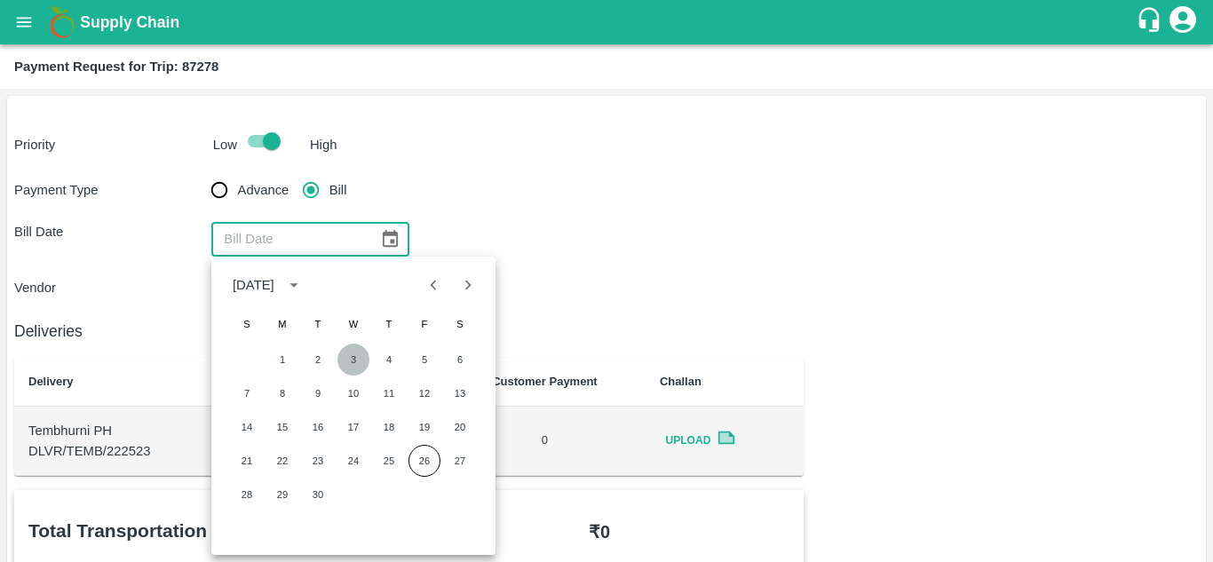
click at [353, 359] on button "3" at bounding box center [353, 360] width 32 height 32
type input "03/09/2025"
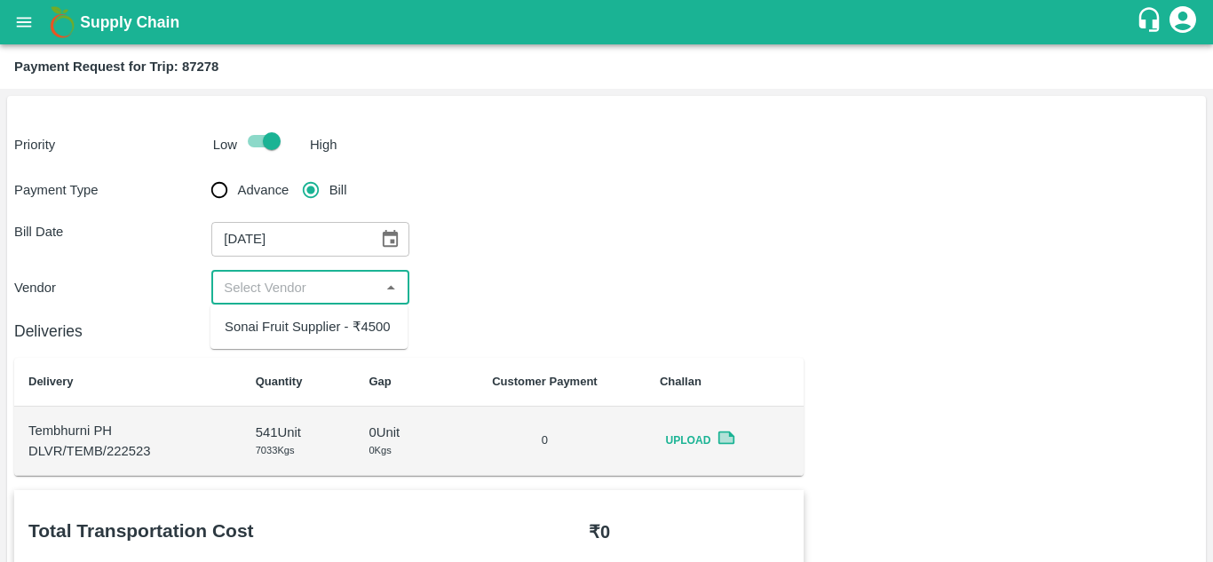
click at [288, 291] on input "input" at bounding box center [295, 287] width 157 height 23
click at [286, 325] on div "Sonai Fruit Supplier - ₹4500" at bounding box center [308, 327] width 166 height 20
type input "Sonai Fruit Supplier - ₹4500"
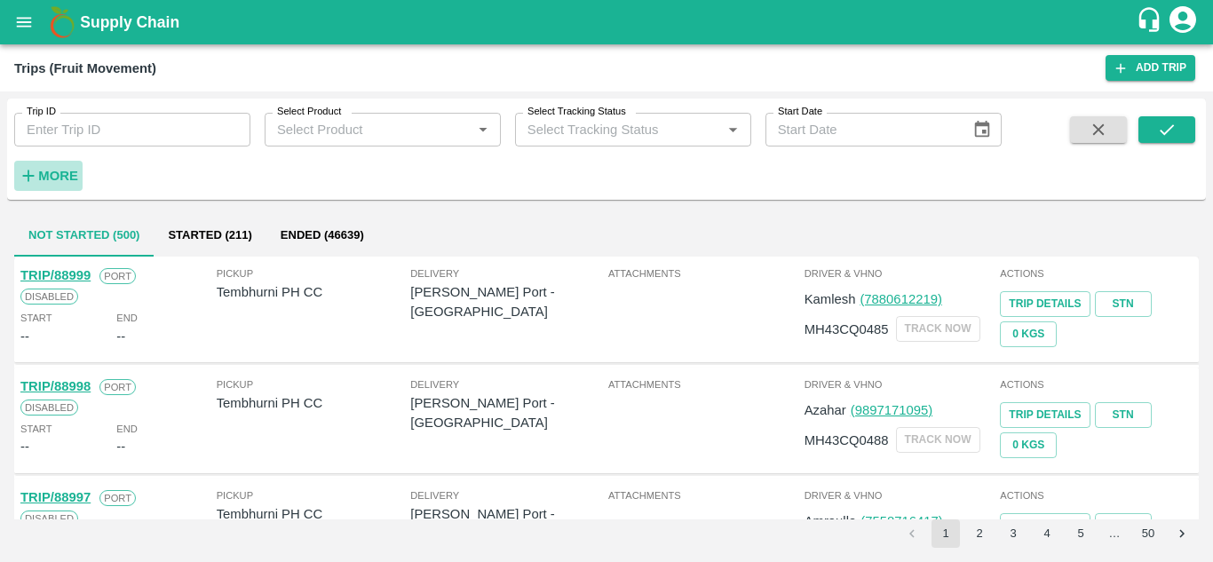
click at [59, 173] on strong "More" at bounding box center [58, 176] width 40 height 14
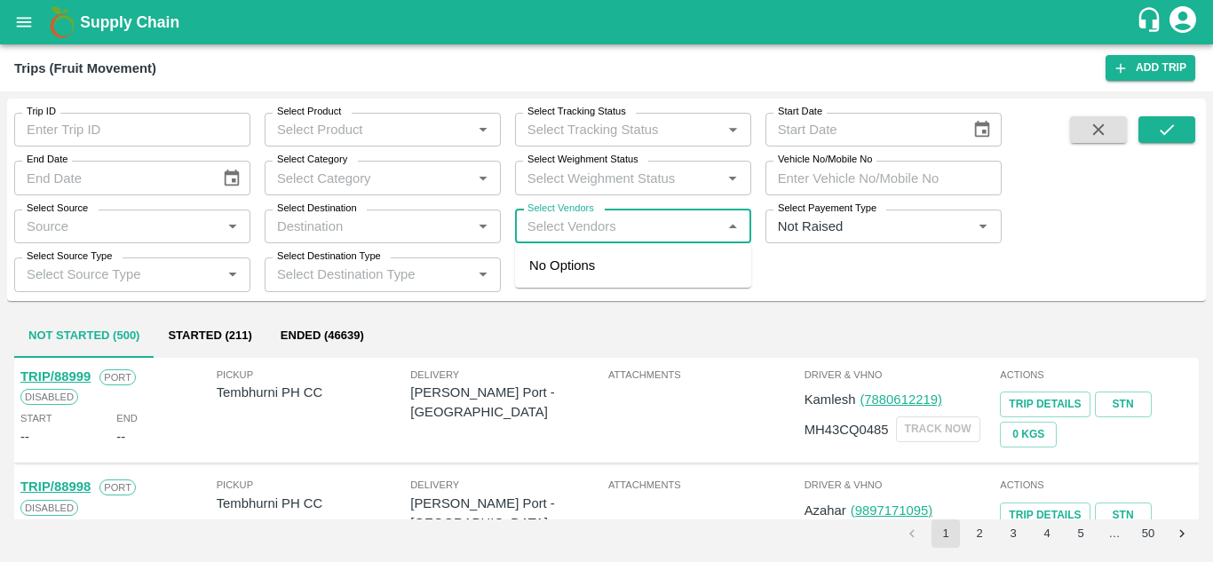
click at [533, 232] on input "Select Vendors" at bounding box center [618, 226] width 196 height 23
type input "SONAI"
click at [639, 266] on div "Sonai Fruit Supplier-[GEOGRAPHIC_DATA], [GEOGRAPHIC_DATA]-9881584443" at bounding box center [686, 285] width 215 height 59
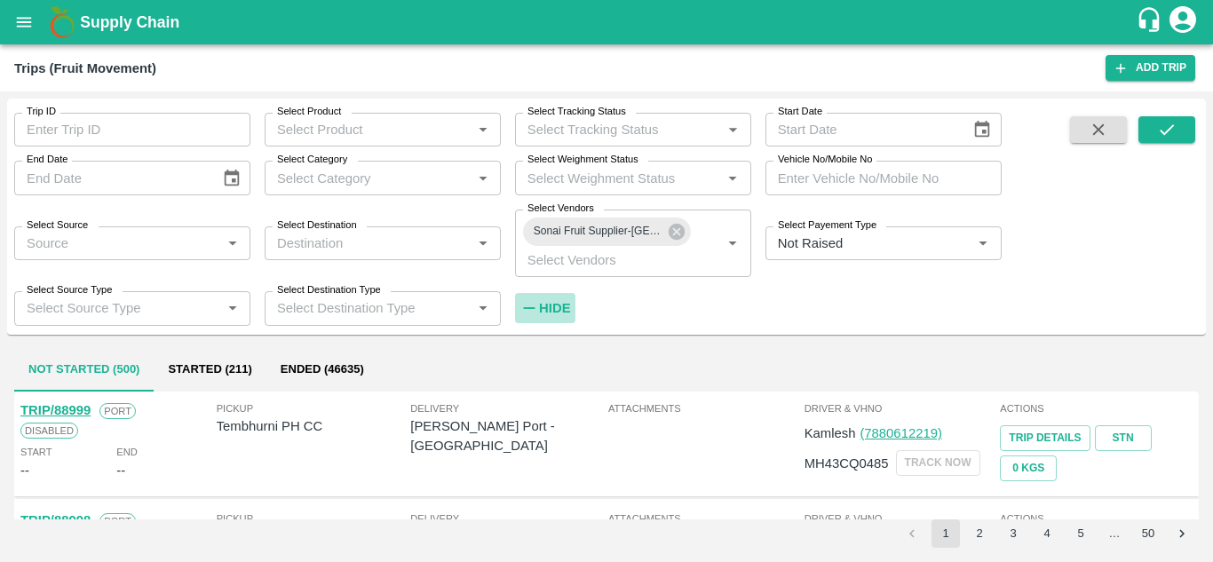
click at [550, 306] on strong "Hide" at bounding box center [554, 308] width 31 height 14
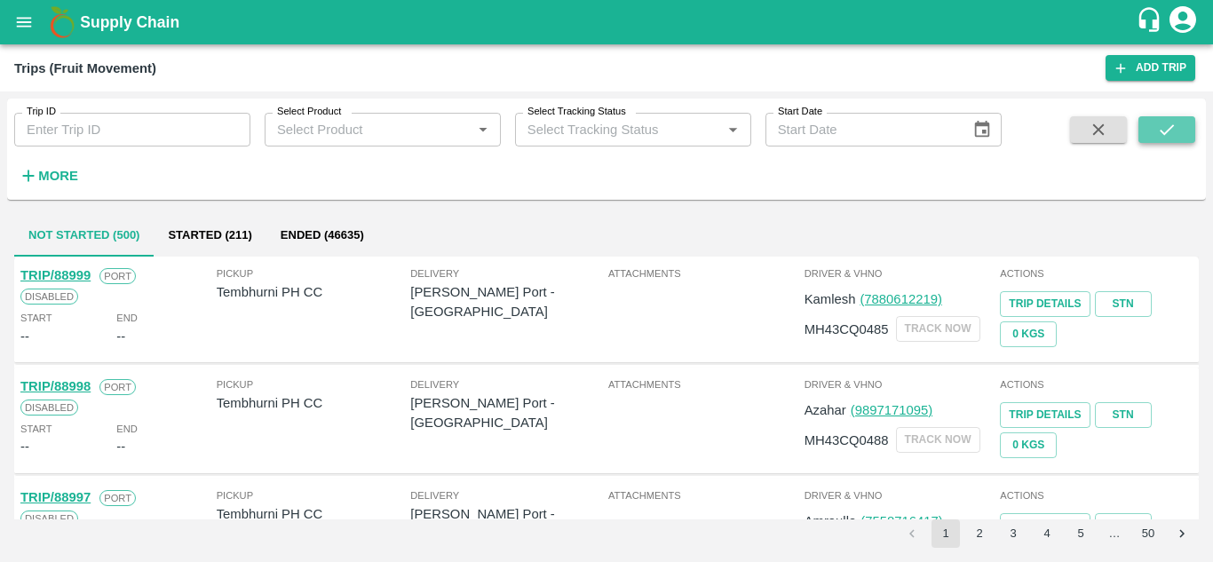
click at [1161, 128] on icon "submit" at bounding box center [1167, 130] width 20 height 20
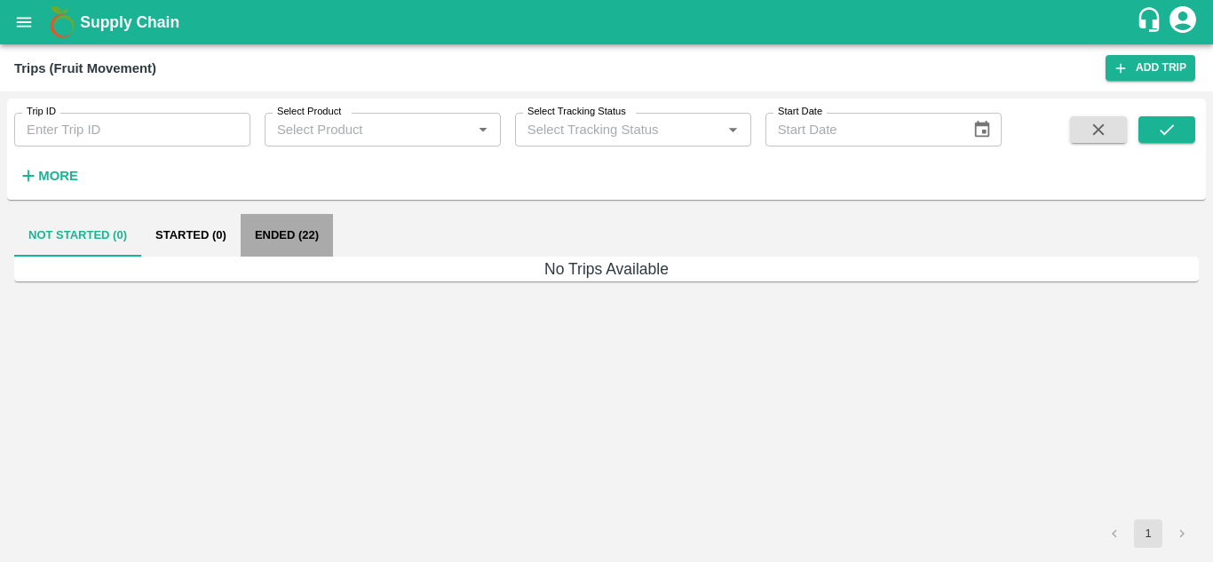
click at [283, 237] on button "Ended (22)" at bounding box center [287, 235] width 92 height 43
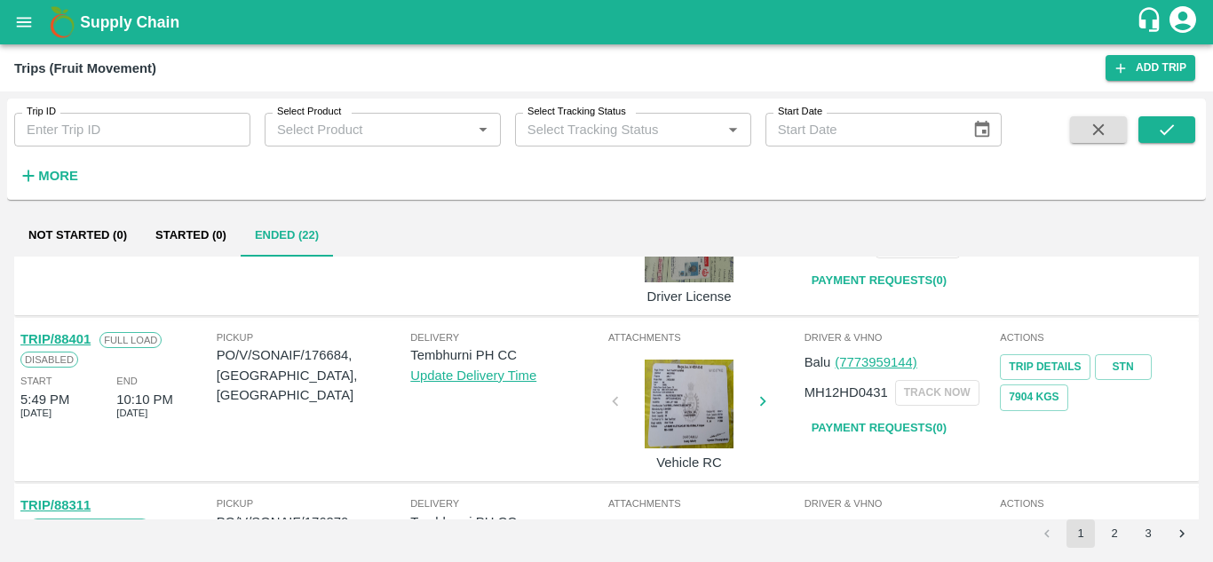
scroll to position [1277, 0]
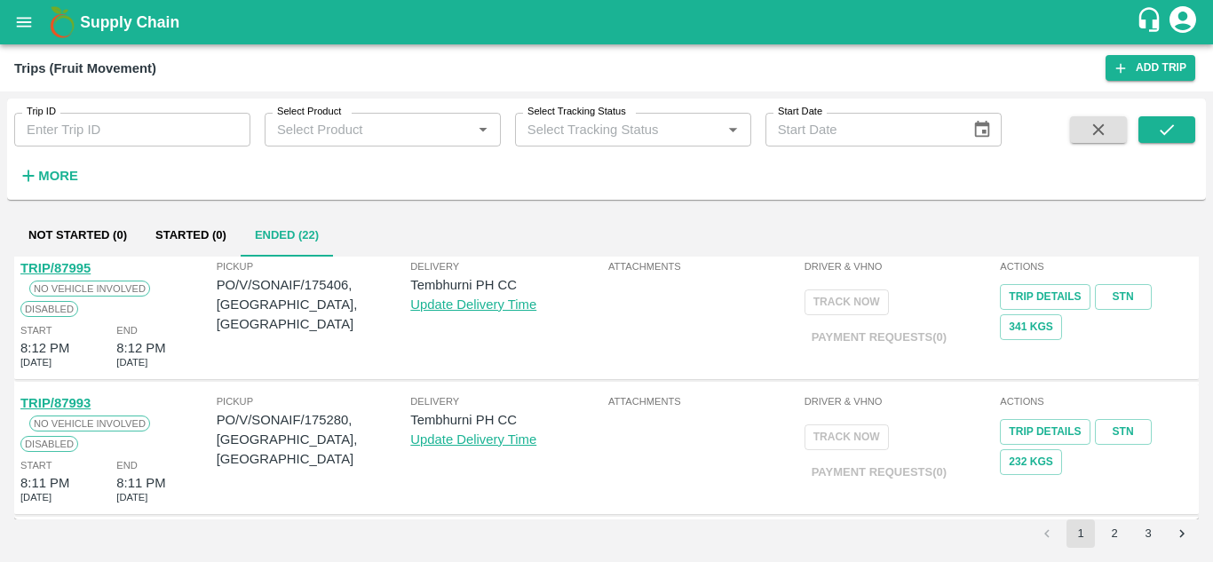
click at [1114, 526] on button "2" at bounding box center [1114, 533] width 28 height 28
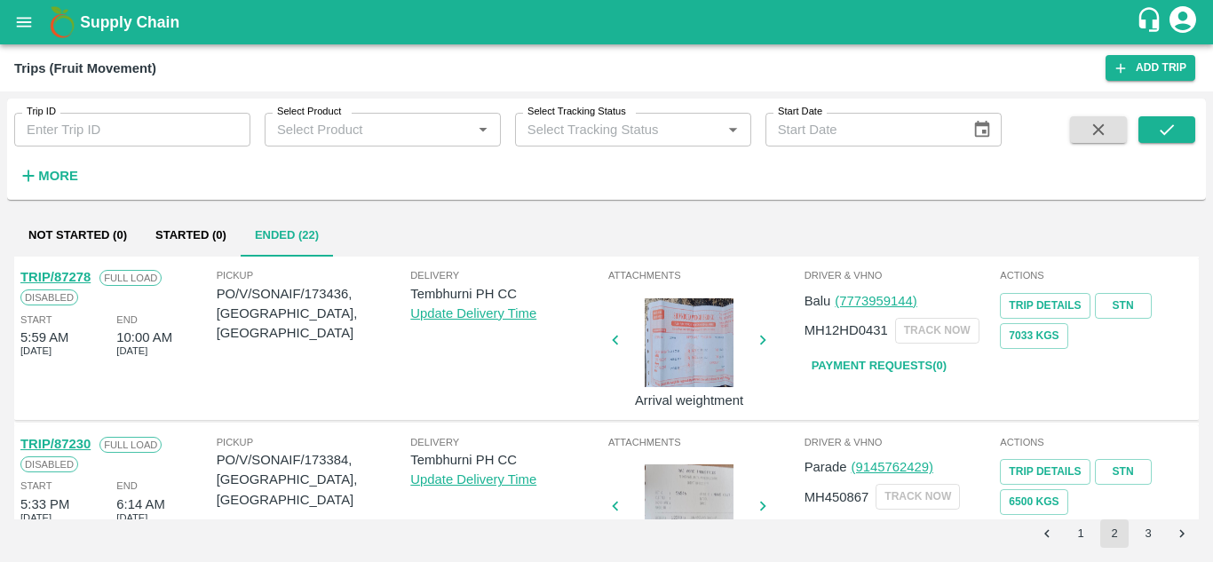
scroll to position [1267, 0]
click at [886, 368] on link "Payment Requests( 0 )" at bounding box center [878, 367] width 149 height 31
click at [1152, 125] on button "submit" at bounding box center [1166, 129] width 57 height 27
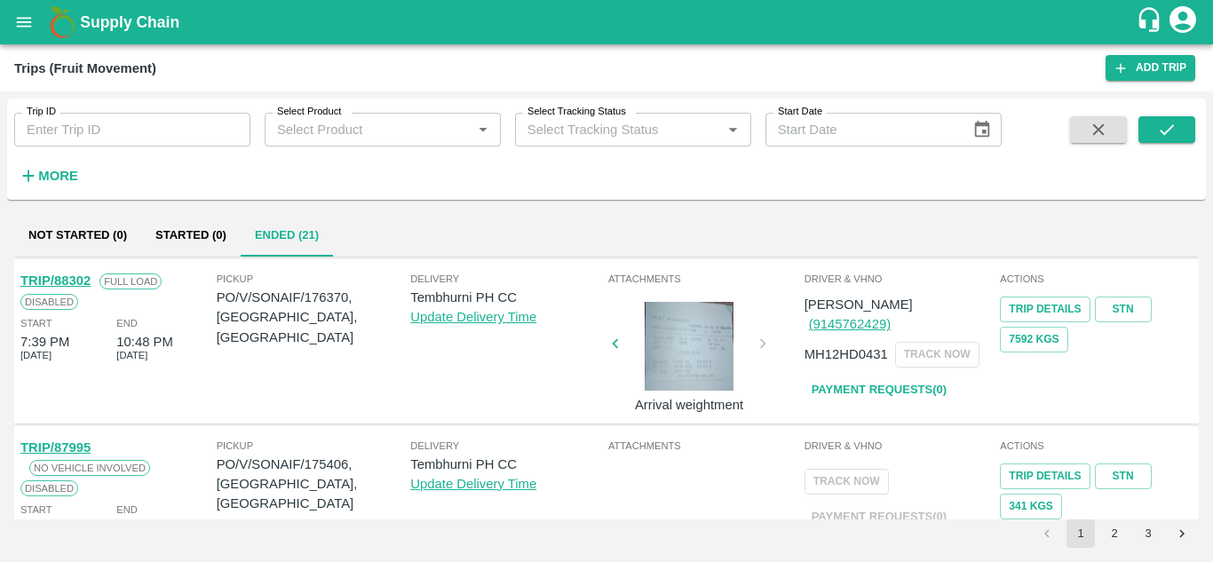
scroll to position [1277, 0]
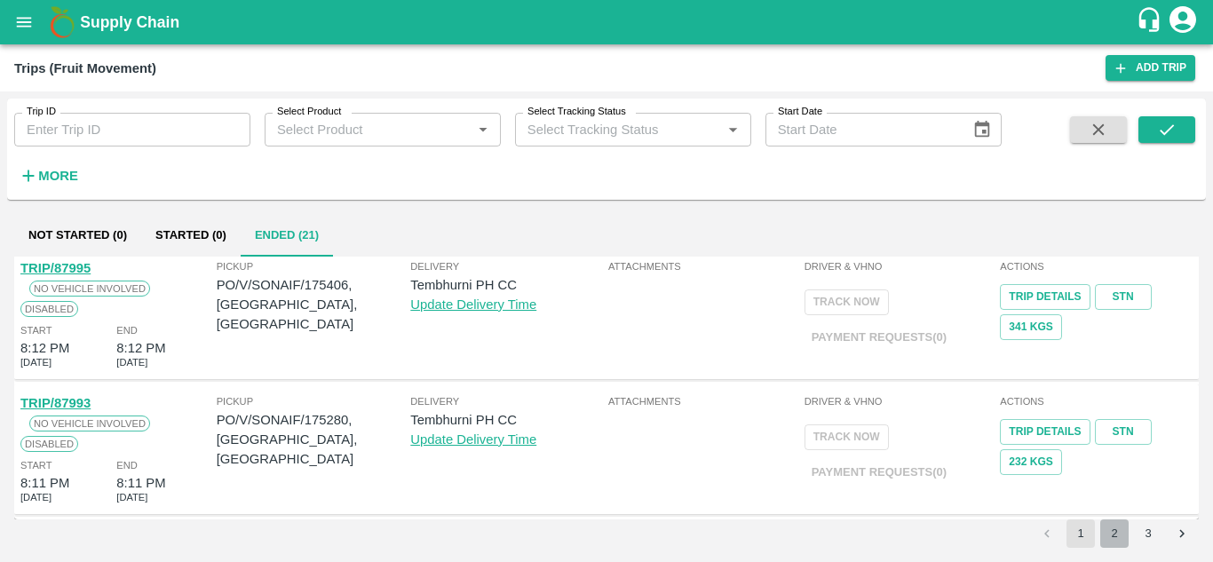
click at [1117, 534] on button "2" at bounding box center [1114, 533] width 28 height 28
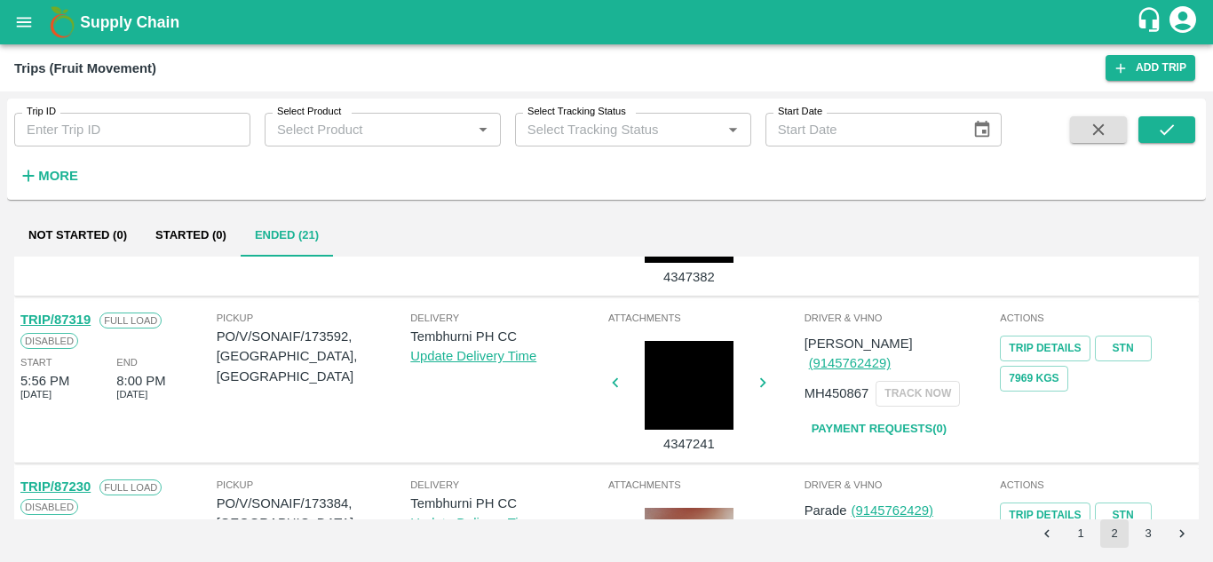
scroll to position [1057, 0]
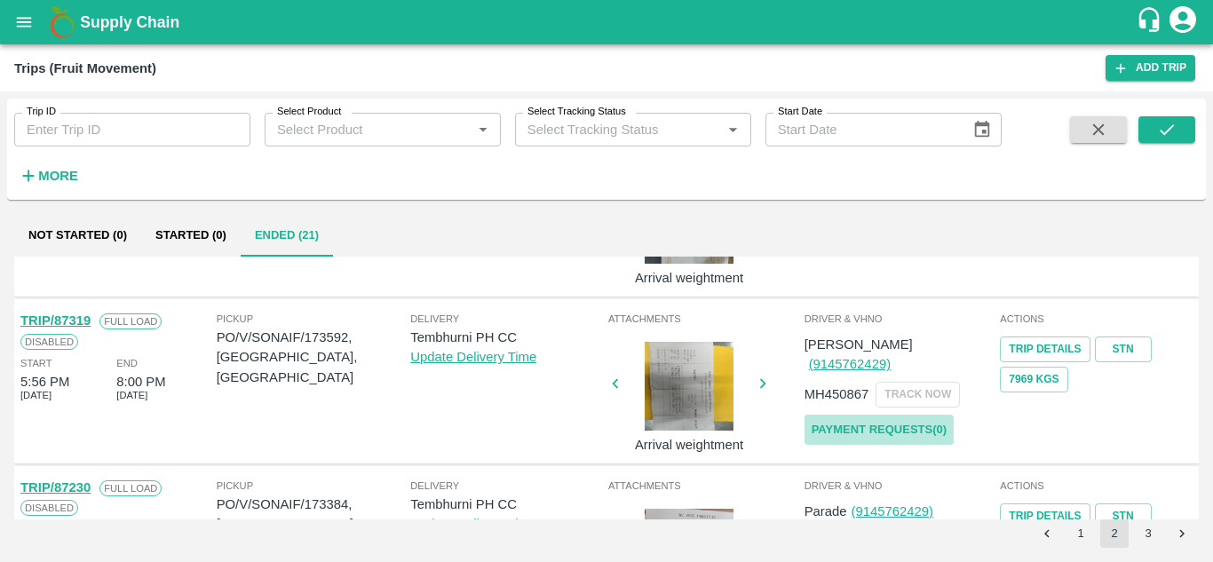
click at [888, 415] on link "Payment Requests( 0 )" at bounding box center [878, 430] width 149 height 31
click at [1176, 122] on icon "submit" at bounding box center [1167, 130] width 20 height 20
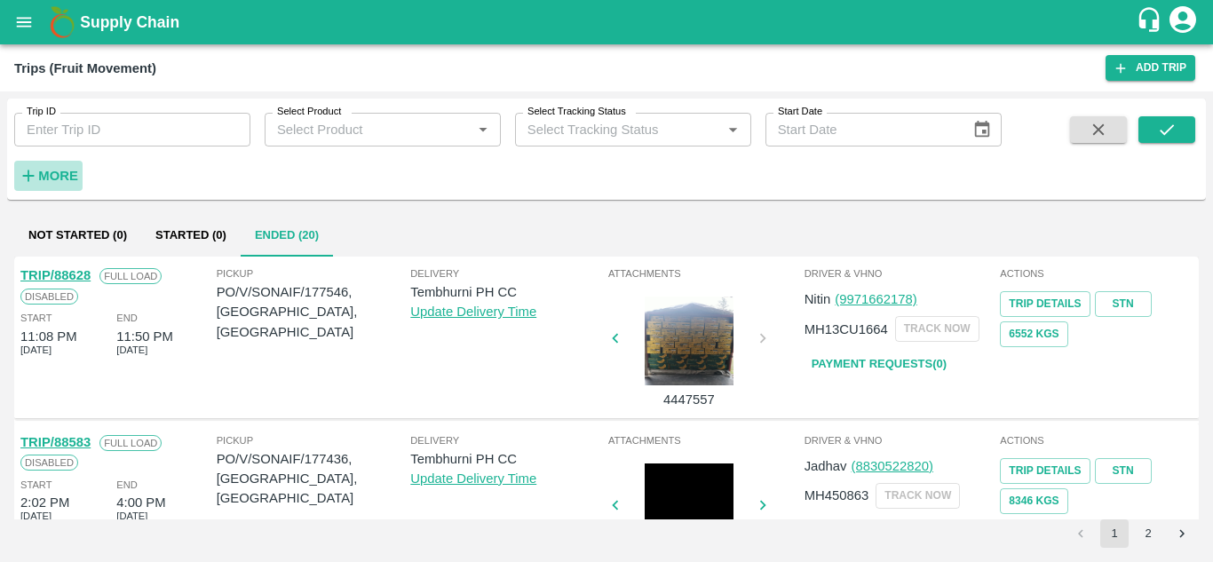
click at [59, 182] on strong "More" at bounding box center [58, 176] width 40 height 14
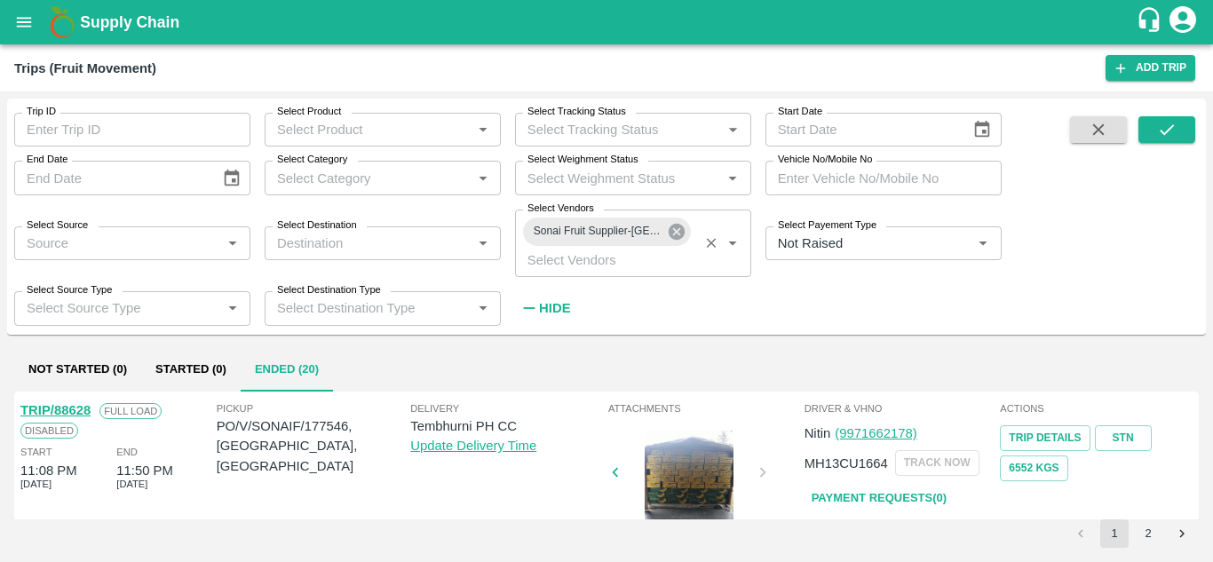
click at [677, 234] on icon at bounding box center [677, 232] width 16 height 16
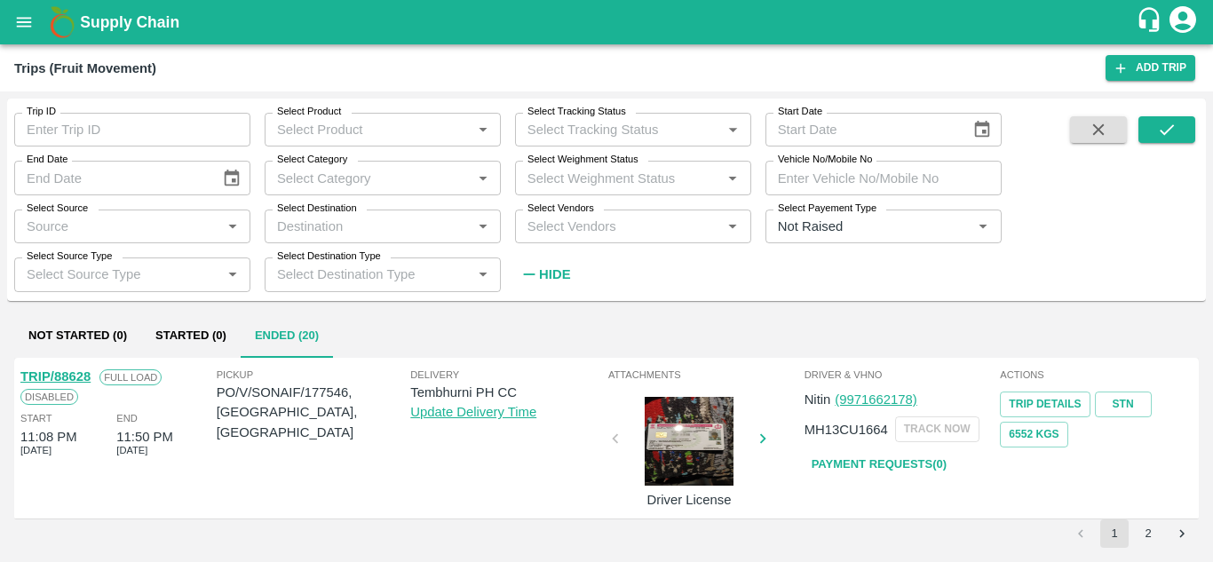
click at [594, 227] on input "Select Vendors" at bounding box center [618, 226] width 196 height 23
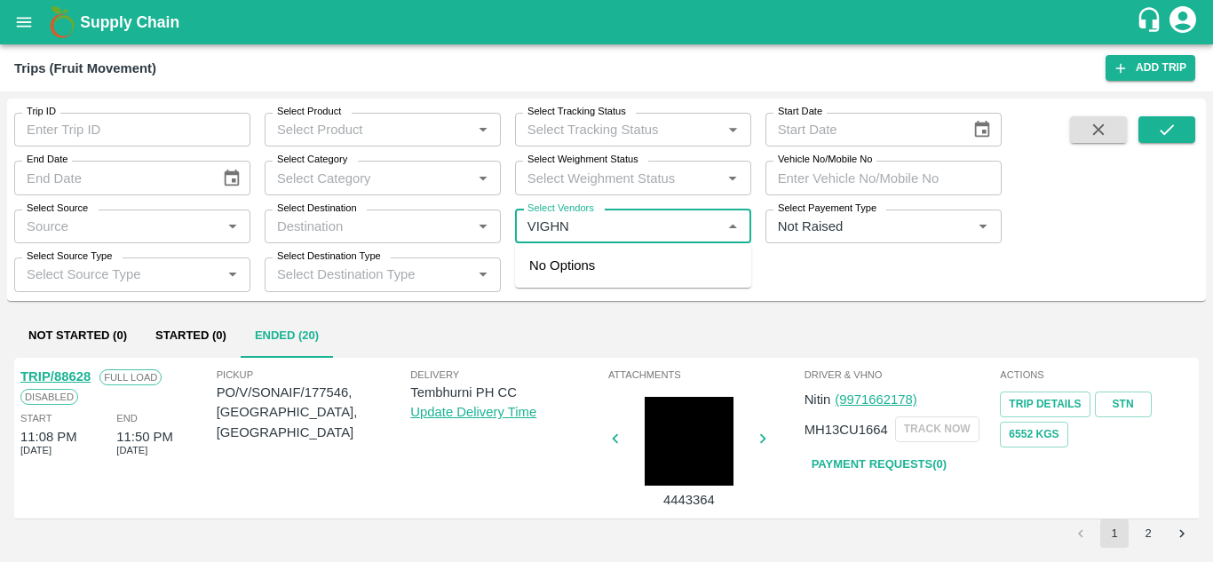
type input "VIGHNH"
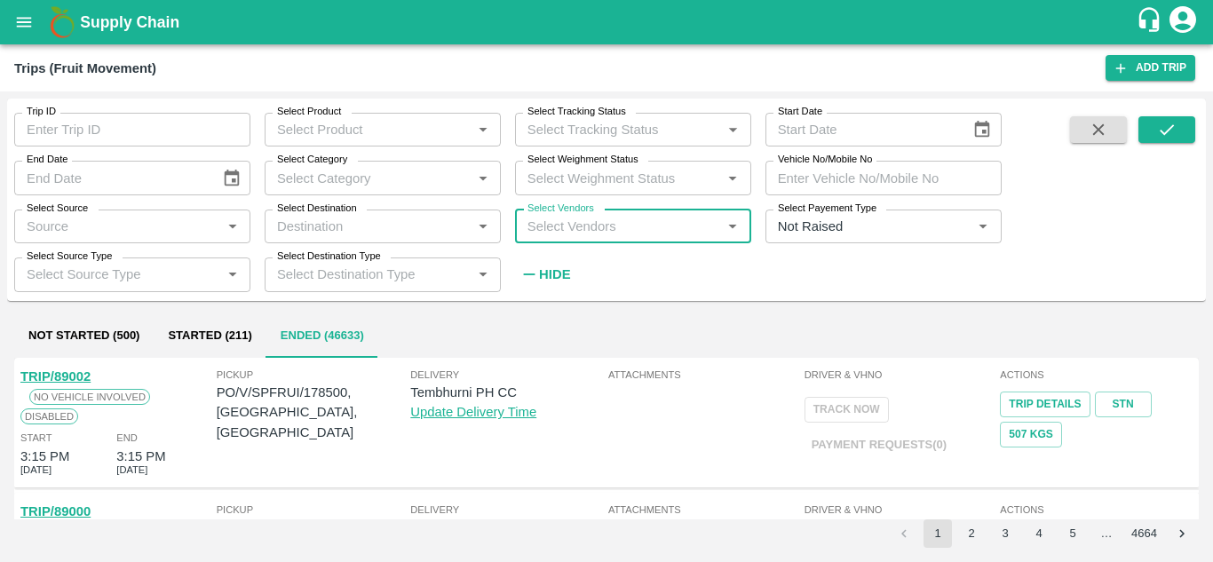
click at [538, 227] on input "Select Vendors" at bounding box center [618, 226] width 196 height 23
type input "VIGHN"
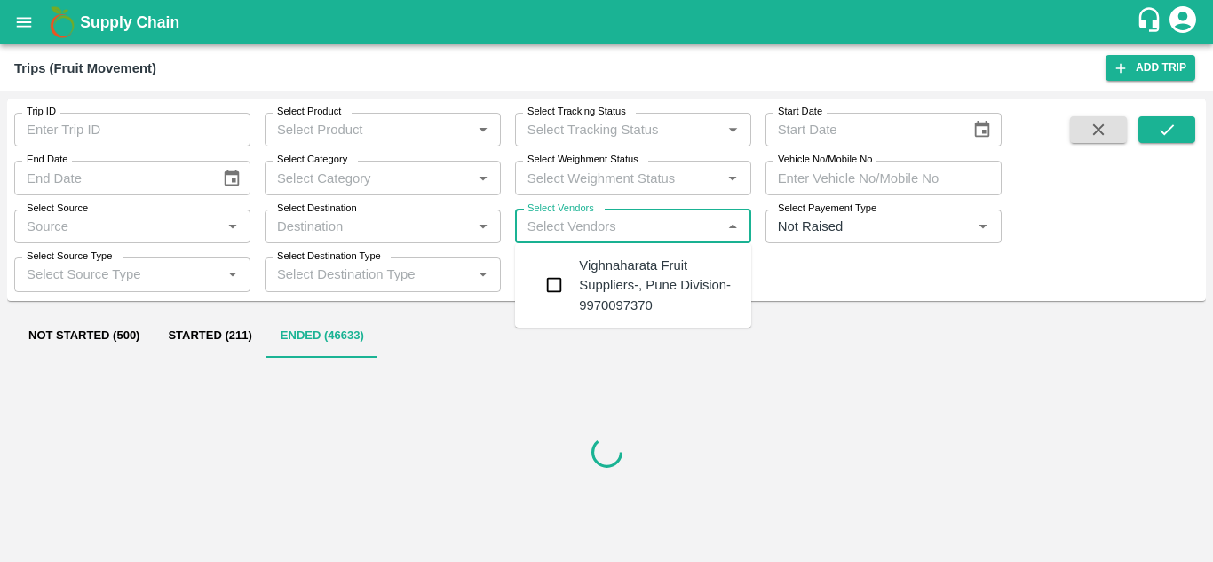
type input "H"
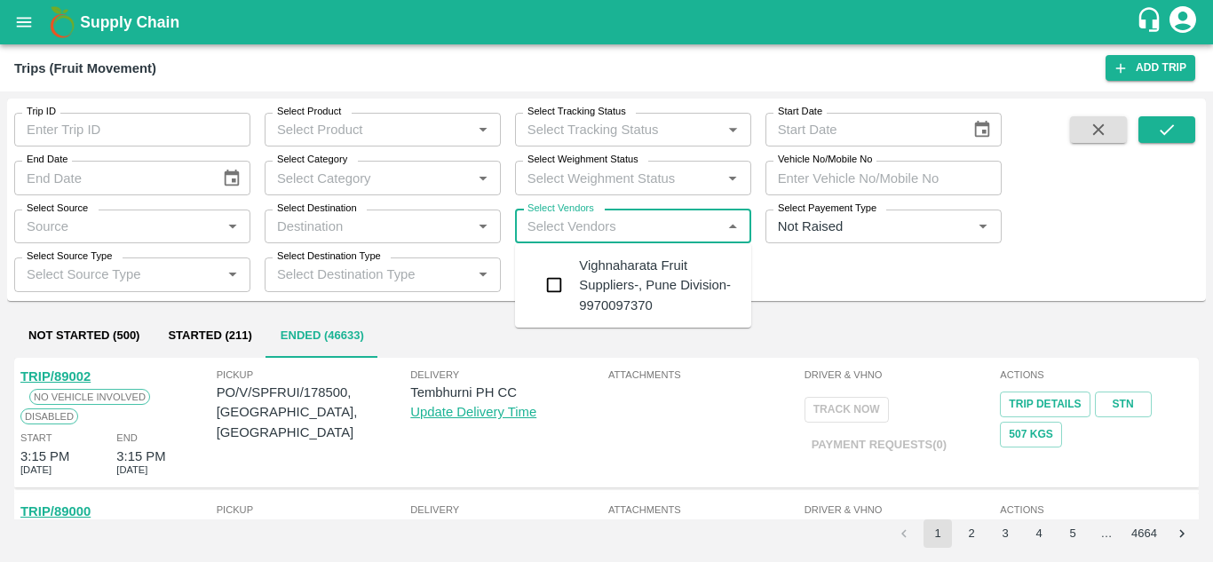
click at [637, 260] on div "Vighnaharata Fruit Suppliers-, Pune Division-9970097370" at bounding box center [658, 285] width 158 height 59
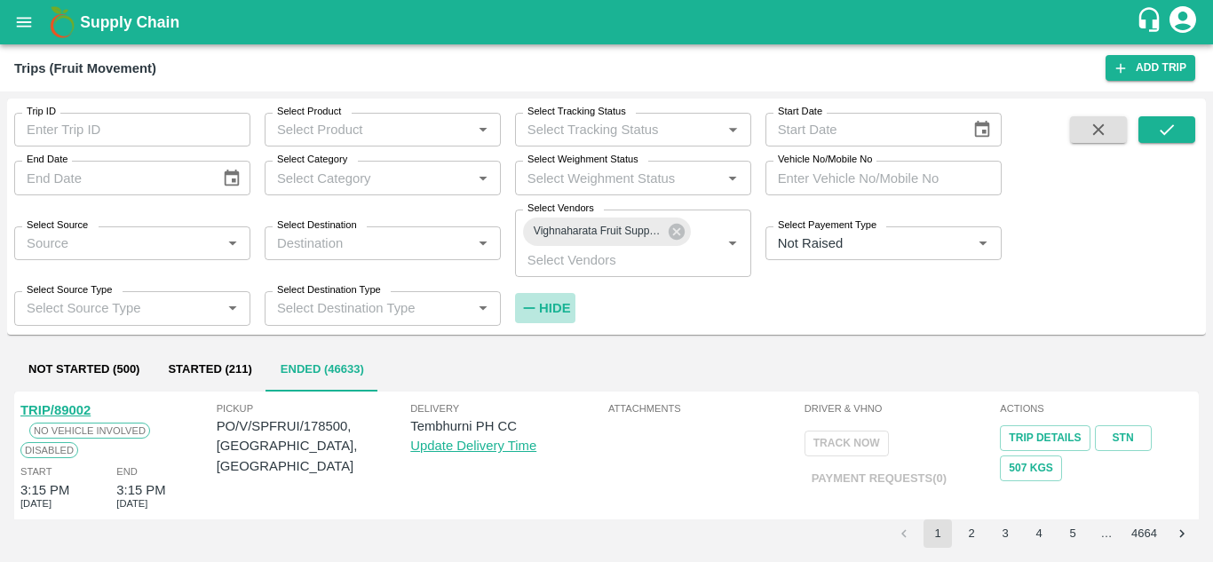
click at [569, 306] on strong "Hide" at bounding box center [554, 308] width 31 height 14
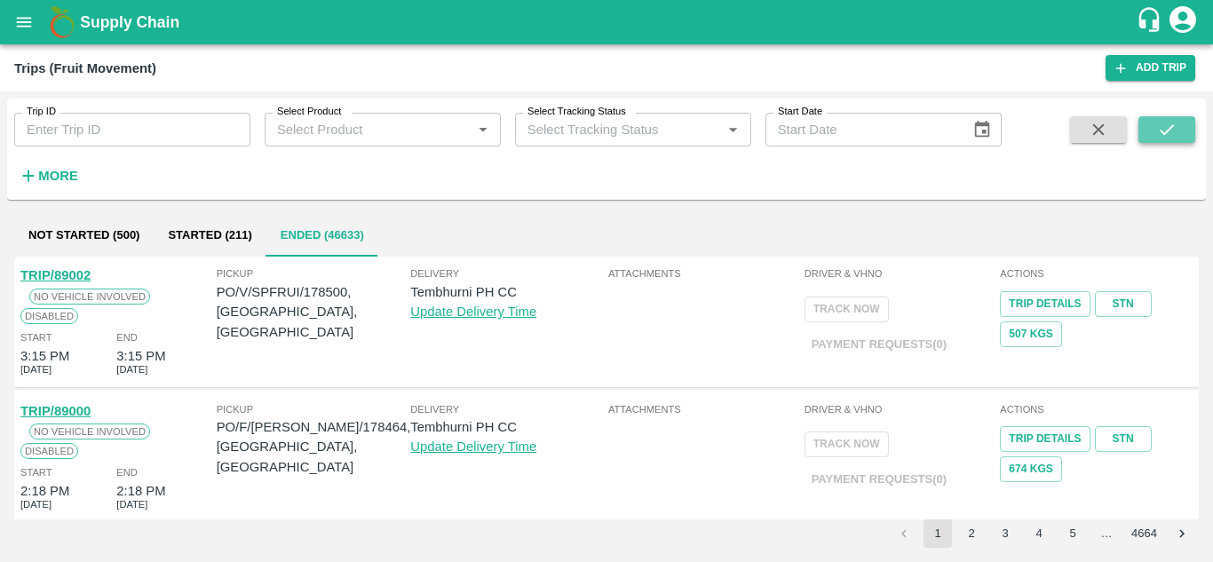
click at [1157, 121] on icon "submit" at bounding box center [1167, 130] width 20 height 20
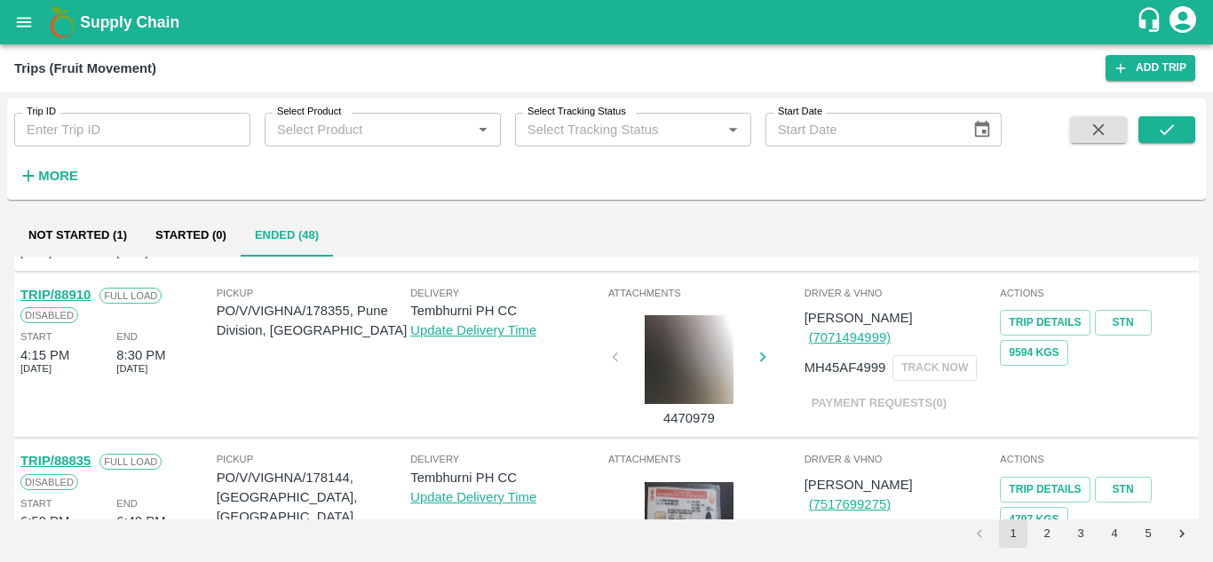
scroll to position [0, 0]
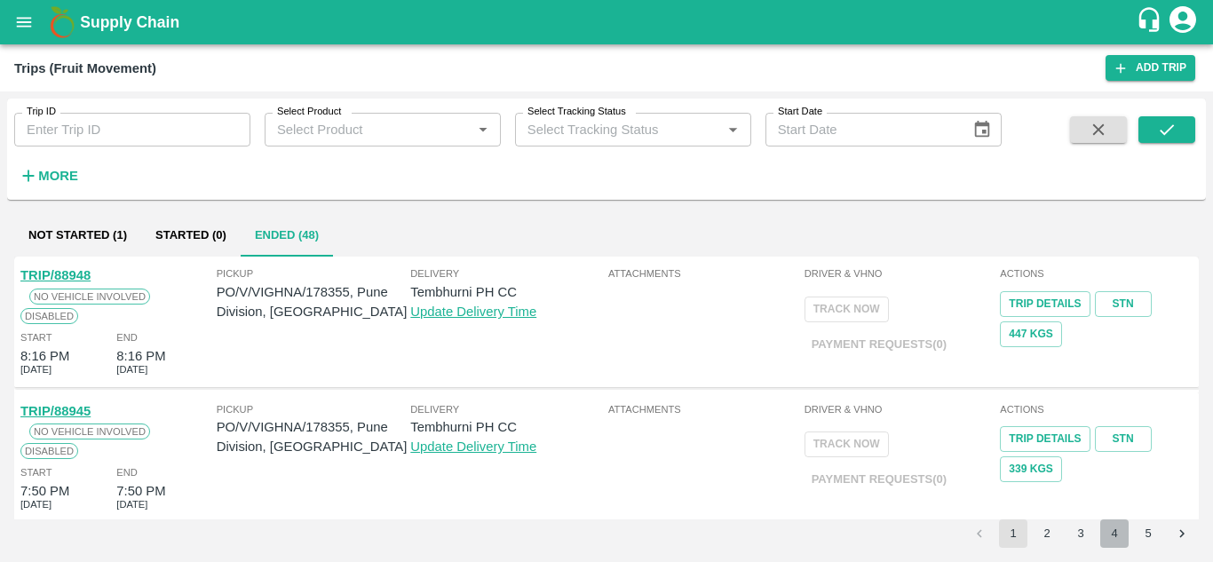
click at [1116, 538] on button "4" at bounding box center [1114, 533] width 28 height 28
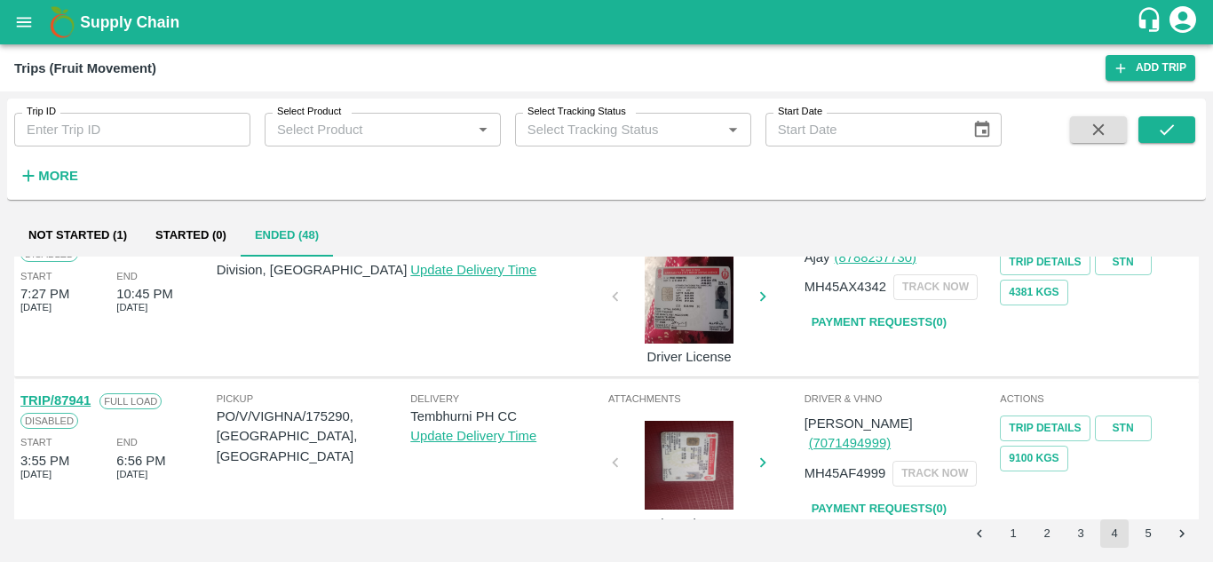
scroll to position [1277, 0]
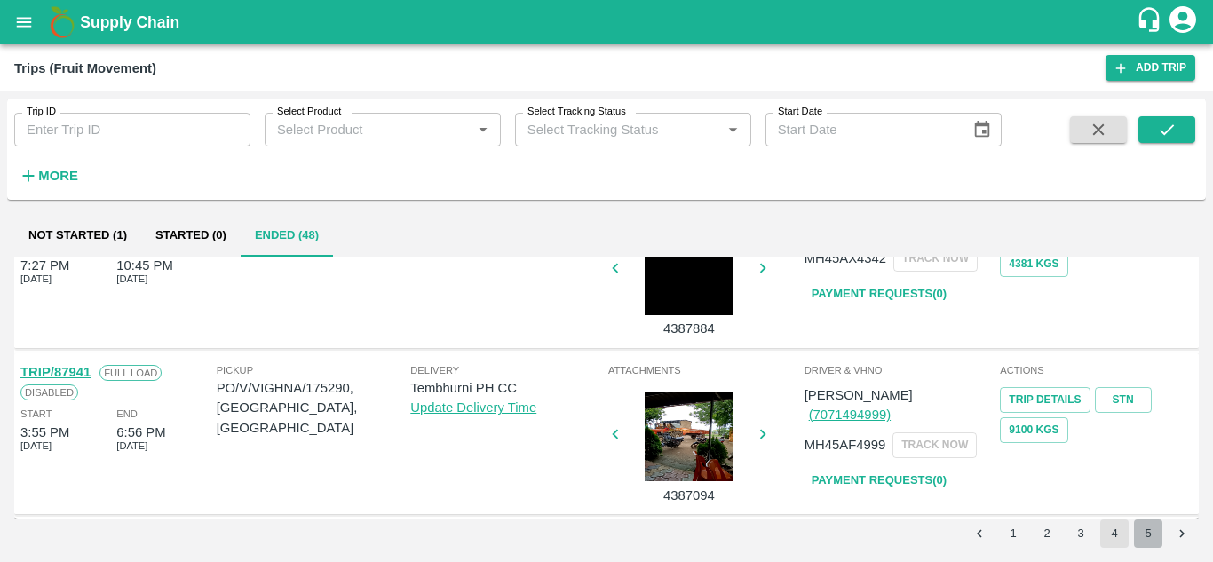
click at [1152, 538] on button "5" at bounding box center [1148, 533] width 28 height 28
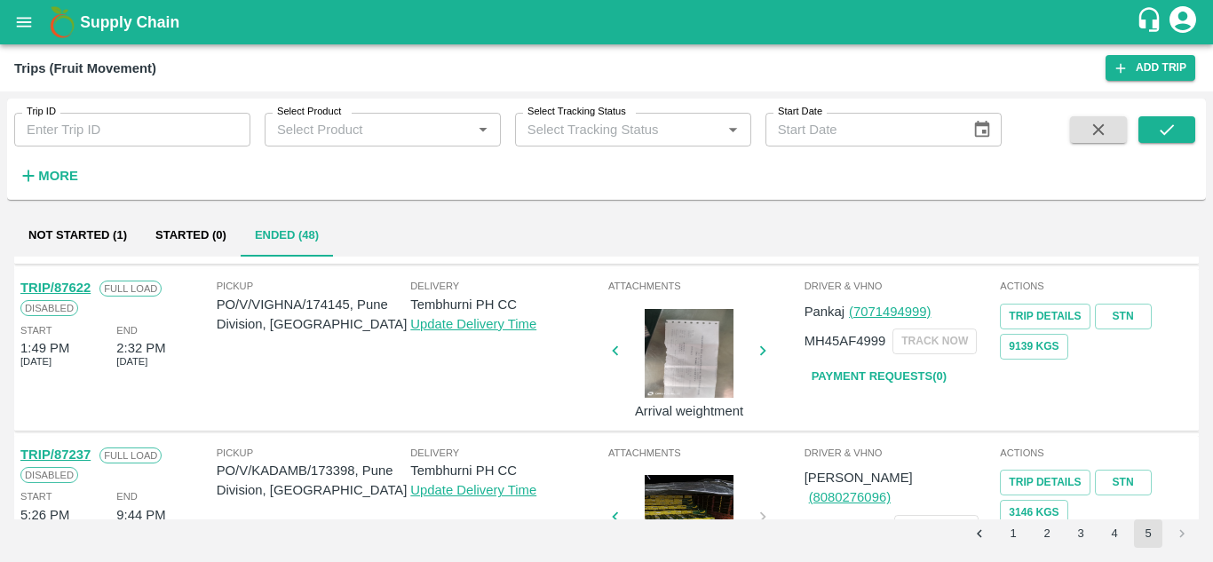
scroll to position [484, 0]
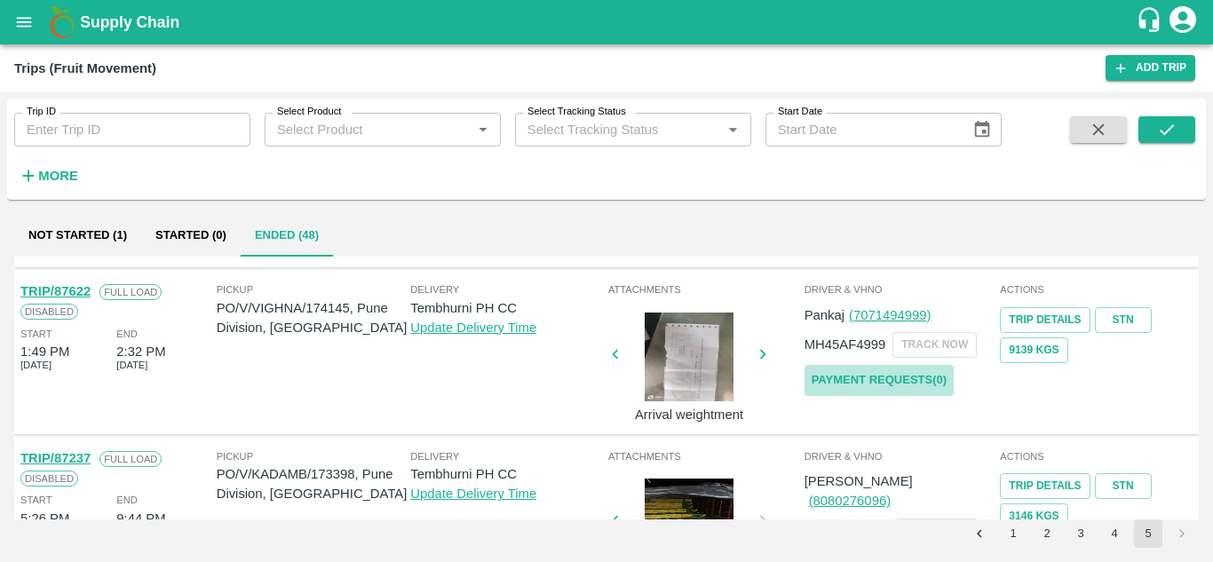
click at [855, 376] on link "Payment Requests( 0 )" at bounding box center [878, 380] width 149 height 31
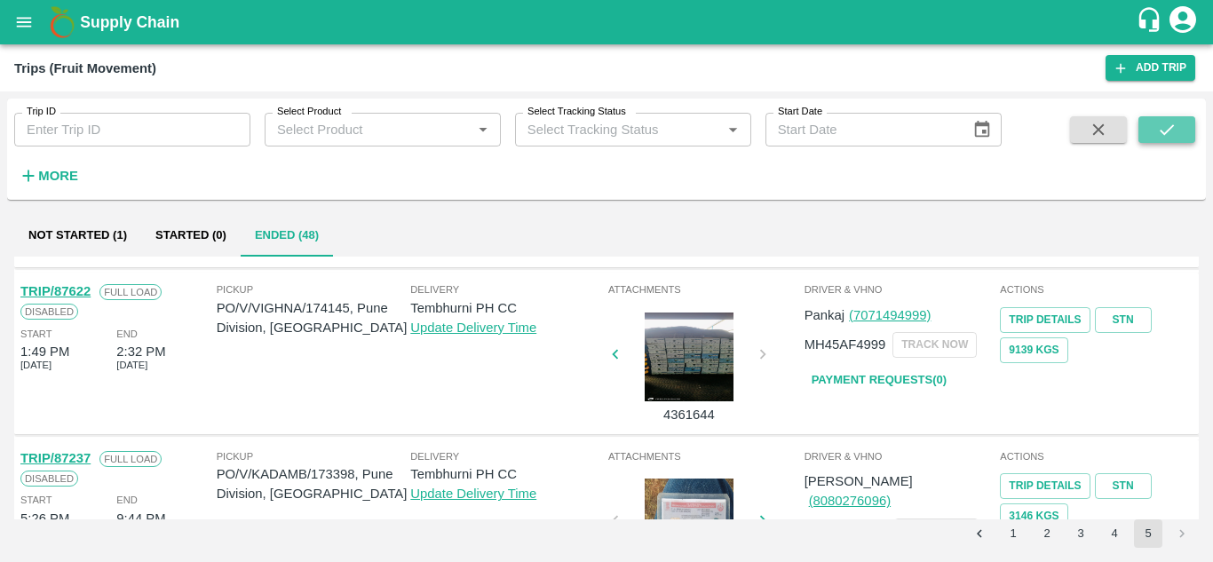
click at [1163, 127] on icon "submit" at bounding box center [1167, 130] width 20 height 20
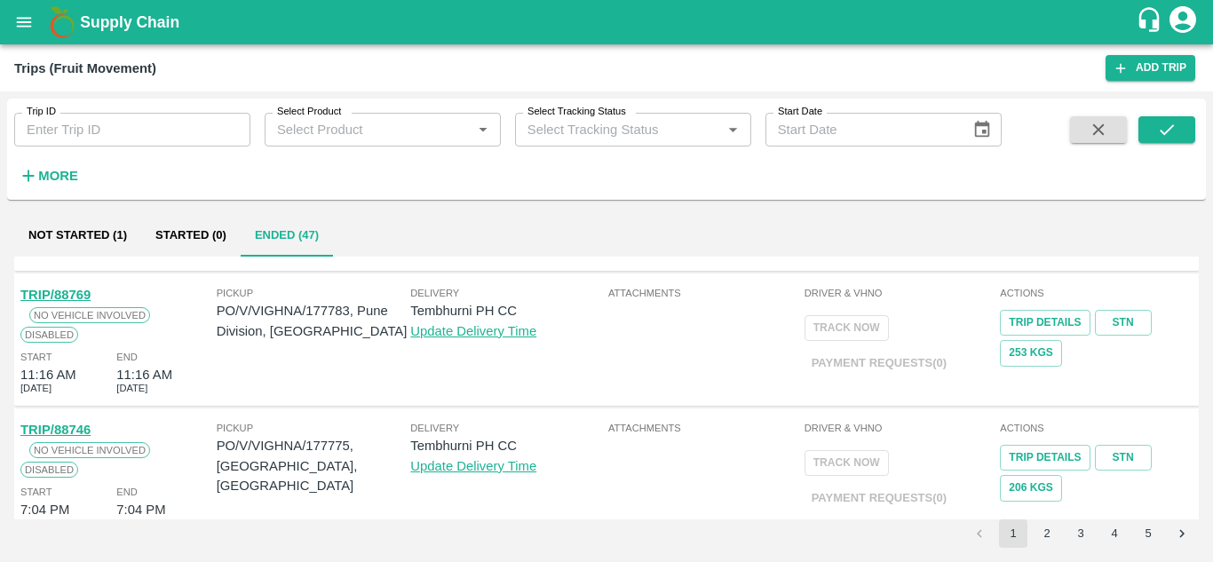
scroll to position [1245, 0]
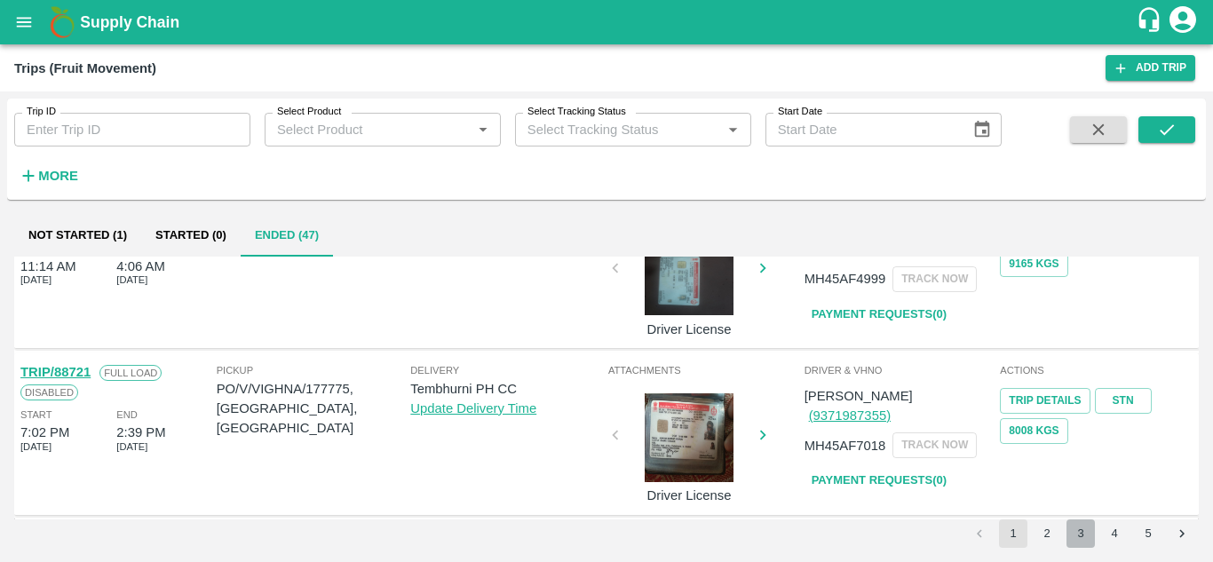
click at [1083, 529] on button "3" at bounding box center [1080, 533] width 28 height 28
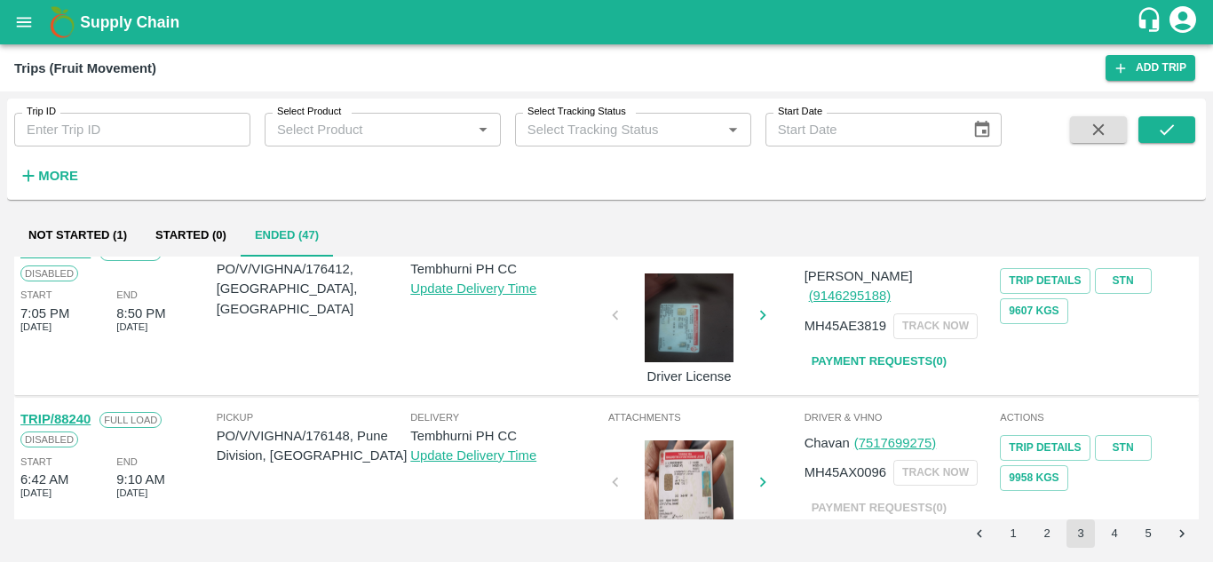
scroll to position [1308, 0]
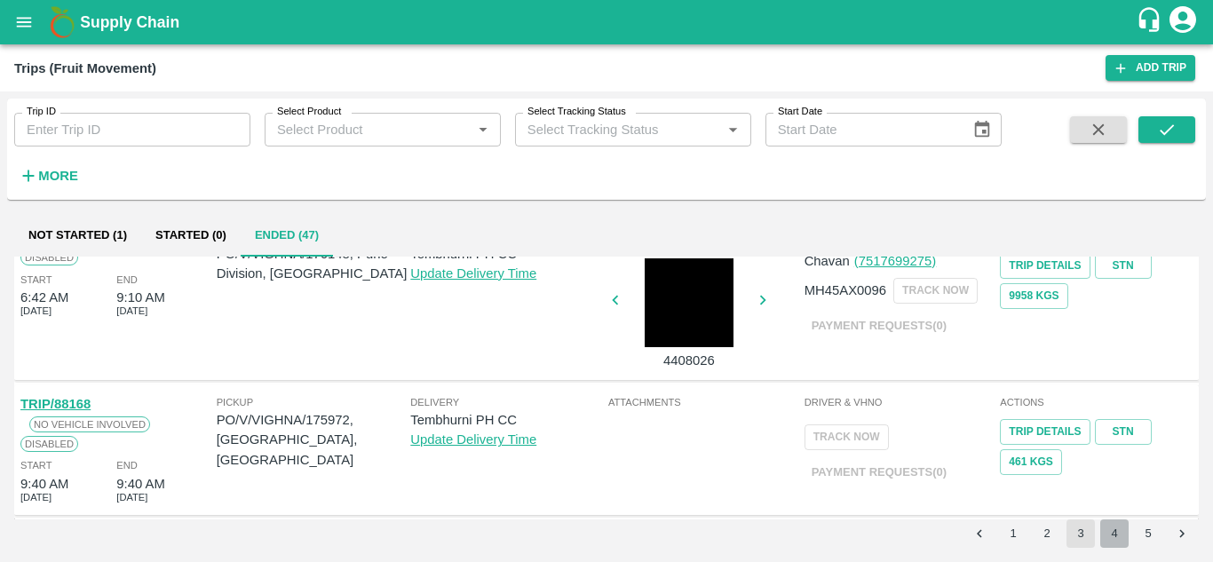
click at [1115, 526] on button "4" at bounding box center [1114, 533] width 28 height 28
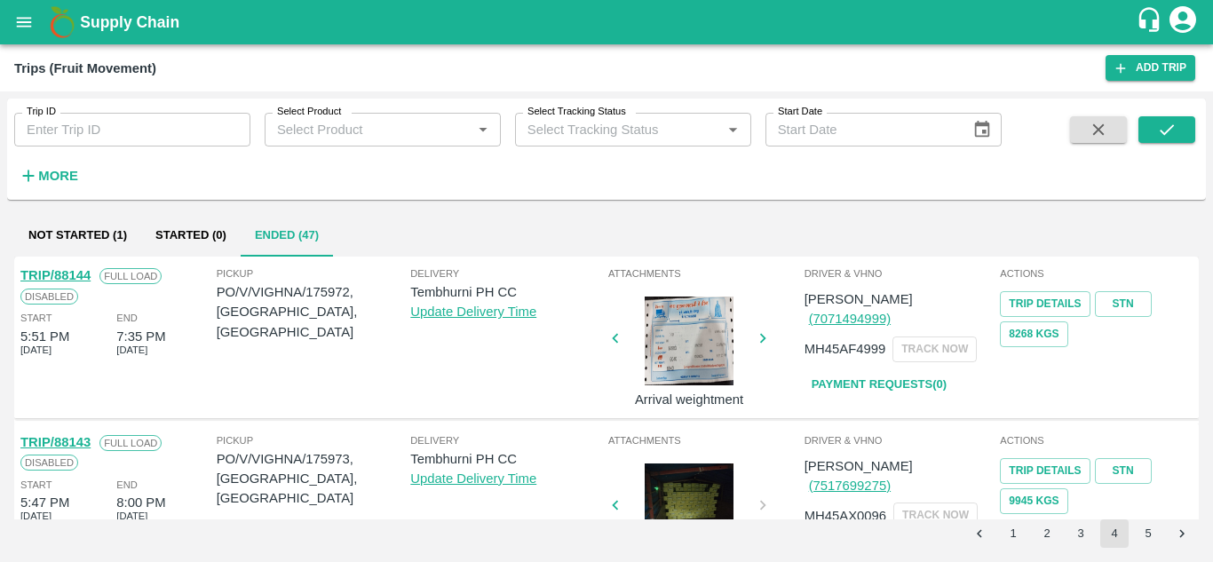
scroll to position [1277, 0]
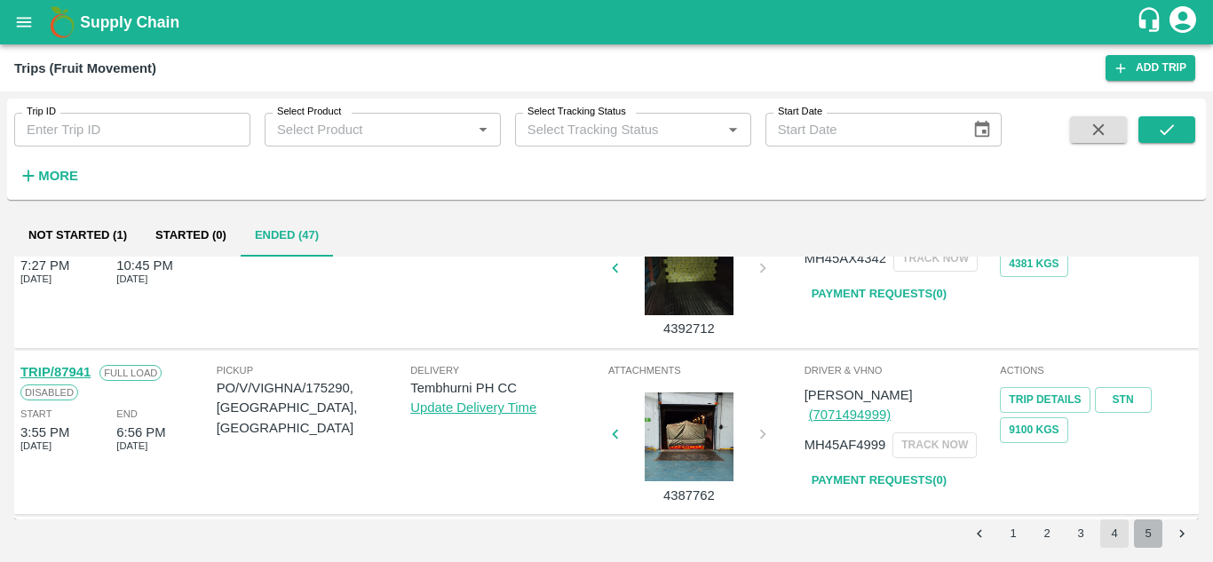
click at [1146, 528] on button "5" at bounding box center [1148, 533] width 28 height 28
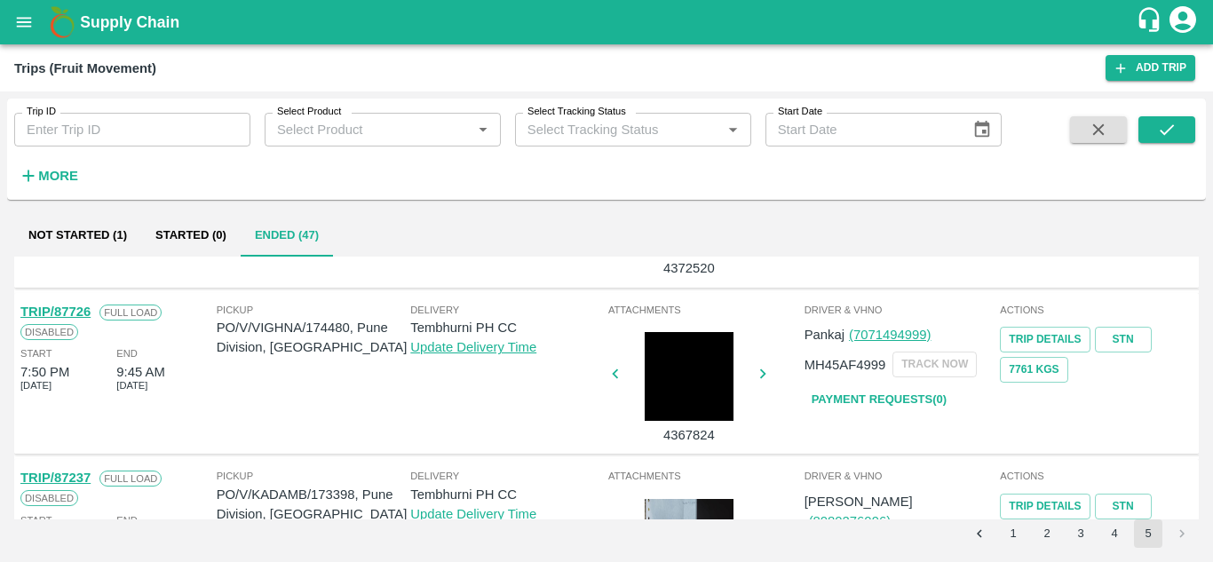
scroll to position [296, 0]
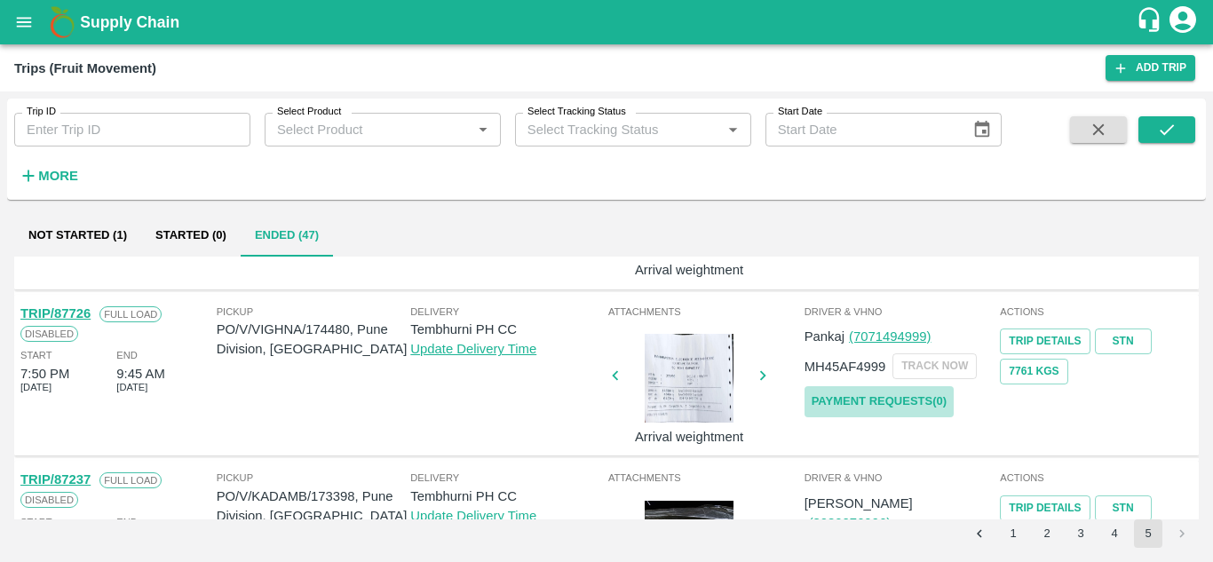
click at [883, 401] on link "Payment Requests( 0 )" at bounding box center [878, 401] width 149 height 31
click at [1173, 118] on button "submit" at bounding box center [1166, 129] width 57 height 27
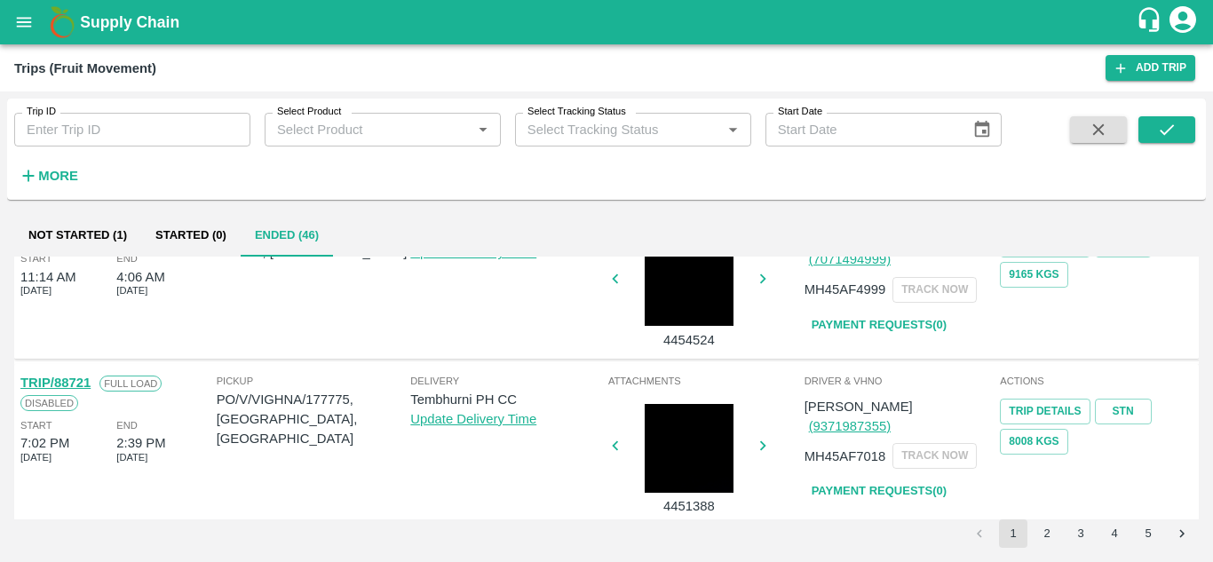
scroll to position [1245, 0]
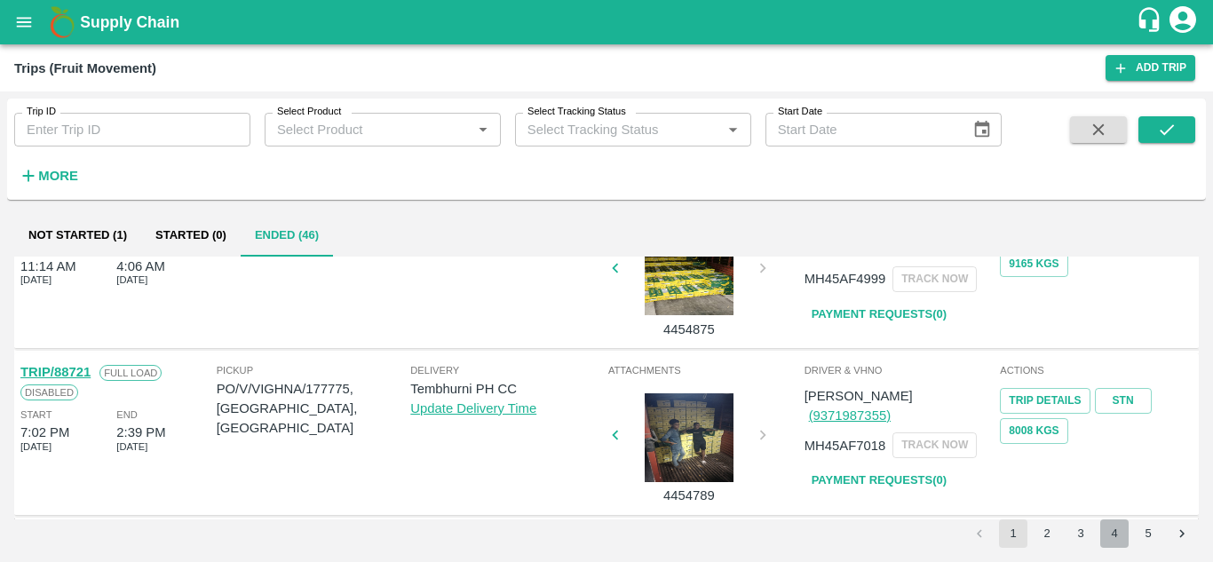
click at [1121, 532] on button "4" at bounding box center [1114, 533] width 28 height 28
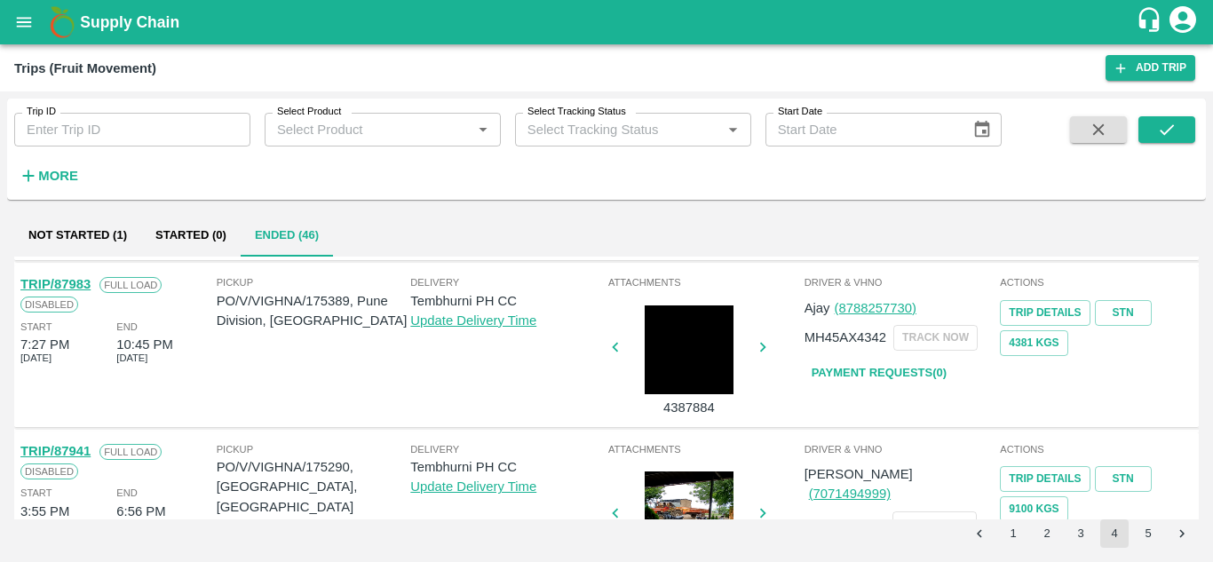
scroll to position [1277, 0]
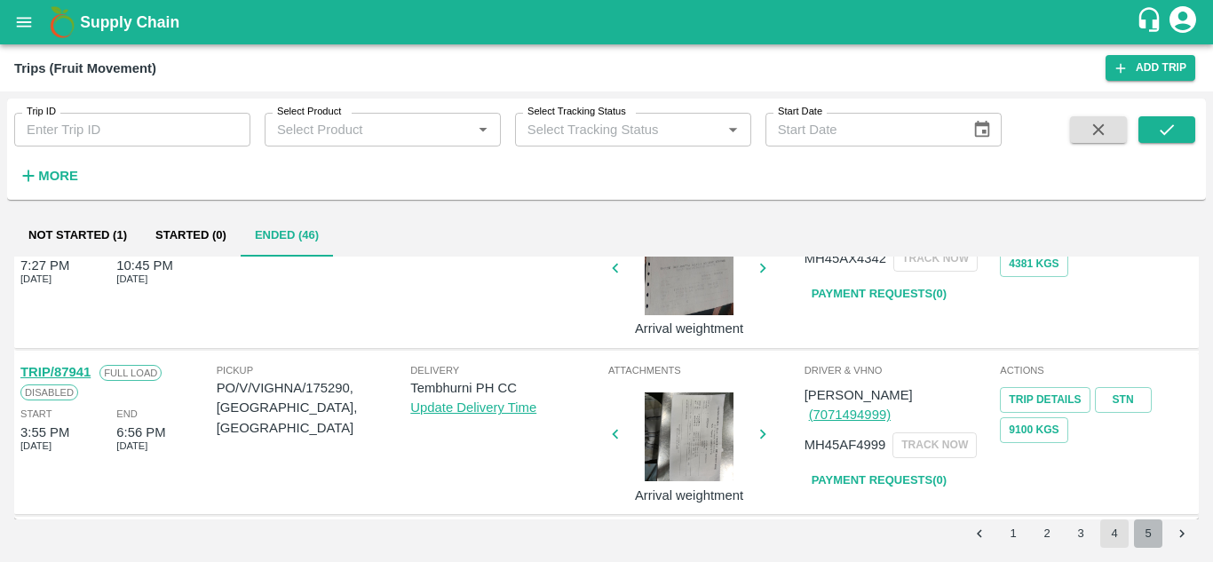
click at [1140, 527] on button "5" at bounding box center [1148, 533] width 28 height 28
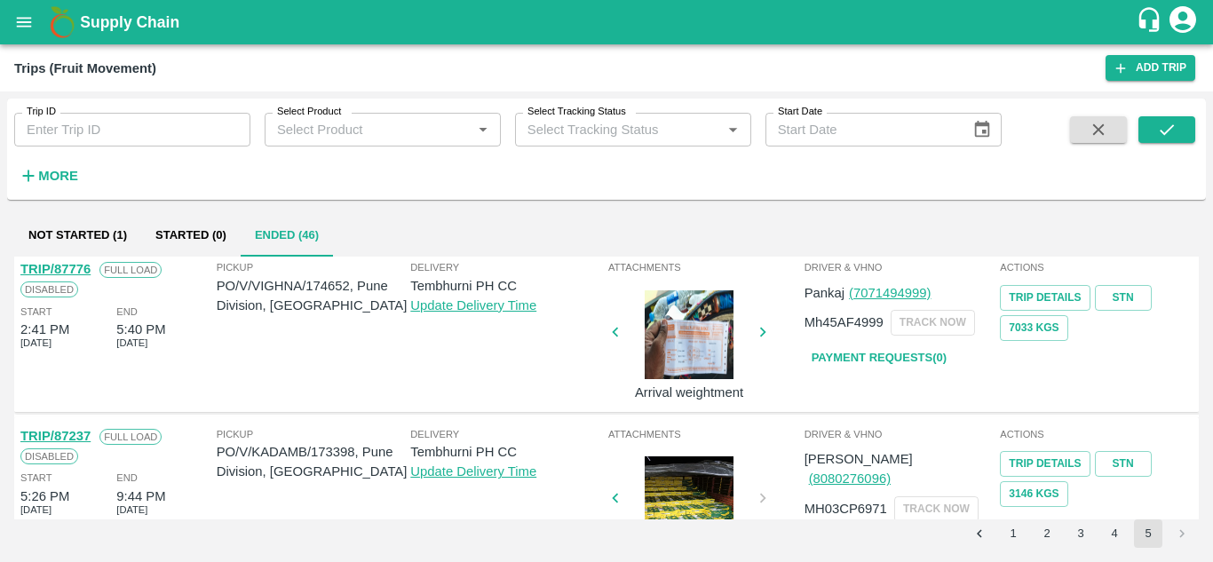
scroll to position [168, 0]
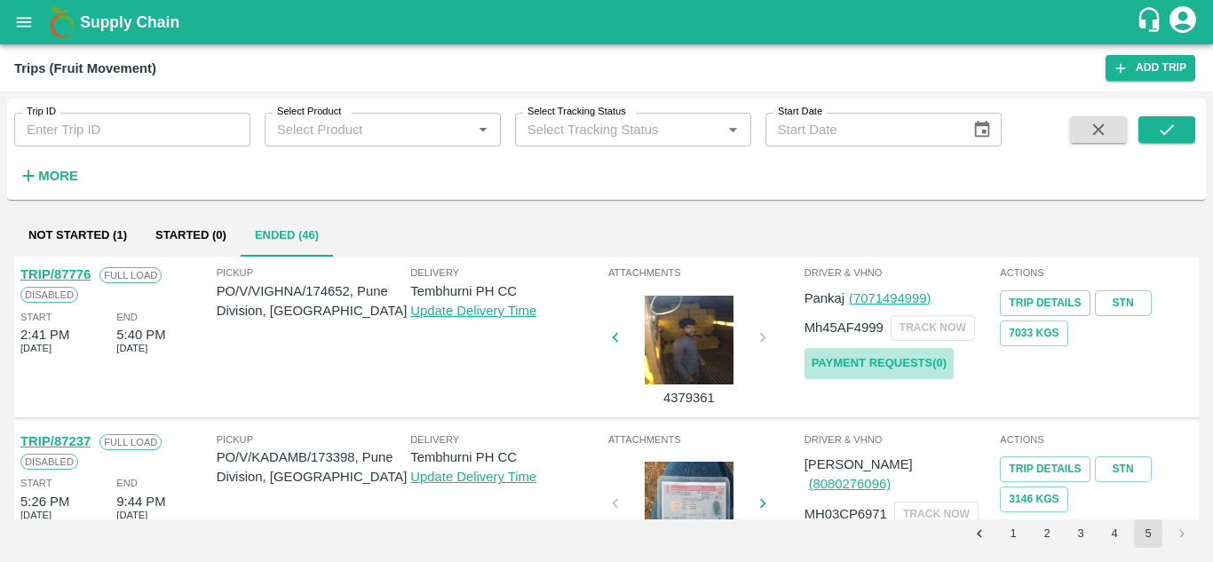
click at [906, 356] on link "Payment Requests( 0 )" at bounding box center [878, 363] width 149 height 31
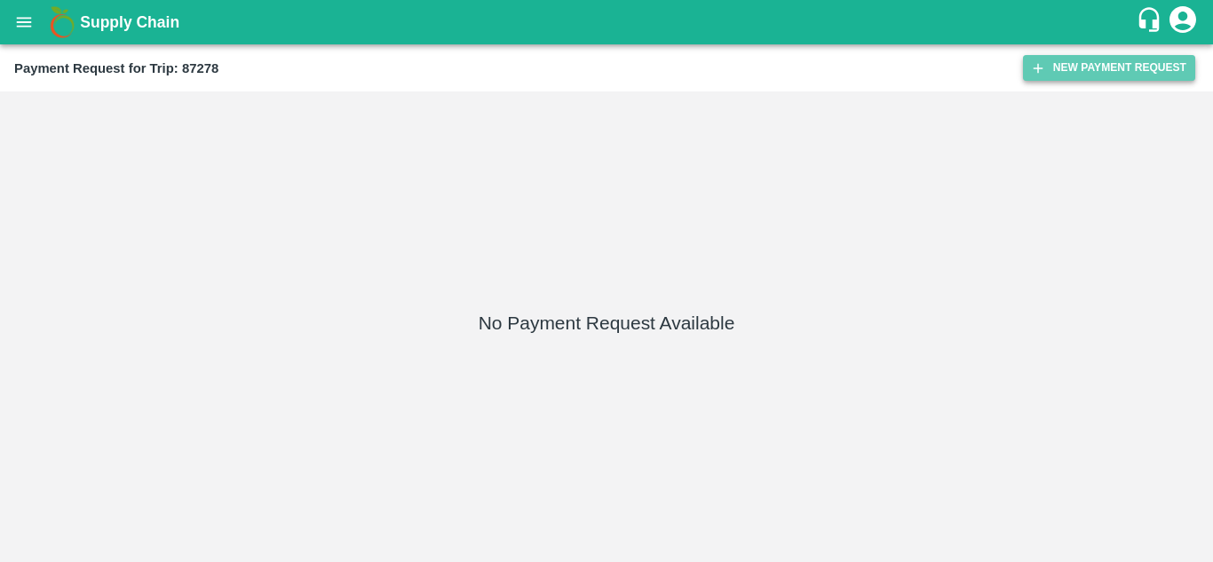
click at [1090, 64] on button "New Payment Request" at bounding box center [1109, 68] width 172 height 26
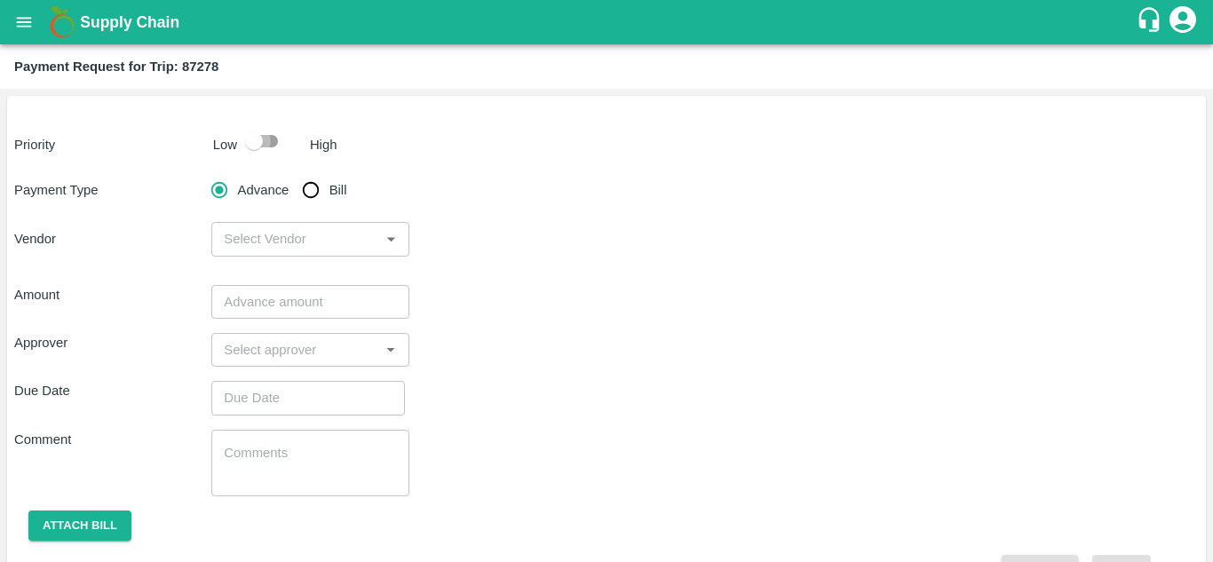
click at [272, 139] on input "checkbox" at bounding box center [253, 141] width 101 height 34
checkbox input "true"
click at [313, 189] on input "Bill" at bounding box center [311, 190] width 36 height 36
radio input "true"
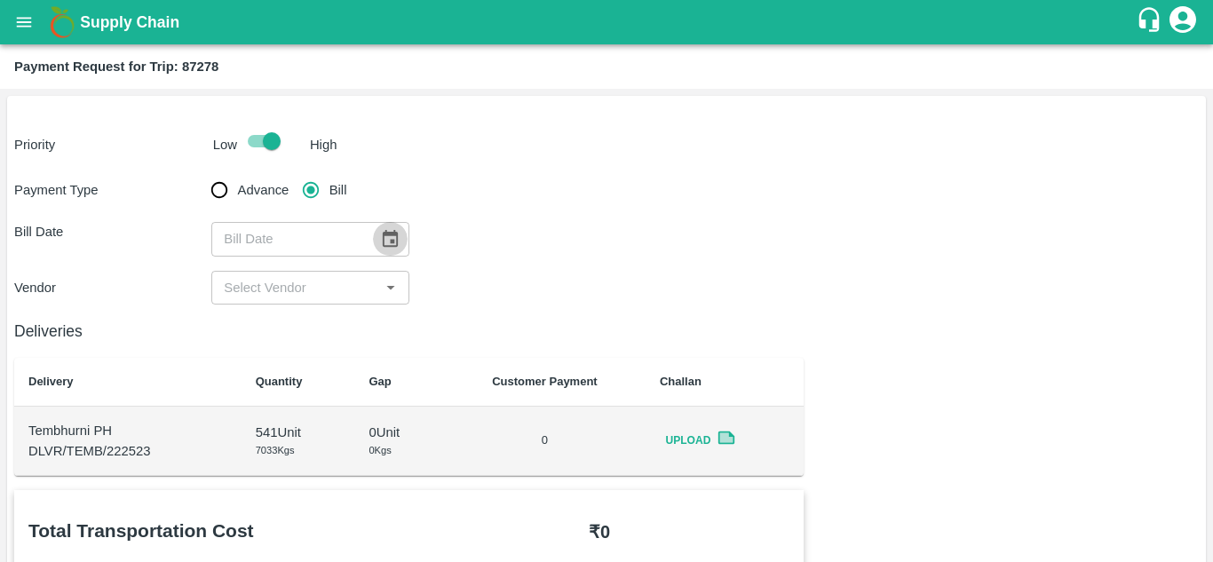
click at [389, 249] on button "Choose date" at bounding box center [390, 239] width 34 height 34
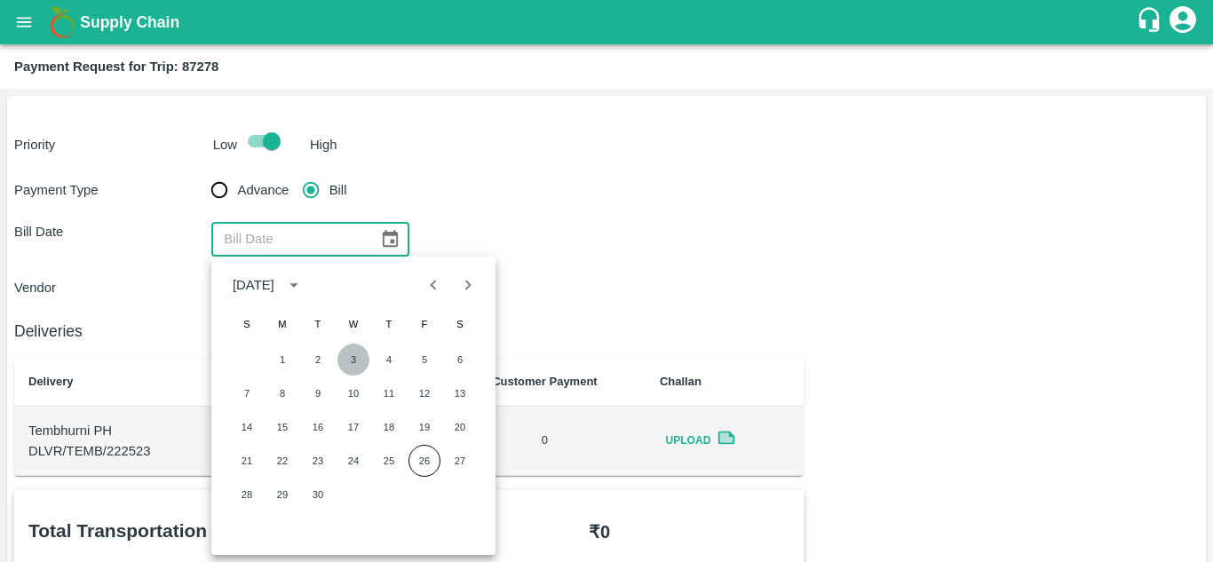
click at [354, 360] on button "3" at bounding box center [353, 360] width 32 height 32
type input "[DATE]"
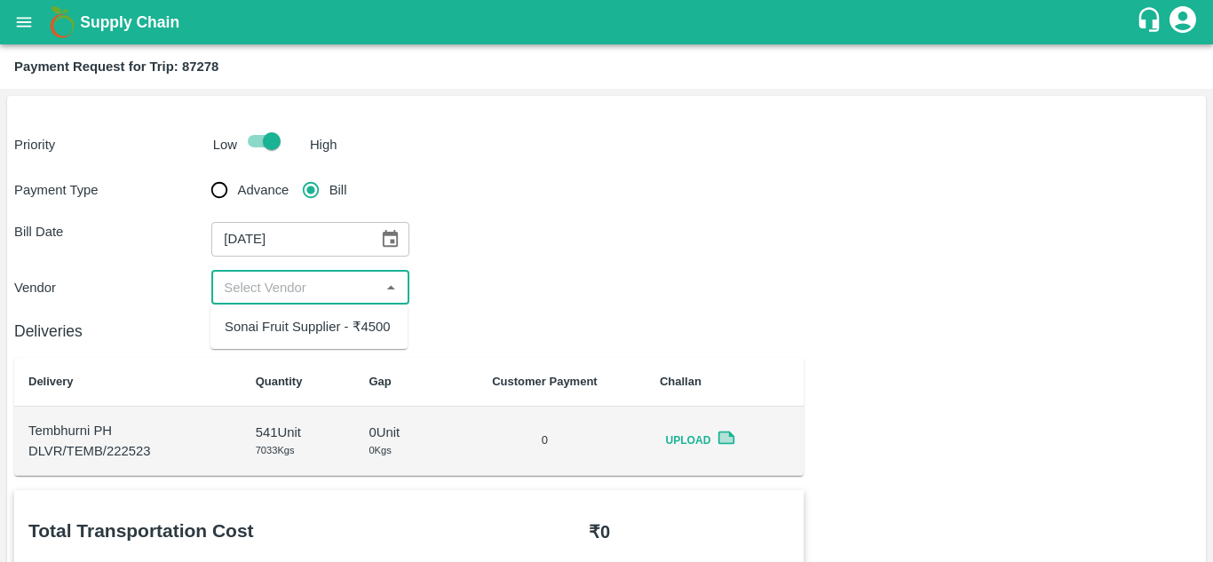
click at [308, 287] on input "input" at bounding box center [295, 287] width 157 height 23
click at [257, 335] on div "Sonai Fruit Supplier - ₹4500" at bounding box center [308, 327] width 166 height 20
type input "Sonai Fruit Supplier - ₹4500"
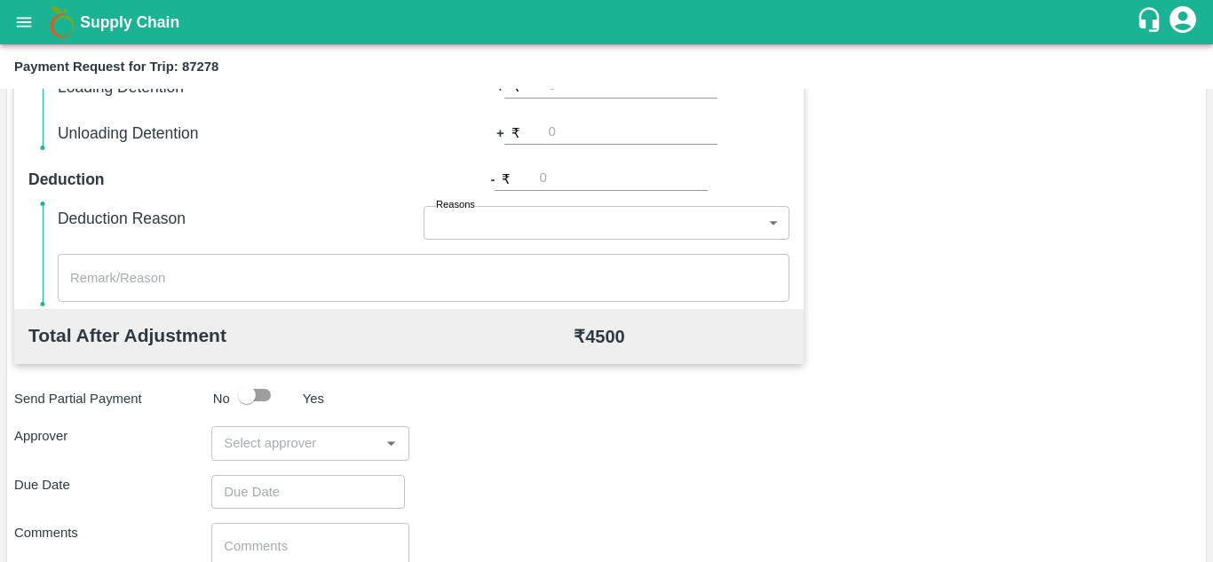
scroll to position [808, 0]
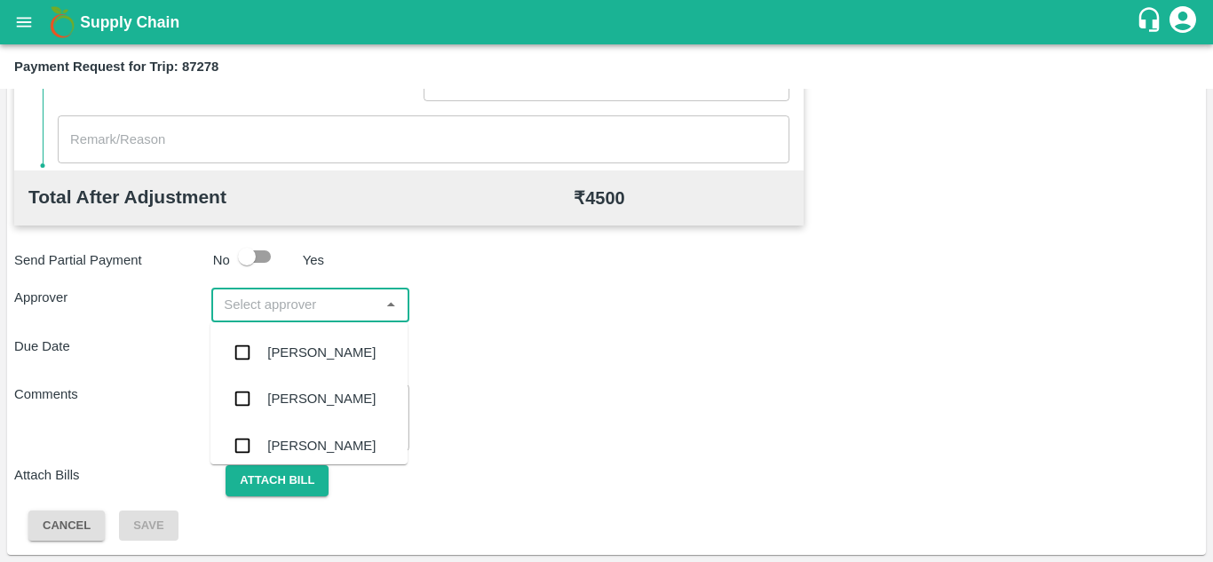
click at [281, 313] on input "input" at bounding box center [295, 304] width 157 height 23
type input "PRASA"
click at [298, 345] on div "[PERSON_NAME]" at bounding box center [321, 353] width 108 height 20
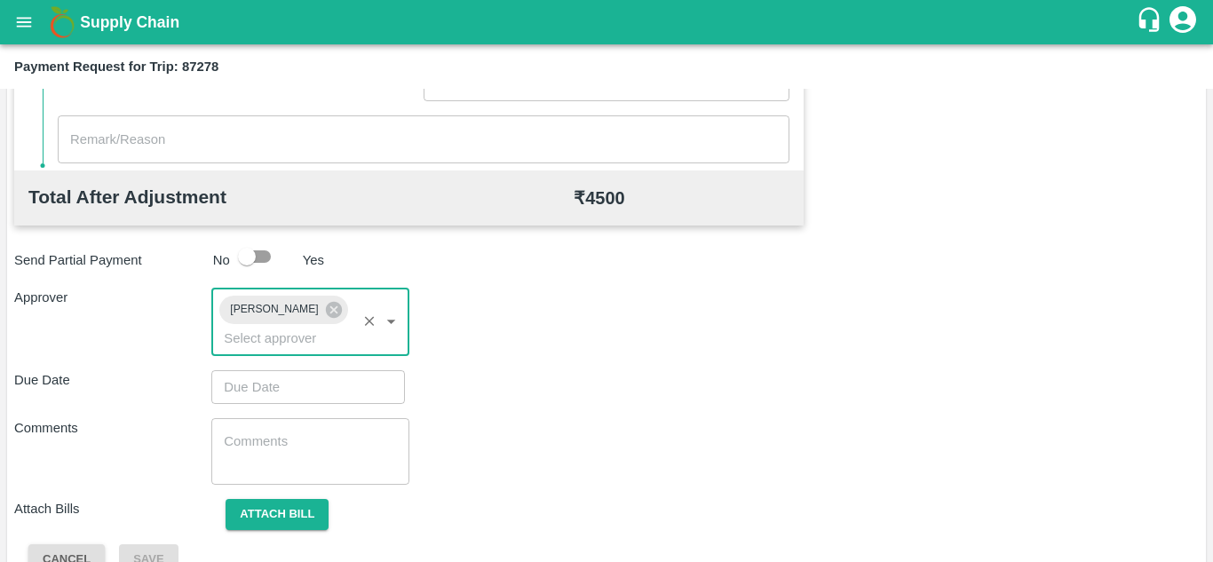
type input "DD/MM/YYYY hh:mm aa"
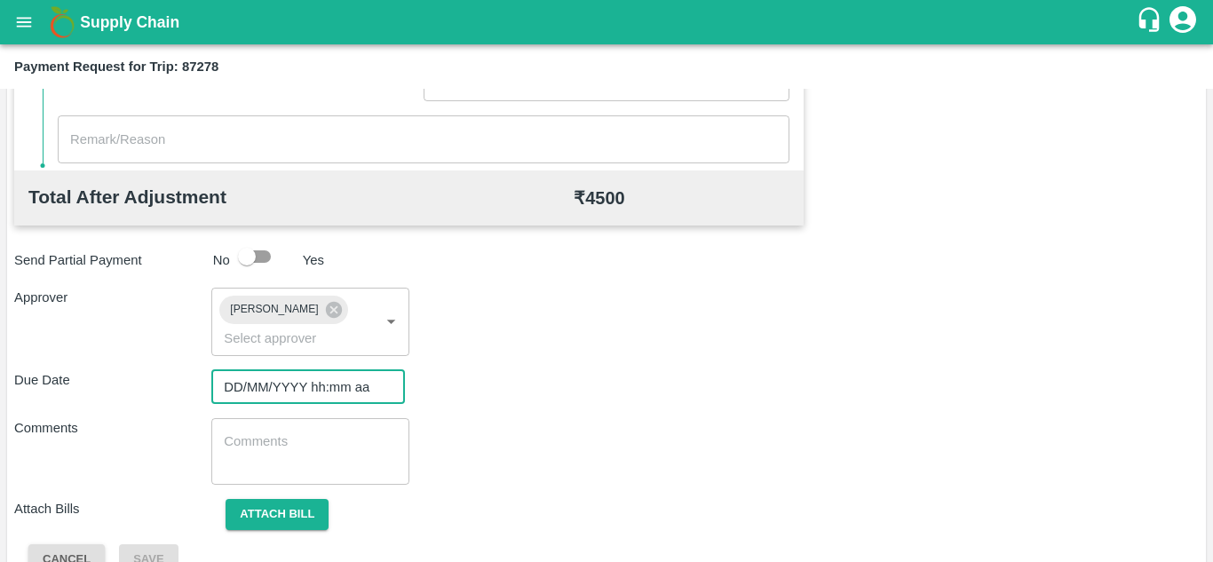
click at [250, 387] on input "DD/MM/YYYY hh:mm aa" at bounding box center [301, 387] width 181 height 34
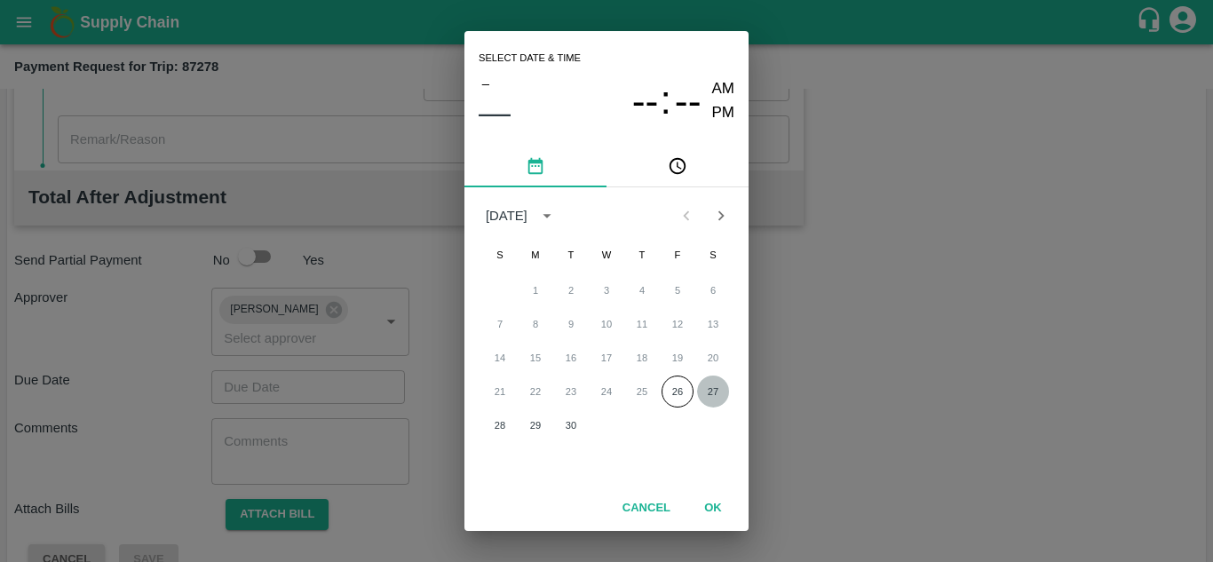
click at [709, 392] on button "27" at bounding box center [713, 392] width 32 height 32
type input "[DATE] 12:00 AM"
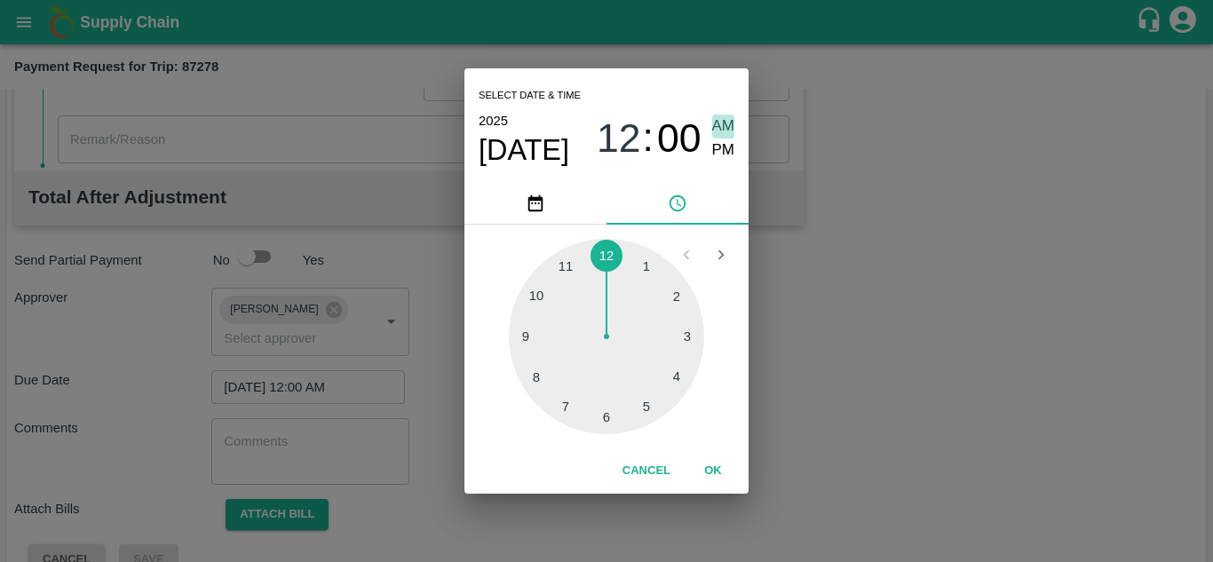
click at [717, 119] on span "AM" at bounding box center [723, 127] width 23 height 24
click at [718, 472] on button "OK" at bounding box center [713, 470] width 57 height 31
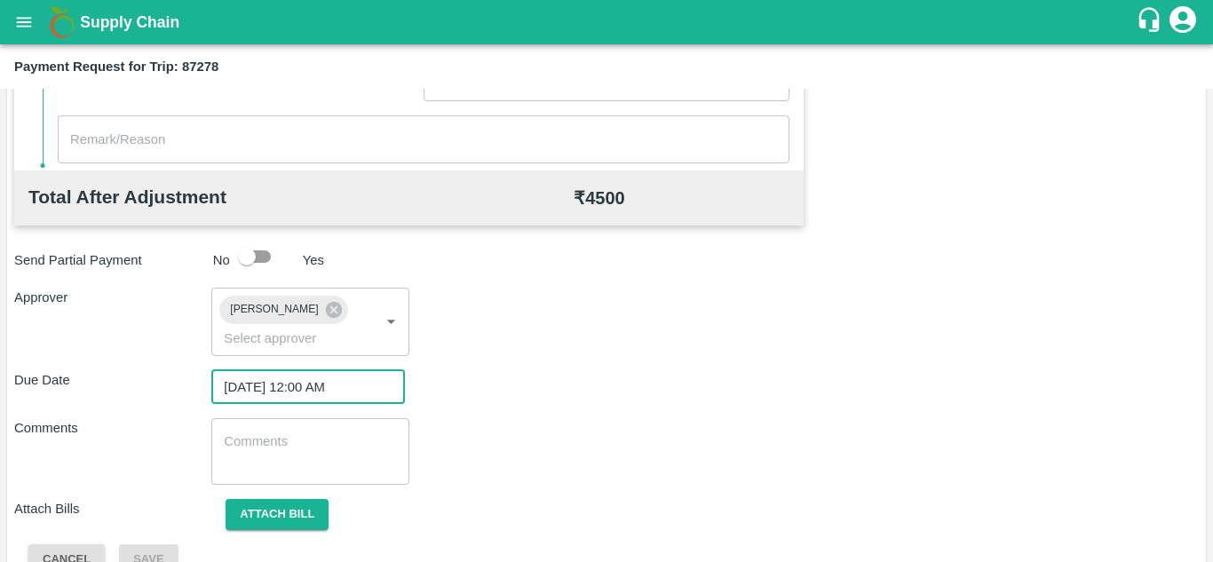
click at [252, 451] on textarea at bounding box center [310, 450] width 172 height 37
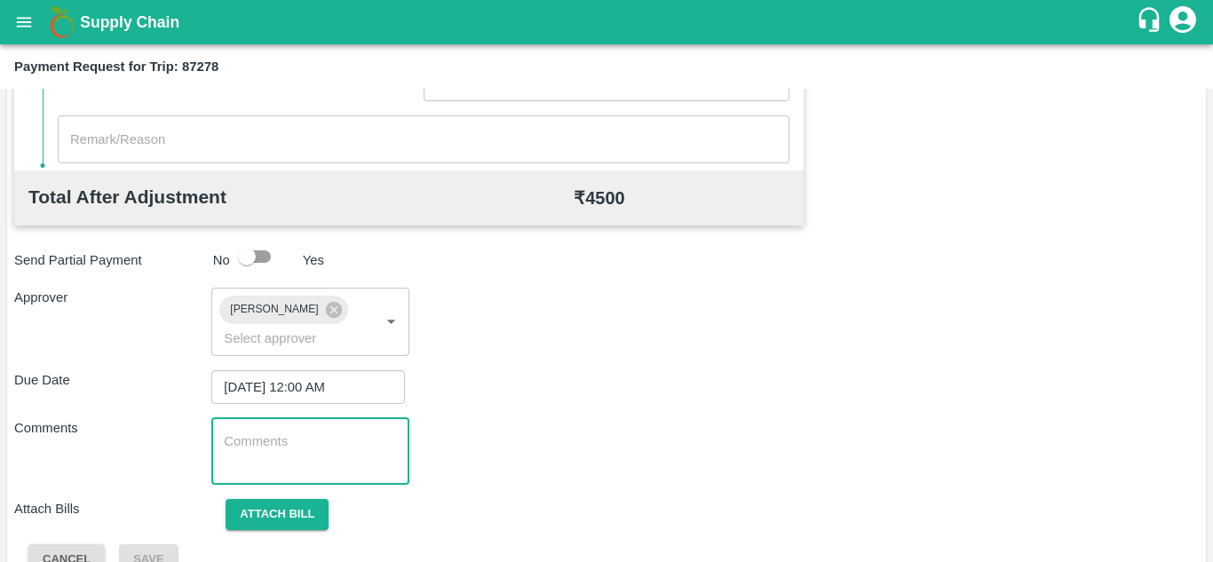
paste textarea "Transport Bill"
type textarea "Transport Bill"
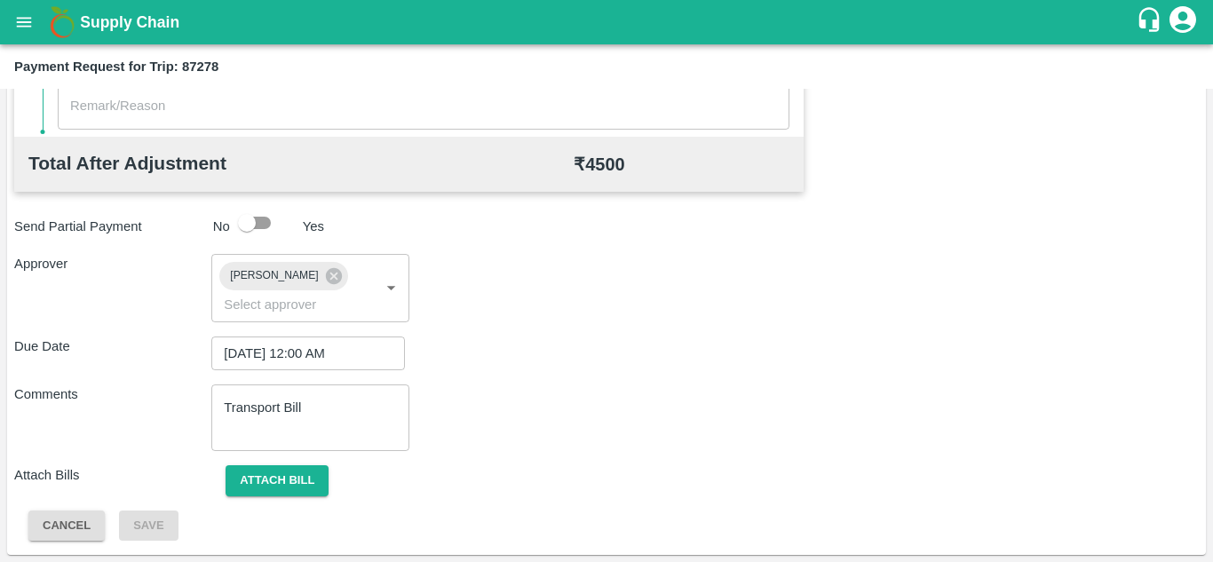
click at [610, 361] on div "Due Date 27/09/2025 12:00 AM ​" at bounding box center [606, 353] width 1184 height 34
click at [309, 483] on button "Attach bill" at bounding box center [277, 480] width 103 height 31
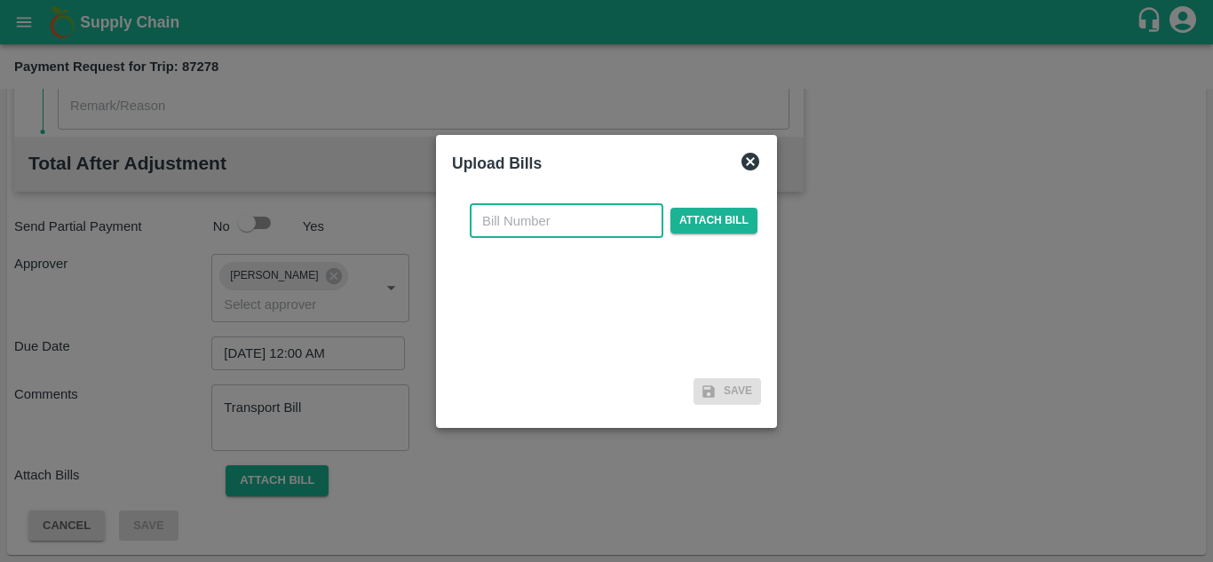
click at [523, 218] on input "text" at bounding box center [567, 221] width 194 height 34
click at [510, 211] on input "text" at bounding box center [567, 221] width 194 height 34
type input "1224"
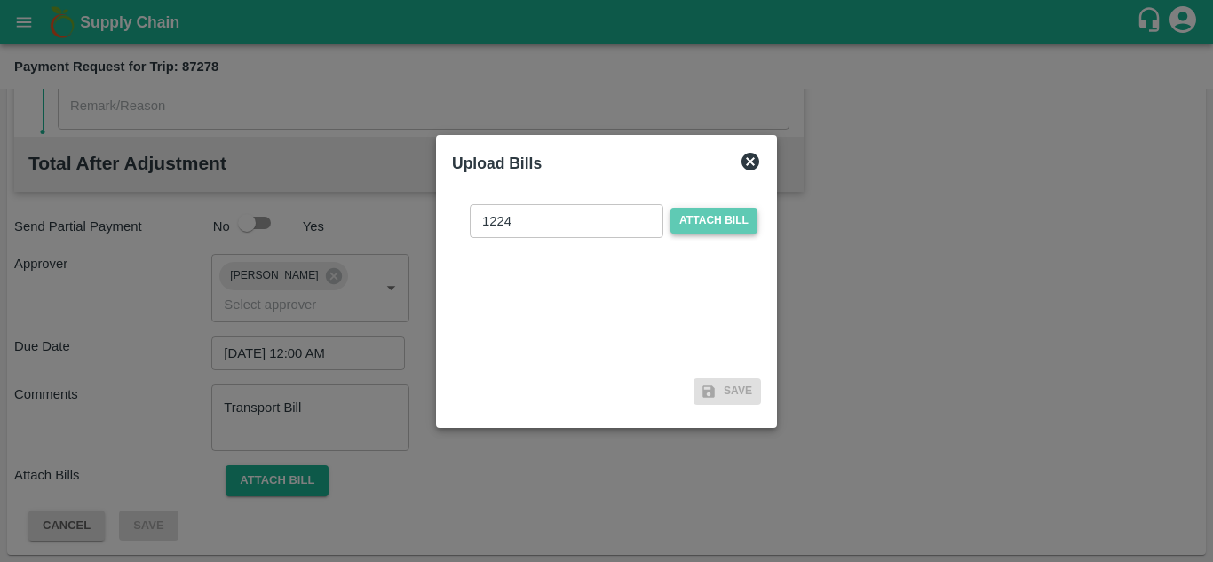
click at [733, 224] on span "Attach bill" at bounding box center [713, 221] width 87 height 26
click at [0, 0] on input "Attach bill" at bounding box center [0, 0] width 0 height 0
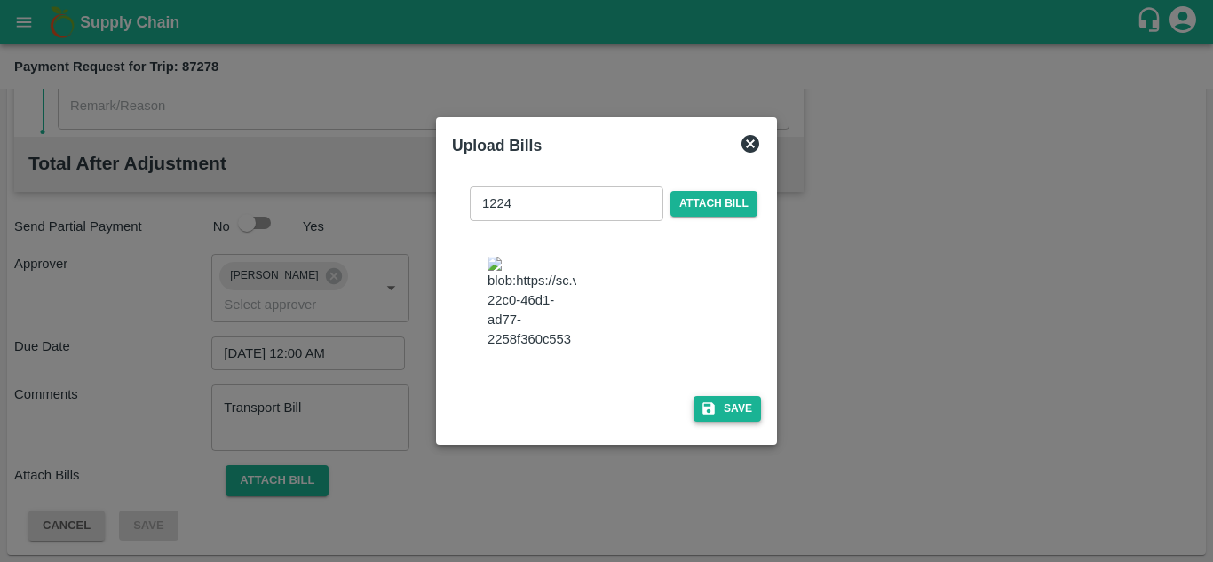
click at [730, 403] on button "Save" at bounding box center [726, 409] width 67 height 26
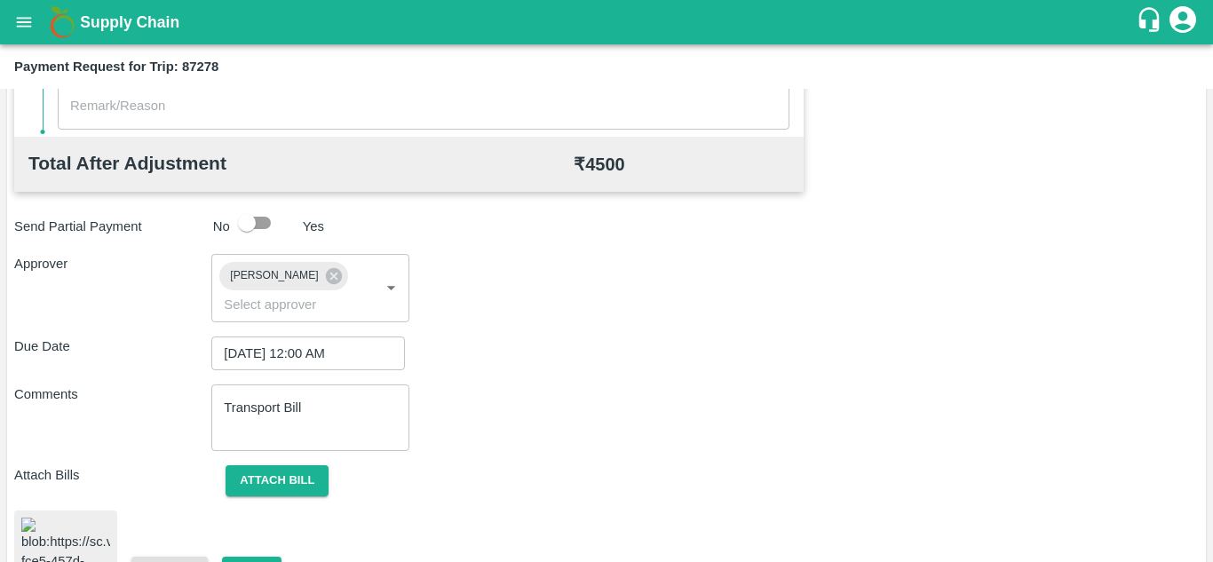
scroll to position [942, 0]
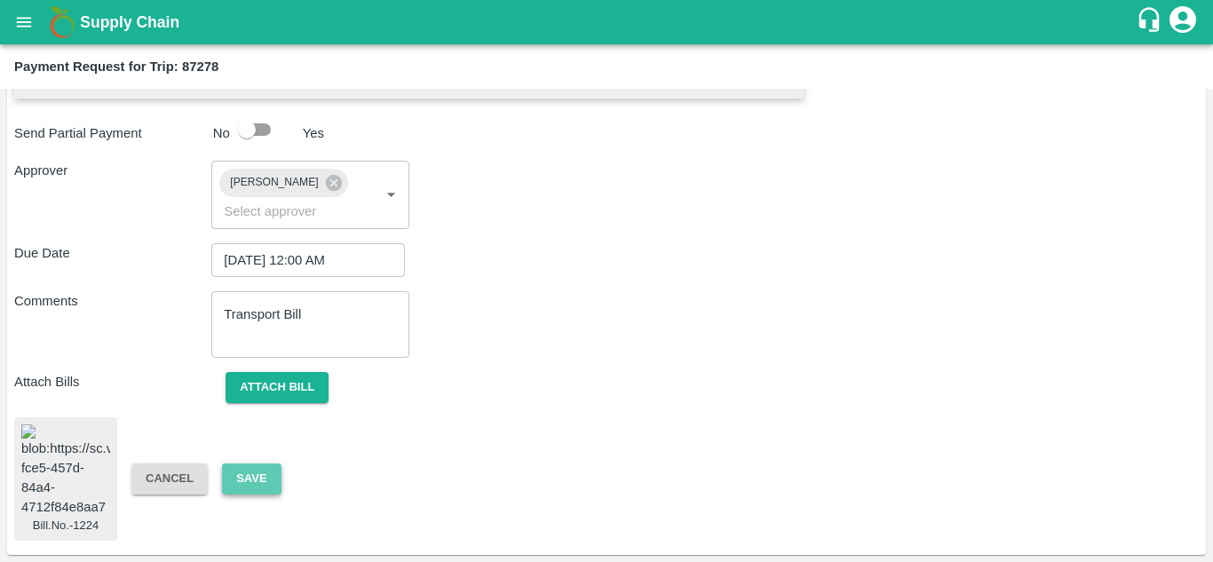
click at [257, 481] on button "Save" at bounding box center [251, 478] width 59 height 31
click at [257, 479] on button "Save" at bounding box center [251, 478] width 59 height 31
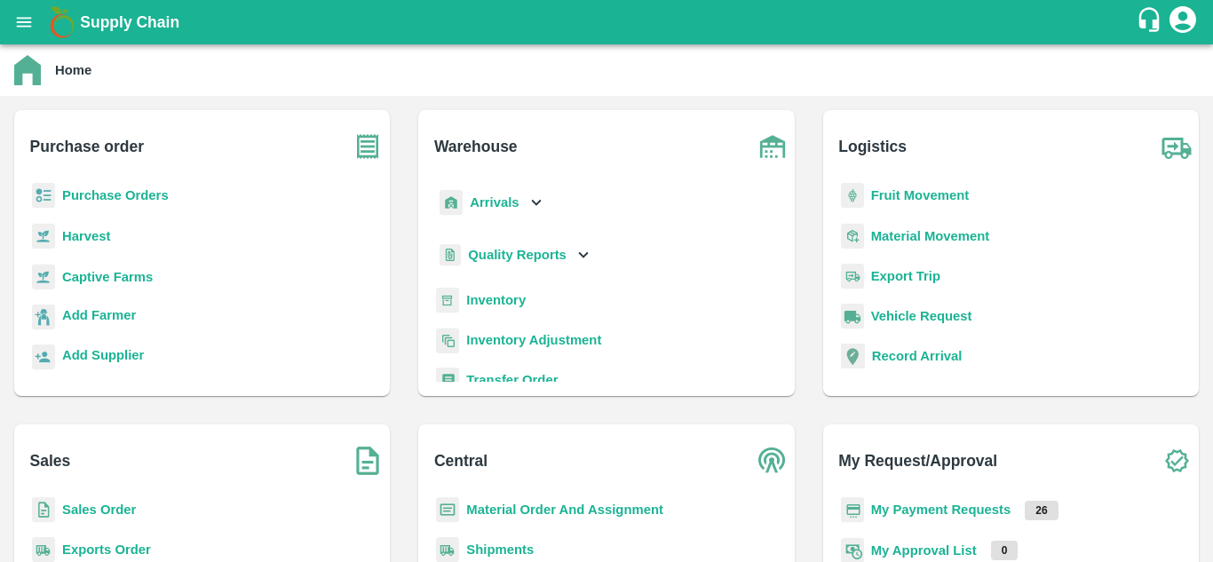
click at [106, 202] on b "Purchase Orders" at bounding box center [115, 195] width 107 height 14
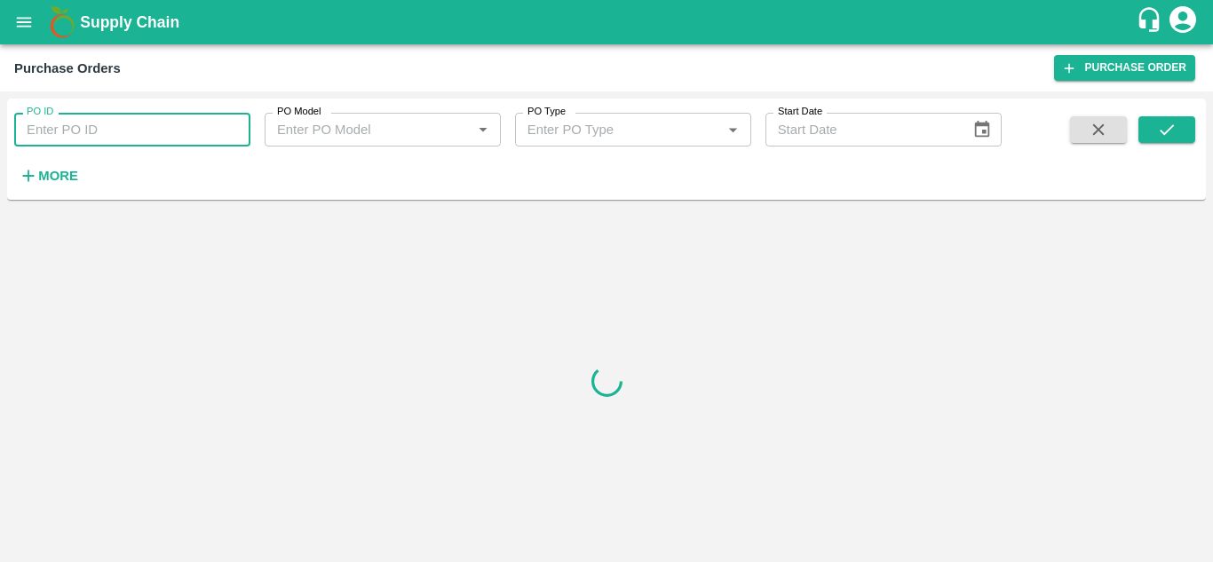
click at [87, 124] on input "PO ID" at bounding box center [132, 130] width 236 height 34
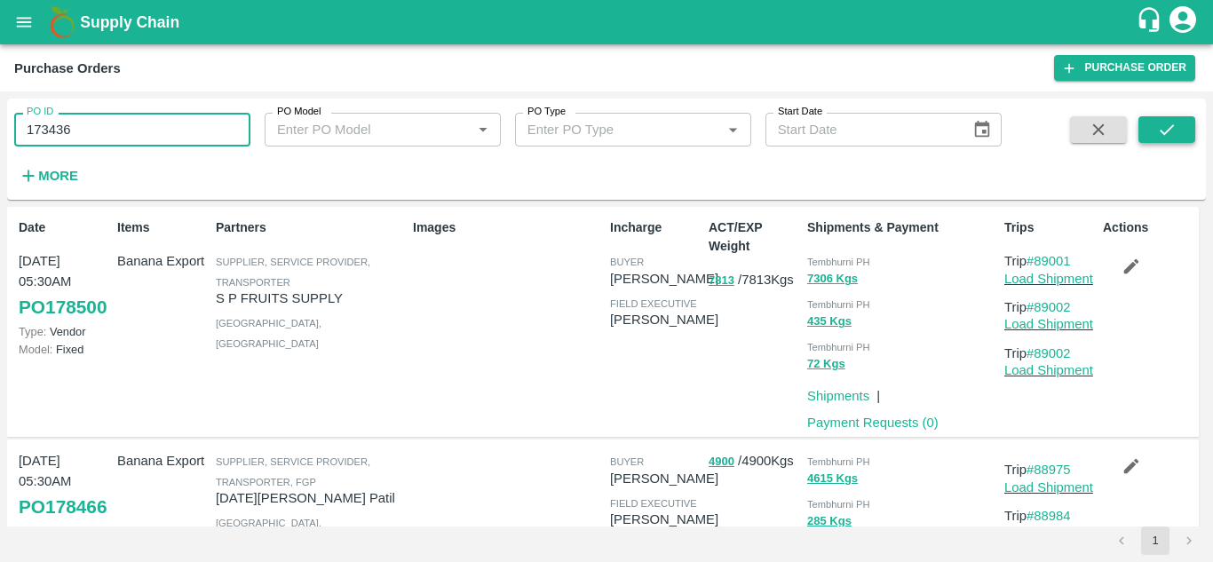
type input "173436"
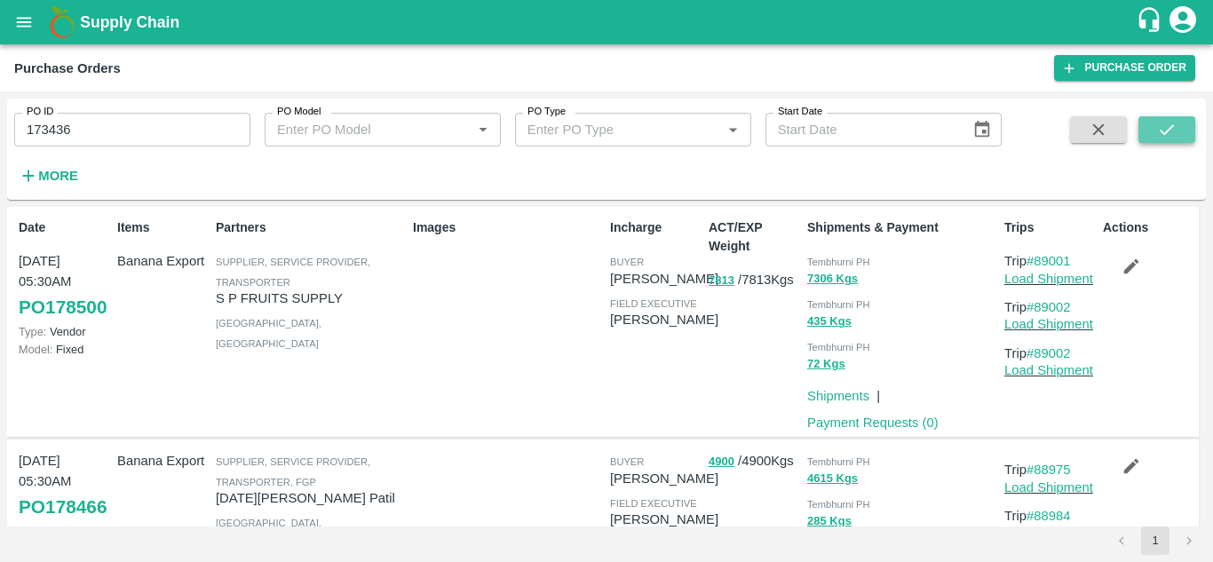
click at [1153, 126] on button "submit" at bounding box center [1166, 129] width 57 height 27
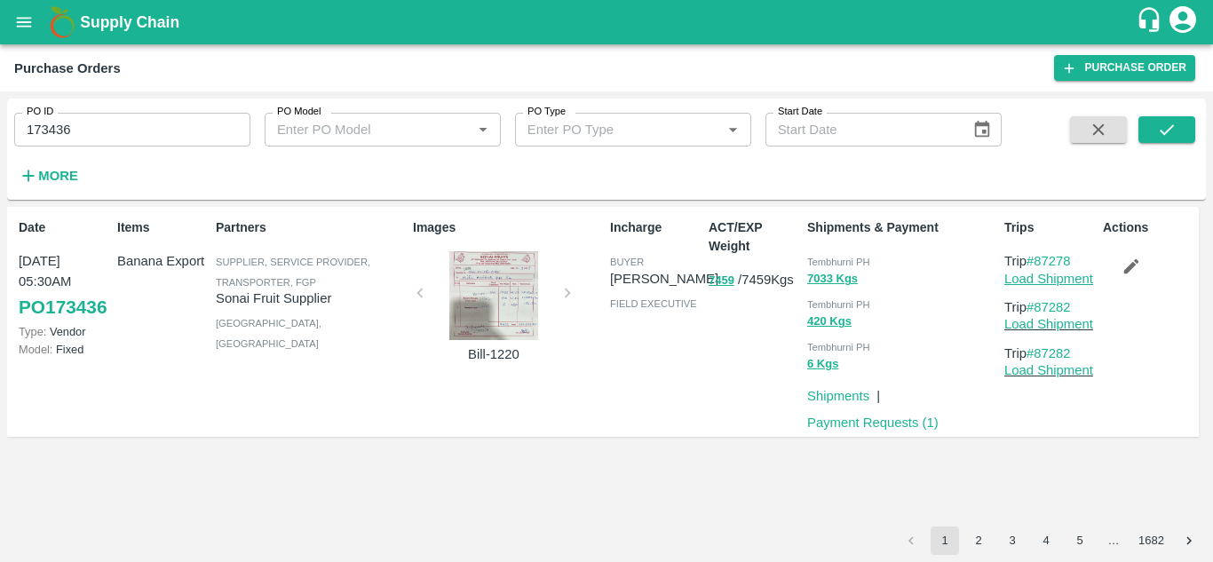
click at [1061, 277] on link "Load Shipment" at bounding box center [1048, 279] width 89 height 14
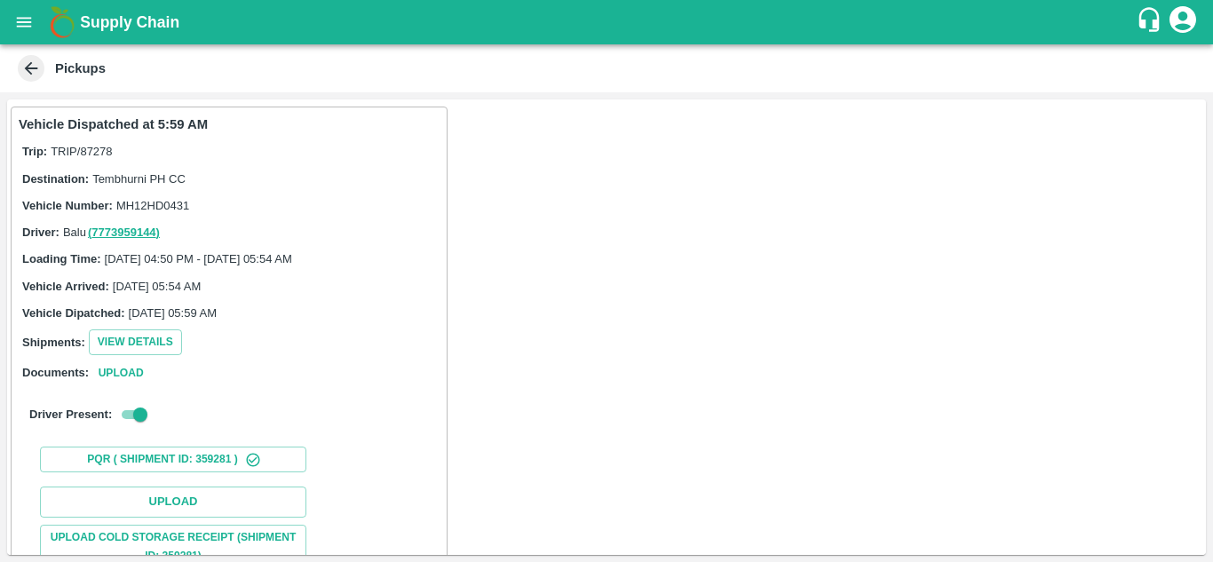
scroll to position [230, 0]
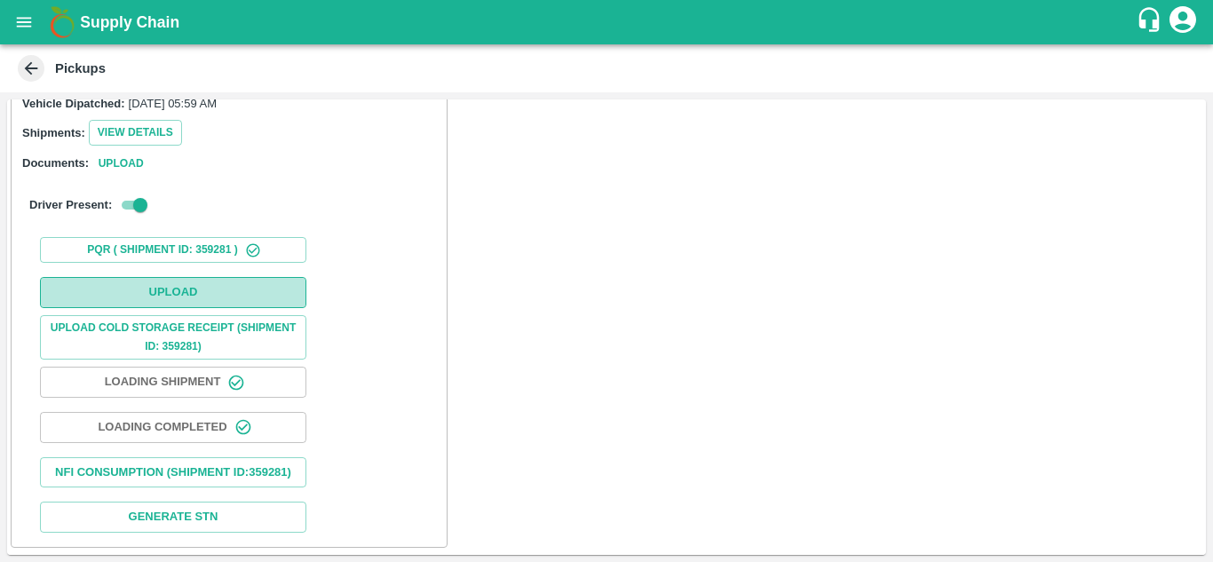
click at [175, 277] on button "Upload" at bounding box center [173, 292] width 266 height 31
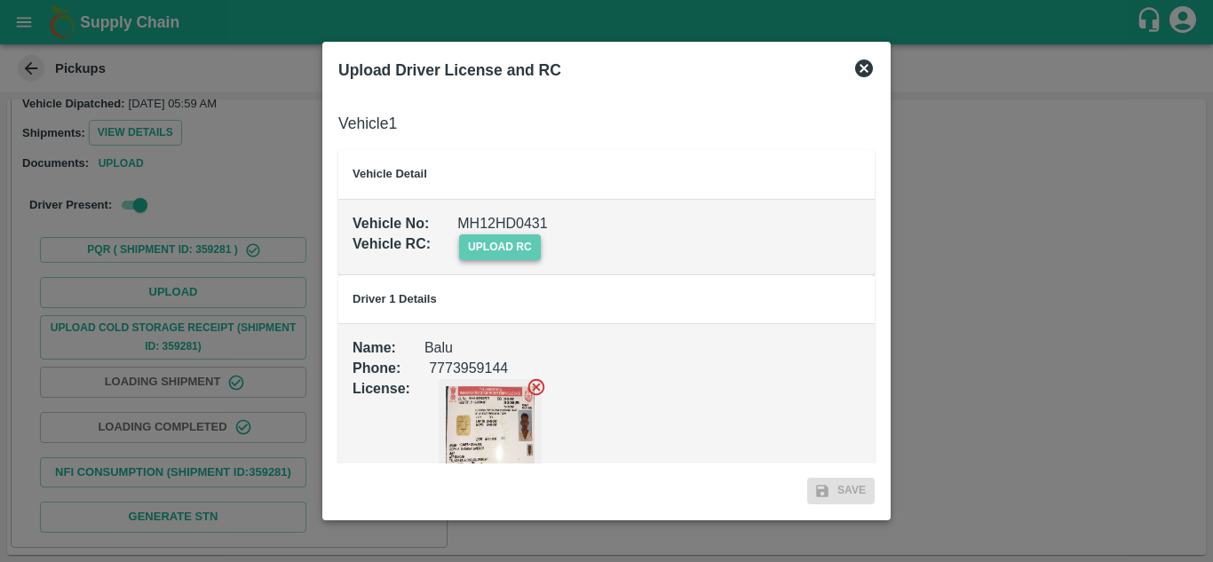
click at [501, 246] on span "upload rc" at bounding box center [500, 247] width 82 height 26
click at [0, 0] on input "upload rc" at bounding box center [0, 0] width 0 height 0
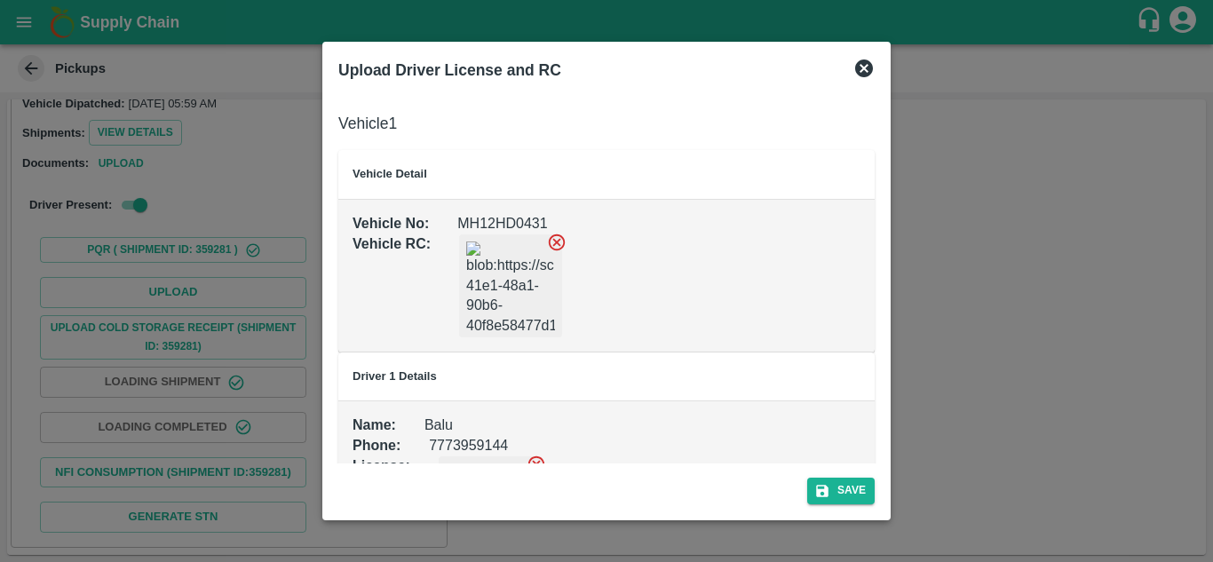
click at [859, 477] on div "Save" at bounding box center [606, 486] width 550 height 47
click at [850, 490] on button "Save" at bounding box center [840, 491] width 67 height 26
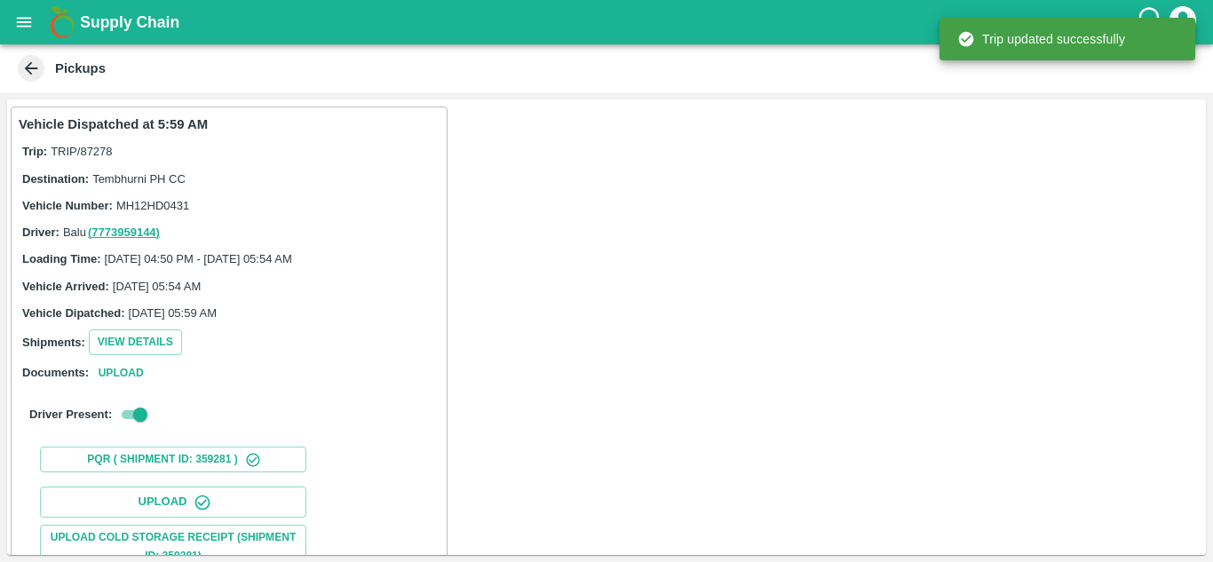
scroll to position [275, 0]
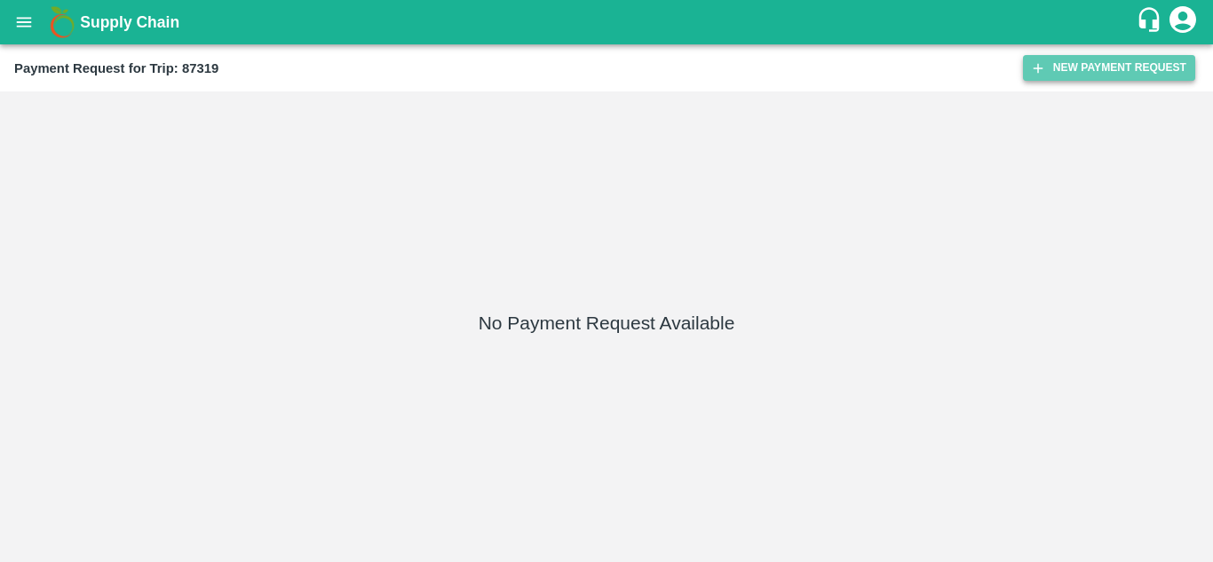
click at [1065, 72] on button "New Payment Request" at bounding box center [1109, 68] width 172 height 26
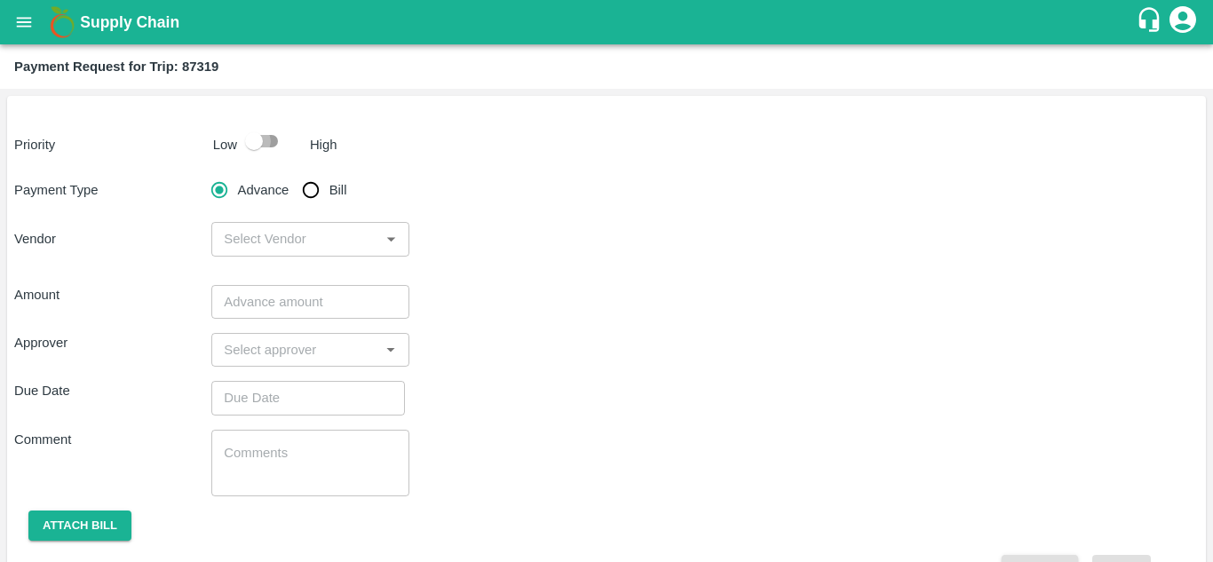
click at [271, 141] on input "checkbox" at bounding box center [253, 141] width 101 height 34
checkbox input "true"
click at [309, 189] on input "Bill" at bounding box center [311, 190] width 36 height 36
radio input "true"
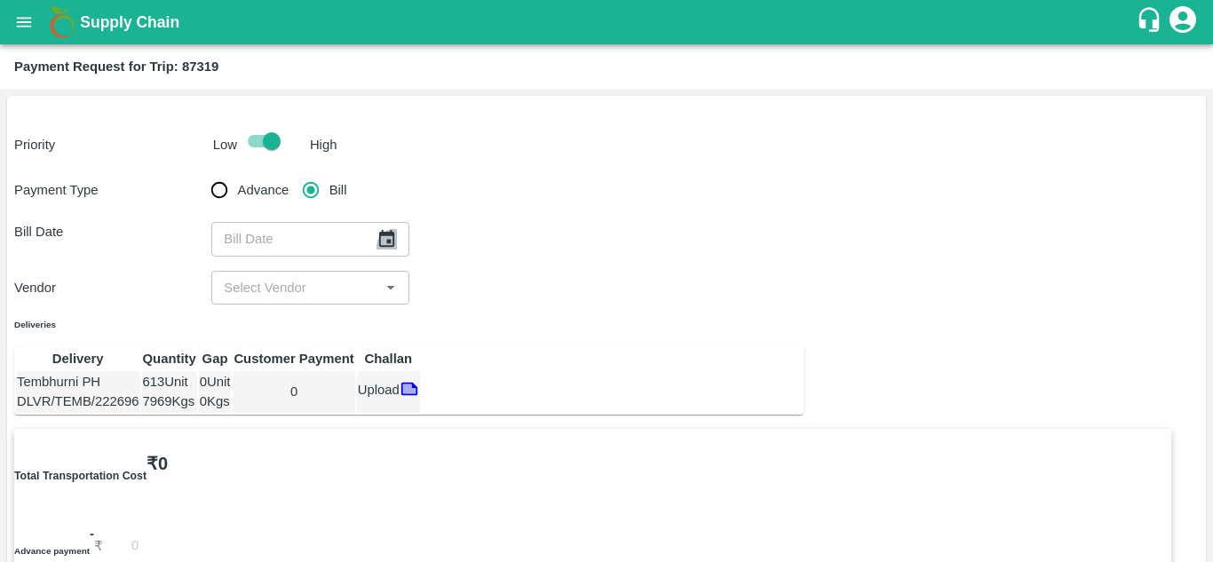
click at [387, 238] on icon "Choose date" at bounding box center [386, 239] width 20 height 20
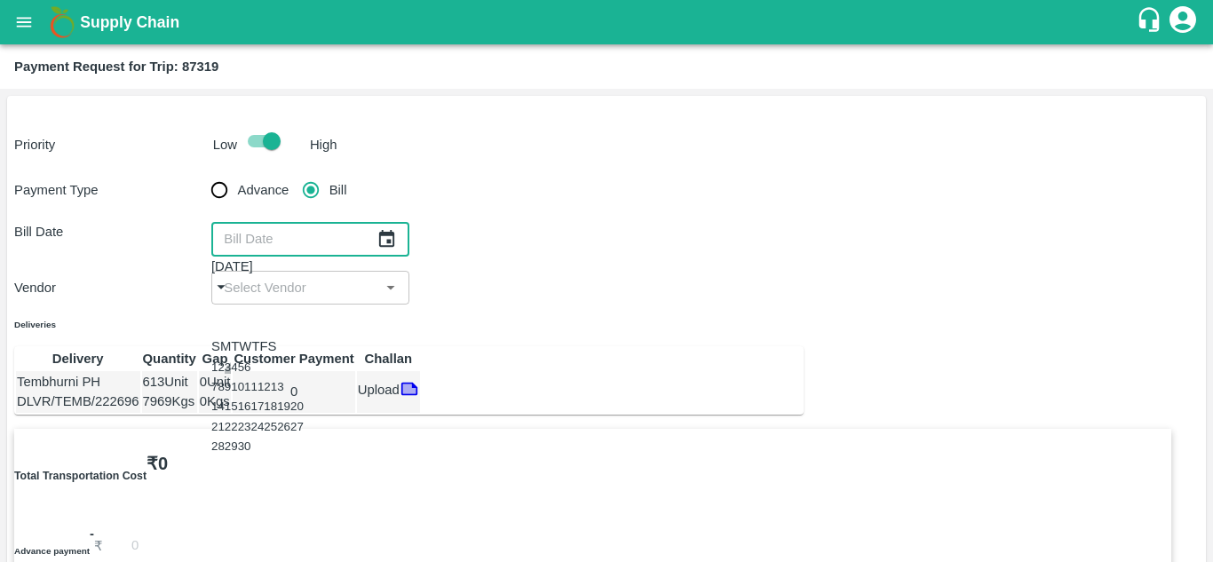
click at [231, 362] on button "3" at bounding box center [228, 366] width 6 height 13
type input "[DATE]"
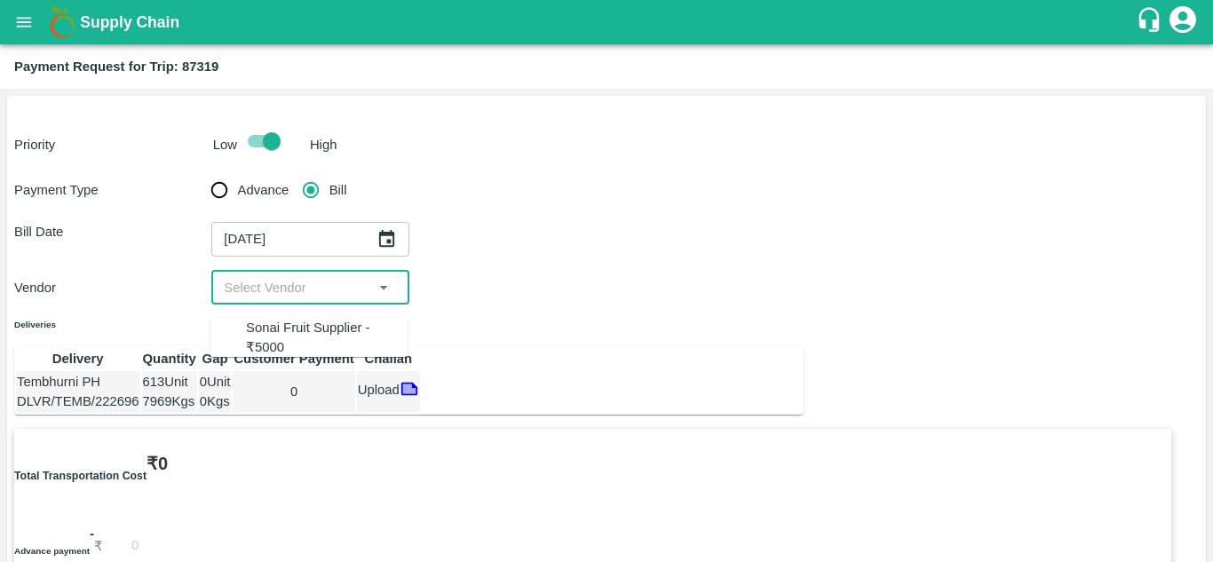
click at [314, 277] on input "input" at bounding box center [295, 287] width 157 height 23
click at [306, 327] on div "Sonai Fruit Supplier - ₹5000" at bounding box center [327, 338] width 162 height 40
type input "Sonai Fruit Supplier - ₹5000"
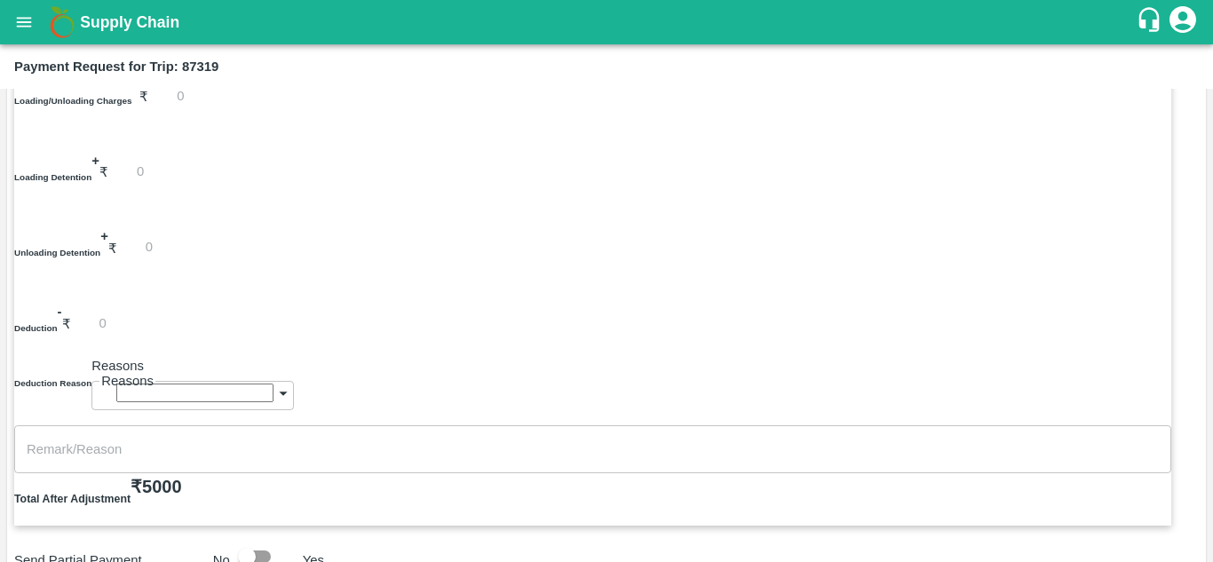
scroll to position [658, 0]
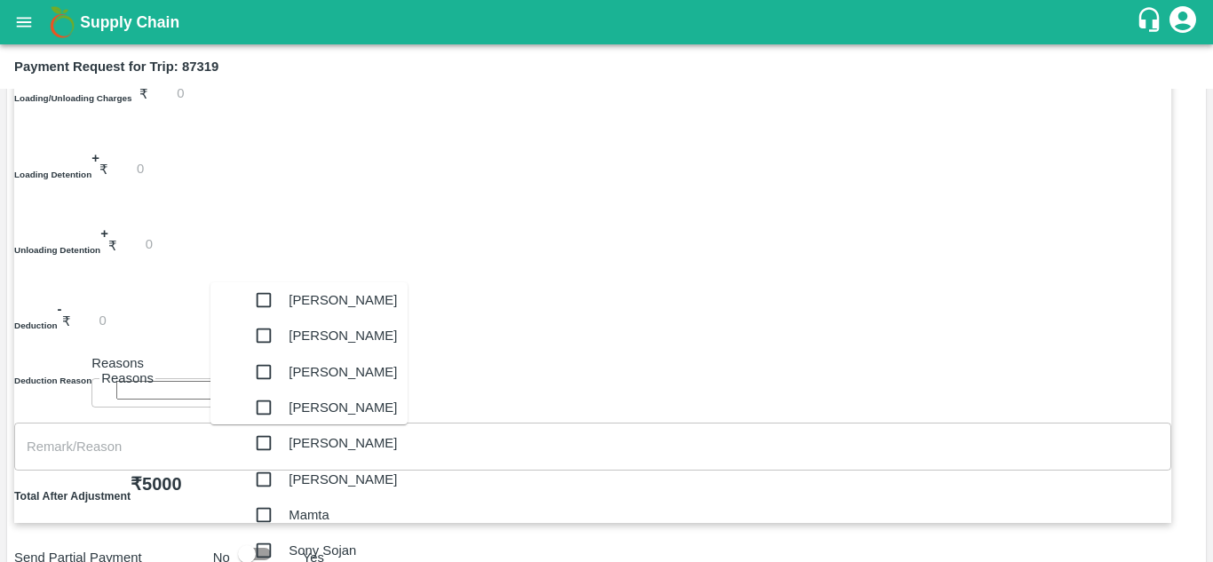
type input "PRASA"
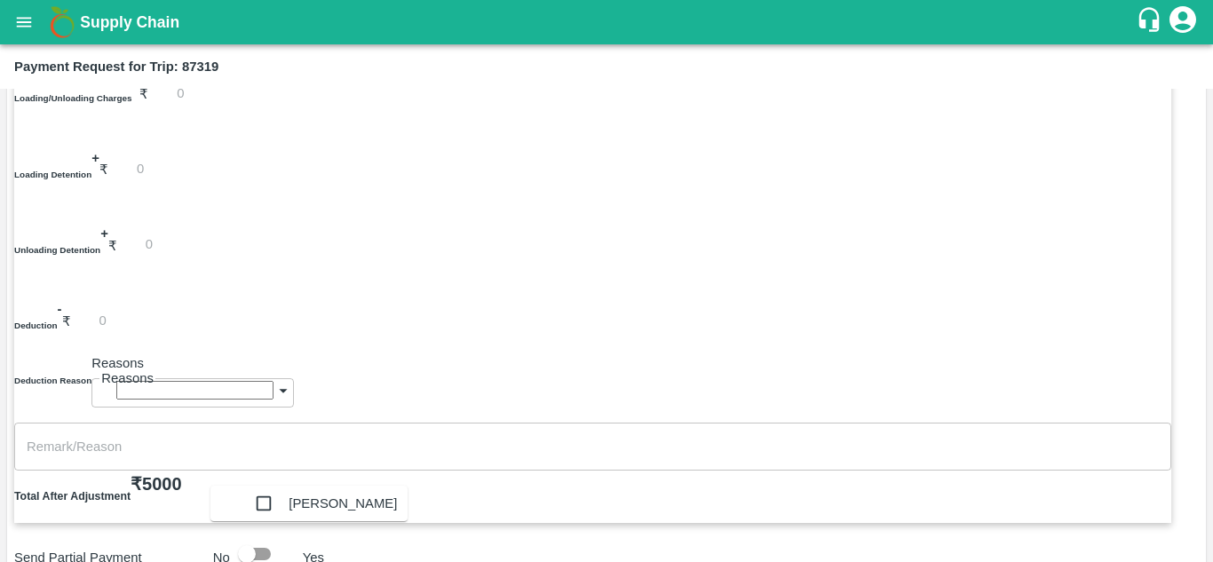
click at [327, 503] on div "[PERSON_NAME]" at bounding box center [343, 504] width 108 height 36
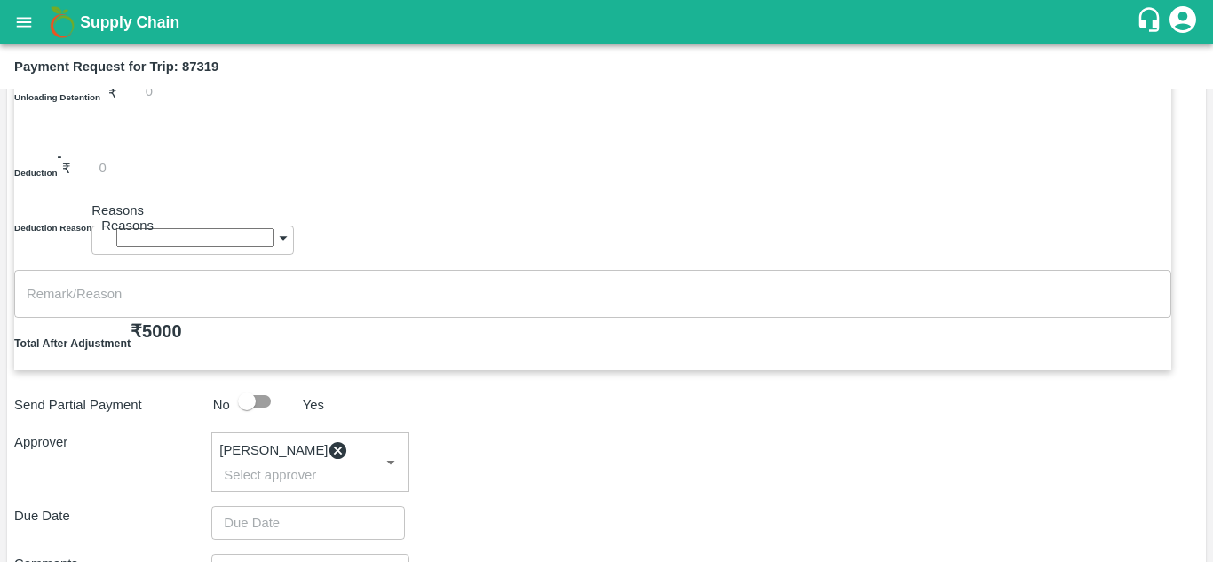
scroll to position [811, 0]
type input "DD/MM/YYYY hh:mm aa"
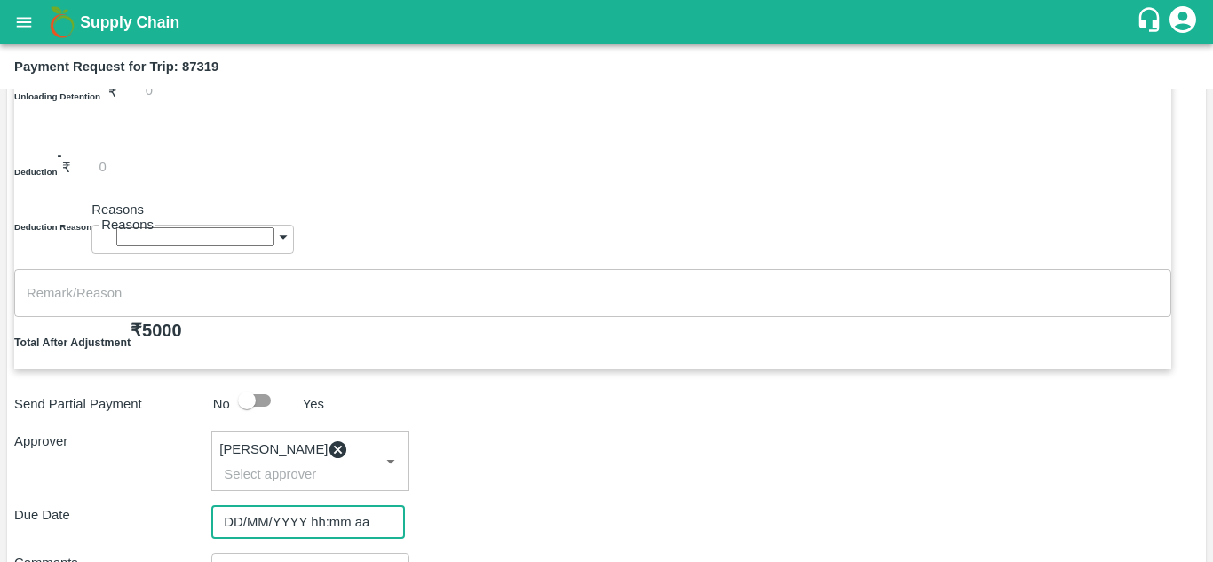
click at [250, 505] on input "DD/MM/YYYY hh:mm aa" at bounding box center [301, 522] width 181 height 34
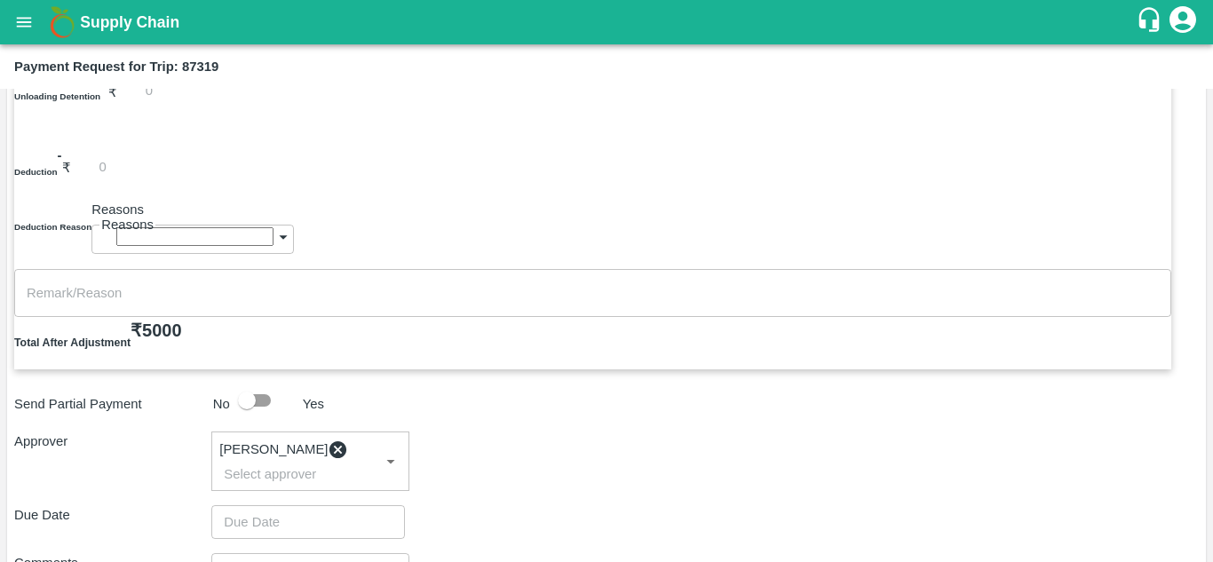
type input "[DATE] 12:00 AM"
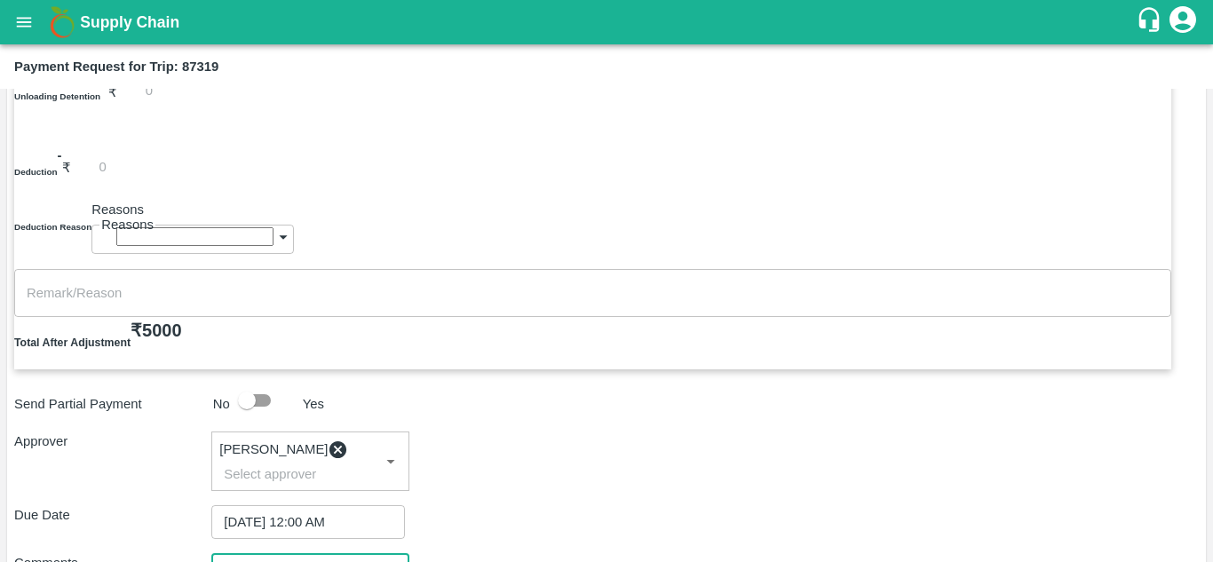
paste textarea "Transport Bill"
type textarea "Transport Bill"
click at [677, 505] on div "Due Date [DATE] 12:00 AM ​" at bounding box center [606, 522] width 1184 height 34
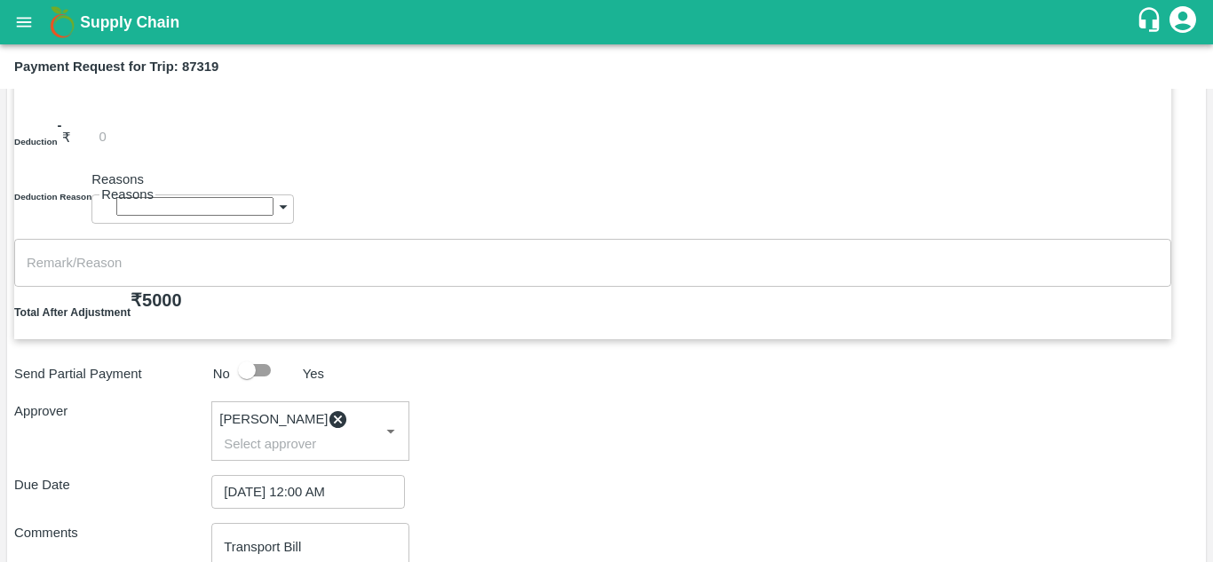
type input "1222"
click at [0, 0] on input "Attach bill" at bounding box center [0, 0] width 0 height 0
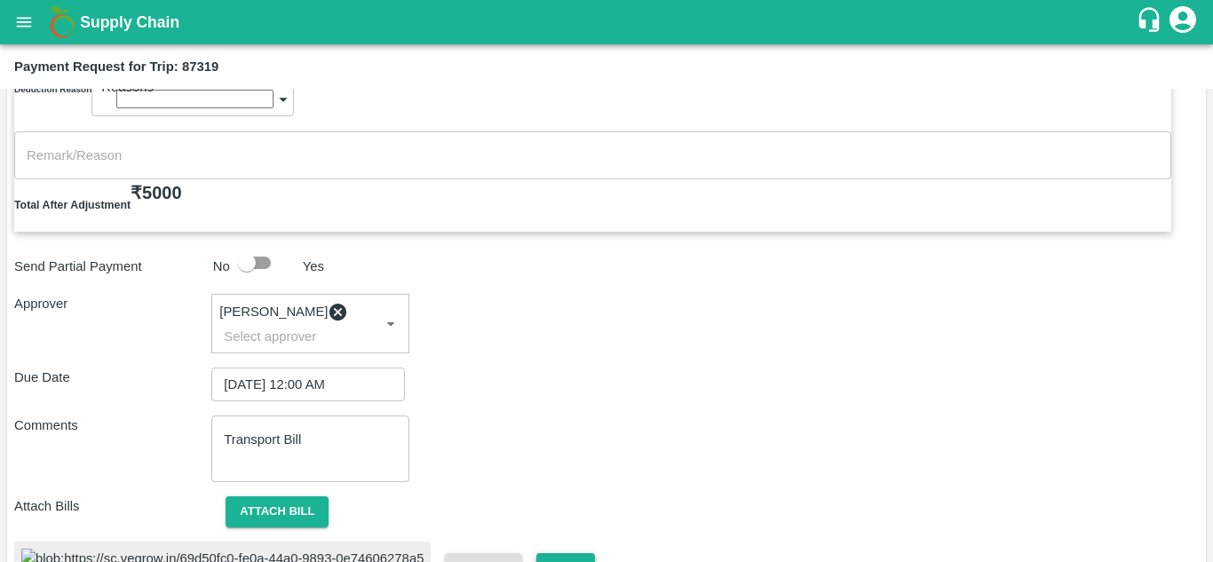
click at [536, 553] on button "Save" at bounding box center [565, 568] width 59 height 31
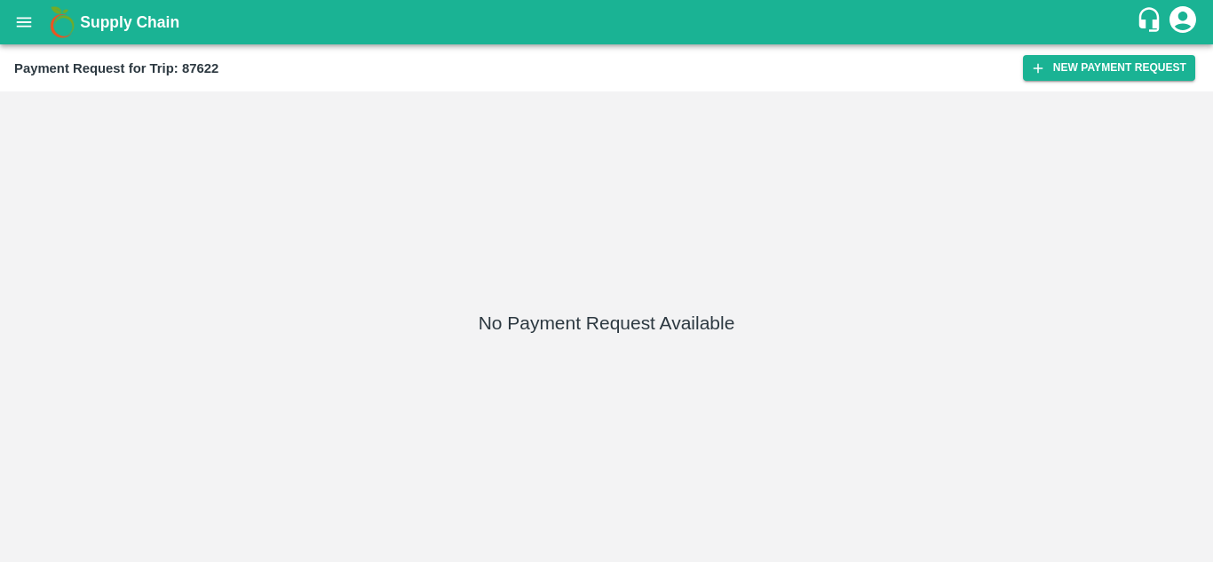
click at [1109, 83] on div "Payment Request for Trip: 87622 New Payment Request" at bounding box center [606, 67] width 1213 height 47
click at [1102, 67] on button "New Payment Request" at bounding box center [1109, 68] width 172 height 26
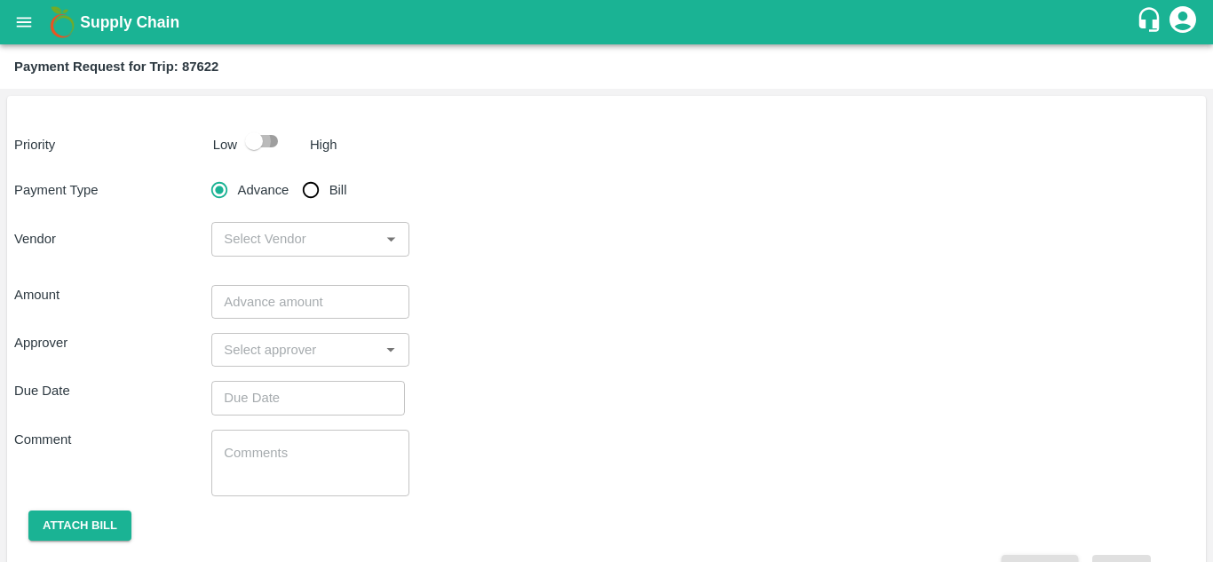
click at [265, 142] on input "checkbox" at bounding box center [253, 141] width 101 height 34
checkbox input "true"
click at [305, 180] on input "Bill" at bounding box center [311, 190] width 36 height 36
radio input "true"
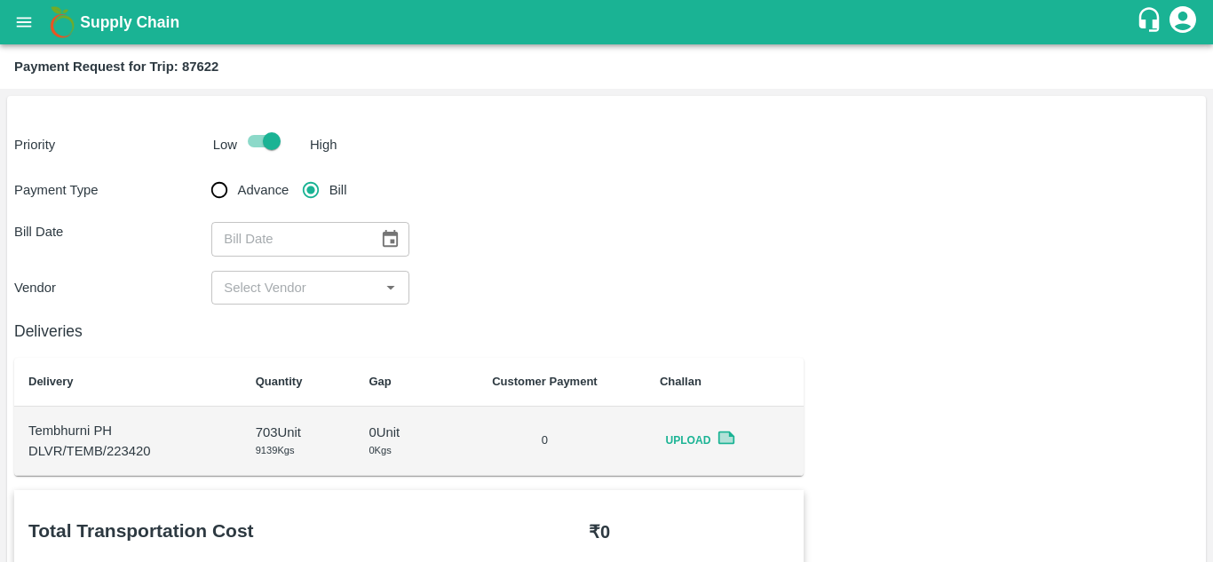
click at [388, 244] on icon "Choose date" at bounding box center [390, 239] width 20 height 20
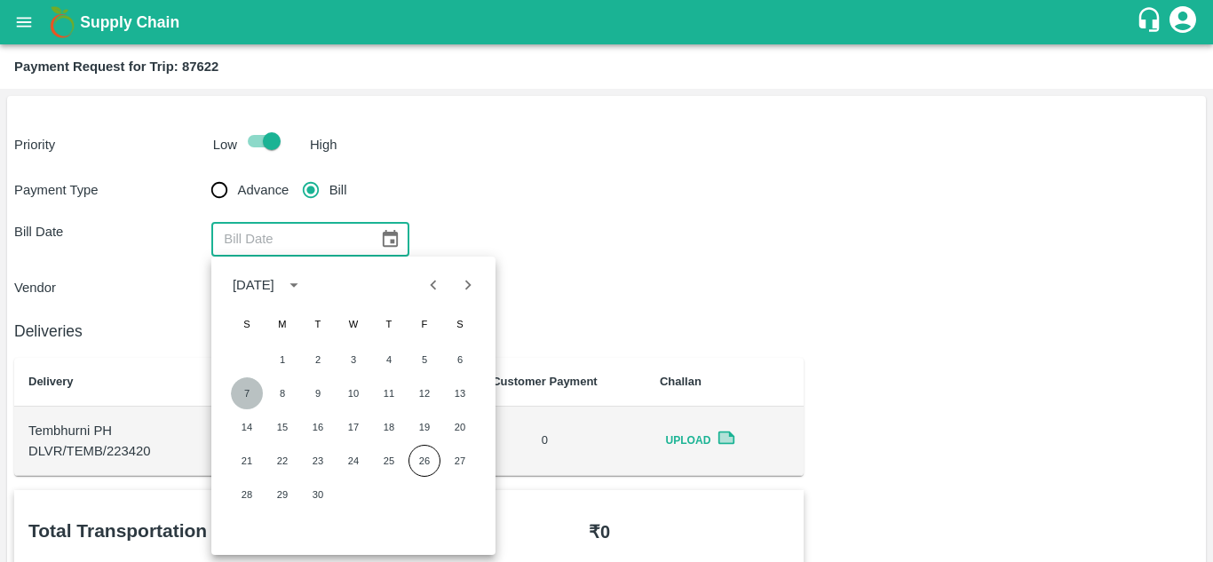
click at [249, 392] on button "7" at bounding box center [247, 393] width 32 height 32
type input "[DATE]"
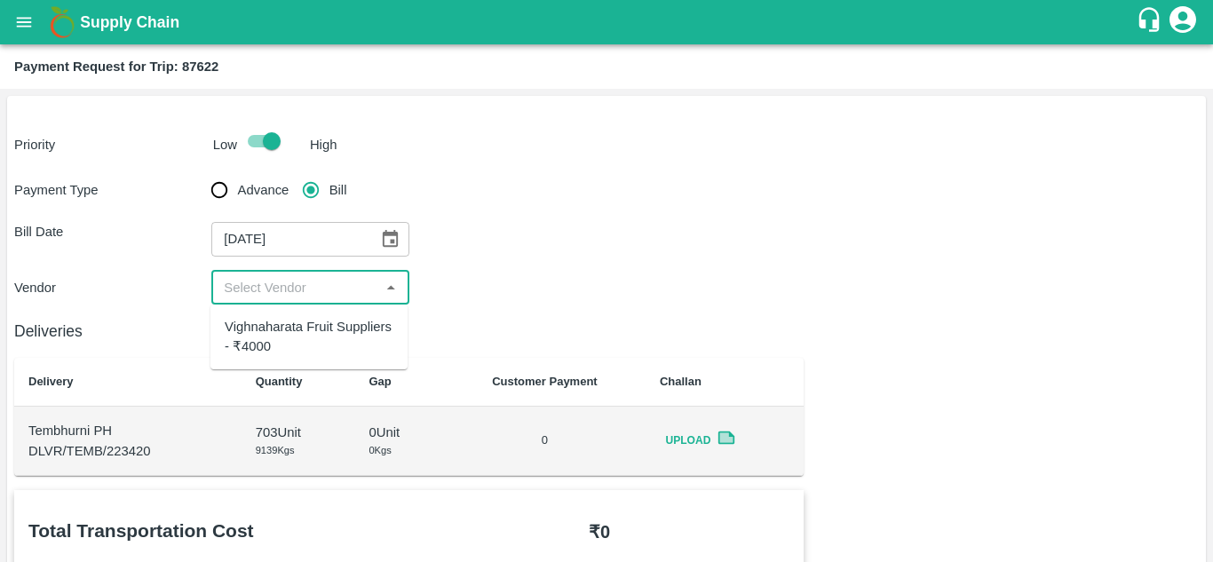
click at [303, 289] on input "input" at bounding box center [295, 287] width 157 height 23
click at [322, 344] on div "Vighnaharata Fruit Suppliers - ₹4000" at bounding box center [309, 337] width 169 height 40
type input "Vighnaharata Fruit Suppliers - ₹4000"
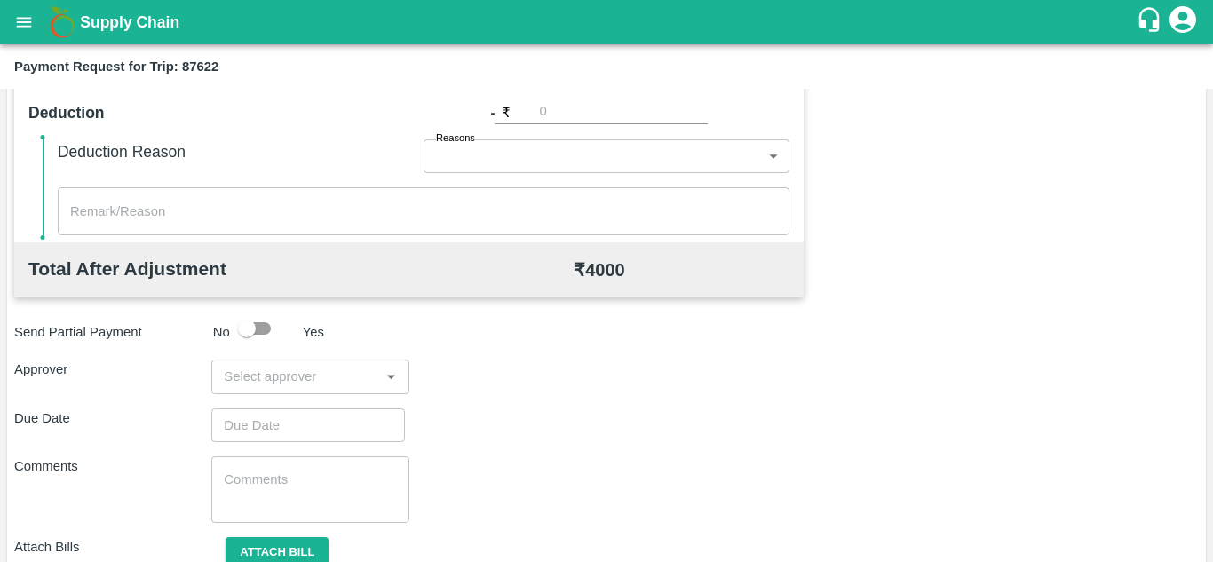
scroll to position [808, 0]
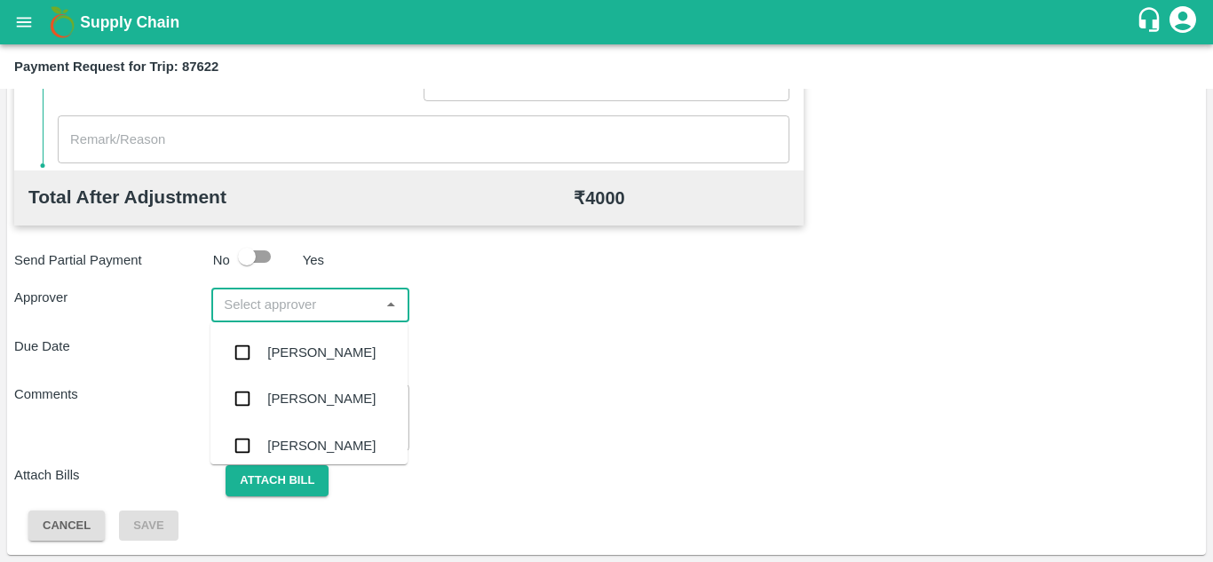
click at [266, 305] on input "input" at bounding box center [295, 304] width 157 height 23
type input "PRASAD"
click at [330, 362] on div "[PERSON_NAME]" at bounding box center [321, 353] width 108 height 20
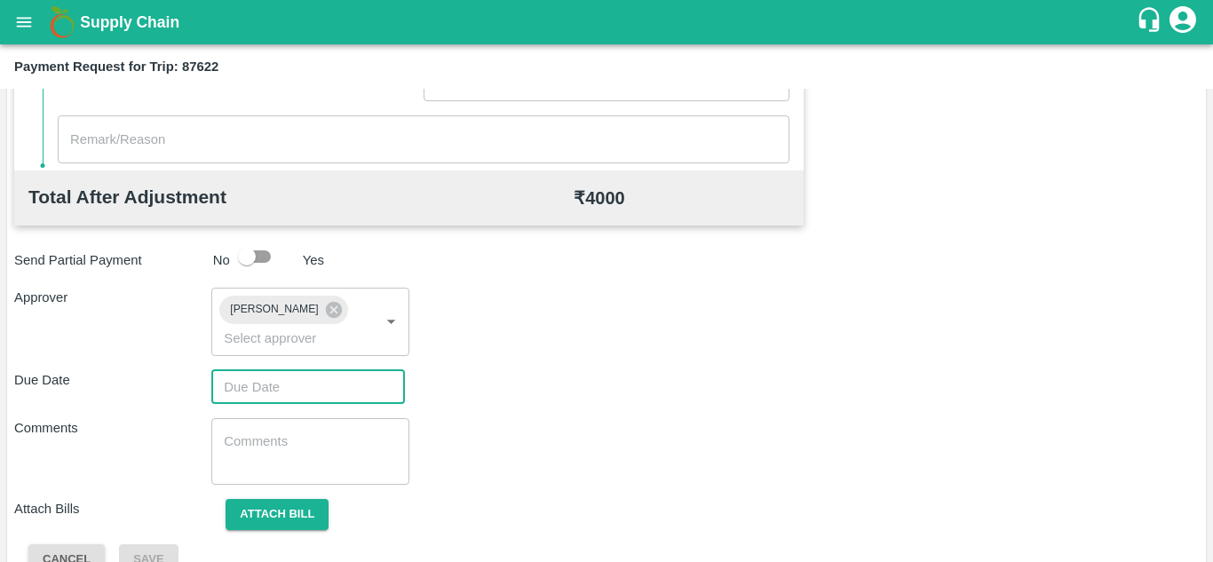
type input "DD/MM/YYYY hh:mm aa"
click at [245, 383] on input "DD/MM/YYYY hh:mm aa" at bounding box center [301, 387] width 181 height 34
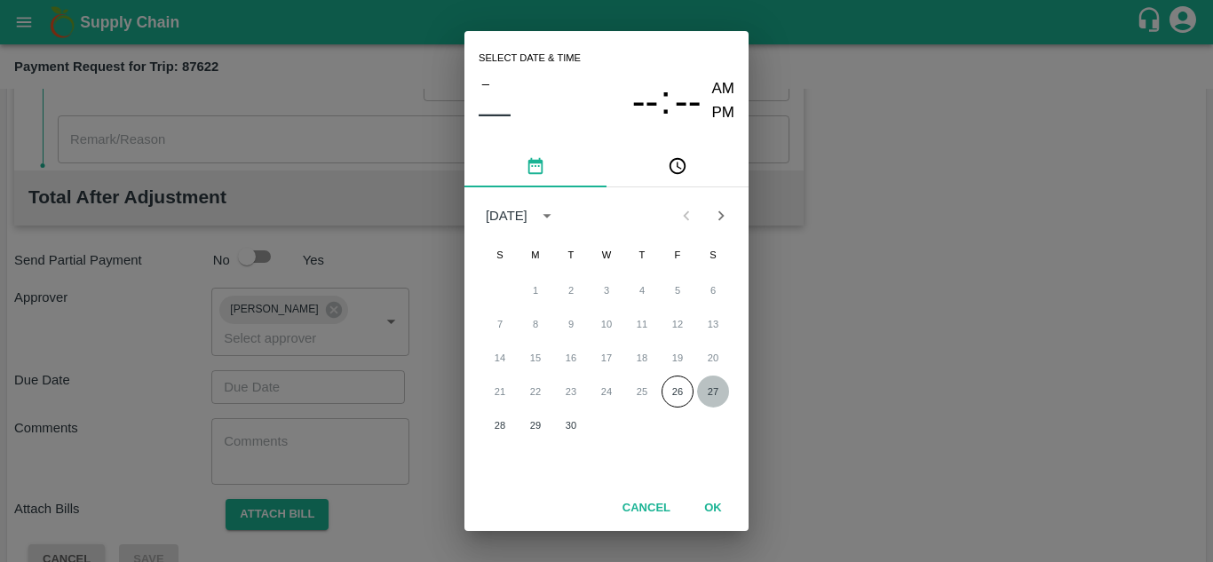
click at [715, 392] on button "27" at bounding box center [713, 392] width 32 height 32
type input "[DATE] 12:00 AM"
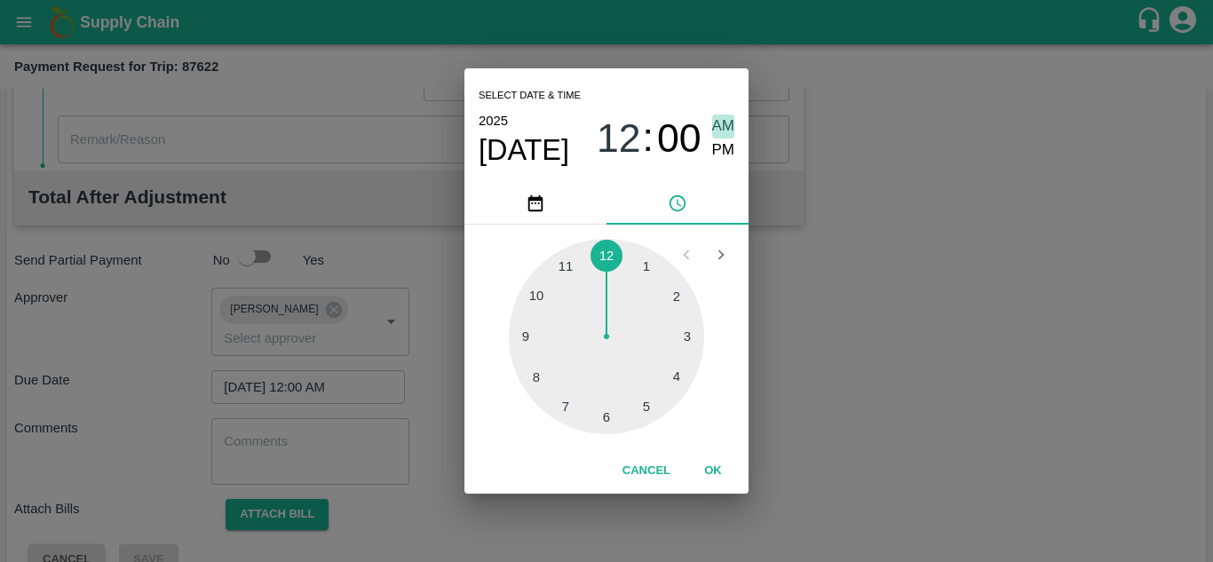
click at [724, 130] on span "AM" at bounding box center [723, 127] width 23 height 24
click at [705, 466] on button "OK" at bounding box center [713, 470] width 57 height 31
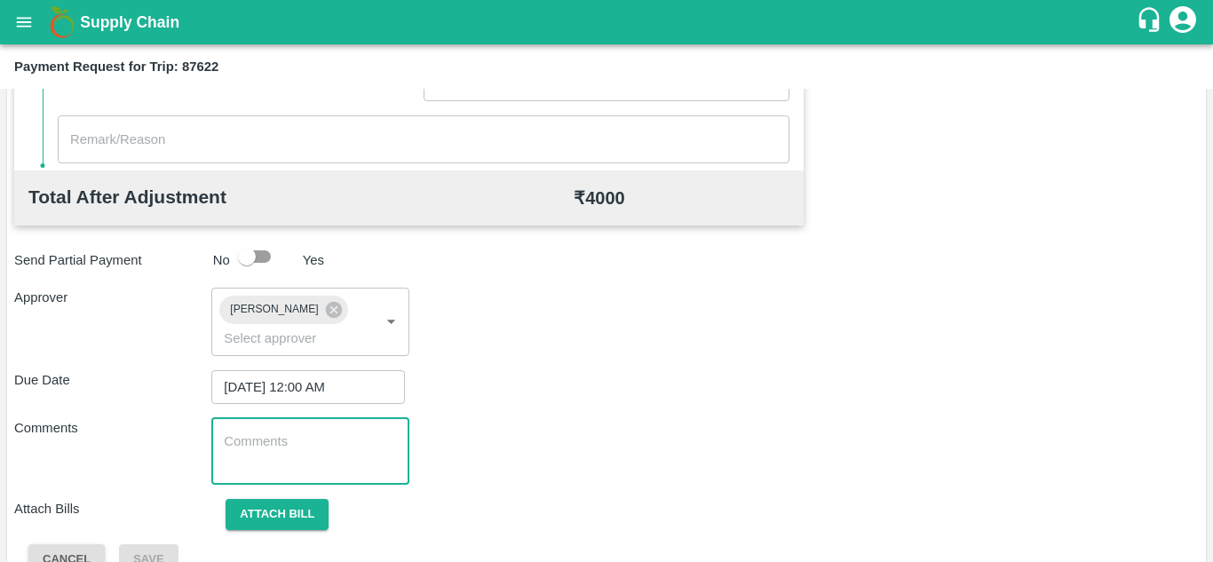
click at [334, 445] on textarea at bounding box center [310, 450] width 172 height 37
paste textarea "Transport Bill"
type textarea "Transport Bill"
click at [550, 420] on div "Comments Transport Bill x ​" at bounding box center [606, 451] width 1184 height 67
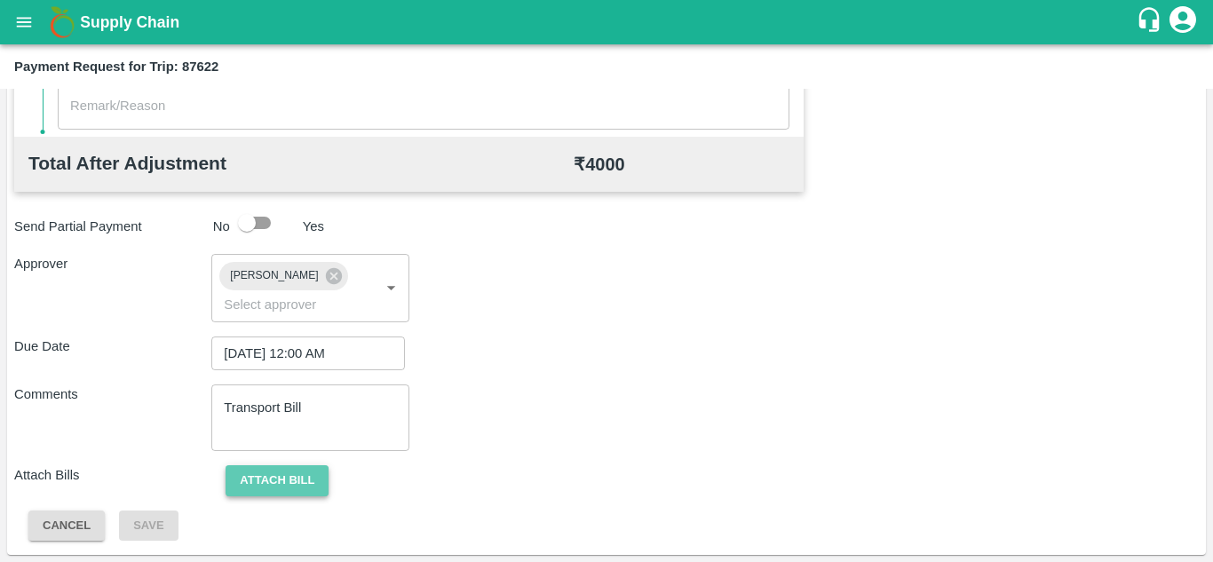
click at [269, 472] on button "Attach bill" at bounding box center [277, 480] width 103 height 31
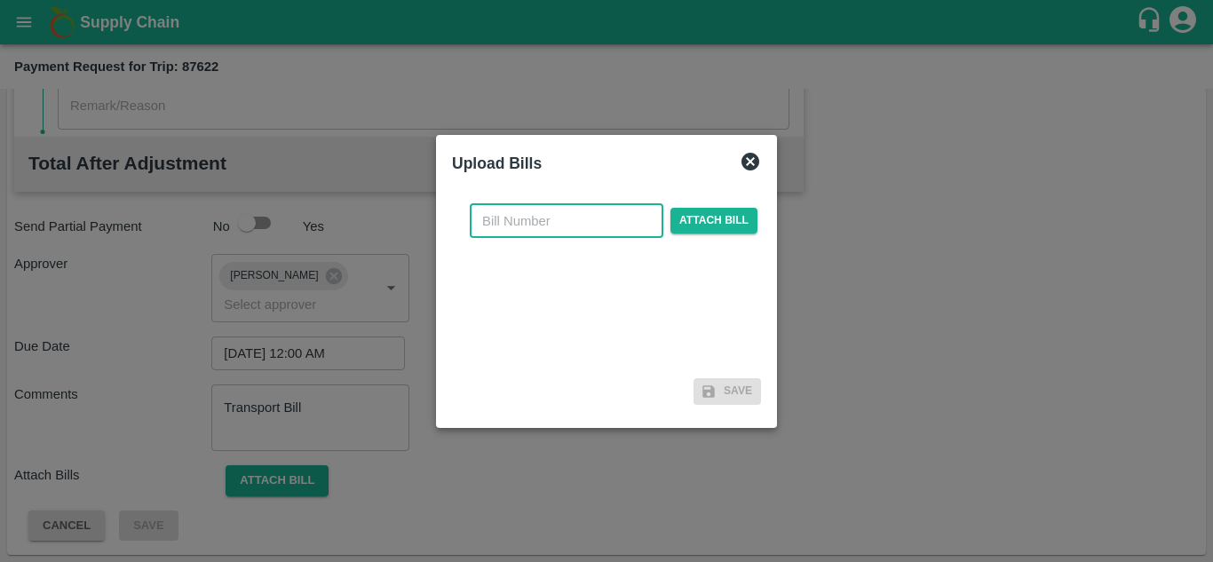
click at [503, 219] on input "text" at bounding box center [567, 221] width 194 height 34
type input "934"
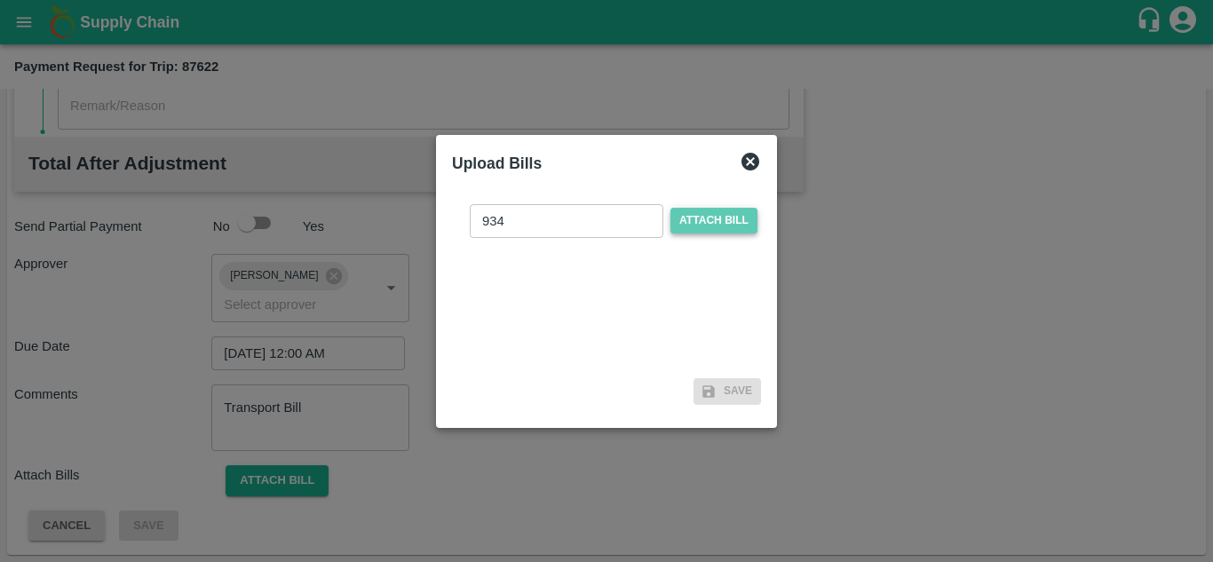
click at [703, 215] on span "Attach bill" at bounding box center [713, 221] width 87 height 26
click at [0, 0] on input "Attach bill" at bounding box center [0, 0] width 0 height 0
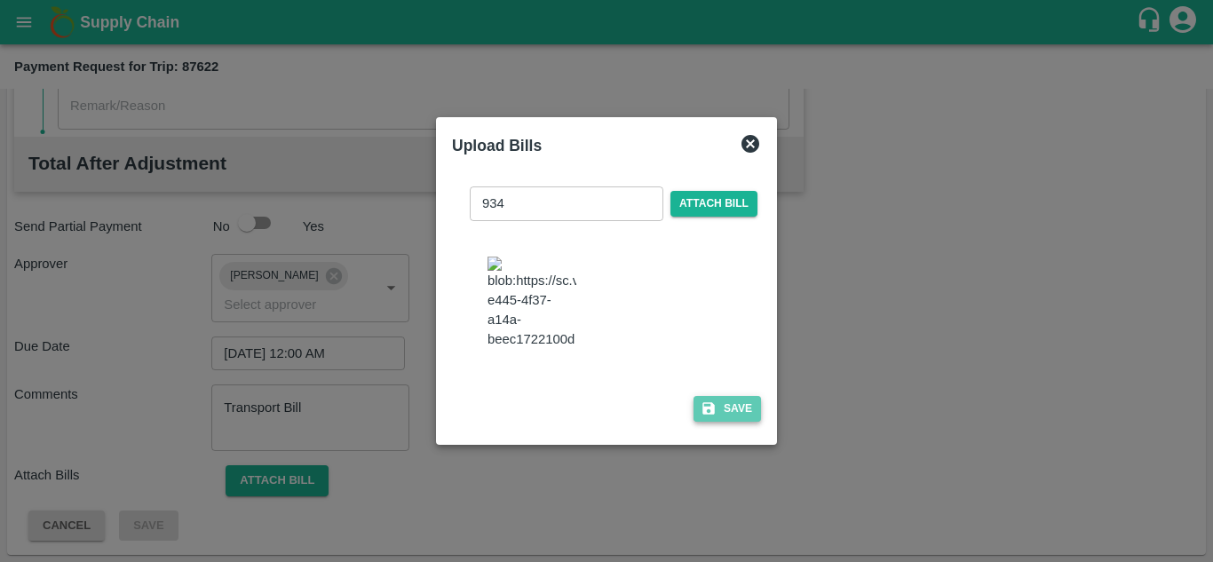
click at [723, 422] on button "Save" at bounding box center [726, 409] width 67 height 26
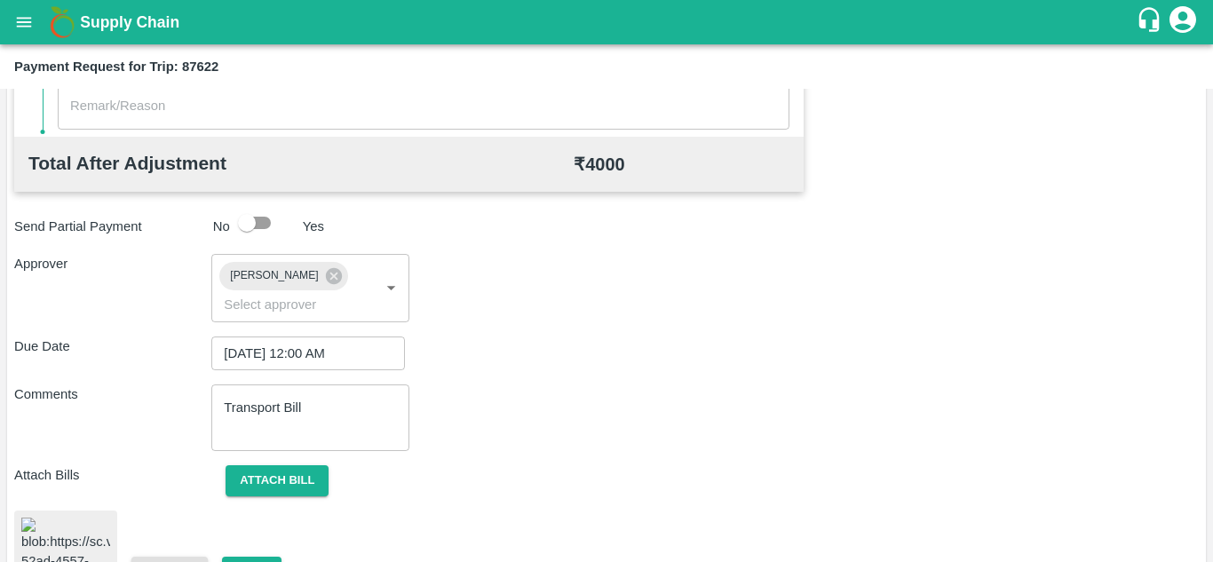
scroll to position [956, 0]
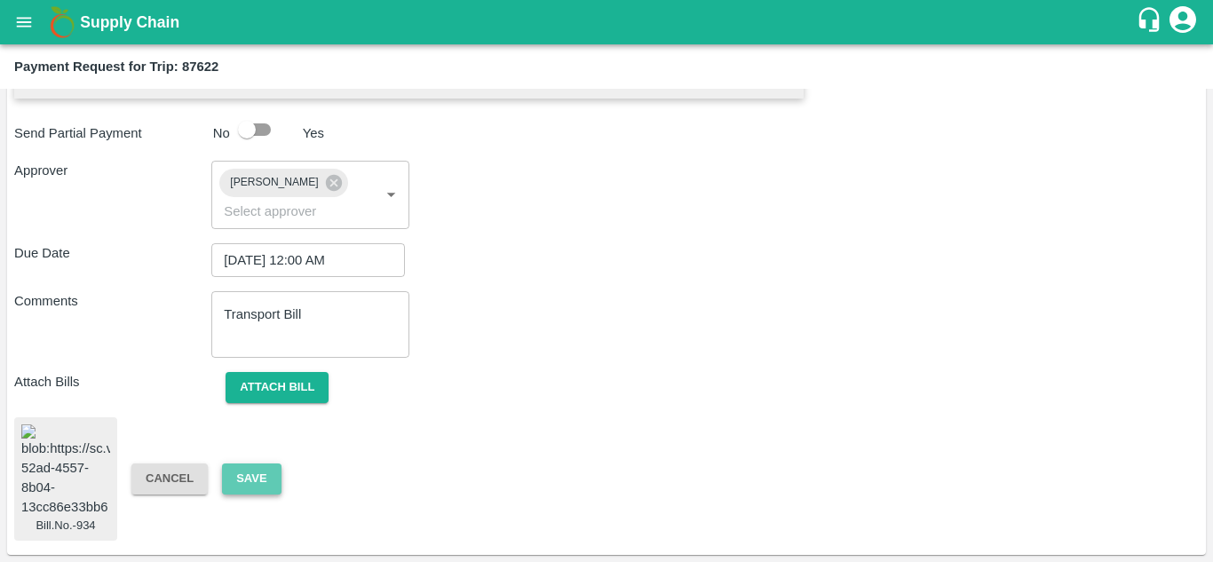
click at [241, 463] on button "Save" at bounding box center [251, 478] width 59 height 31
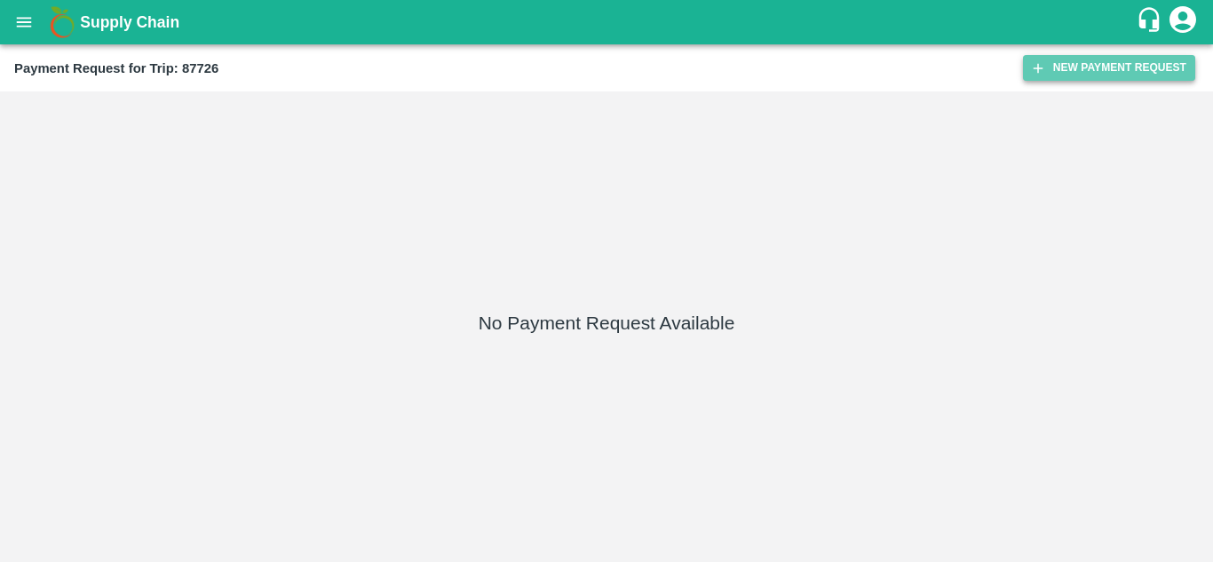
click at [1104, 59] on button "New Payment Request" at bounding box center [1109, 68] width 172 height 26
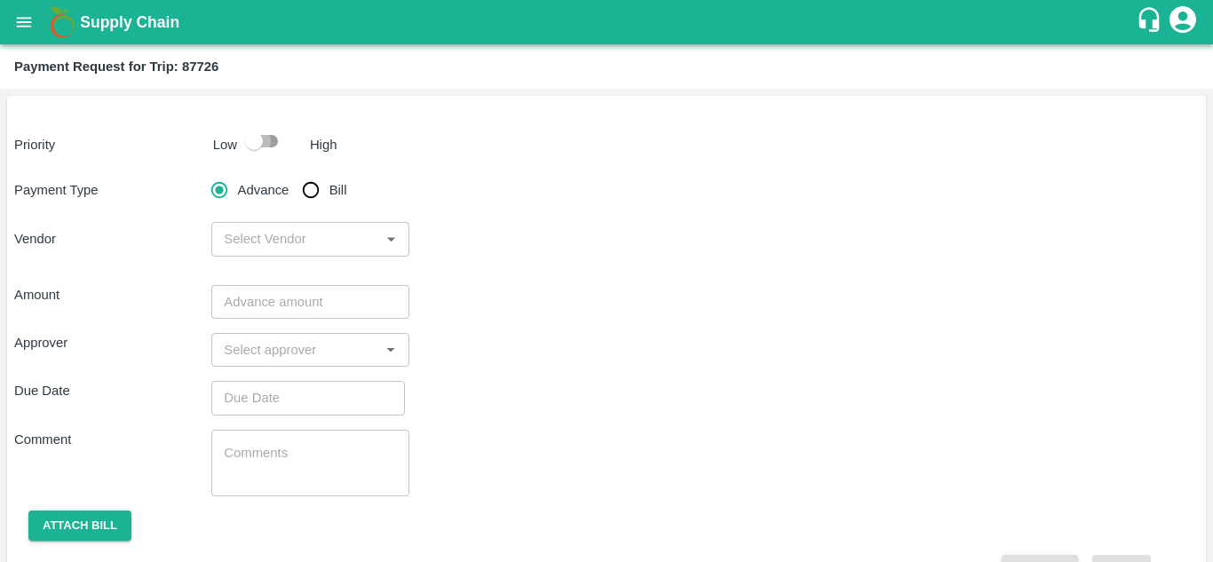
click at [268, 139] on input "checkbox" at bounding box center [253, 141] width 101 height 34
checkbox input "true"
click at [309, 187] on input "Bill" at bounding box center [311, 190] width 36 height 36
radio input "true"
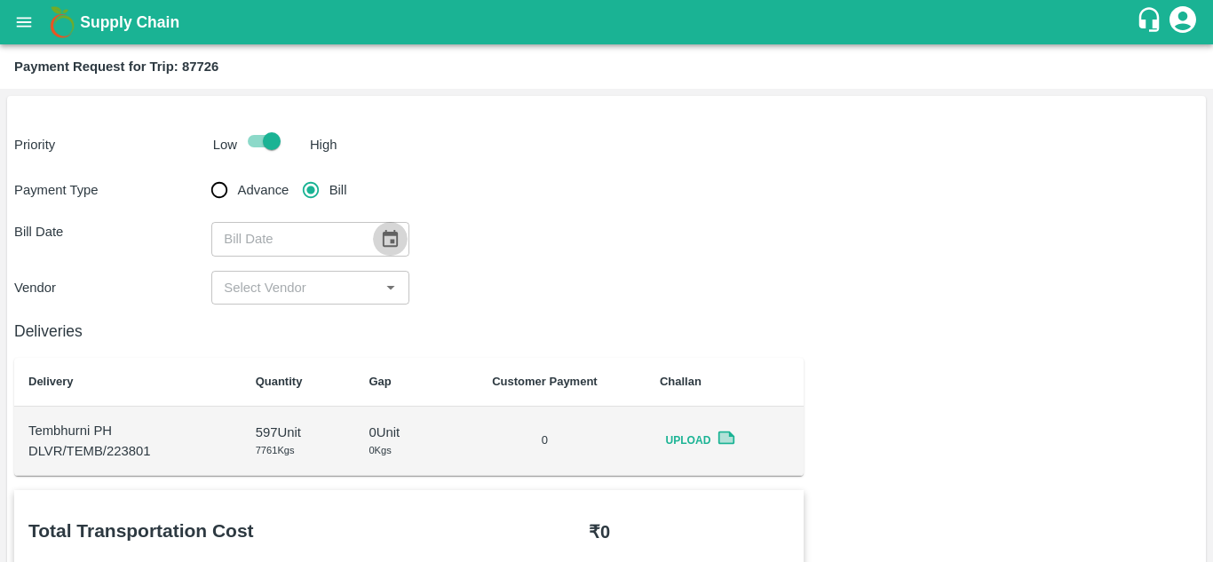
click at [394, 241] on icon "Choose date" at bounding box center [390, 239] width 20 height 20
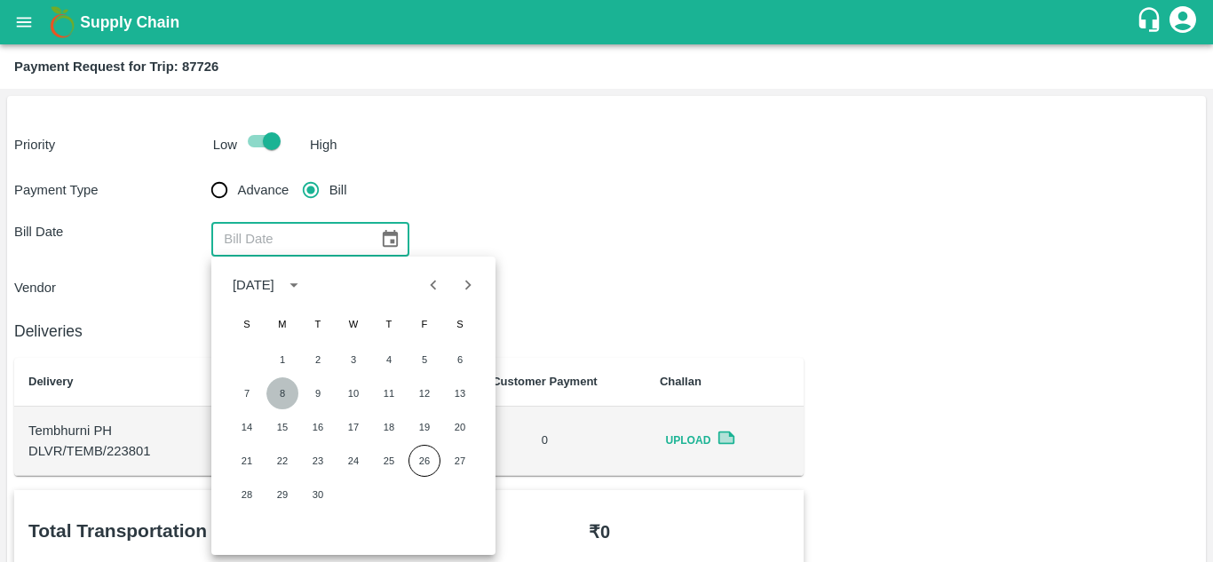
click at [284, 392] on button "8" at bounding box center [282, 393] width 32 height 32
type input "08/09/2025"
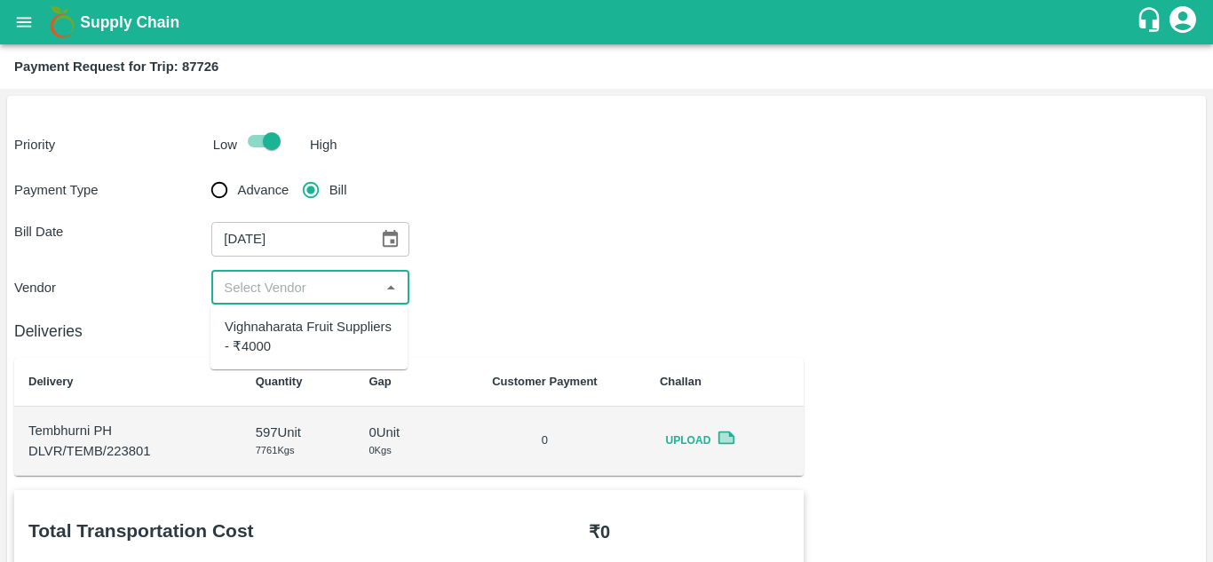
click at [313, 286] on input "input" at bounding box center [295, 287] width 157 height 23
click at [318, 333] on div "Vighnaharata Fruit Suppliers - ₹4000" at bounding box center [309, 337] width 169 height 40
type input "Vighnaharata Fruit Suppliers - ₹4000"
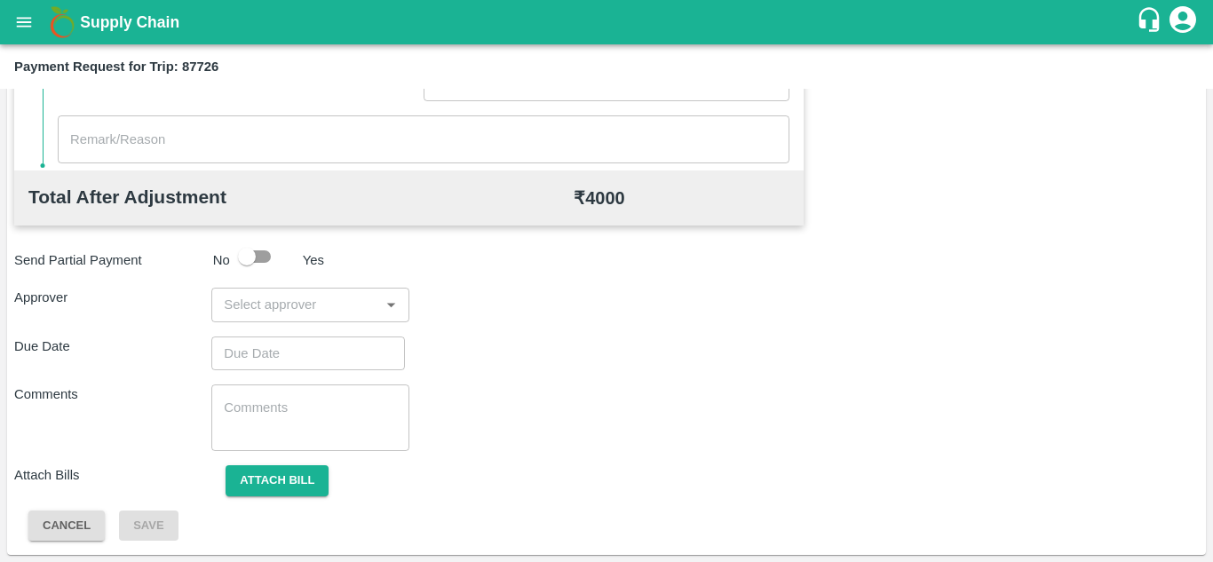
scroll to position [807, 0]
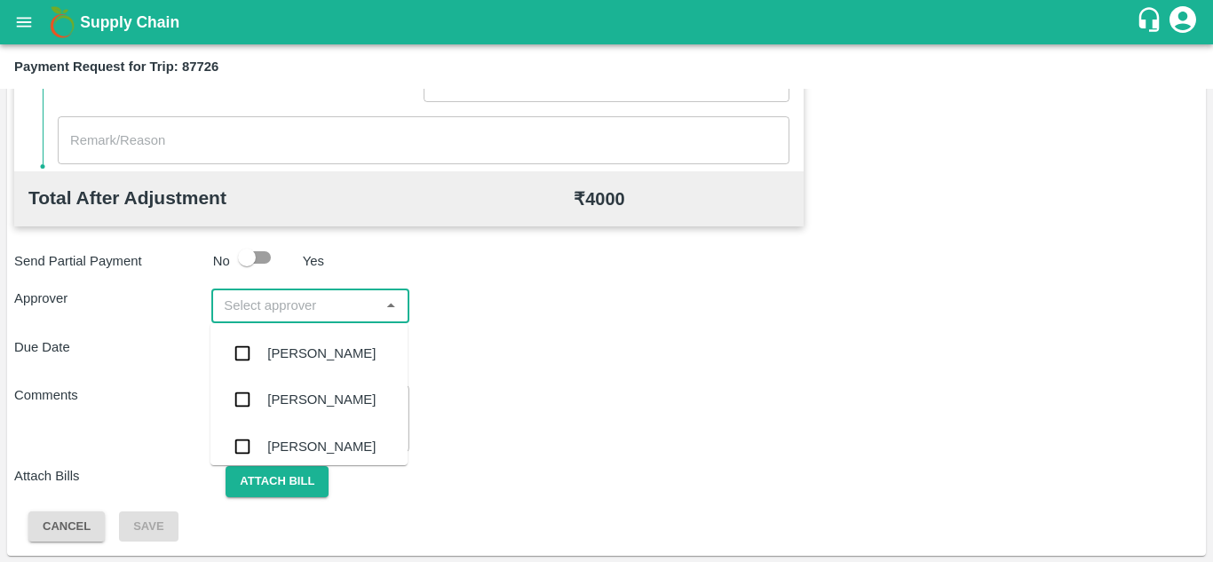
click at [260, 316] on input "input" at bounding box center [295, 305] width 157 height 23
type input "PRASAD"
click at [303, 354] on div "[PERSON_NAME]" at bounding box center [321, 354] width 108 height 20
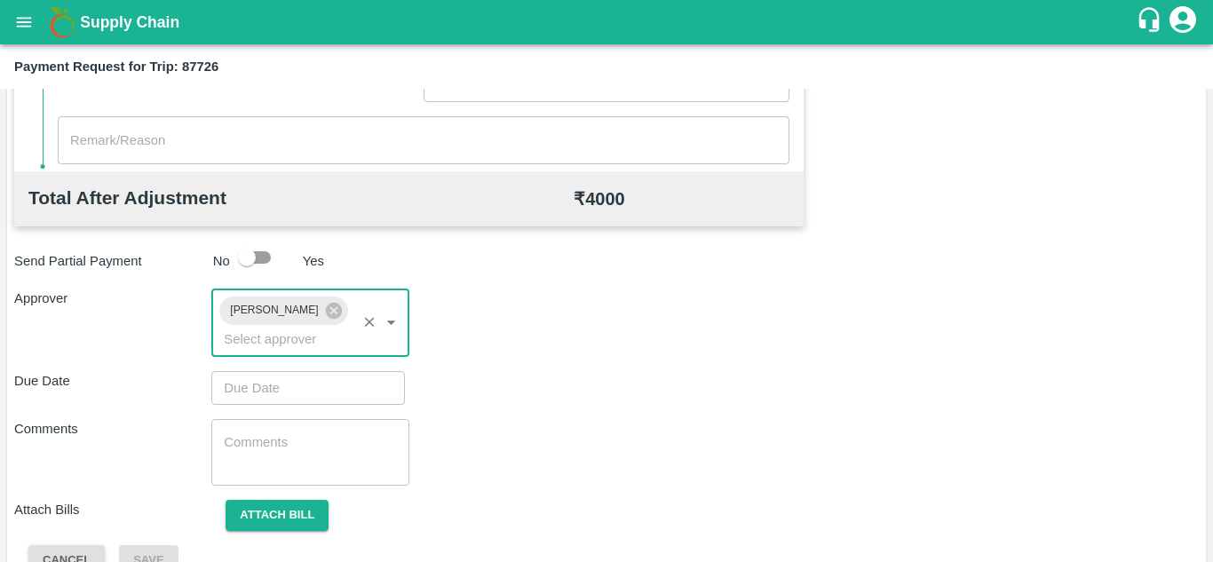
type input "DD/MM/YYYY hh:mm aa"
click at [247, 385] on input "DD/MM/YYYY hh:mm aa" at bounding box center [301, 388] width 181 height 34
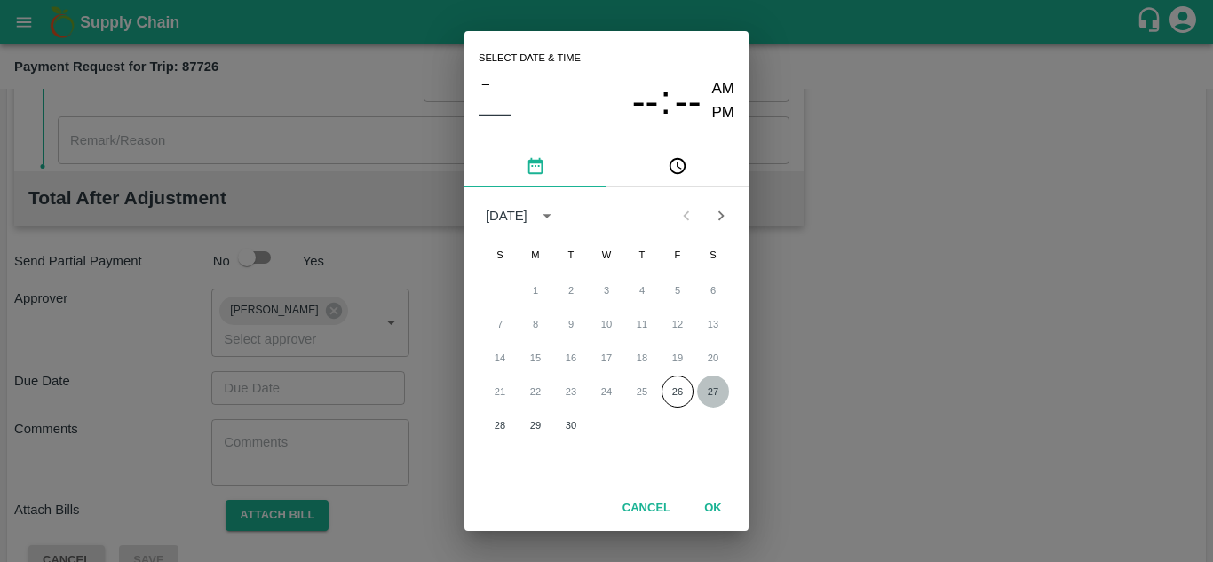
click at [712, 392] on button "27" at bounding box center [713, 392] width 32 height 32
type input "[DATE] 12:00 AM"
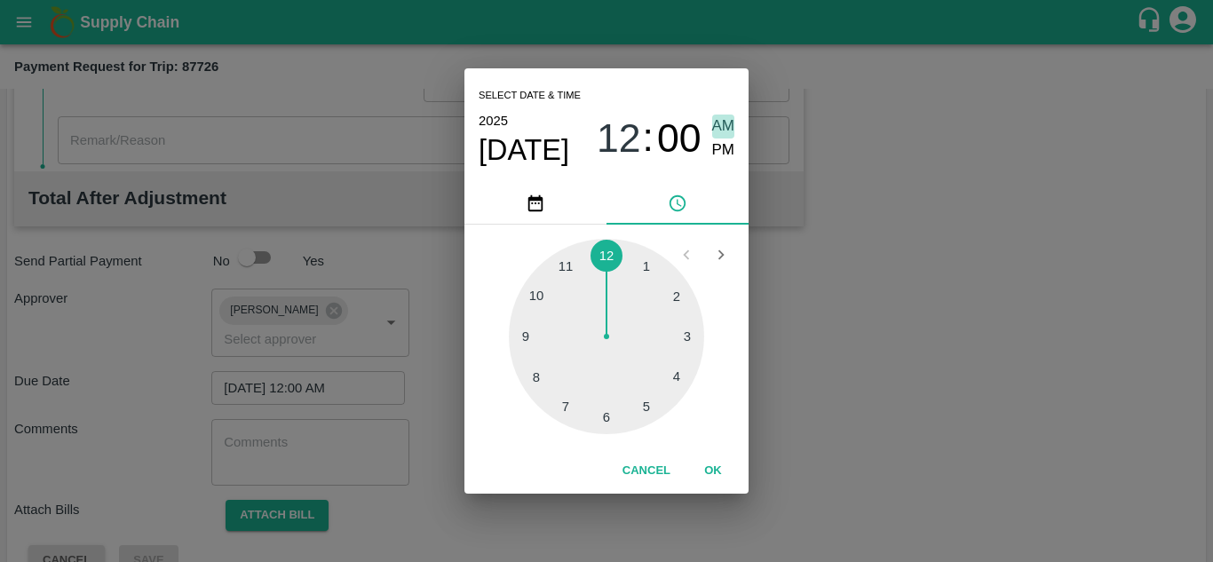
click at [724, 123] on span "AM" at bounding box center [723, 127] width 23 height 24
click at [713, 466] on button "OK" at bounding box center [713, 470] width 57 height 31
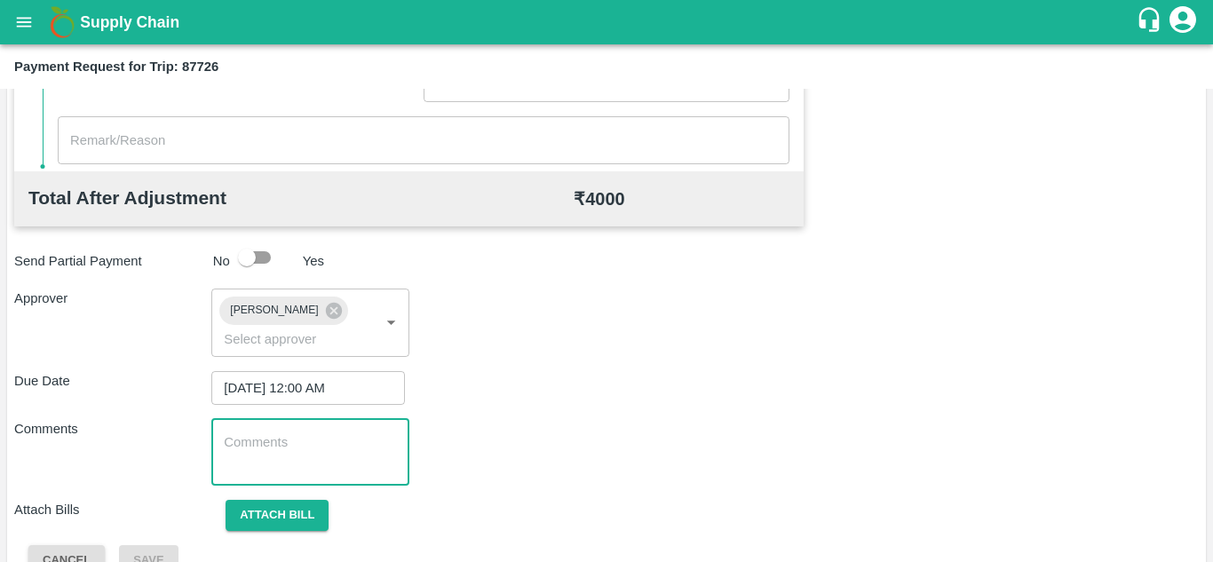
click at [294, 467] on textarea at bounding box center [310, 451] width 172 height 37
paste textarea "Transport Bill"
type textarea "Transport Bill"
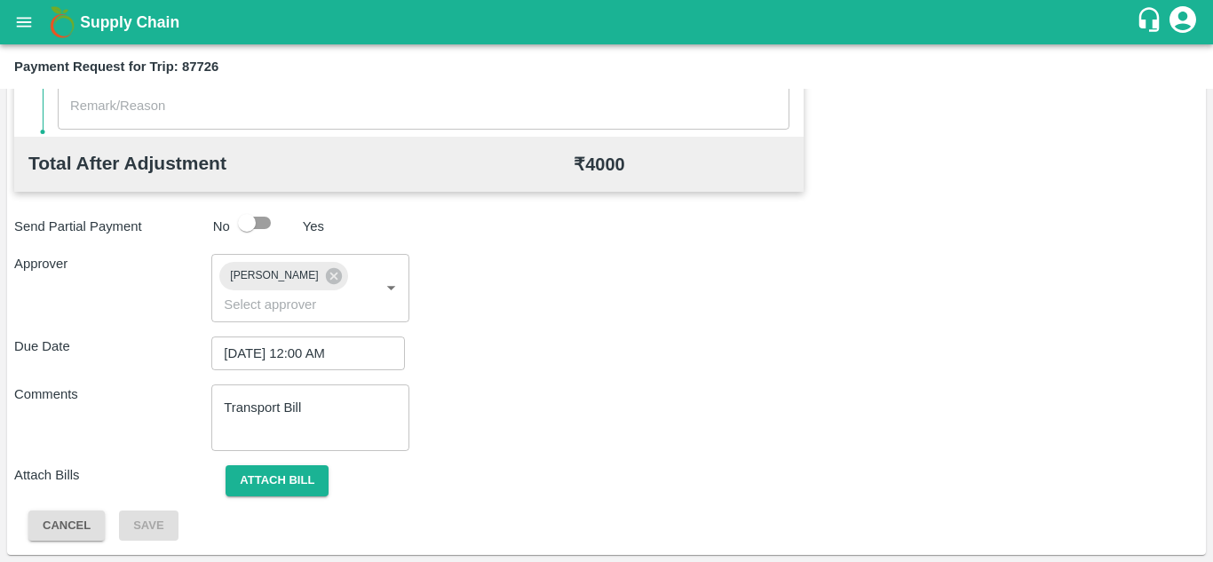
click at [479, 415] on div "Comments Transport Bill x ​" at bounding box center [606, 417] width 1184 height 67
click at [262, 490] on button "Attach bill" at bounding box center [277, 480] width 103 height 31
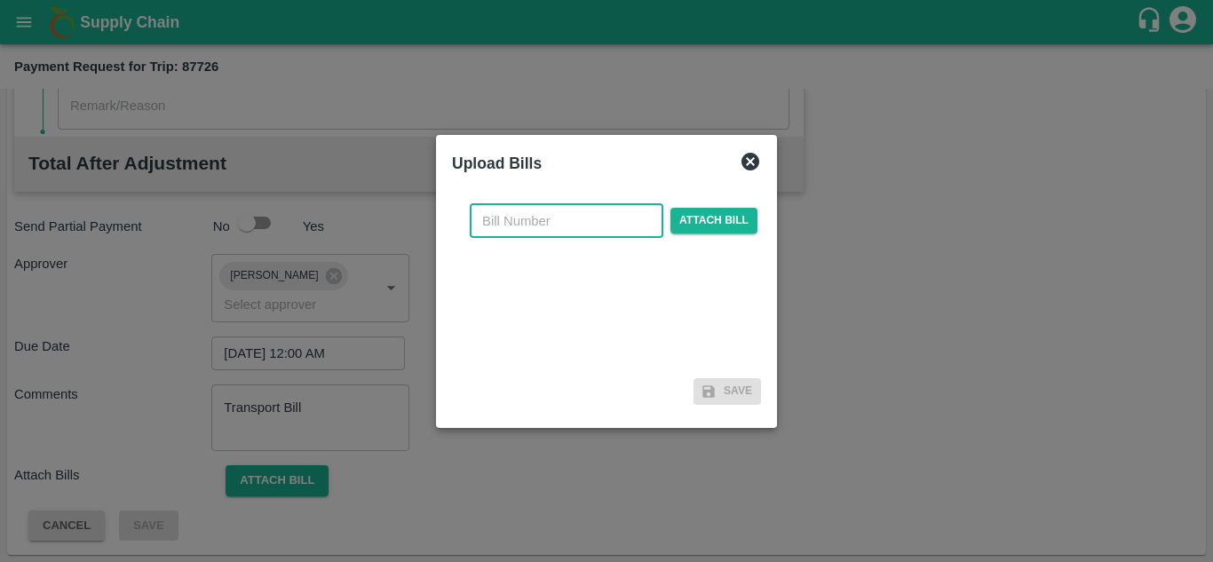
click at [505, 229] on input "text" at bounding box center [567, 221] width 194 height 34
type input "936"
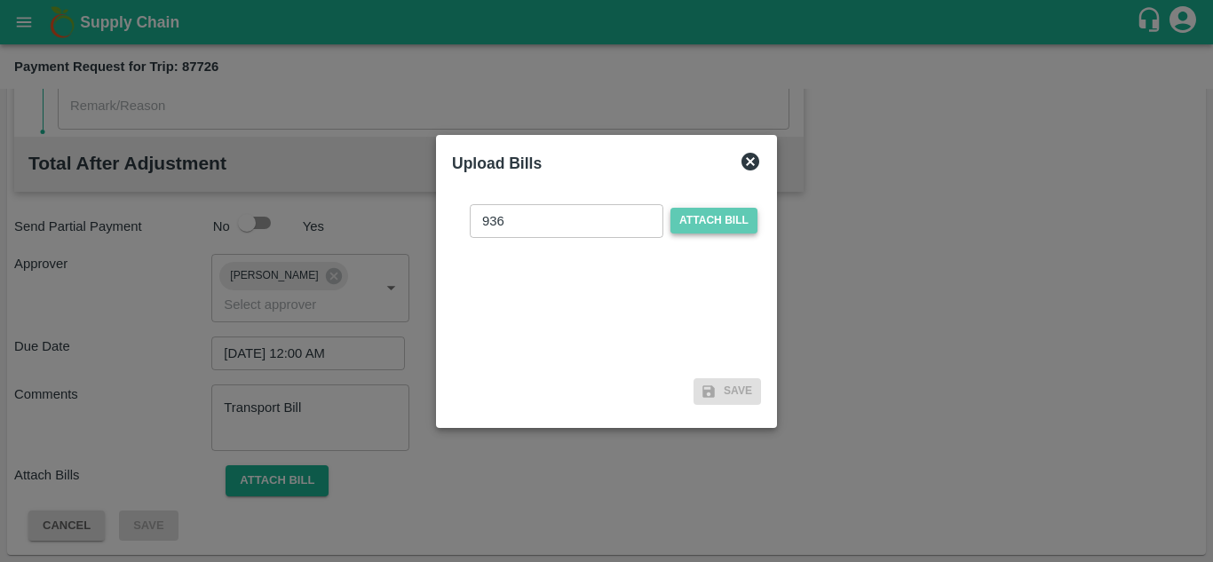
click at [716, 226] on span "Attach bill" at bounding box center [713, 221] width 87 height 26
click at [0, 0] on input "Attach bill" at bounding box center [0, 0] width 0 height 0
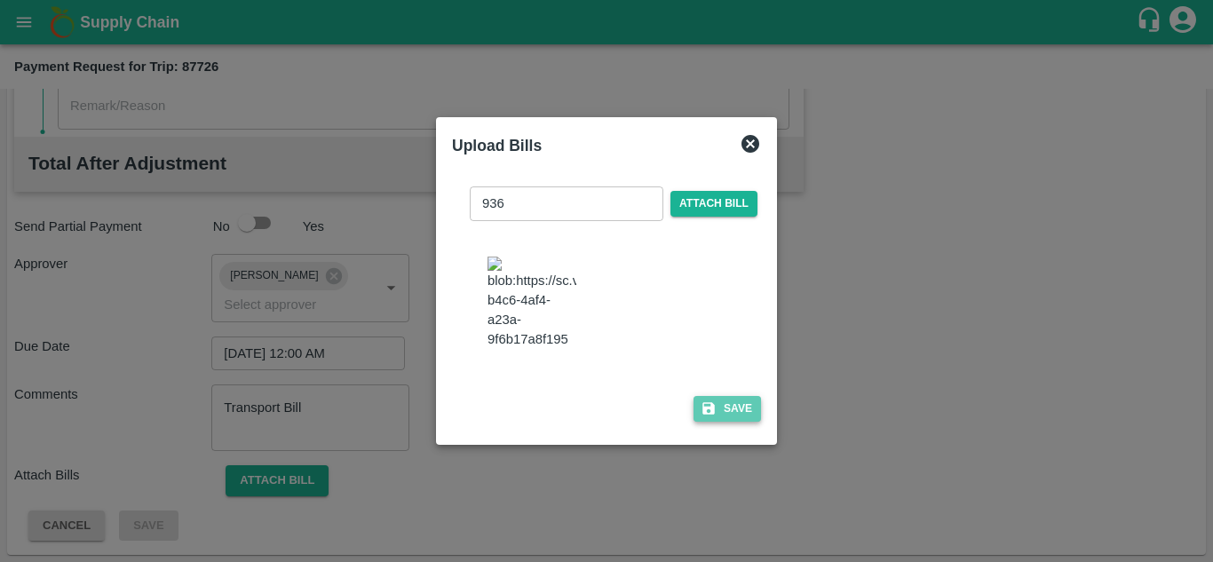
click at [737, 408] on button "Save" at bounding box center [726, 409] width 67 height 26
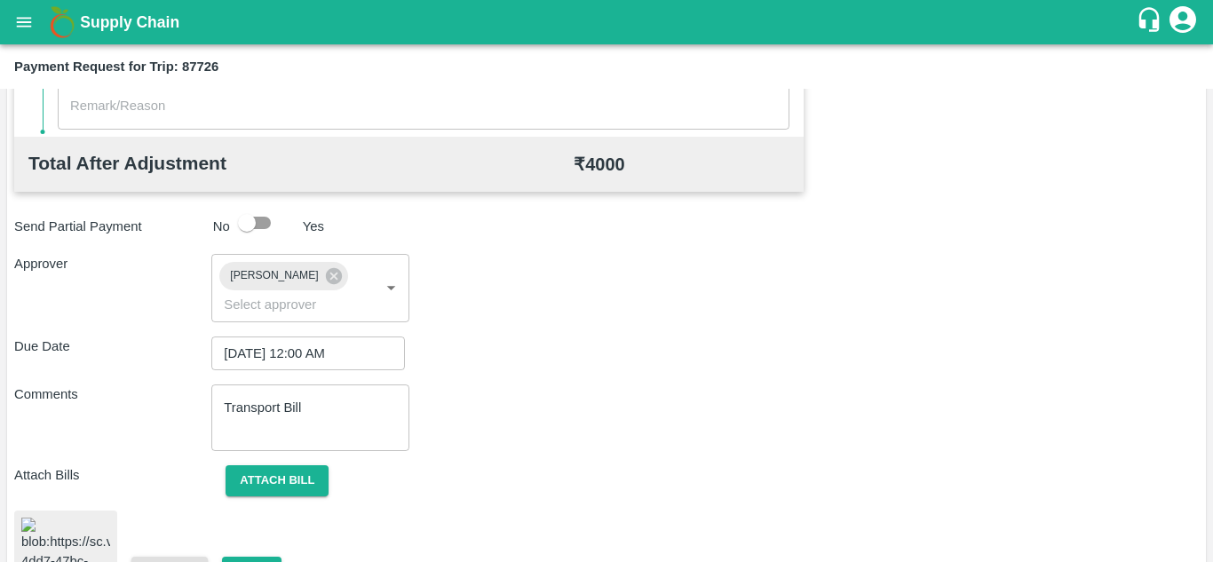
scroll to position [951, 0]
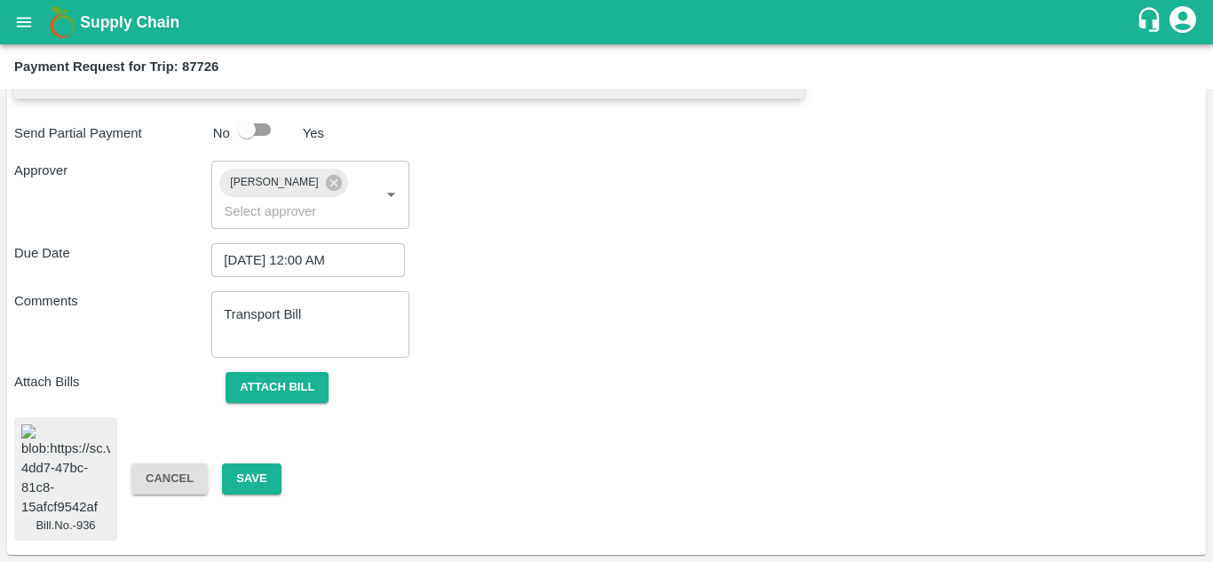
click at [40, 470] on img at bounding box center [65, 470] width 89 height 93
click at [265, 463] on button "Save" at bounding box center [251, 478] width 59 height 31
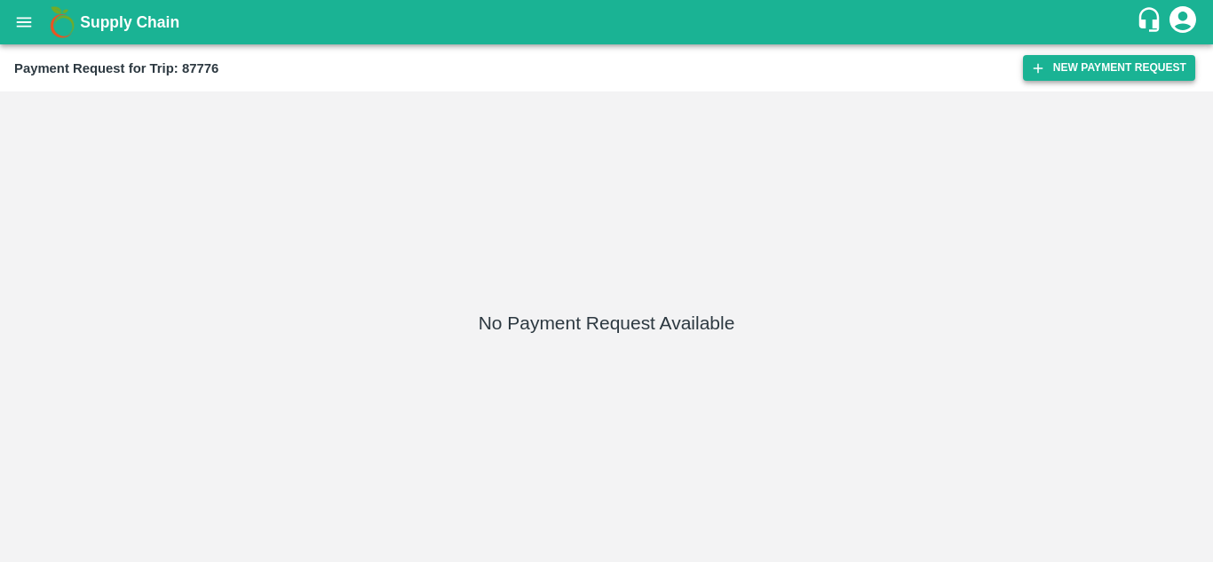
click at [1069, 68] on button "New Payment Request" at bounding box center [1109, 68] width 172 height 26
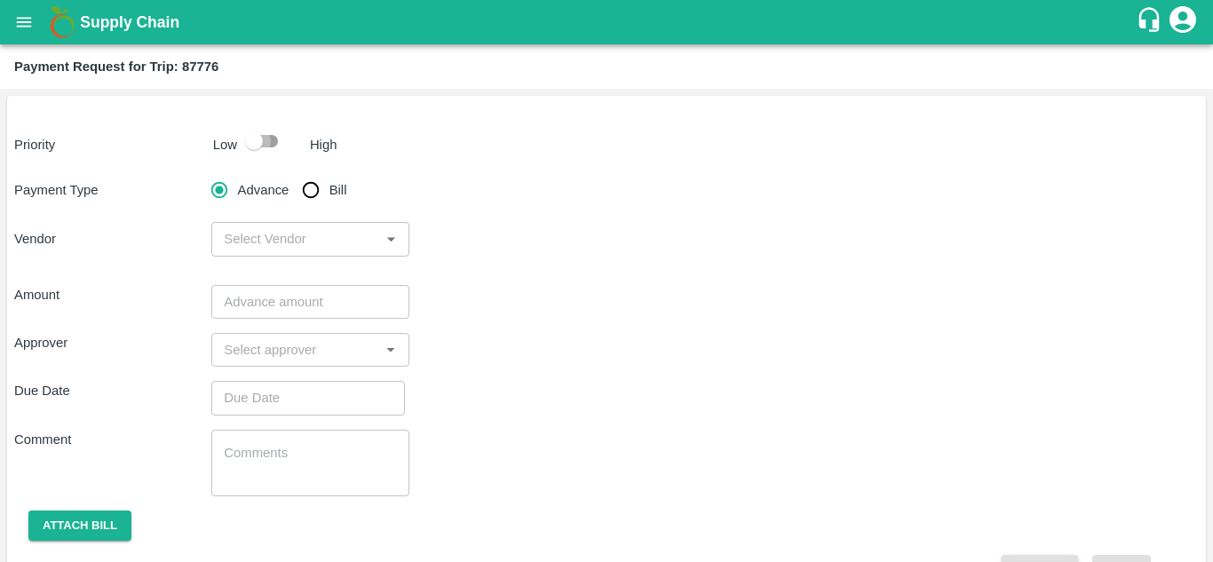
click at [270, 141] on input "checkbox" at bounding box center [253, 141] width 101 height 34
checkbox input "true"
click at [310, 189] on input "Bill" at bounding box center [311, 190] width 36 height 36
radio input "true"
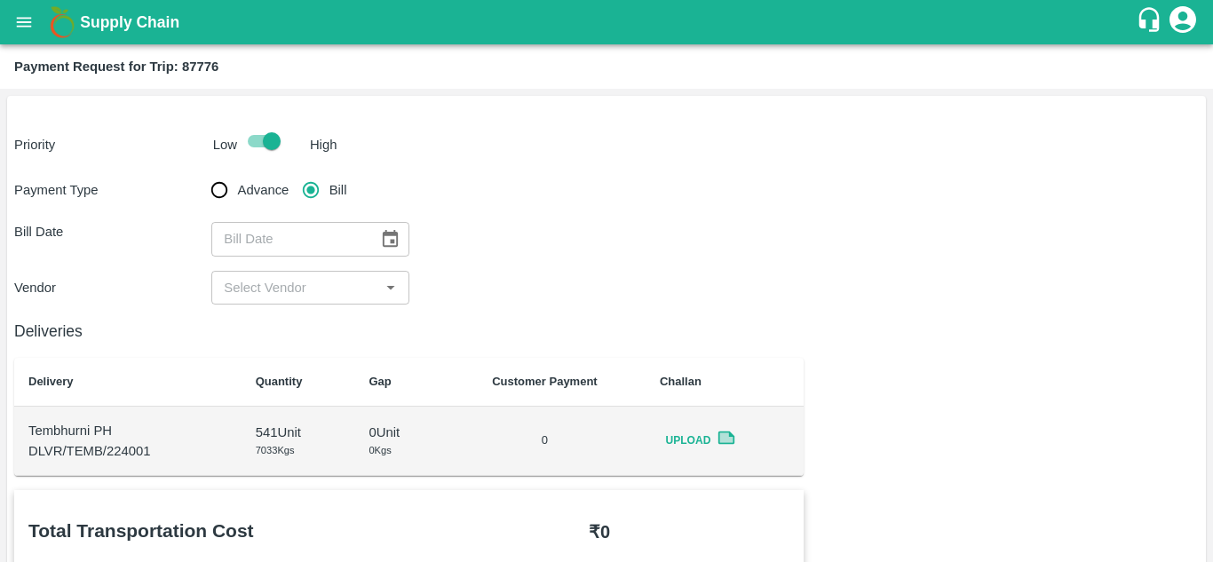
click at [392, 242] on icon "Choose date" at bounding box center [390, 238] width 15 height 17
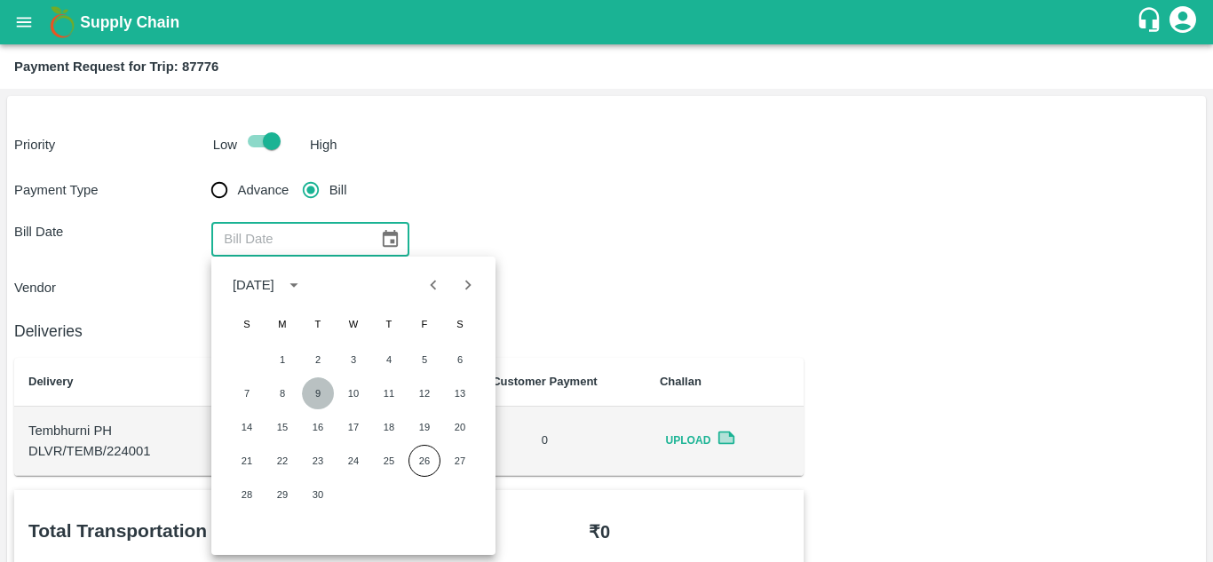
click at [315, 389] on button "9" at bounding box center [318, 393] width 32 height 32
type input "[DATE]"
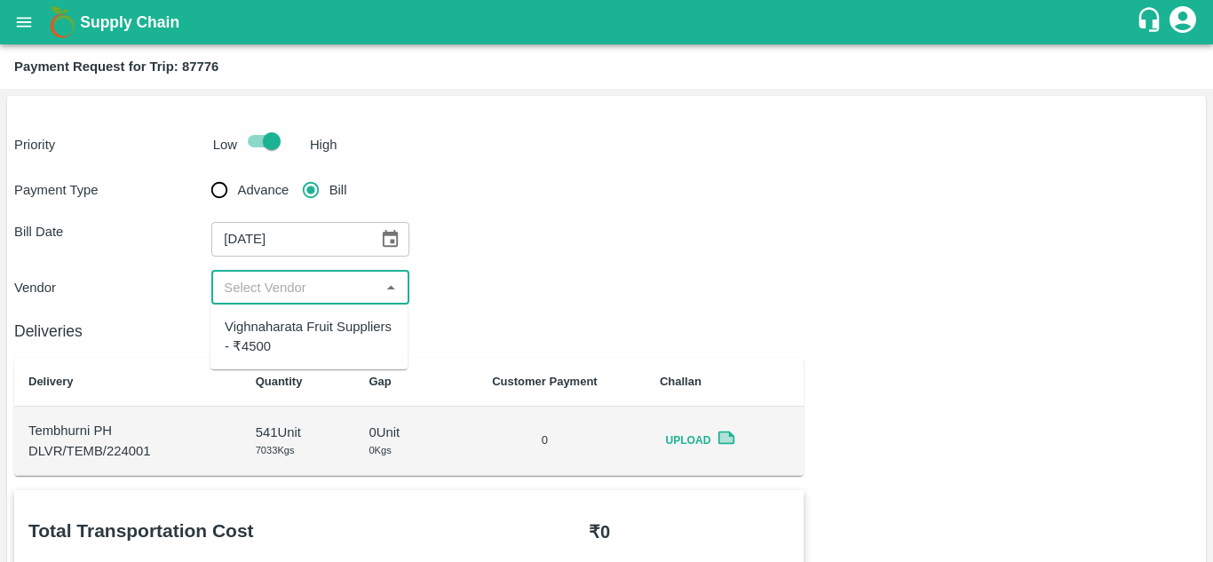
click at [273, 289] on input "input" at bounding box center [295, 287] width 157 height 23
click at [281, 358] on div "Vighnaharata Fruit Suppliers - ₹4500" at bounding box center [308, 337] width 197 height 51
type input "Vighnaharata Fruit Suppliers - ₹4500"
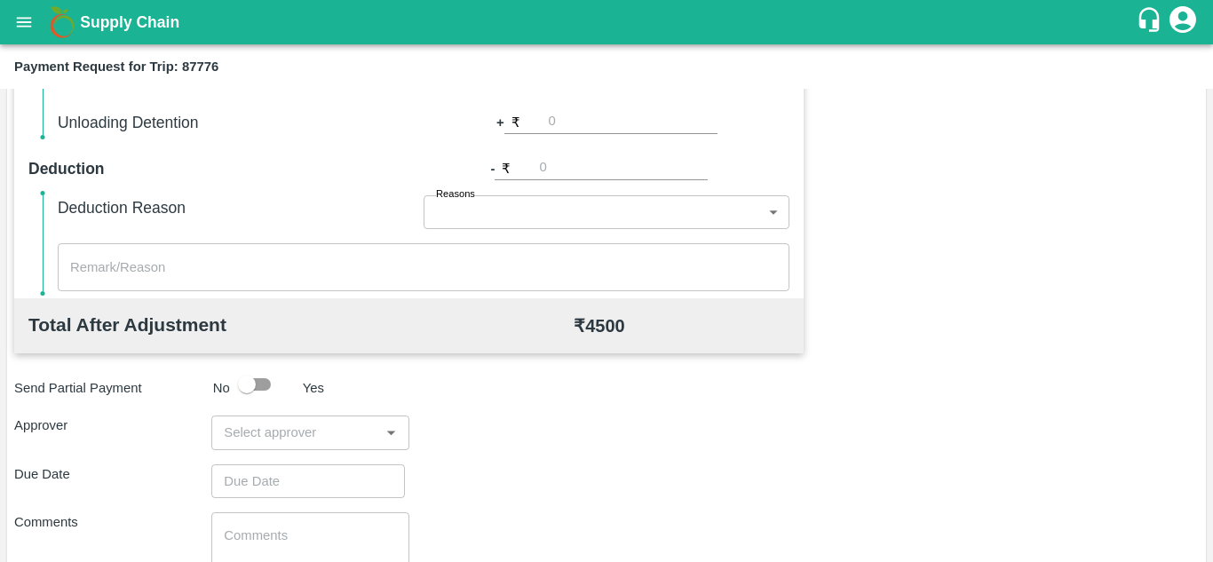
scroll to position [681, 0]
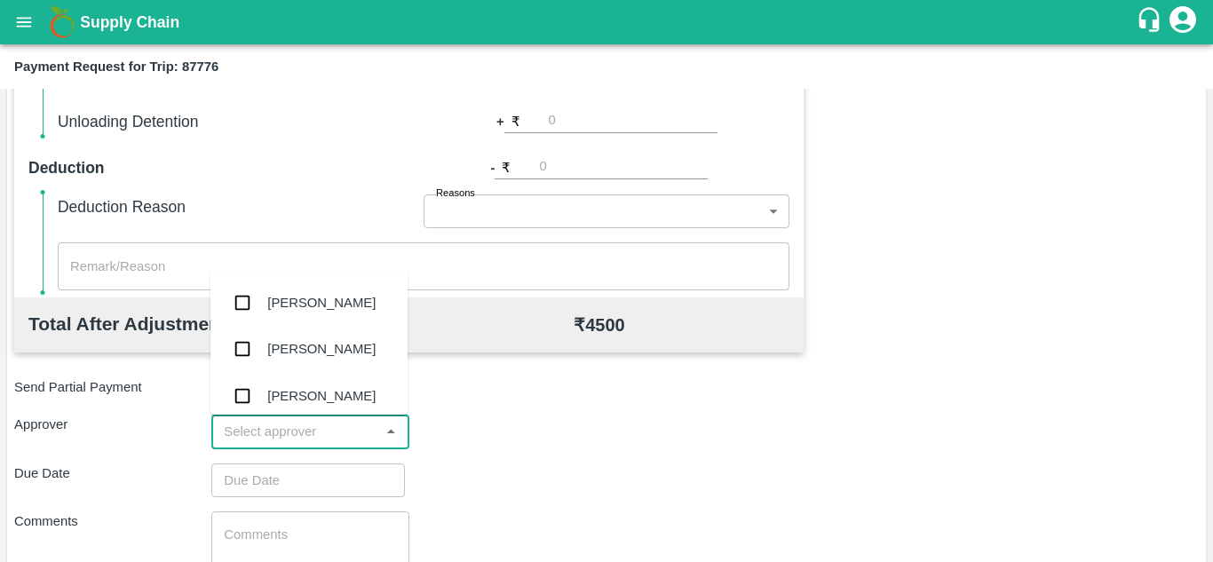
click at [272, 421] on input "input" at bounding box center [295, 431] width 157 height 23
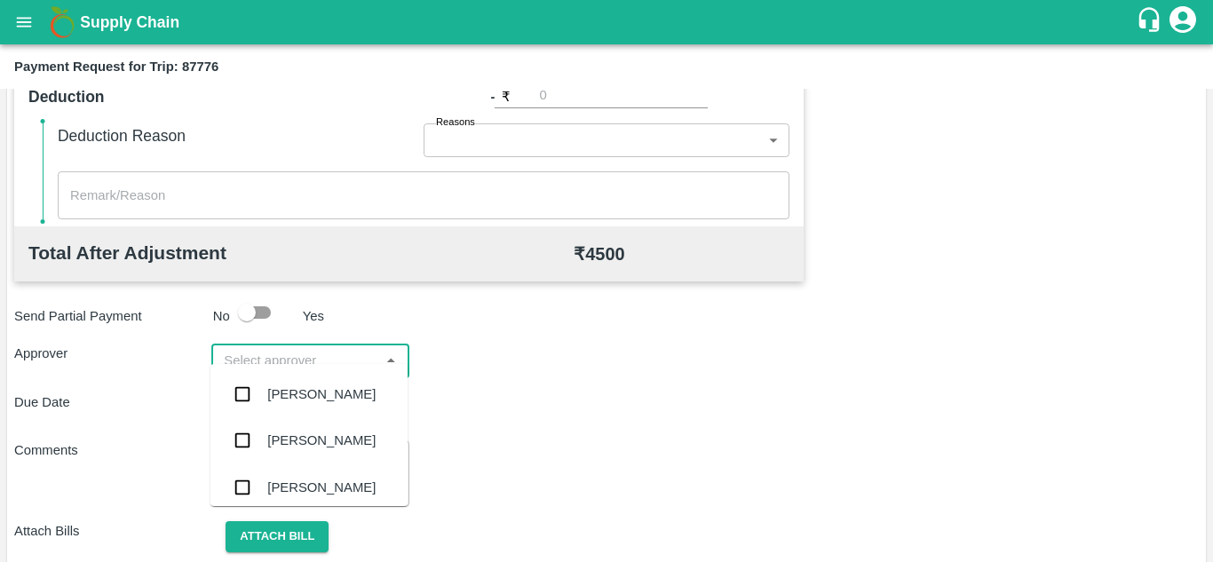
scroll to position [808, 0]
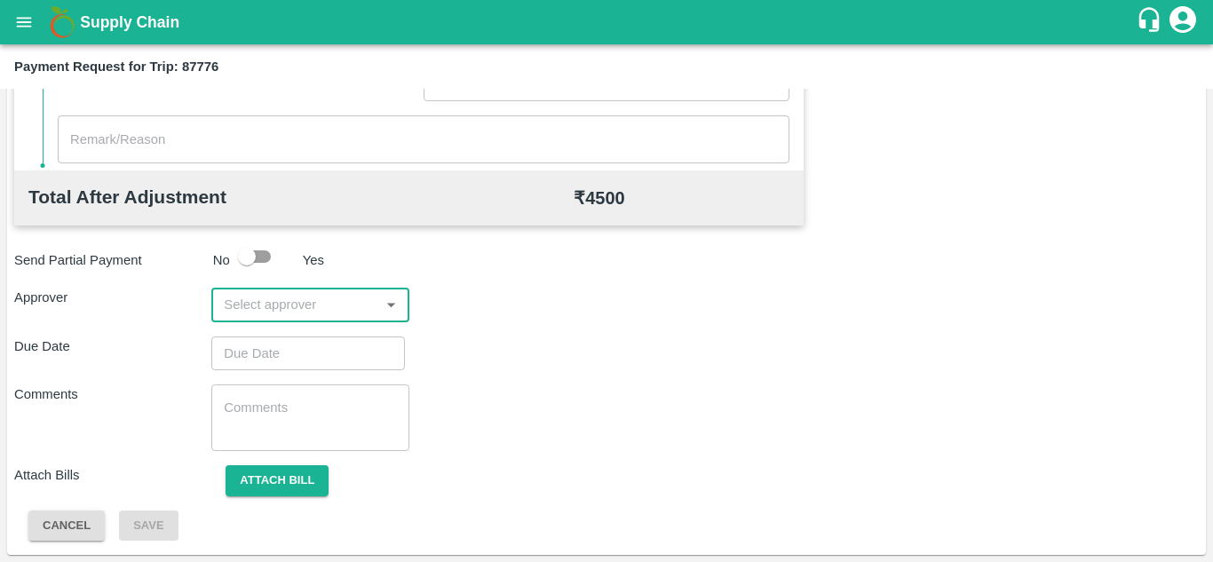
click at [266, 296] on input "input" at bounding box center [295, 304] width 157 height 23
type input "PRASA"
click at [316, 341] on div "[PERSON_NAME]" at bounding box center [308, 352] width 197 height 46
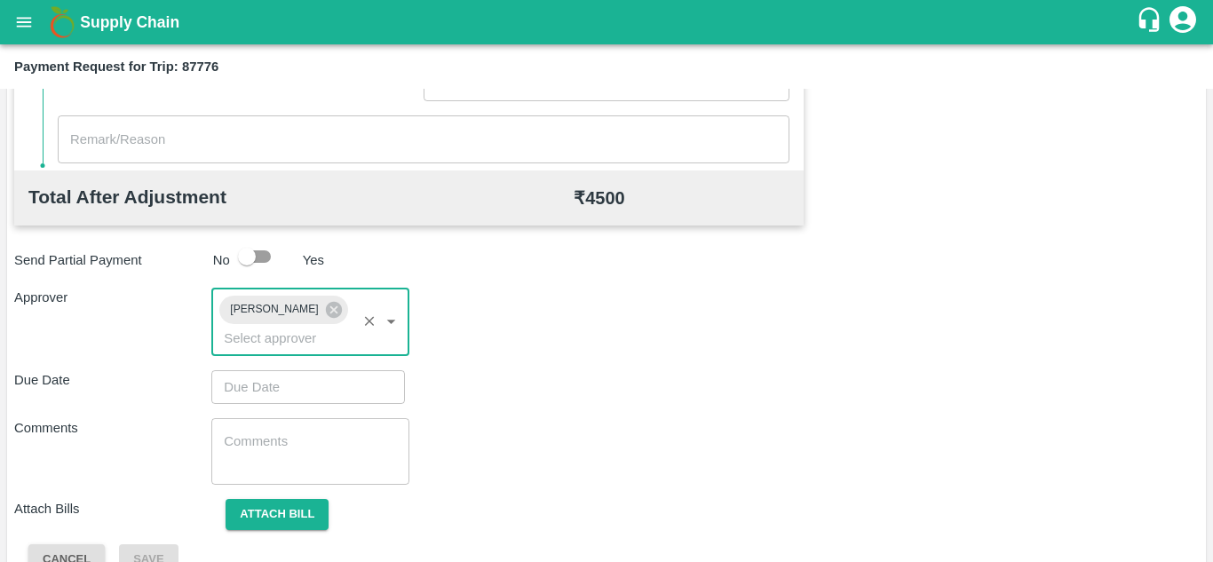
type input "DD/MM/YYYY hh:mm aa"
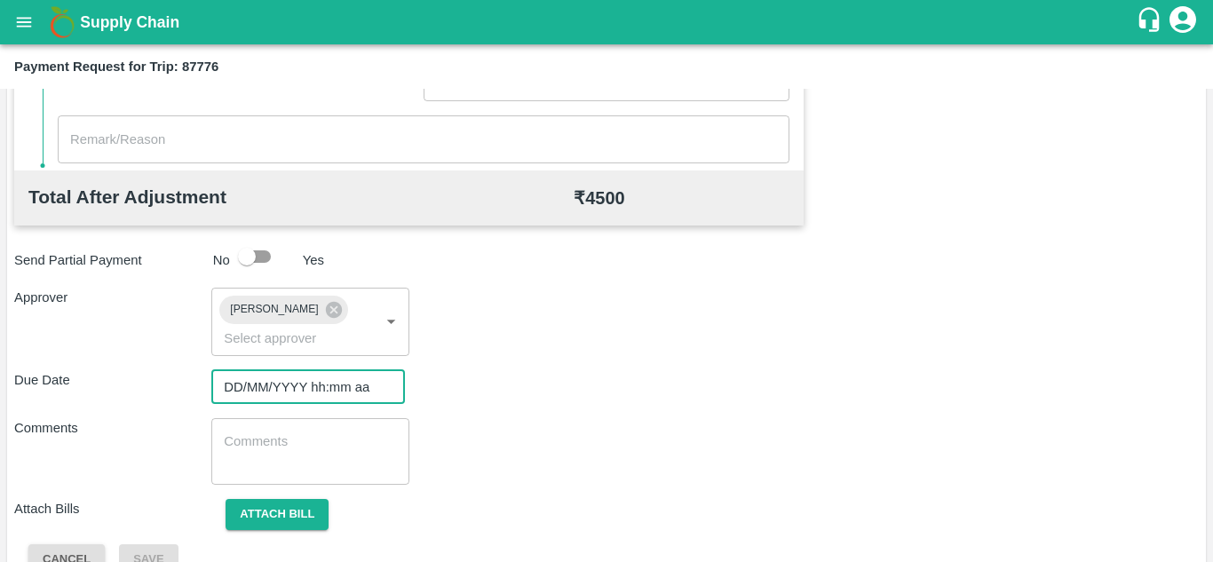
click at [285, 386] on input "DD/MM/YYYY hh:mm aa" at bounding box center [301, 387] width 181 height 34
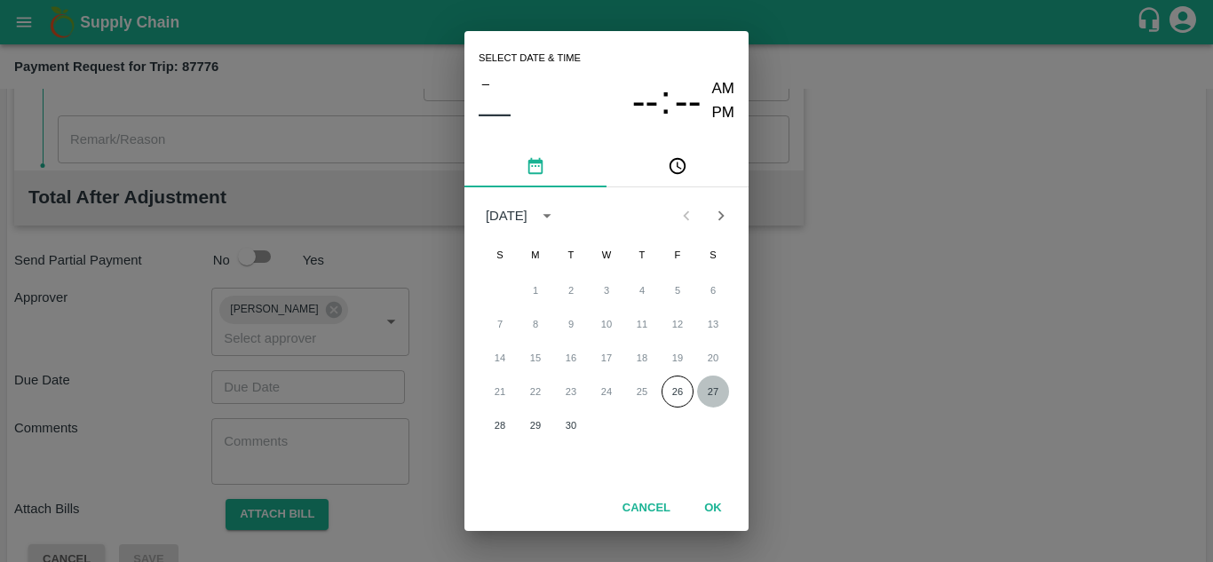
click at [716, 384] on button "27" at bounding box center [713, 392] width 32 height 32
type input "[DATE] 12:00 AM"
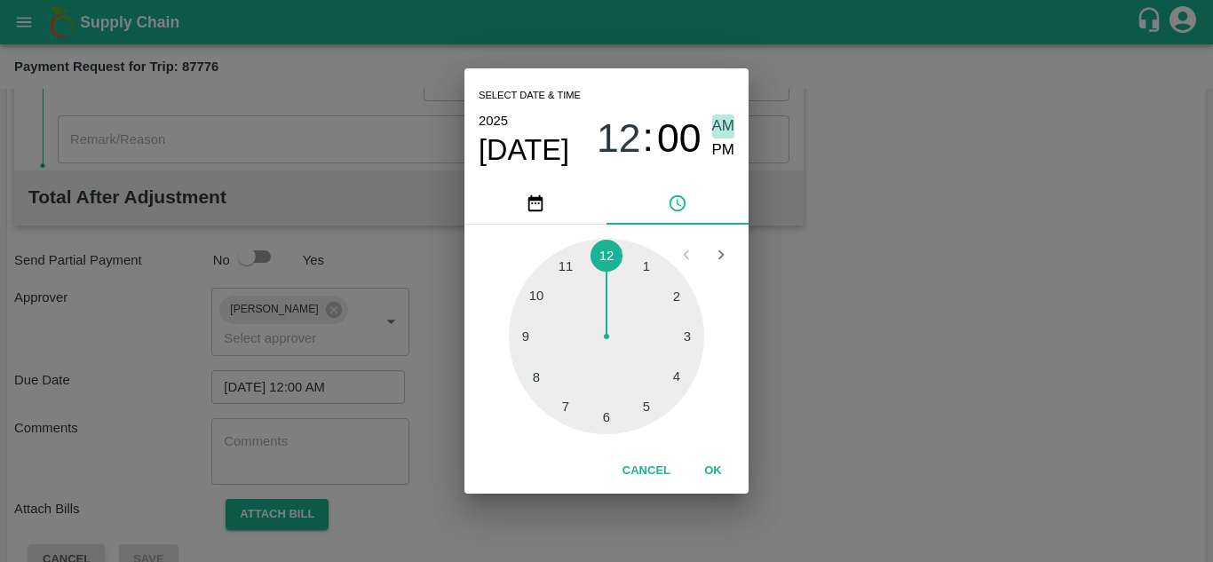
click at [724, 124] on span "AM" at bounding box center [723, 127] width 23 height 24
click at [713, 465] on button "OK" at bounding box center [713, 470] width 57 height 31
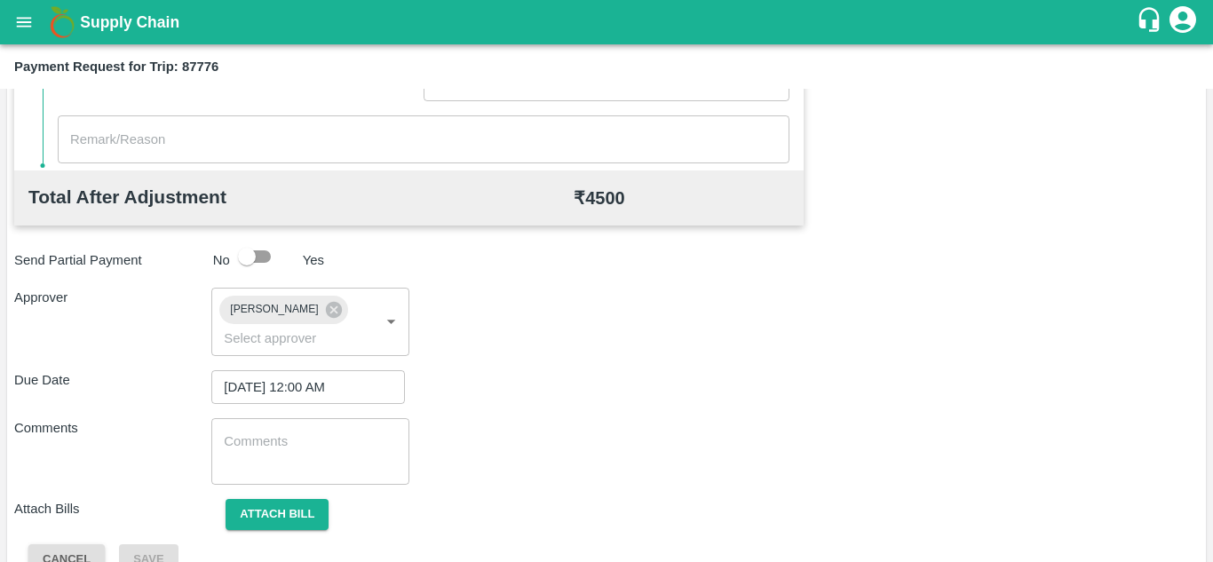
click at [333, 431] on div "x ​" at bounding box center [309, 451] width 197 height 67
paste textarea "Transport Bill"
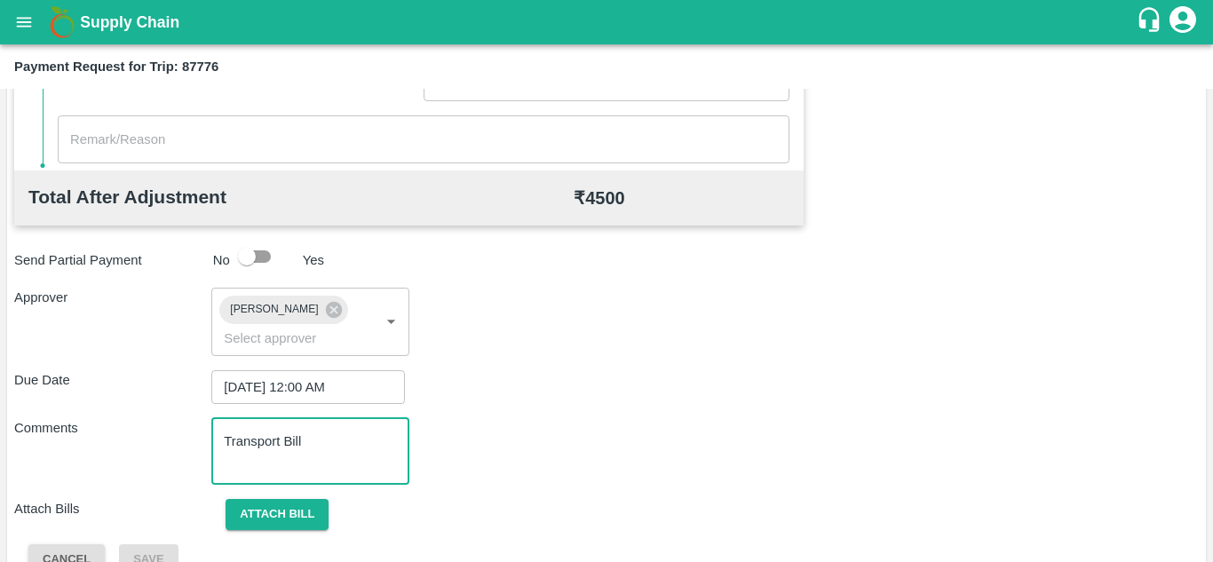
type textarea "Transport Bill"
click at [574, 443] on div "Comments Transport Bill x ​" at bounding box center [606, 451] width 1184 height 67
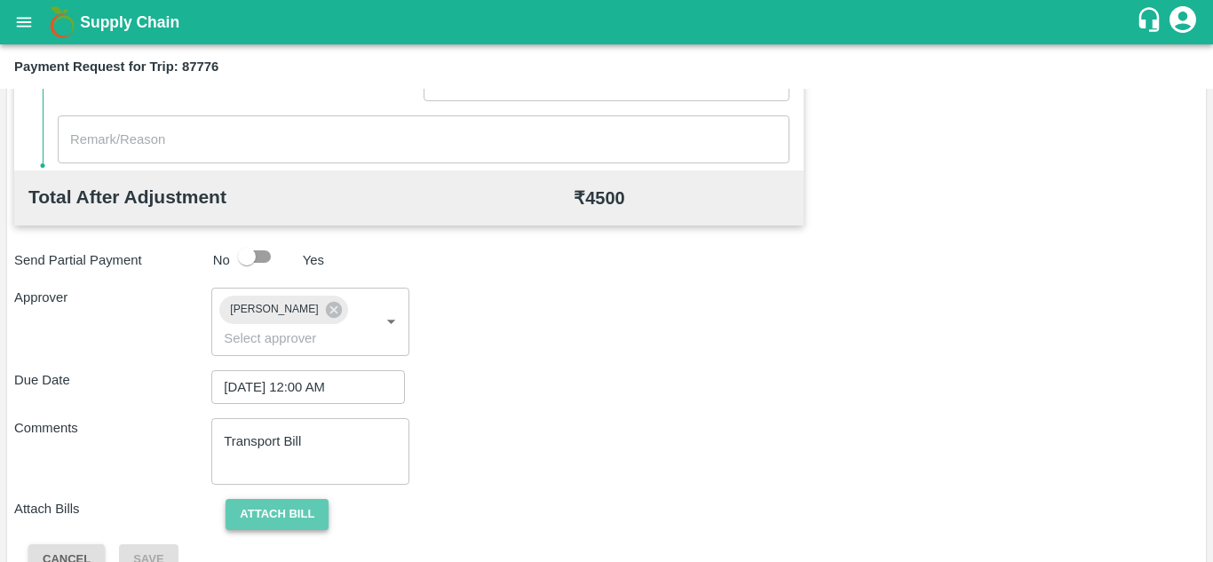
click at [278, 513] on button "Attach bill" at bounding box center [277, 514] width 103 height 31
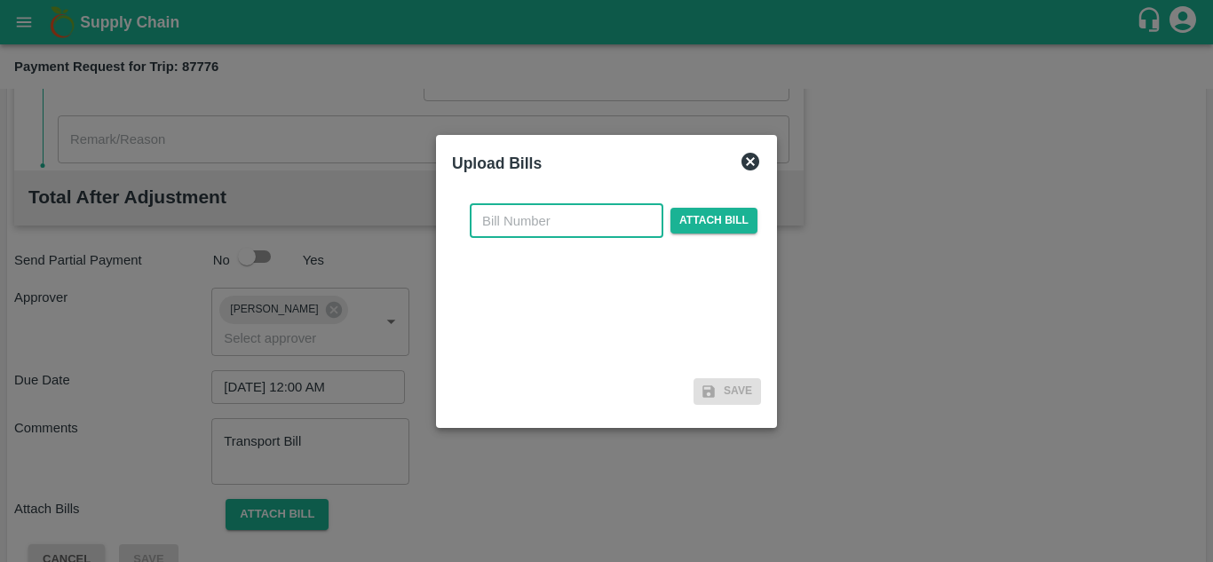
click at [522, 226] on input "text" at bounding box center [567, 221] width 194 height 34
type input "938"
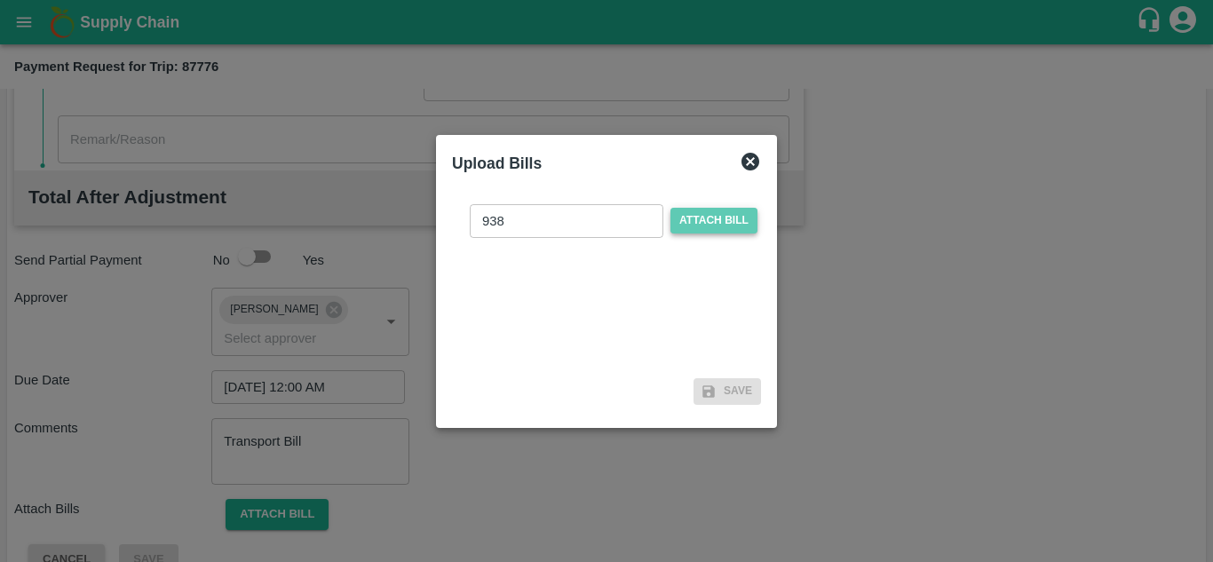
click at [724, 214] on span "Attach bill" at bounding box center [713, 221] width 87 height 26
click at [0, 0] on input "Attach bill" at bounding box center [0, 0] width 0 height 0
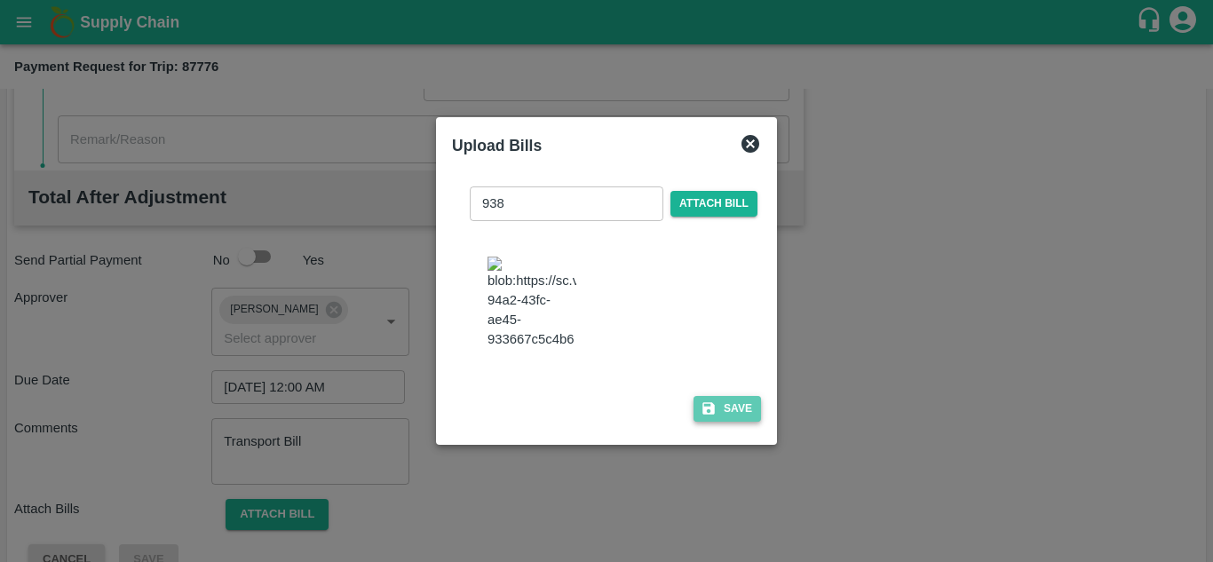
click at [728, 420] on button "Save" at bounding box center [726, 409] width 67 height 26
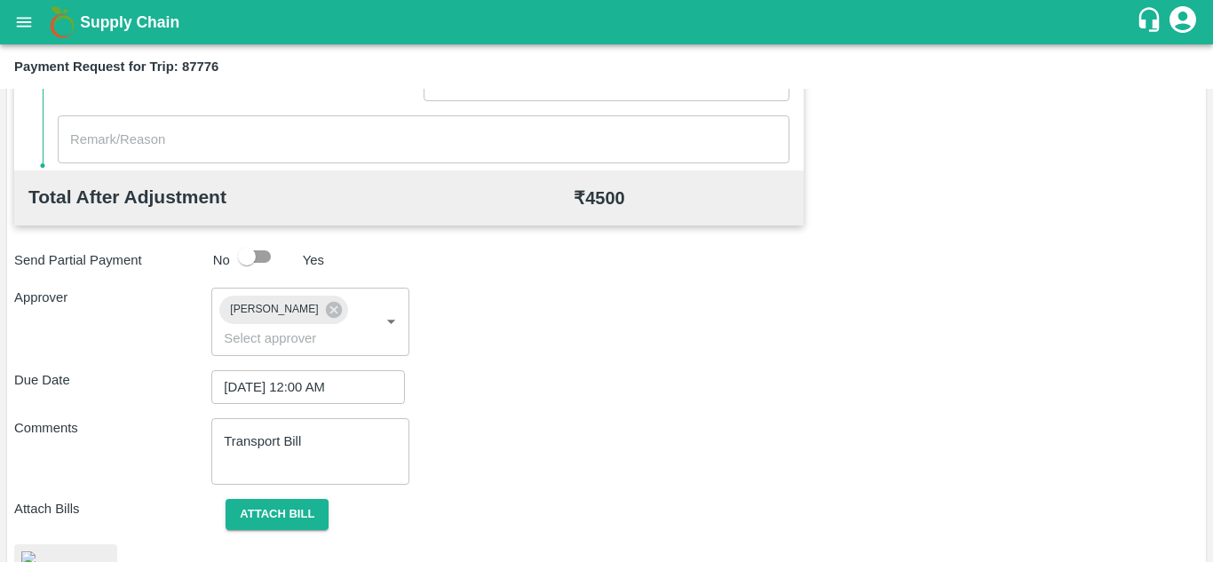
scroll to position [957, 0]
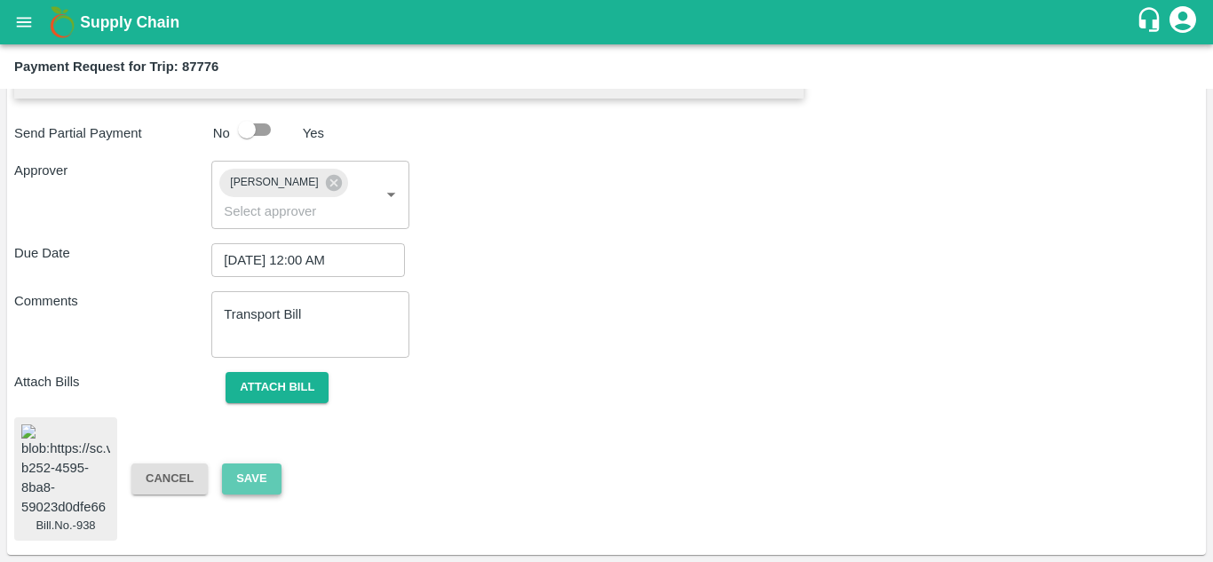
click at [256, 466] on button "Save" at bounding box center [251, 478] width 59 height 31
